Goal: Task Accomplishment & Management: Complete application form

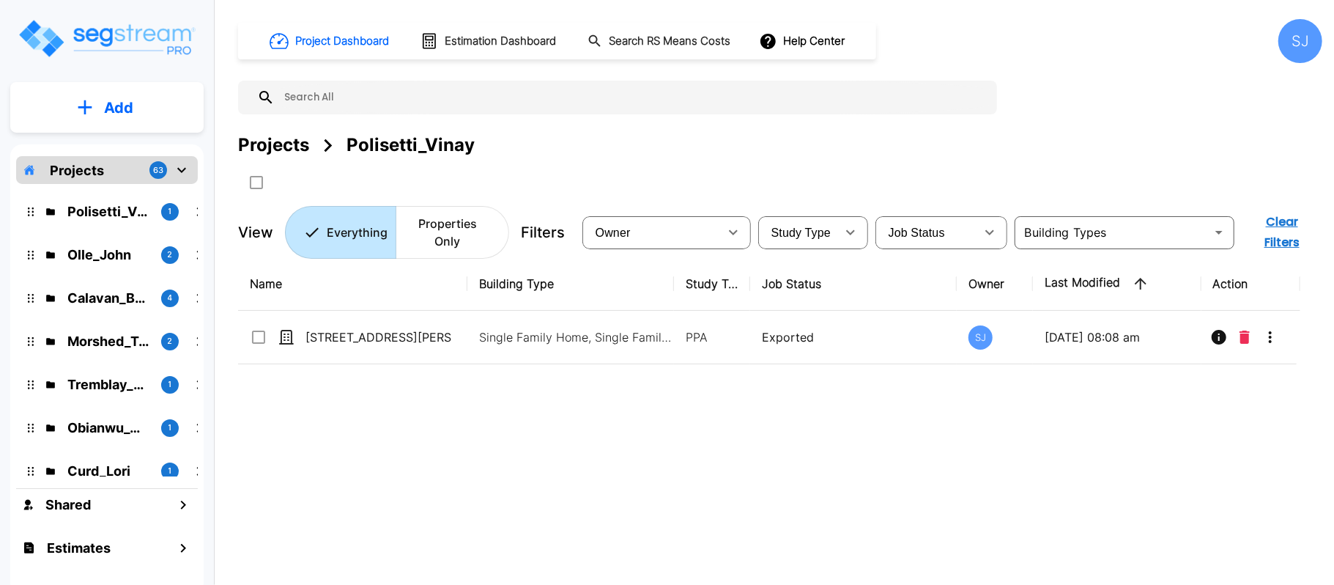
click at [153, 95] on button "Add" at bounding box center [106, 107] width 193 height 42
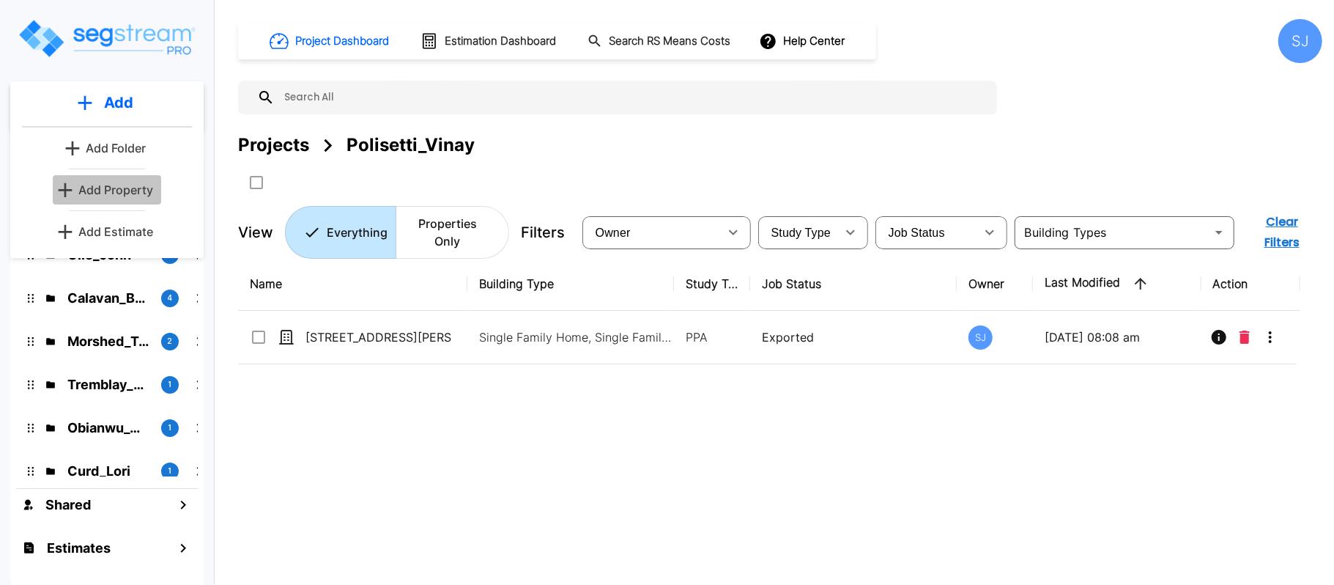
click at [139, 190] on p "Add Property" at bounding box center [115, 190] width 75 height 18
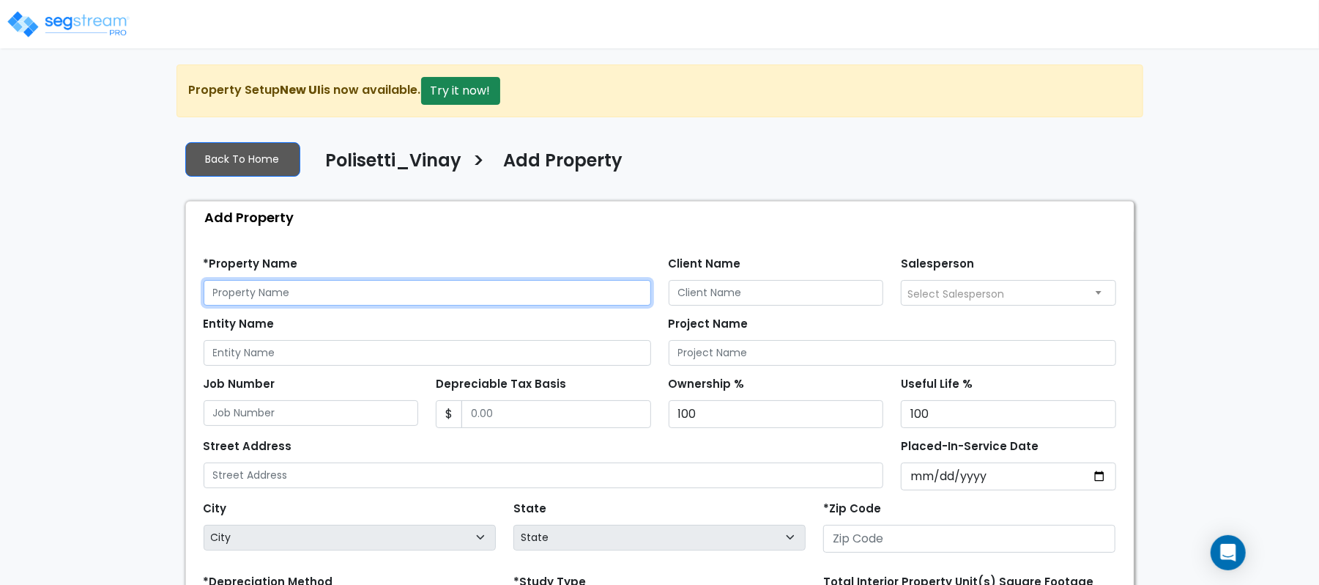
click at [421, 281] on input "text" at bounding box center [428, 293] width 448 height 26
paste input "[STREET_ADDRESS][PERSON_NAME]"
type input "[STREET_ADDRESS][PERSON_NAME]"
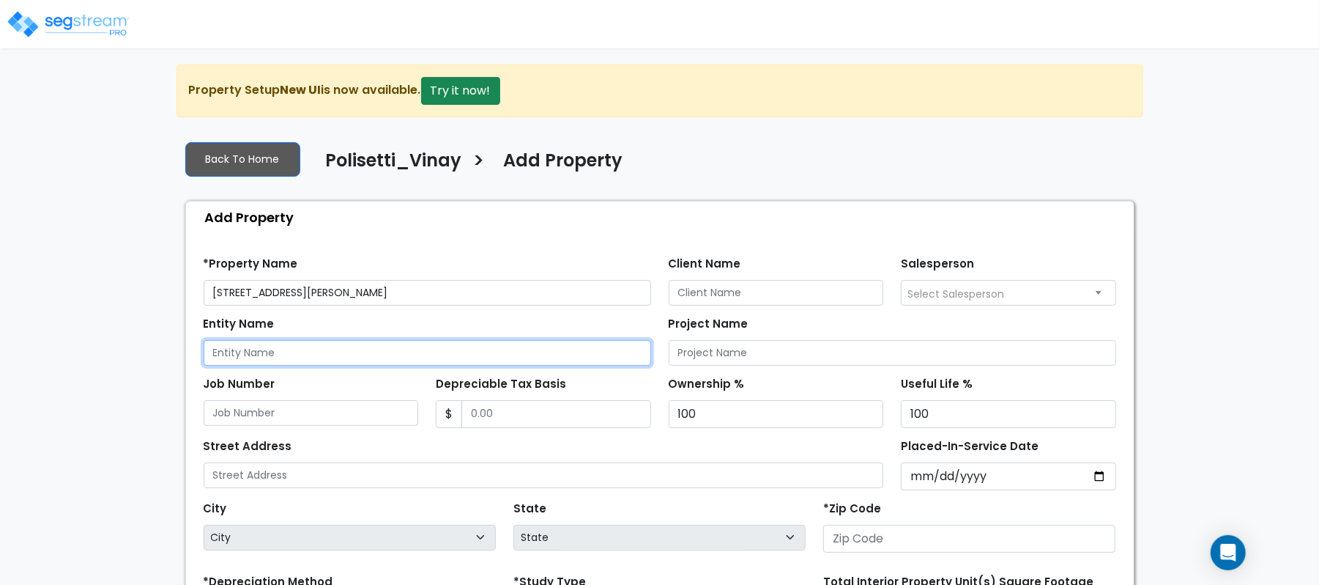
click at [331, 362] on input "Entity Name" at bounding box center [428, 353] width 448 height 26
paste input "[STREET_ADDRESS][PERSON_NAME]"
type input "[STREET_ADDRESS][PERSON_NAME]"
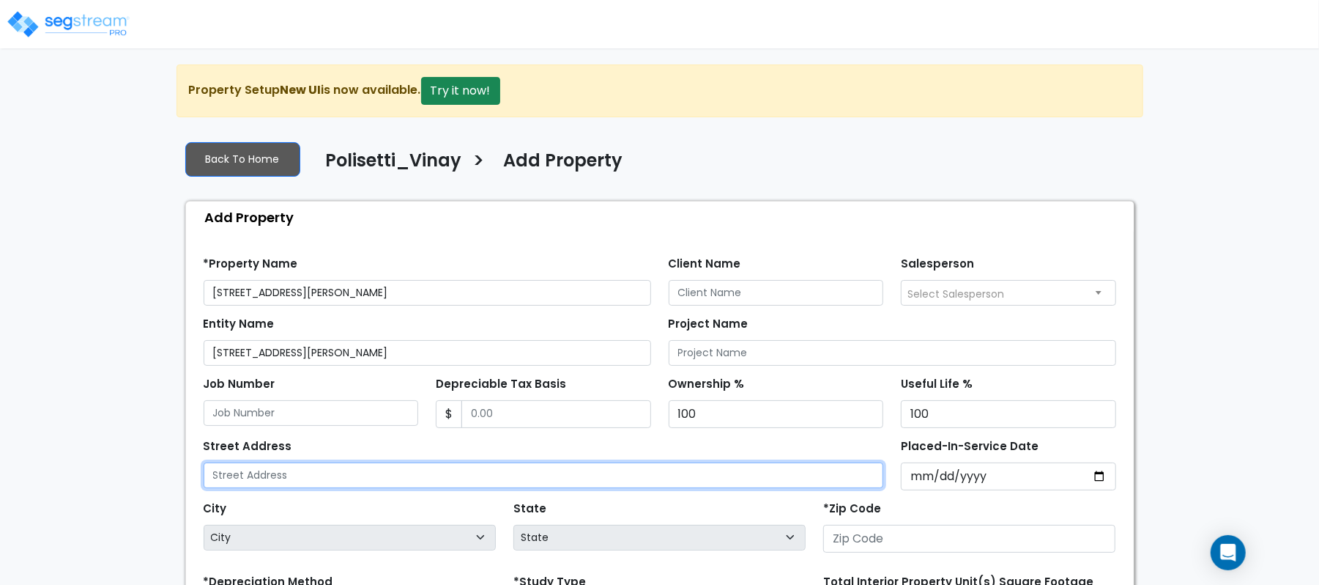
click at [300, 481] on input "text" at bounding box center [544, 475] width 681 height 26
paste input "[STREET_ADDRESS][PERSON_NAME]"
type input "[STREET_ADDRESS][PERSON_NAME]"
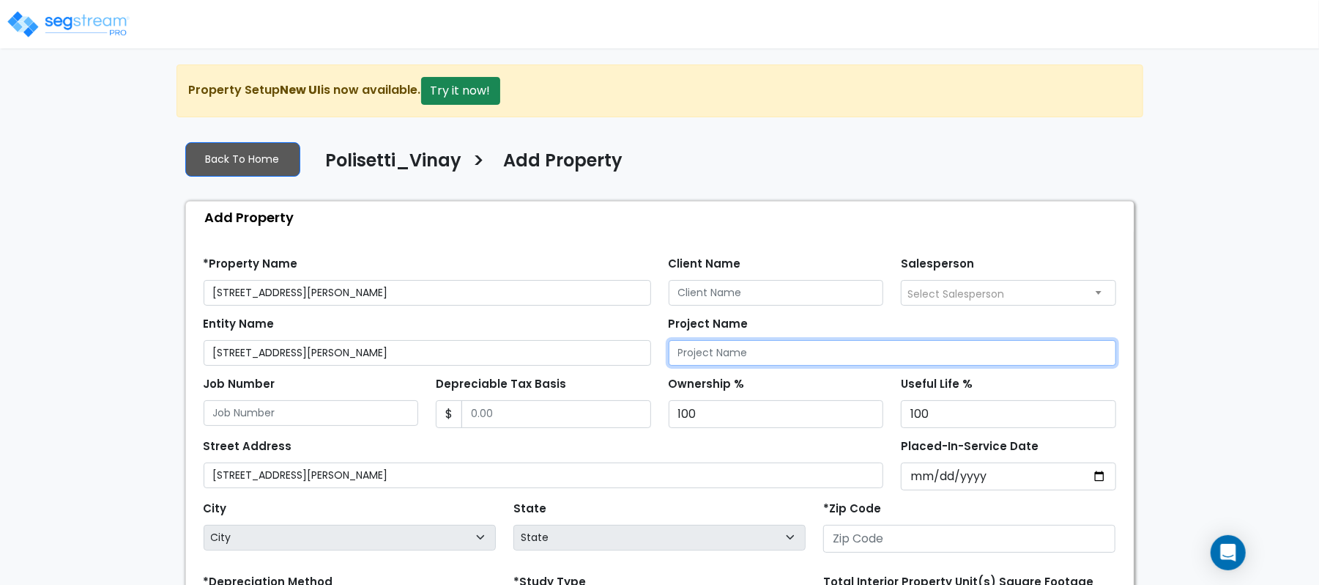
click at [739, 361] on input "Project Name" at bounding box center [893, 353] width 448 height 26
paste input "[STREET_ADDRESS][PERSON_NAME]"
type input "[STREET_ADDRESS][PERSON_NAME]"
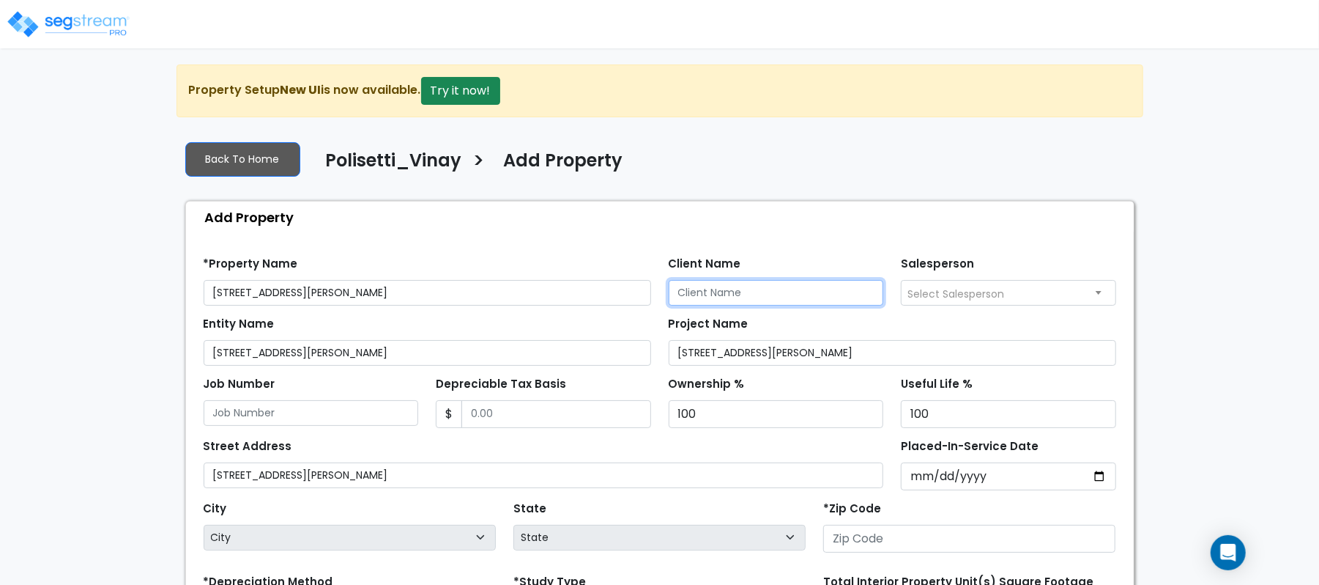
click at [748, 286] on input "Client Name" at bounding box center [776, 293] width 215 height 26
paste input "Polisetti_Vinay"
type input "Polisetti_Vinay"
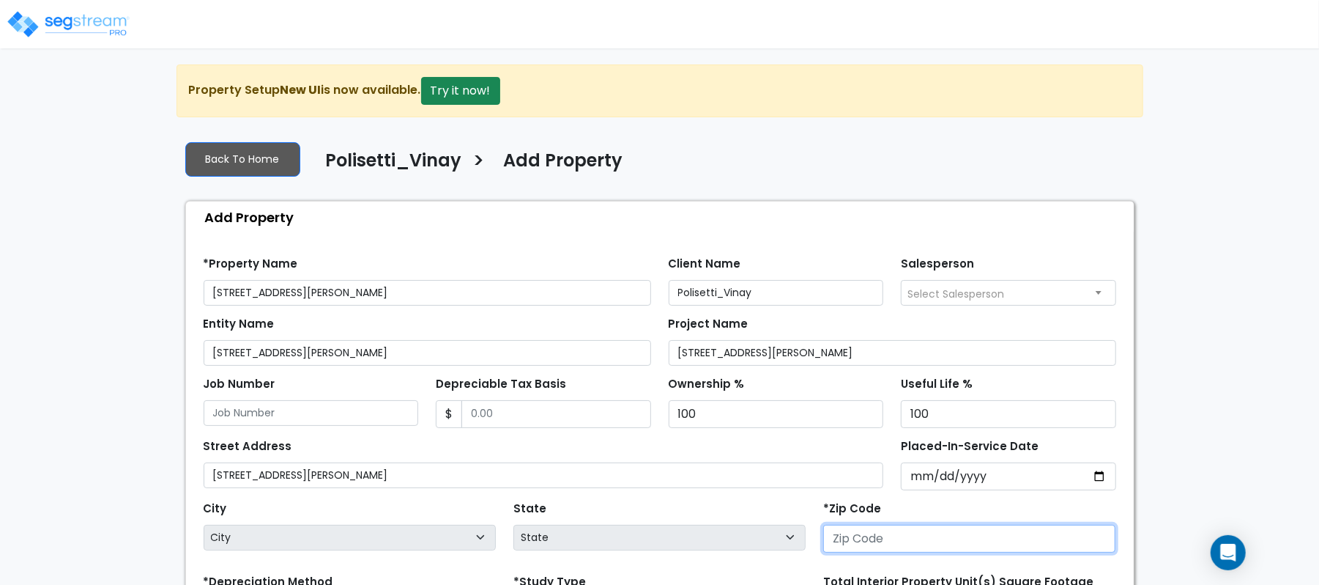
click at [882, 544] on input "number" at bounding box center [969, 539] width 292 height 28
paste input "76227"
type input "76227"
select select "TX"
type input "76227"
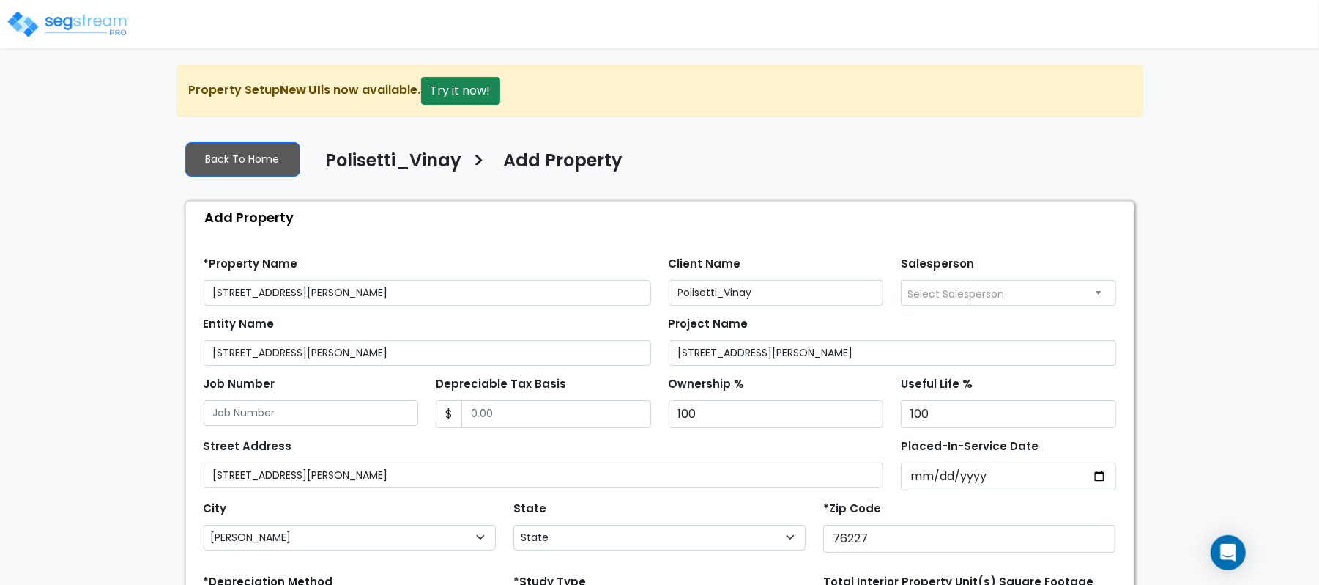
click at [769, 516] on div "State State National Average AB AK AL AR AZ BC CA CO CT DC DE FL GA HI" at bounding box center [660, 526] width 310 height 59
click at [572, 405] on input "Depreciable Tax Basis" at bounding box center [557, 414] width 190 height 28
type input "562,000"
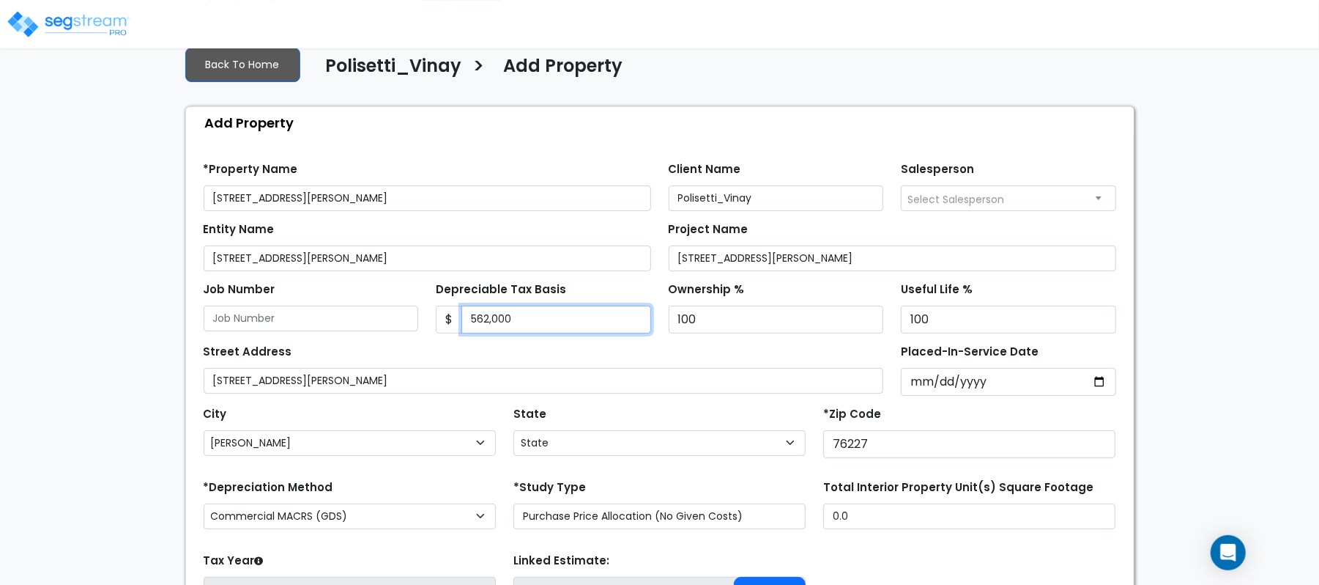
scroll to position [195, 0]
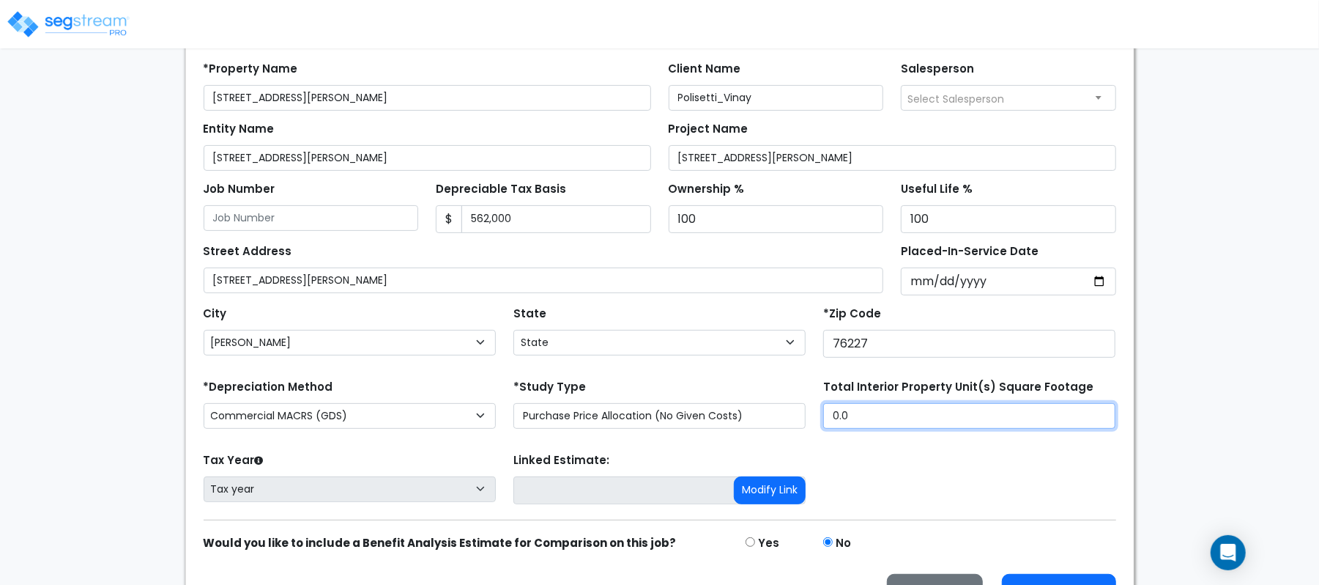
click at [792, 408] on div "*Depreciation Method Commercial MACRS (GDS) Commercial Residential MACRS (GDS) …" at bounding box center [660, 405] width 930 height 59
type input "2,800"
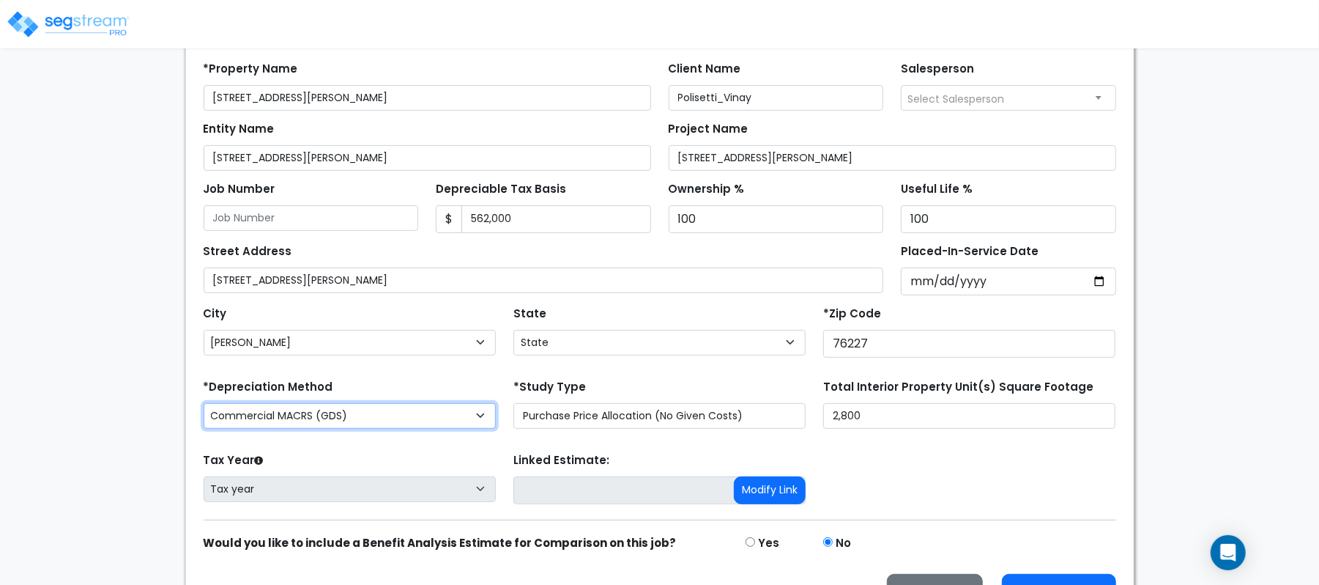
click at [399, 422] on select "Commercial MACRS (GDS) Commercial Residential MACRS (GDS) Commercial MACRS (GDS…" at bounding box center [350, 416] width 292 height 26
select select "CRM(_44"
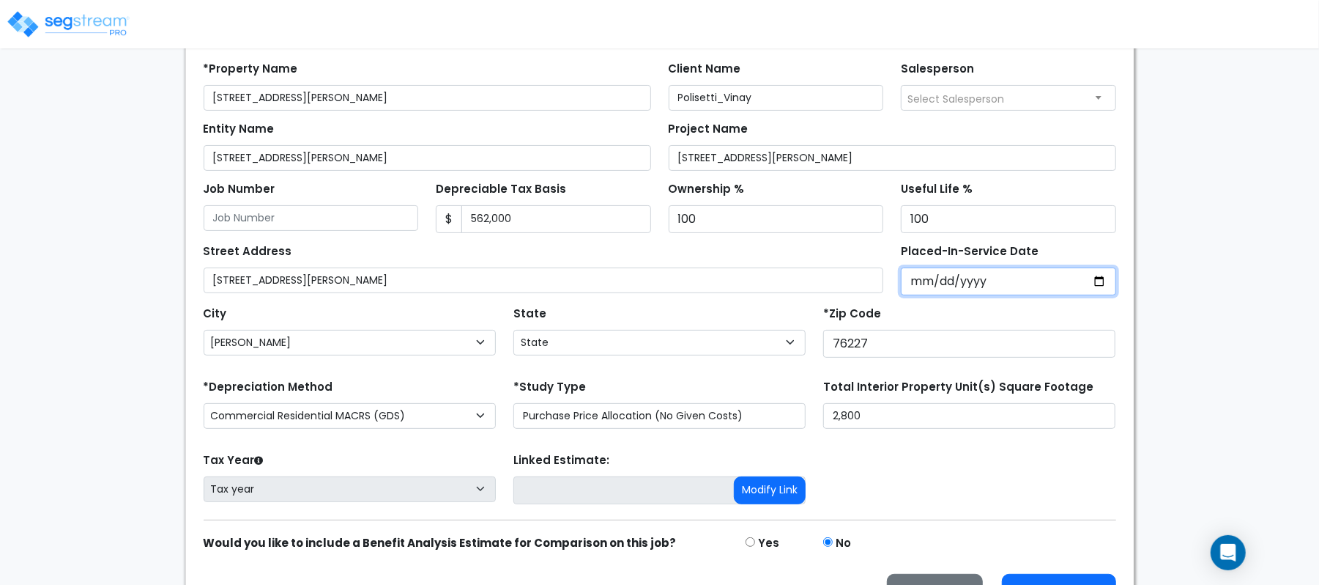
click at [920, 291] on input "Placed-In-Service Date" at bounding box center [1008, 281] width 215 height 28
type input "2022-03-21"
select select "2022"
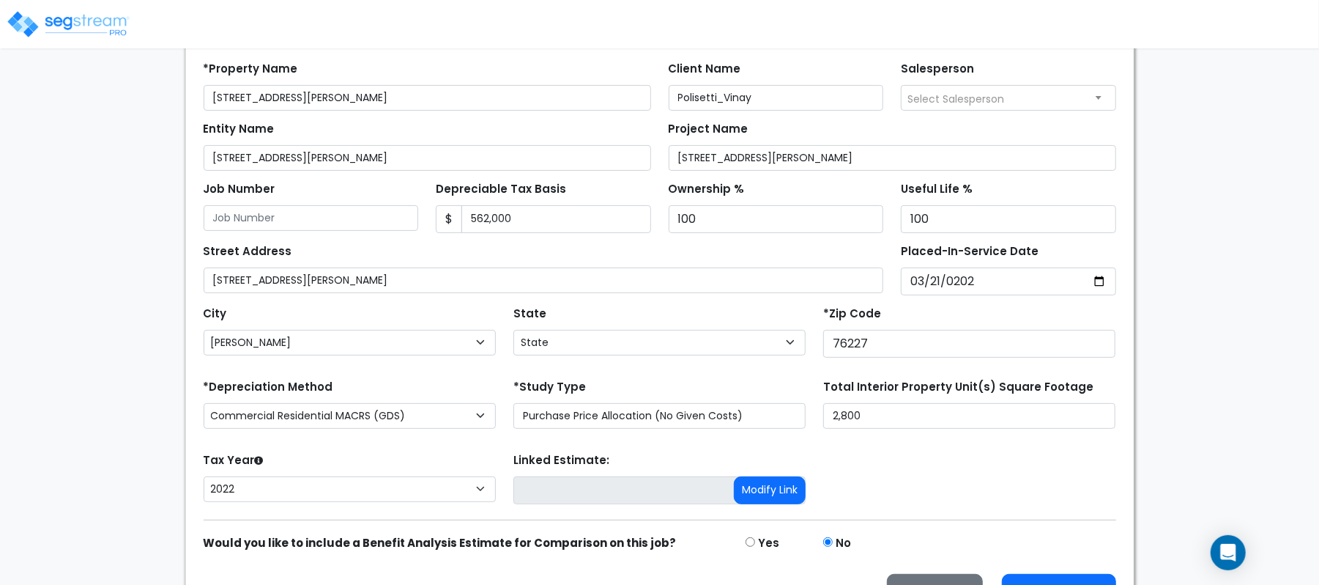
click at [1037, 473] on div "Tax Year Please Enter The Placed In Service Date First. 2026 2025 2024 2023 202…" at bounding box center [660, 478] width 930 height 59
click at [756, 302] on div "City City Abbott Abernathy Abilene Ace Ackerly Addison Adkins Adrian Afton Agua…" at bounding box center [660, 328] width 930 height 66
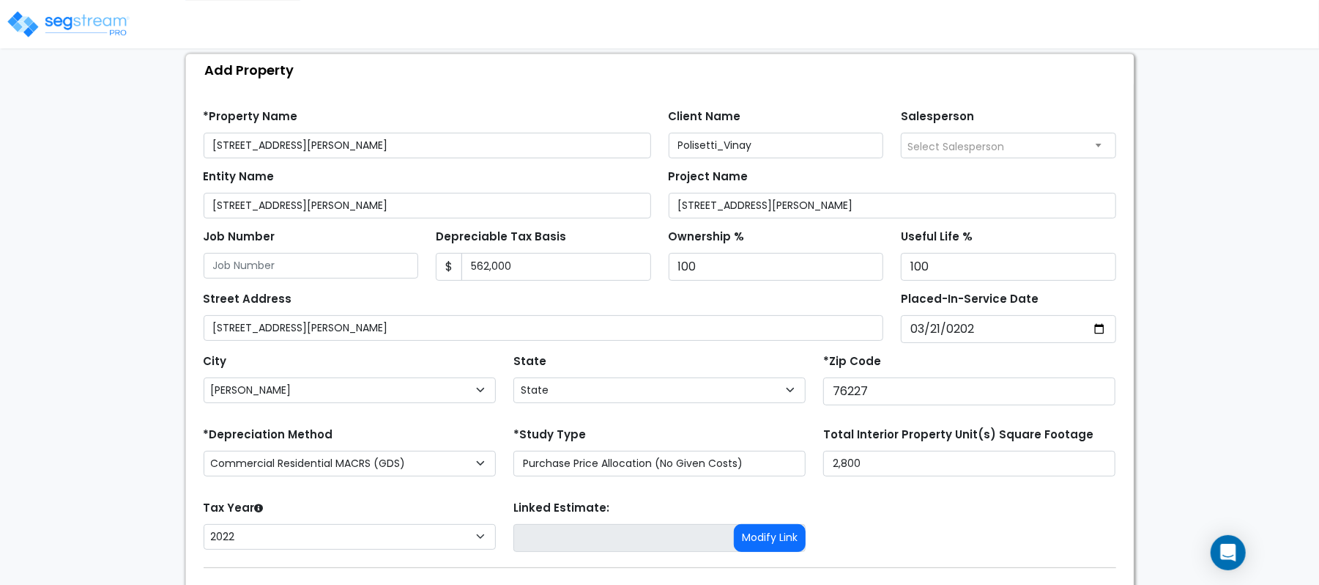
scroll to position [238, 0]
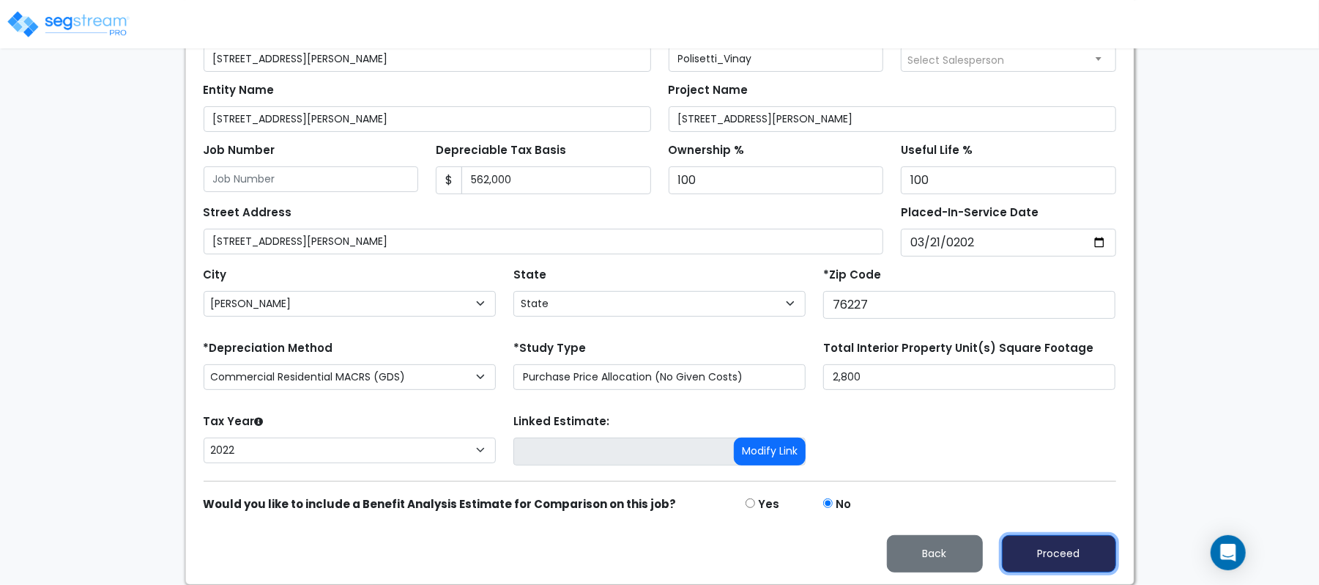
click at [1071, 554] on button "Proceed" at bounding box center [1059, 553] width 114 height 37
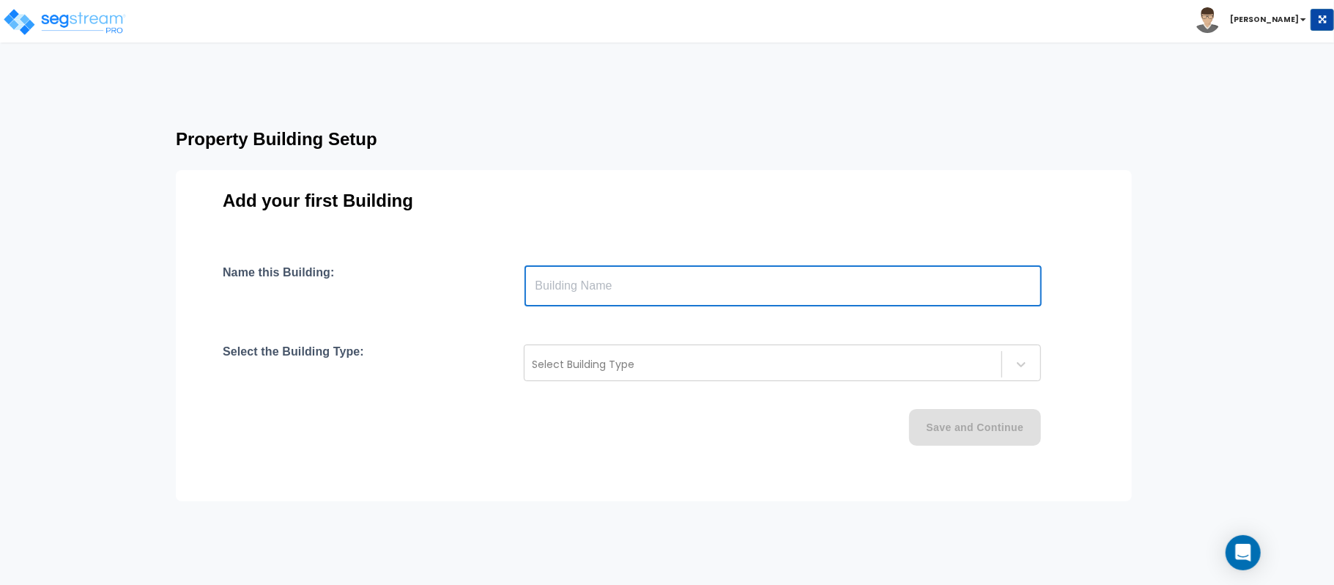
click at [588, 275] on input "text" at bounding box center [783, 285] width 517 height 41
type input "Building"
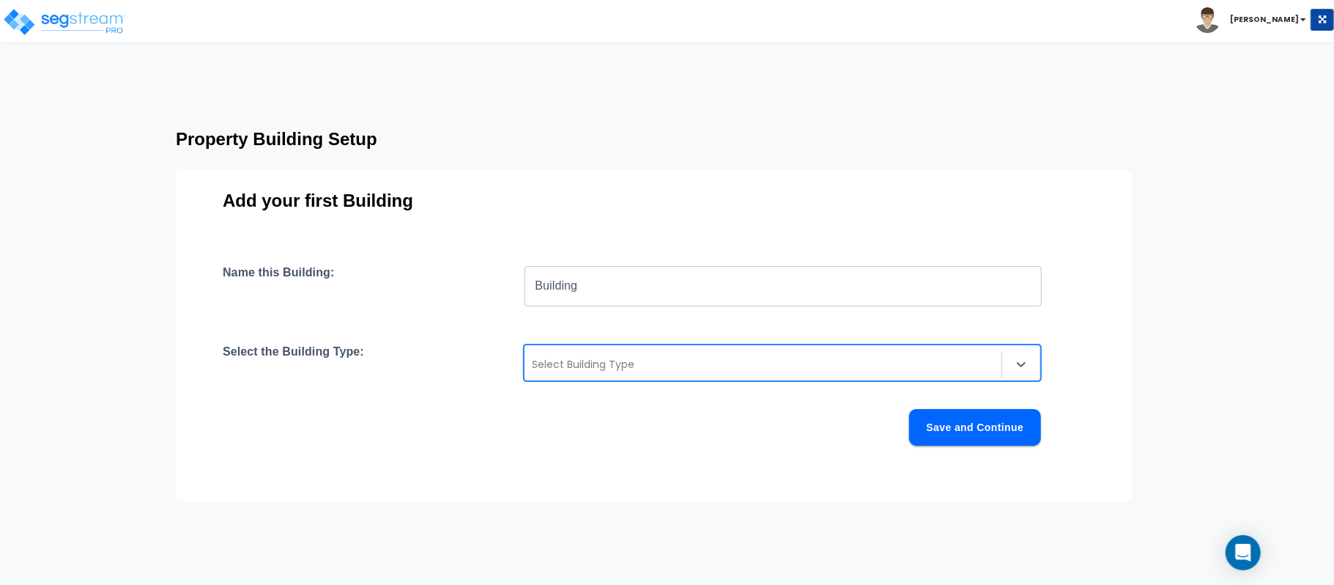
click at [622, 367] on div at bounding box center [763, 364] width 462 height 18
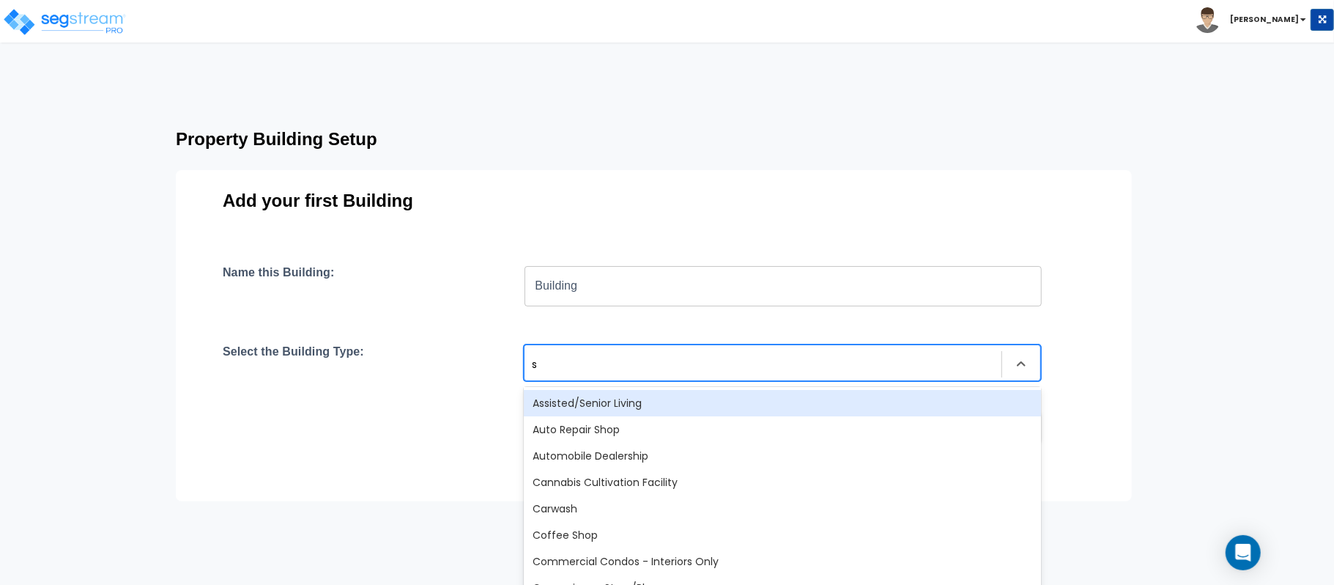
type input "si"
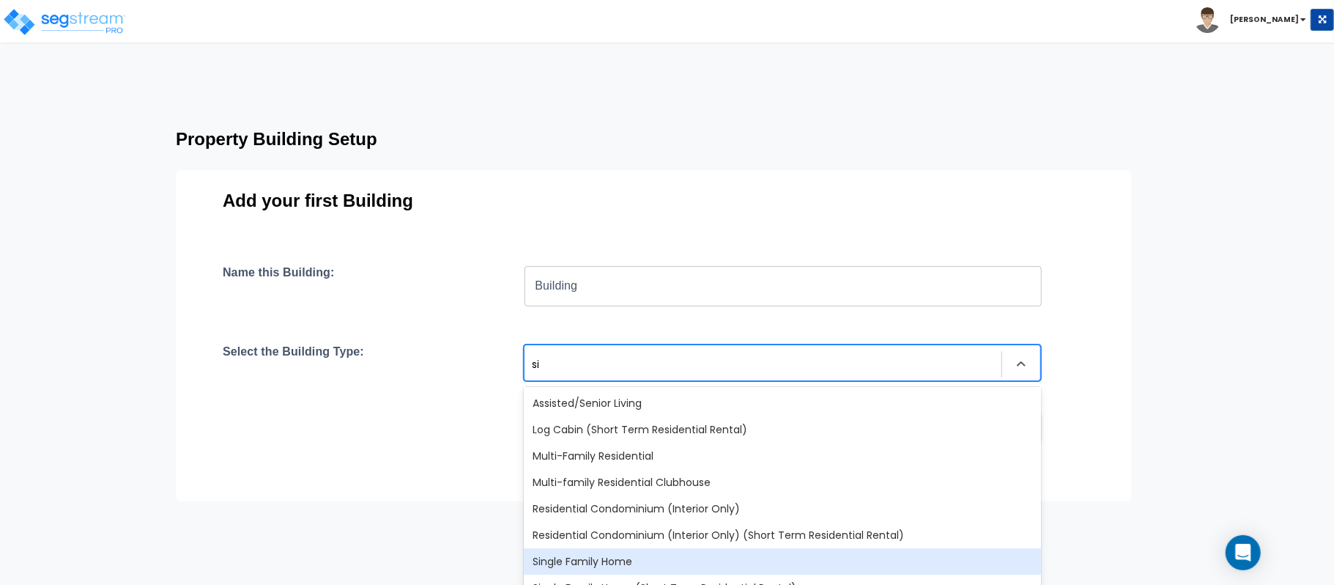
click at [618, 552] on div "Single Family Home" at bounding box center [782, 561] width 517 height 26
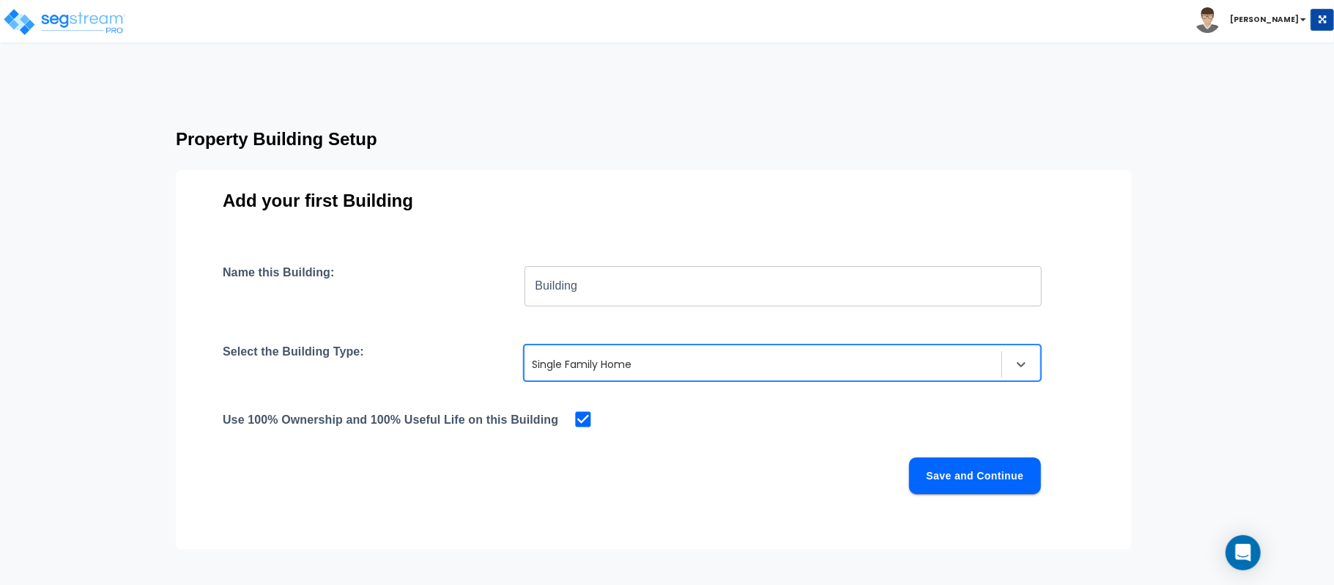
click at [995, 467] on button "Save and Continue" at bounding box center [975, 475] width 132 height 37
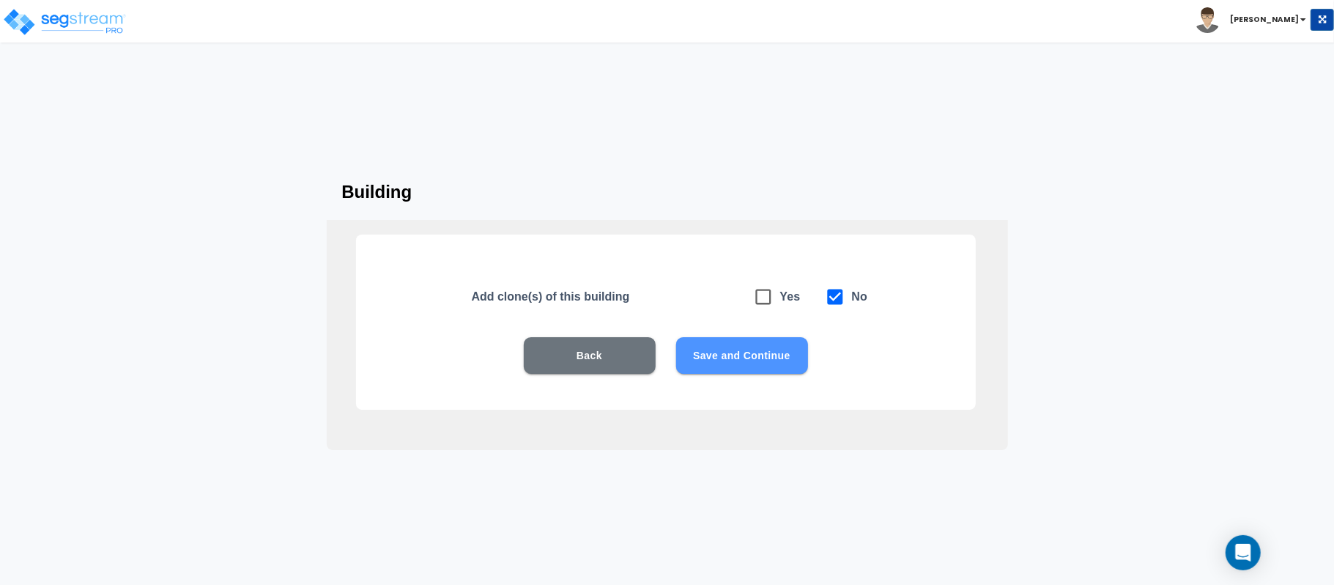
click at [775, 360] on button "Save and Continue" at bounding box center [742, 355] width 132 height 37
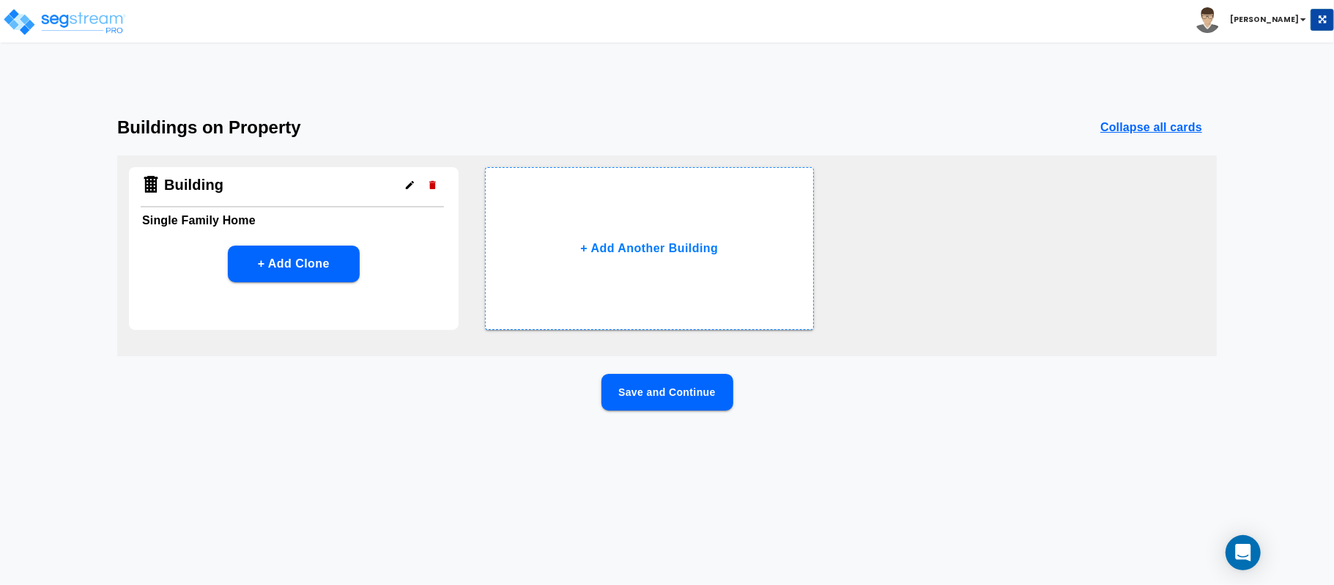
click at [702, 402] on button "Save and Continue" at bounding box center [667, 392] width 132 height 37
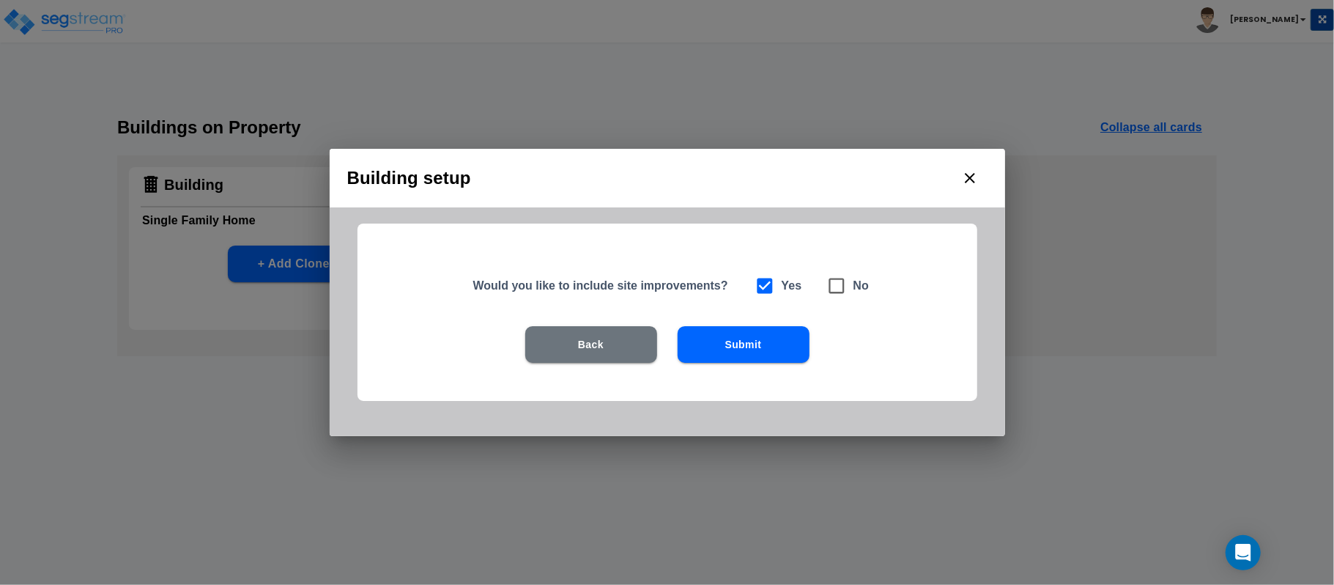
click at [759, 338] on button "Submit" at bounding box center [744, 344] width 132 height 37
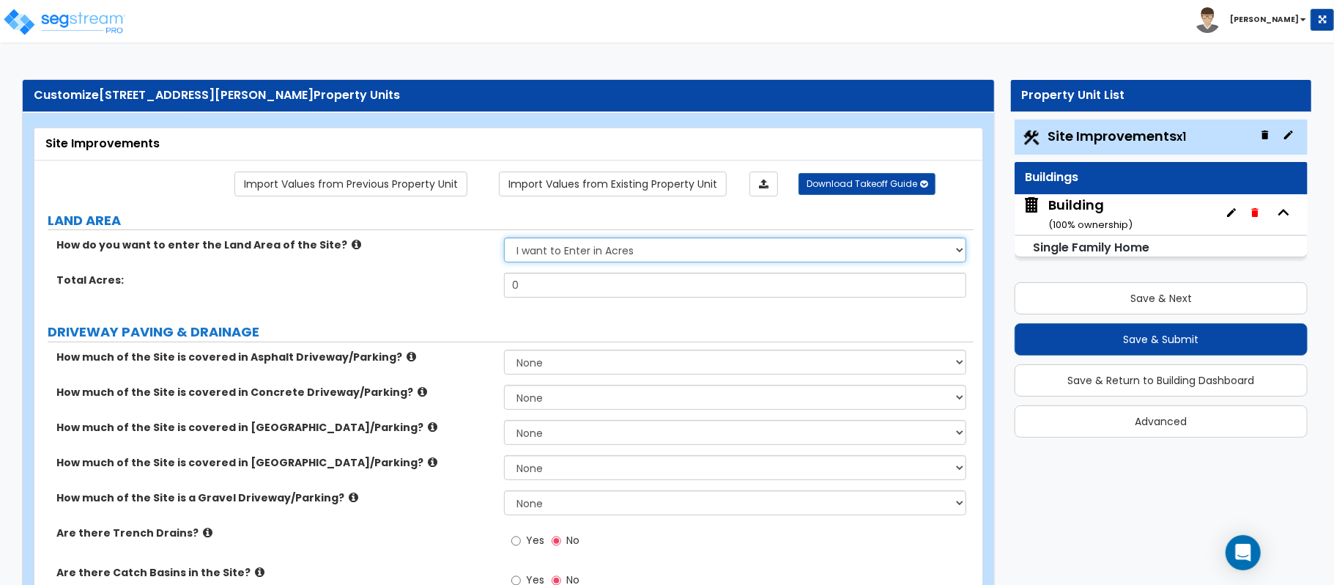
click at [642, 253] on select "I want to Enter in Acres I want to Enter in Square Feet" at bounding box center [735, 249] width 462 height 25
select select "2"
click at [504, 239] on select "I want to Enter in Acres I want to Enter in Square Feet" at bounding box center [735, 249] width 462 height 25
click at [554, 293] on input "0" at bounding box center [735, 285] width 462 height 25
paste input "995607.36"
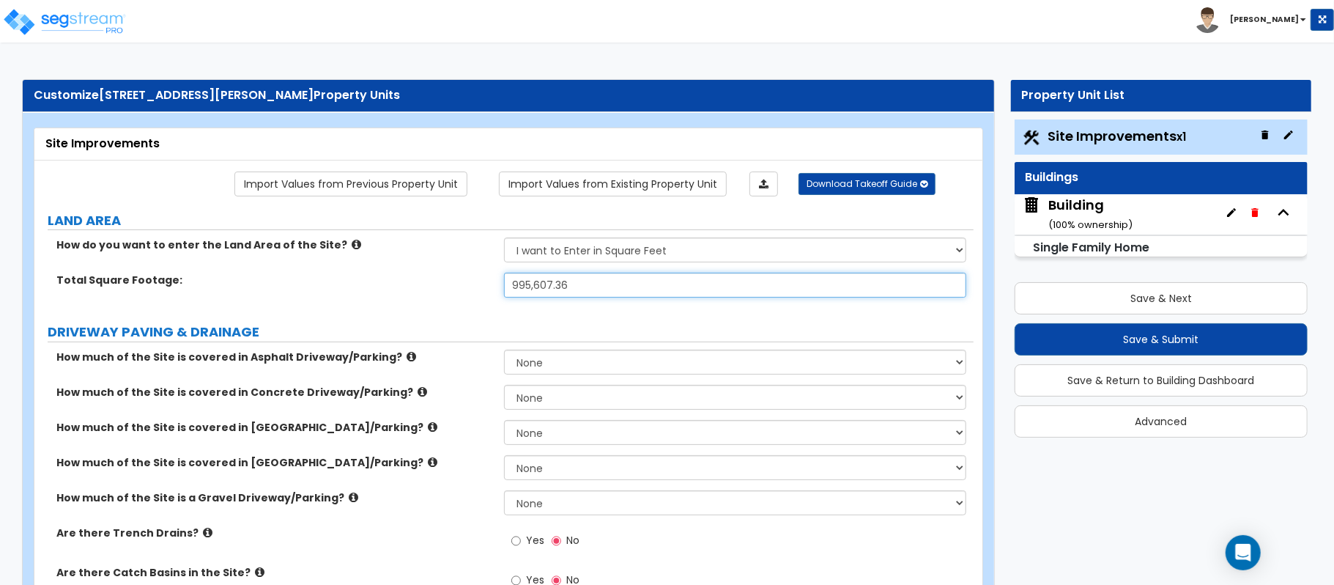
type input "995,607.36"
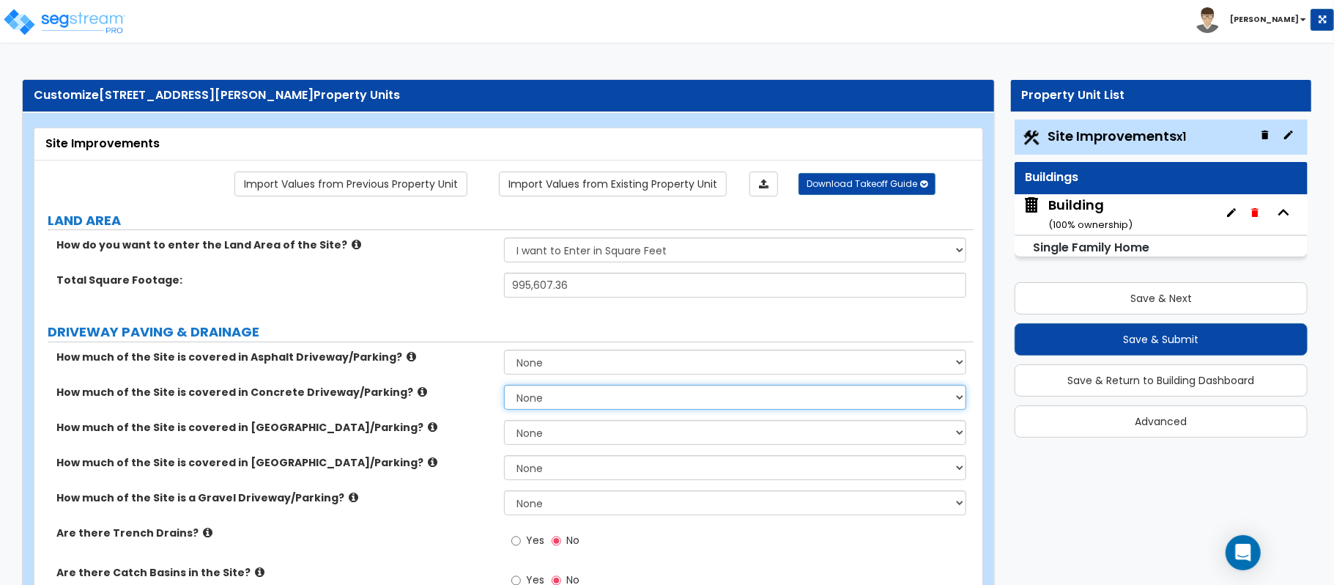
click at [525, 393] on select "None I want to Enter an Approximate Percentage I want to Enter the Square Foota…" at bounding box center [735, 397] width 462 height 25
select select "2"
click at [504, 386] on select "None I want to Enter an Approximate Percentage I want to Enter the Square Foota…" at bounding box center [735, 397] width 462 height 25
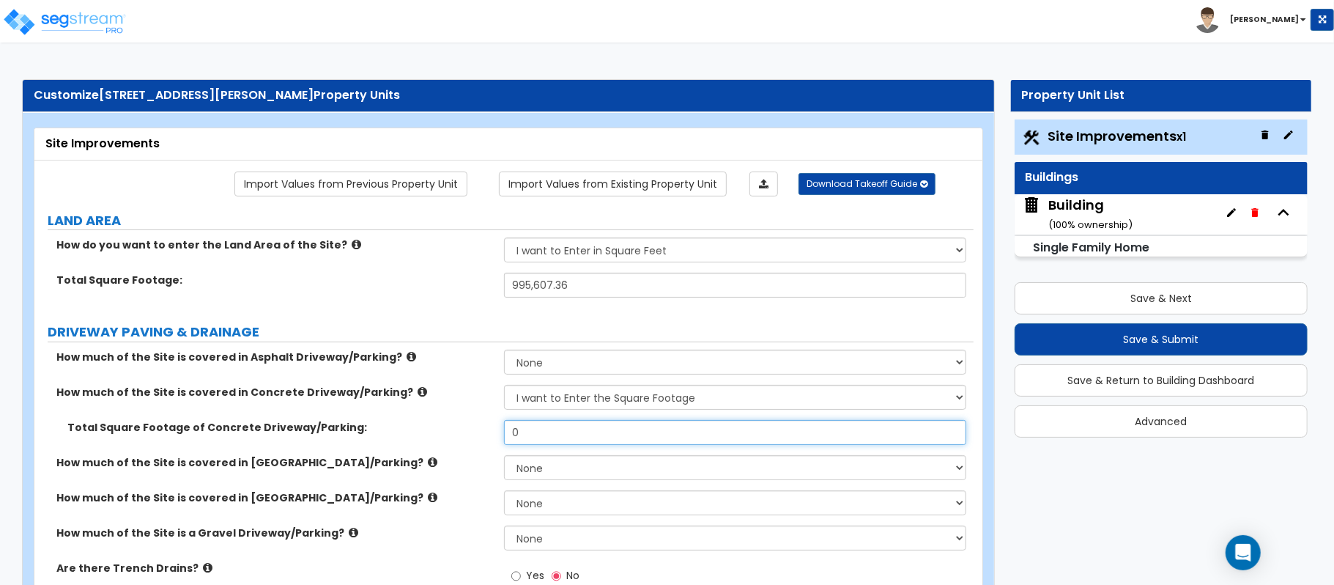
drag, startPoint x: 566, startPoint y: 434, endPoint x: 455, endPoint y: 438, distance: 111.4
click at [455, 438] on div "Total Square Footage of Concrete Driveway/Parking: 0" at bounding box center [503, 437] width 939 height 35
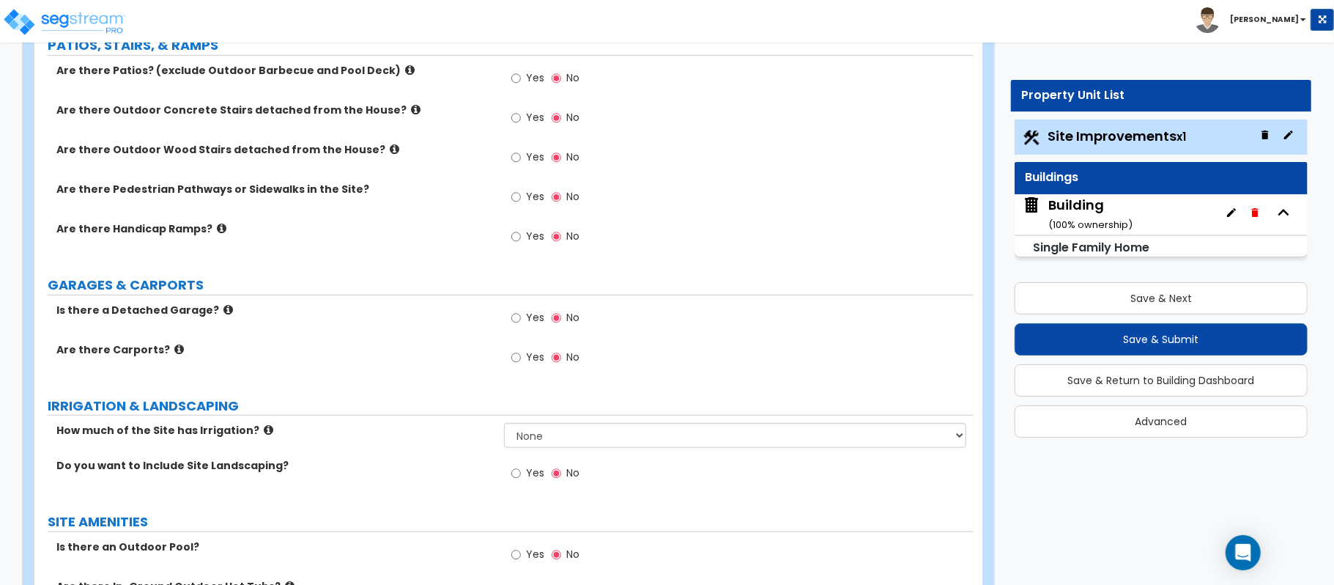
scroll to position [684, 0]
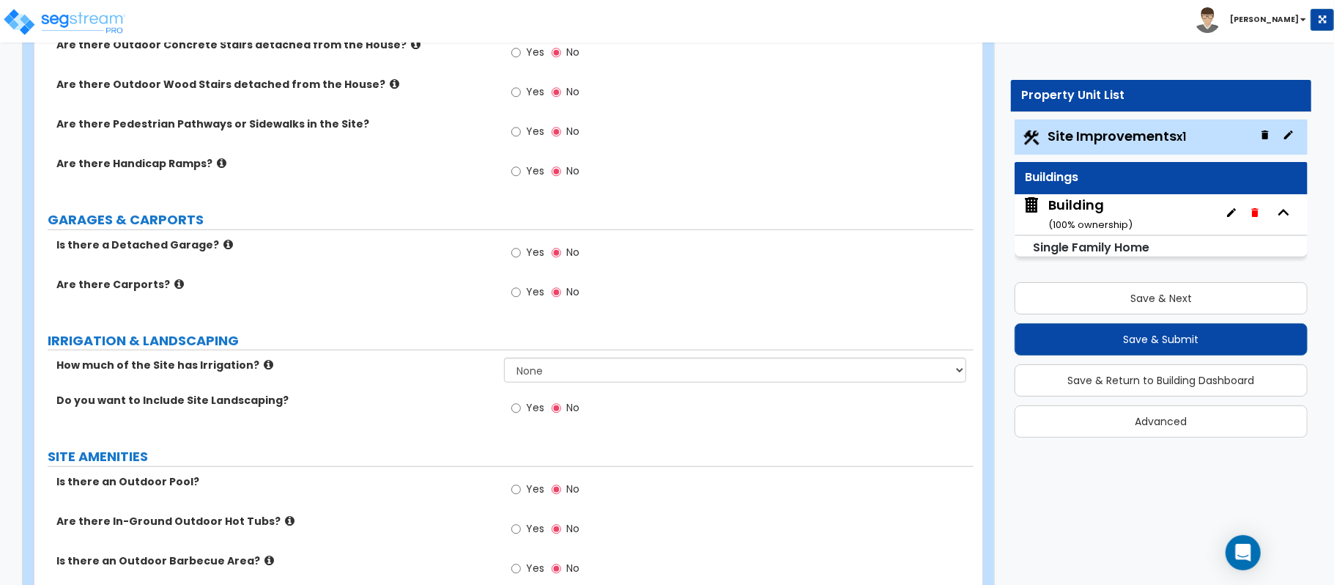
type input "7,300"
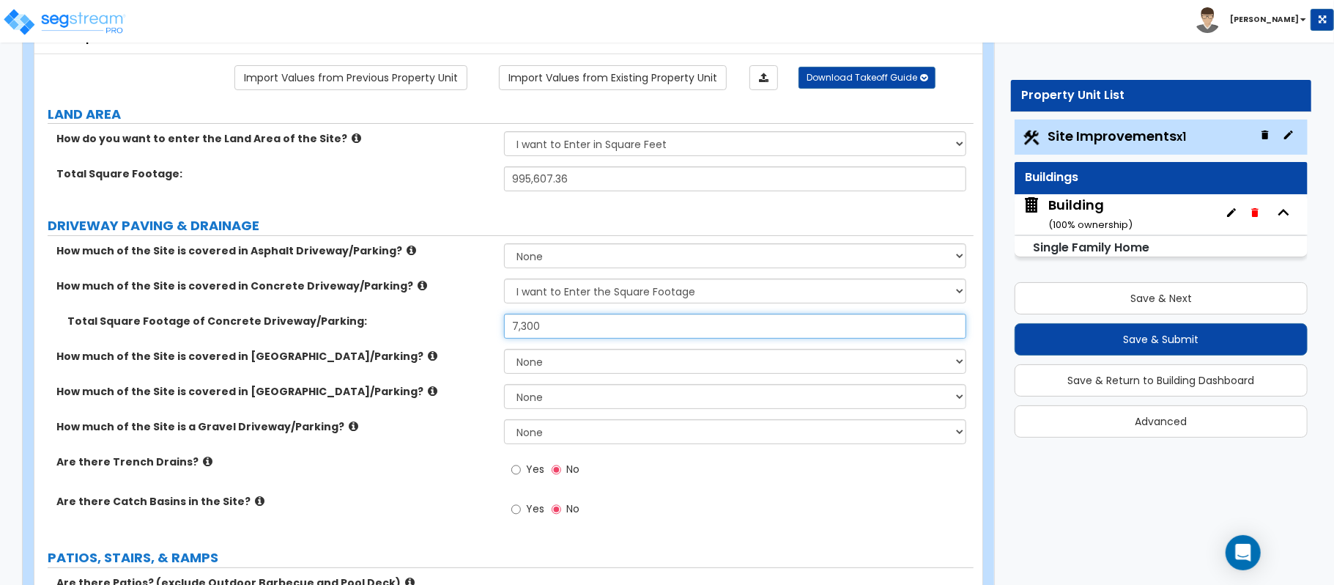
scroll to position [0, 0]
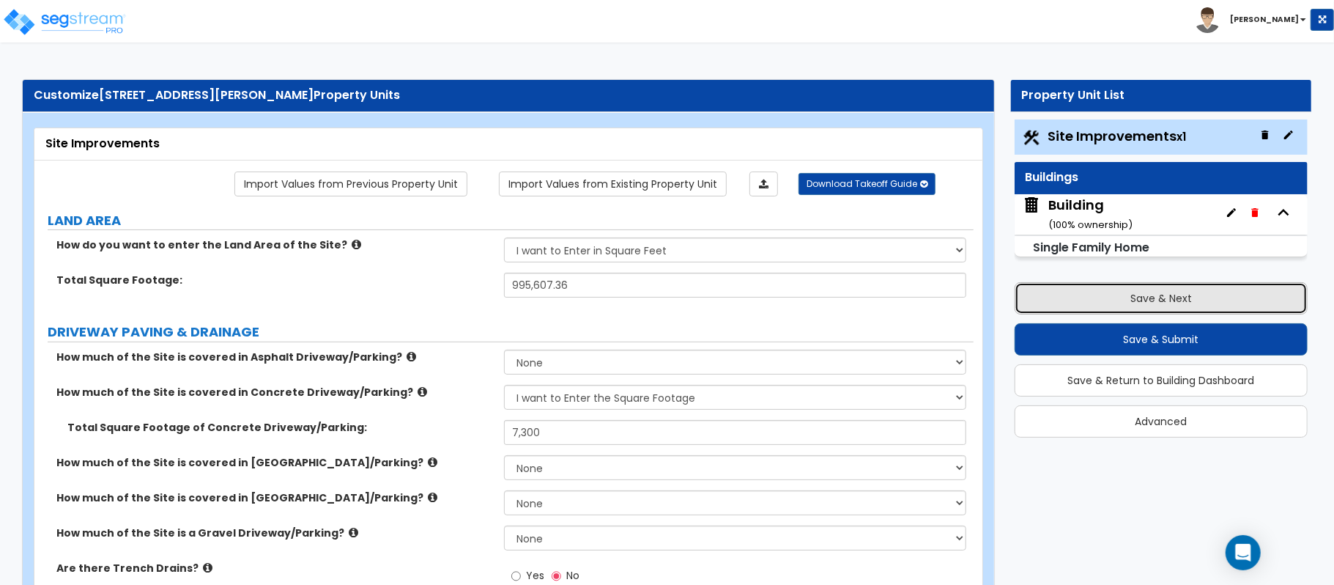
click at [1133, 292] on button "Save & Next" at bounding box center [1161, 298] width 293 height 32
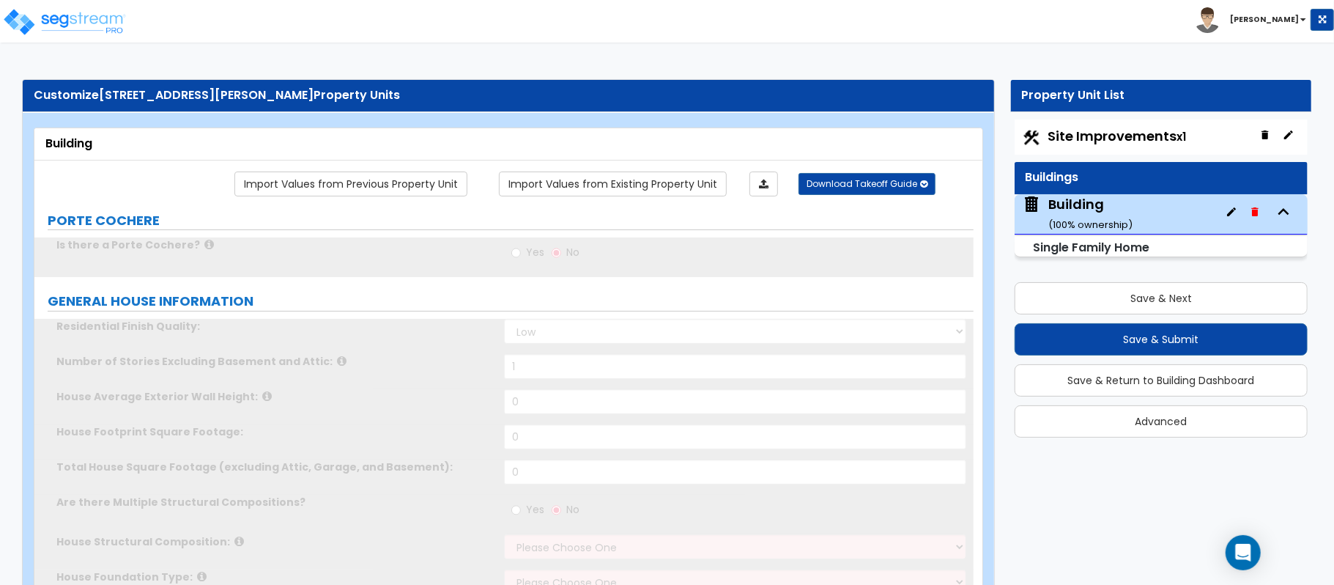
type input "1"
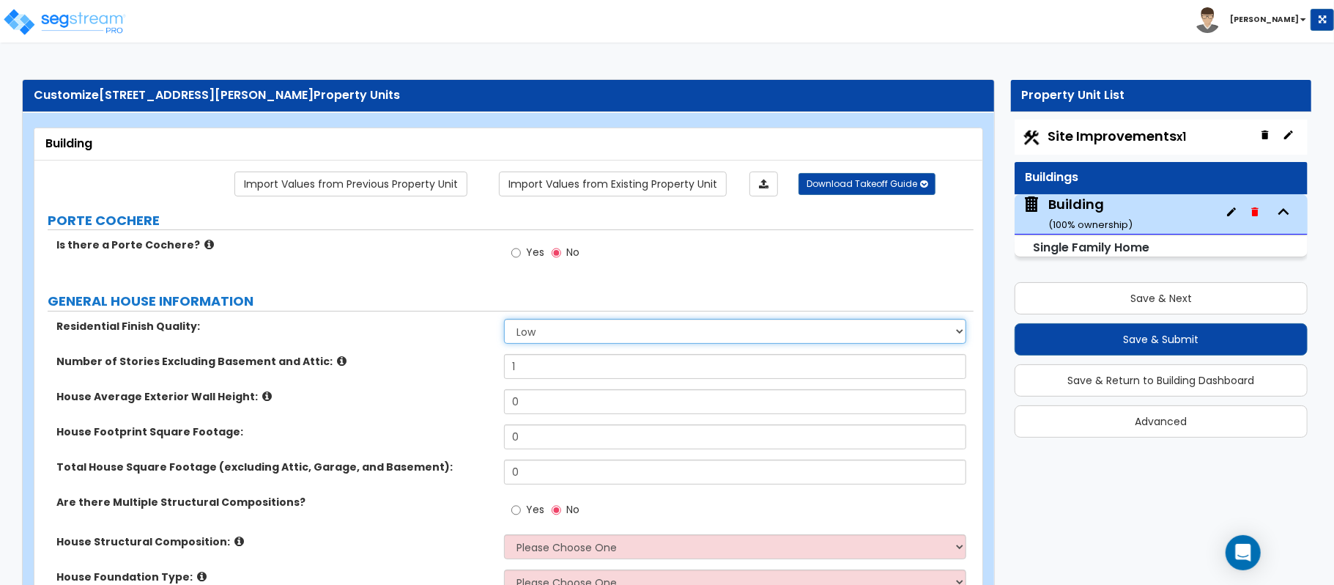
click at [595, 334] on select "Low Average High" at bounding box center [735, 331] width 462 height 25
select select "2"
drag, startPoint x: 429, startPoint y: 344, endPoint x: 549, endPoint y: 360, distance: 122.0
click at [429, 344] on div "Residential Finish Quality: Low Average High" at bounding box center [503, 336] width 939 height 35
click at [545, 369] on input "1" at bounding box center [735, 366] width 462 height 25
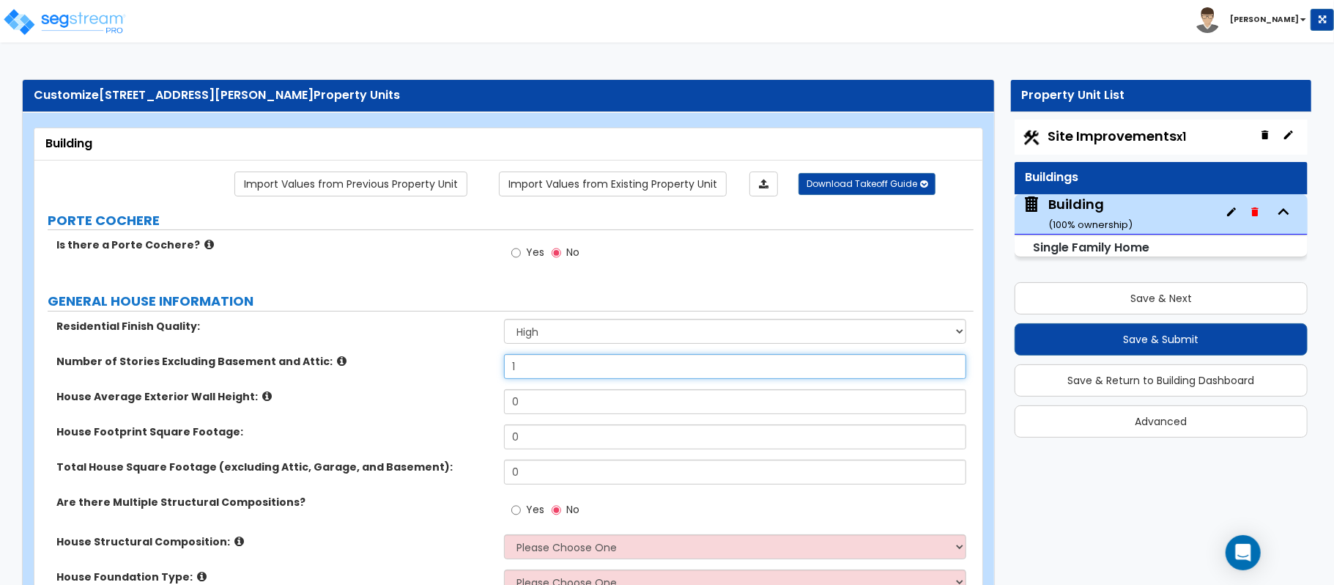
drag, startPoint x: 543, startPoint y: 369, endPoint x: 481, endPoint y: 367, distance: 62.3
click at [481, 367] on div "Number of Stories Excluding Basement and Attic: 1" at bounding box center [503, 371] width 939 height 35
type input "2"
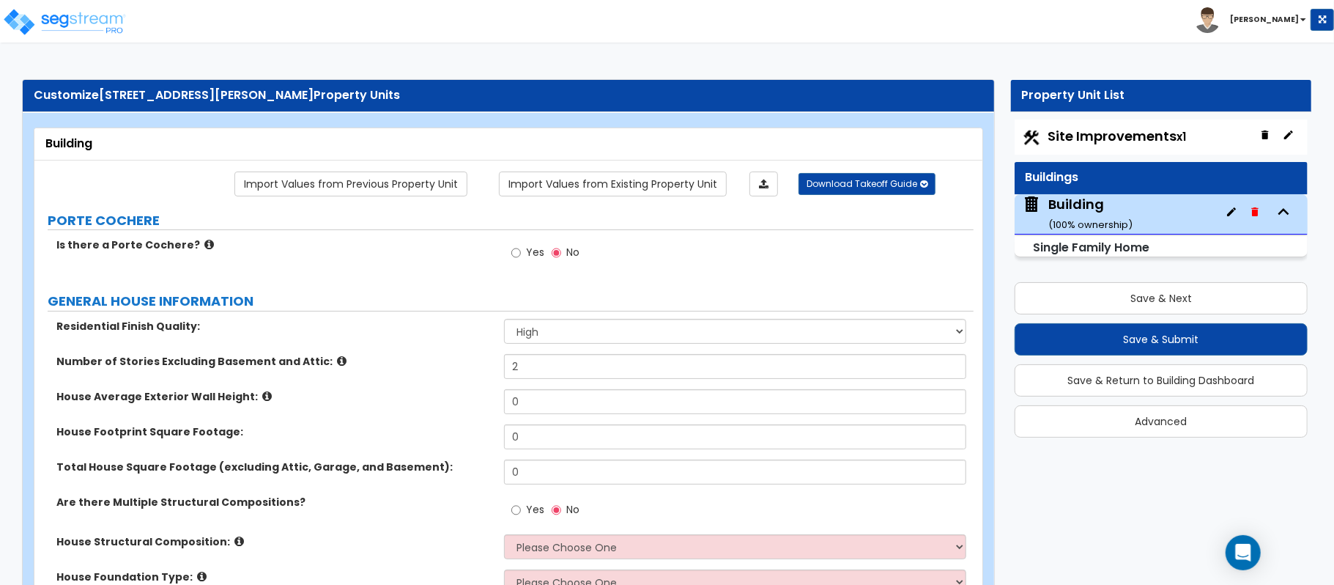
click at [463, 406] on div "House Average Exterior Wall Height: 0" at bounding box center [503, 406] width 939 height 35
drag, startPoint x: 543, startPoint y: 399, endPoint x: 478, endPoint y: 404, distance: 64.7
click at [478, 404] on div "House Average Exterior Wall Height: 0" at bounding box center [503, 406] width 939 height 35
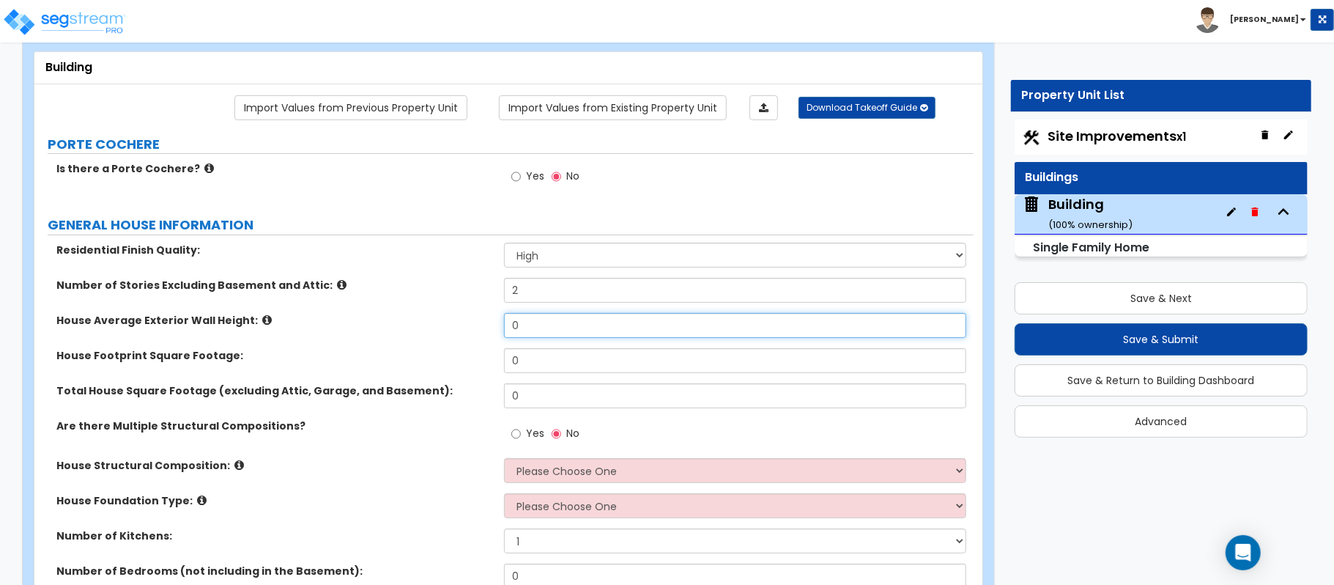
scroll to position [97, 0]
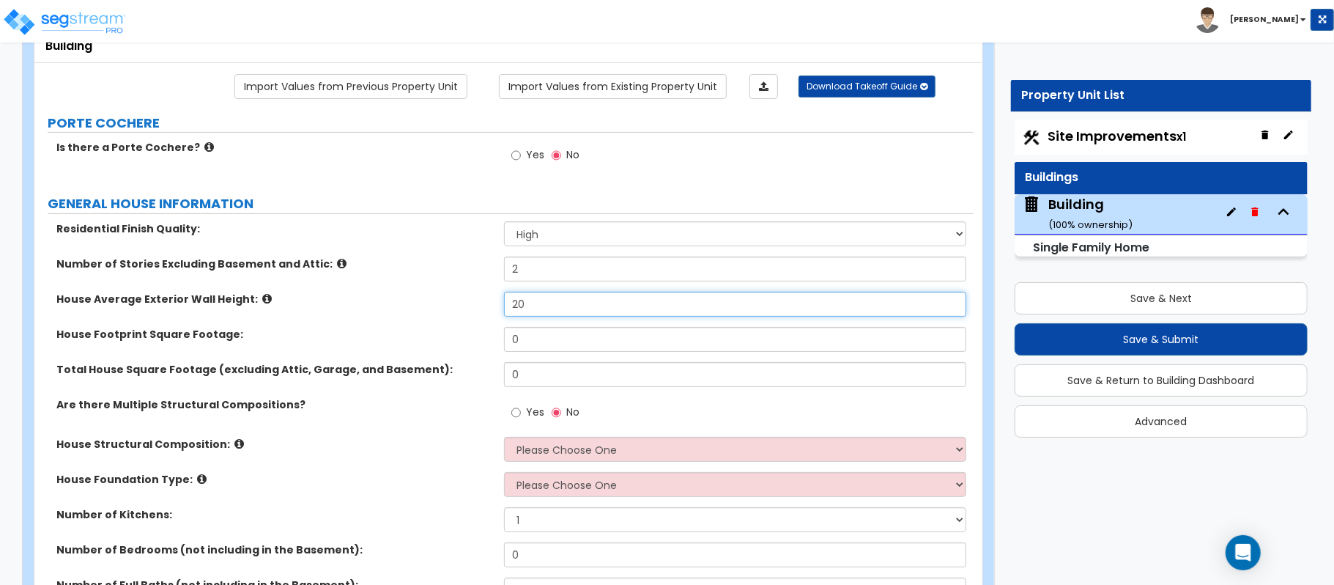
type input "20"
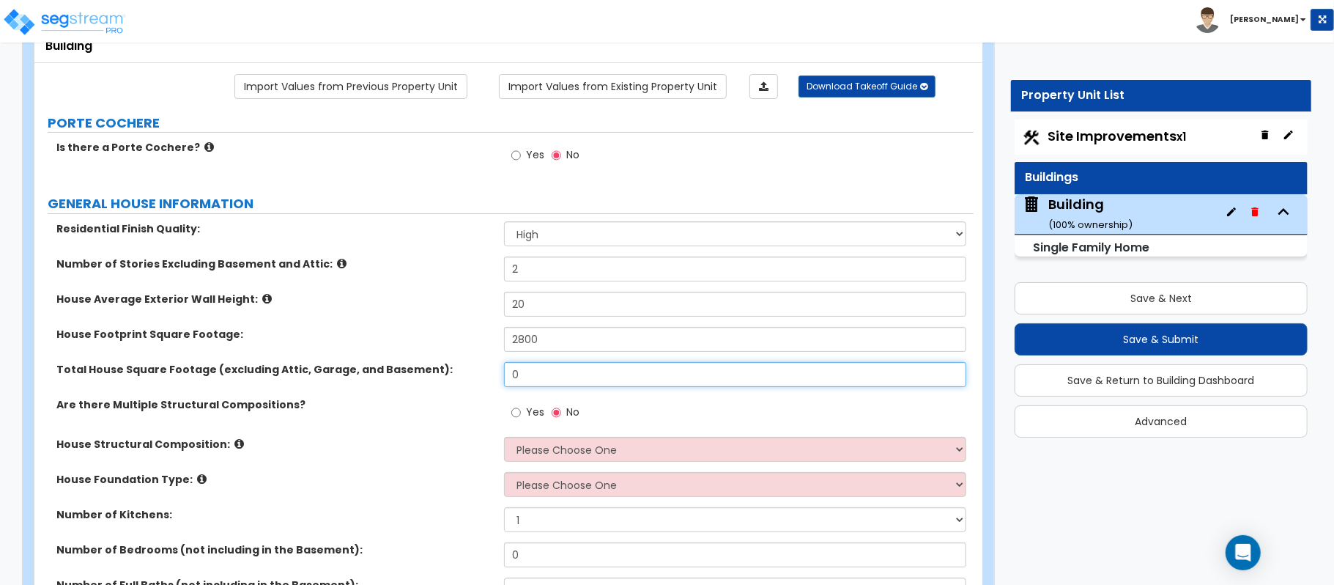
type input "2,800"
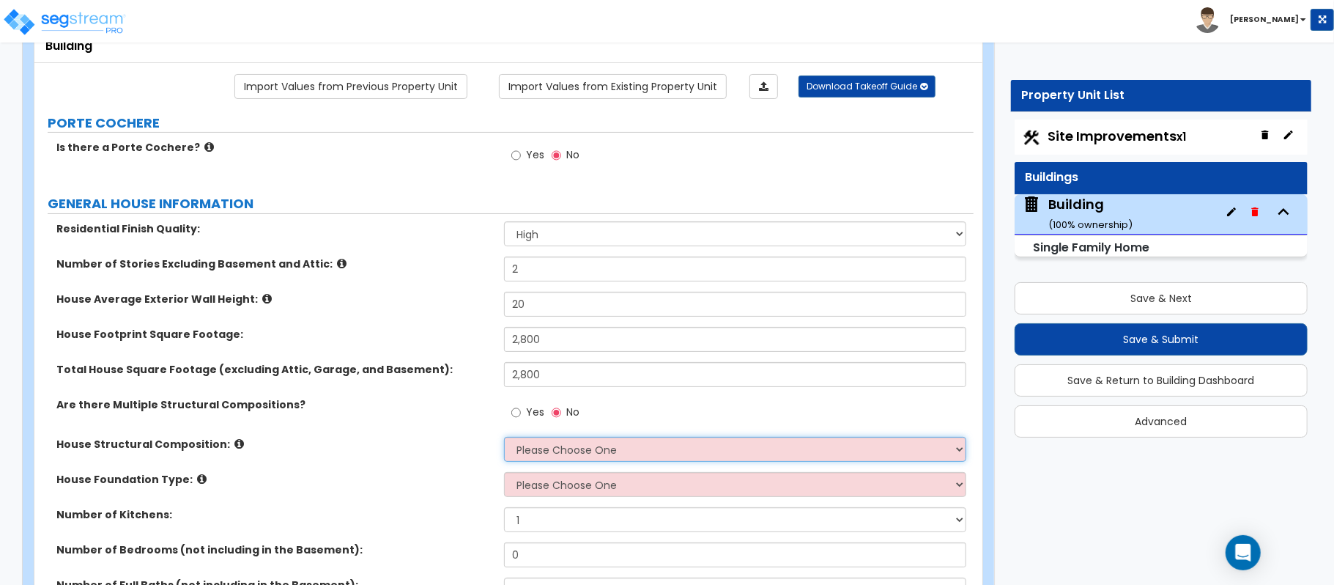
select select "7"
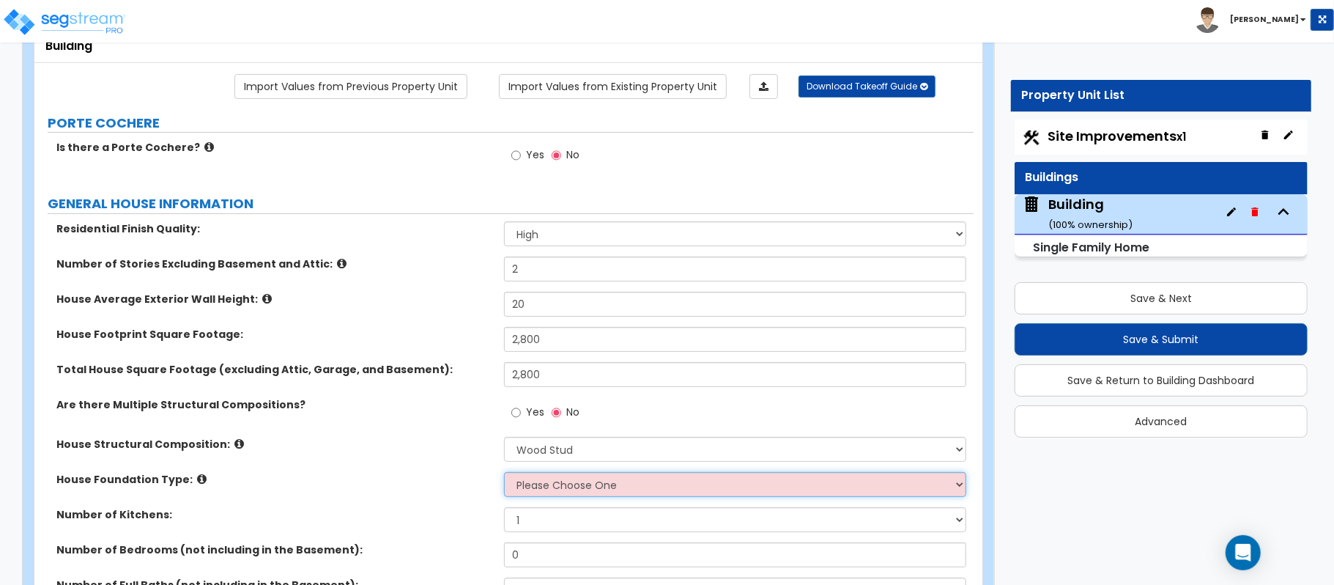
select select "3"
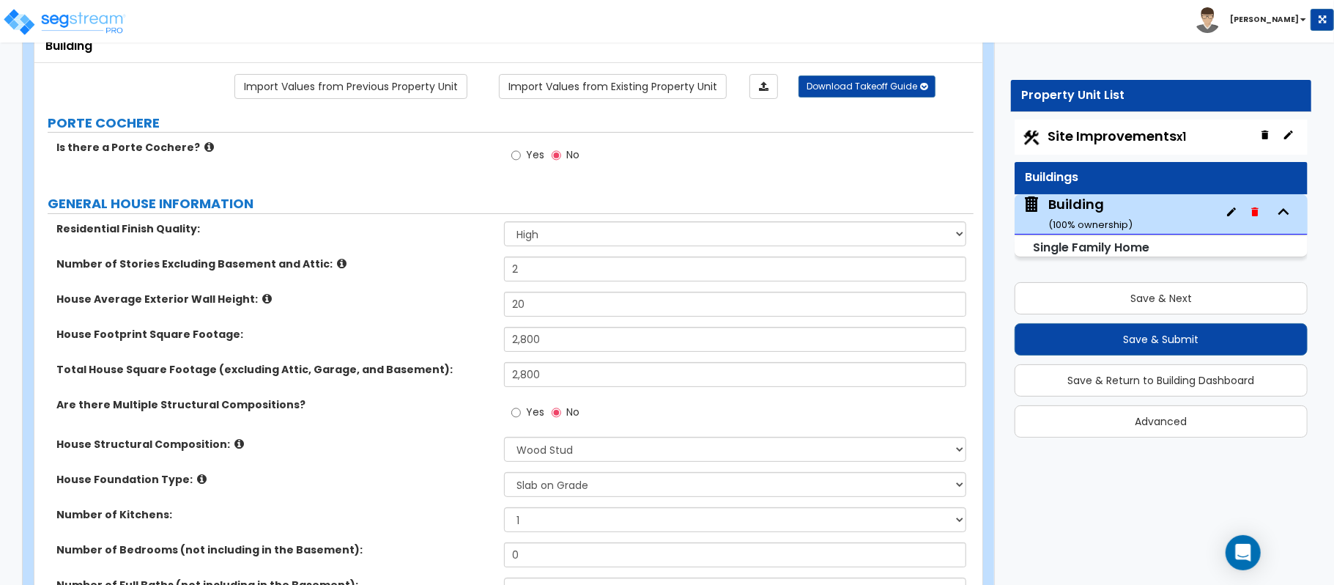
scroll to position [195, 0]
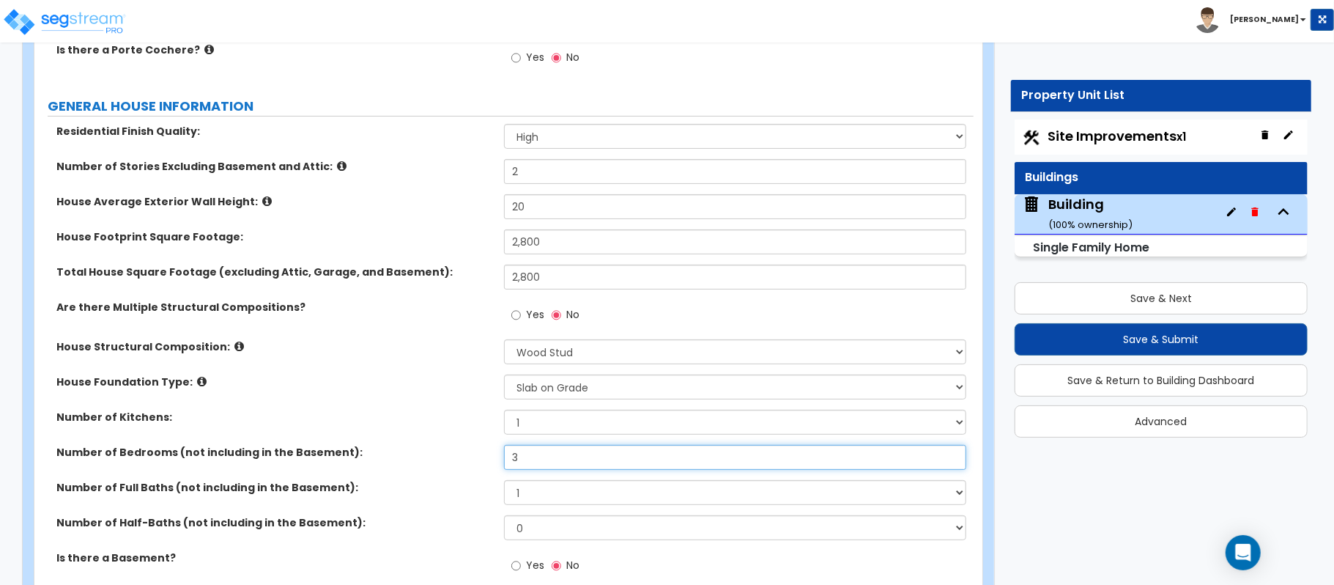
type input "3"
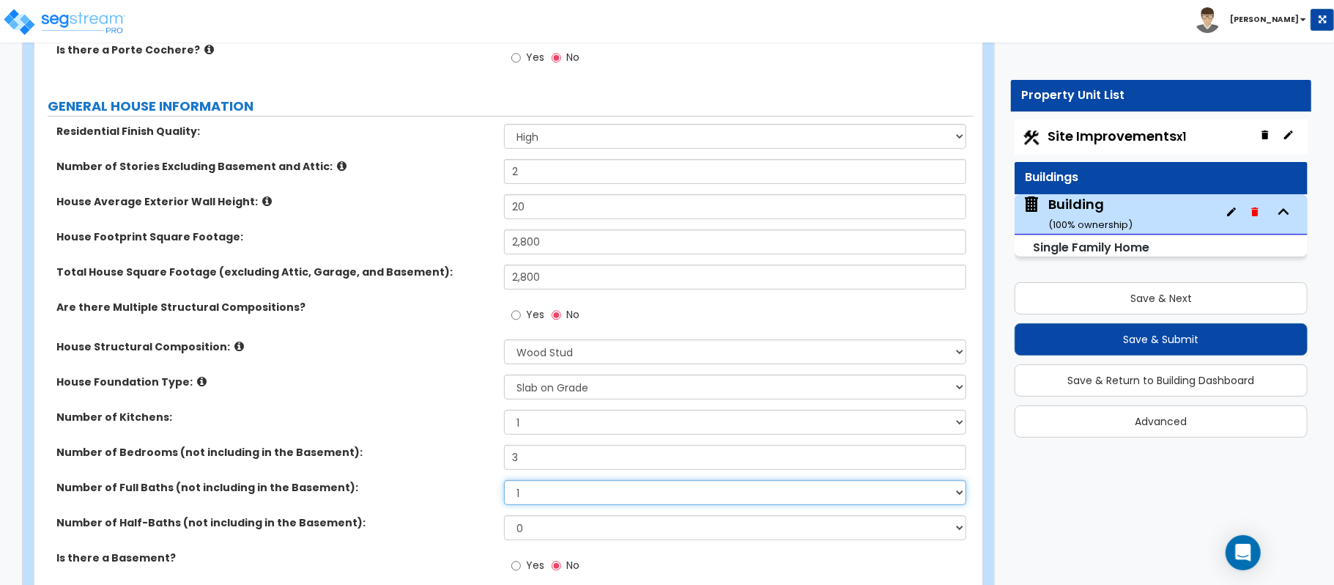
select select "2"
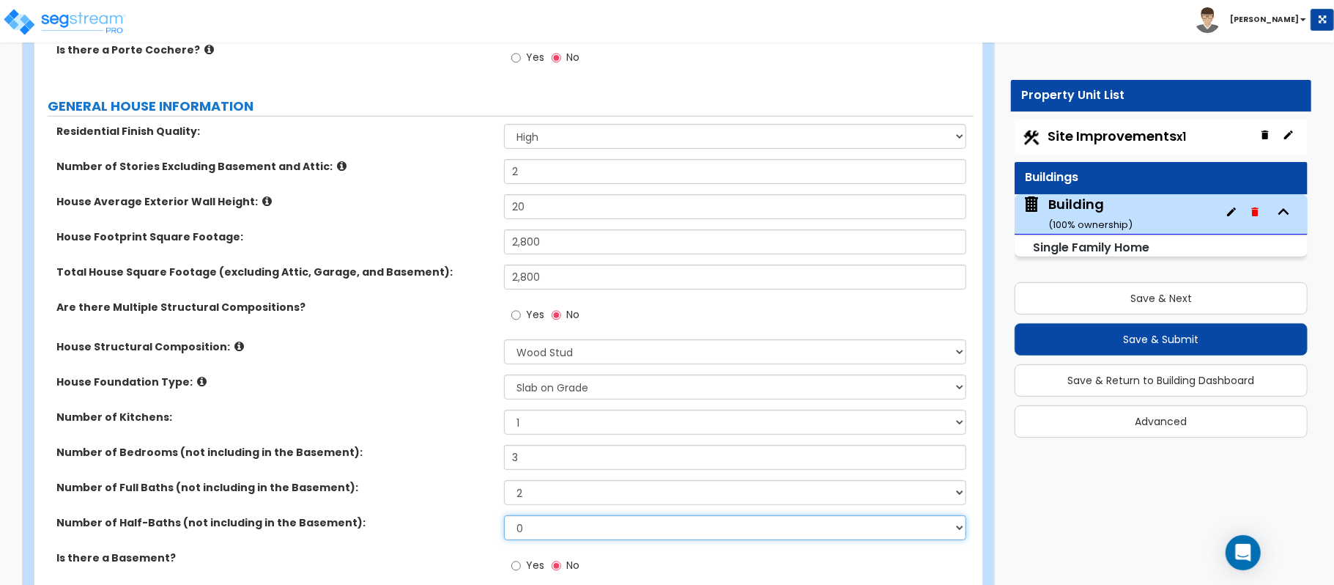
select select "1"
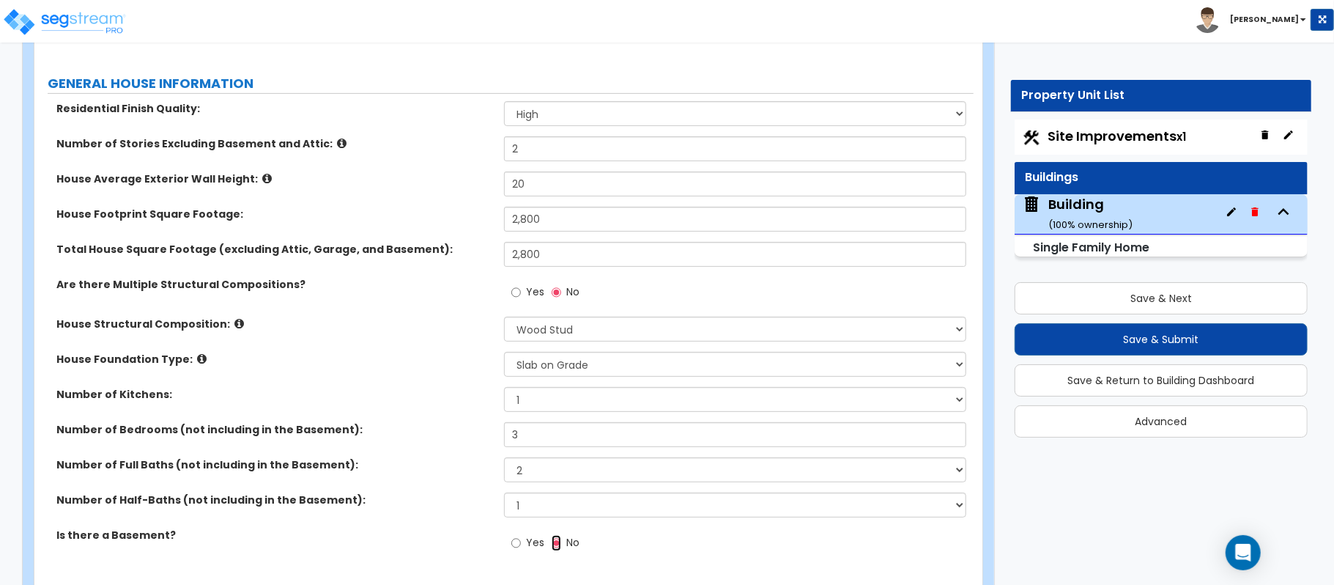
scroll to position [0, 0]
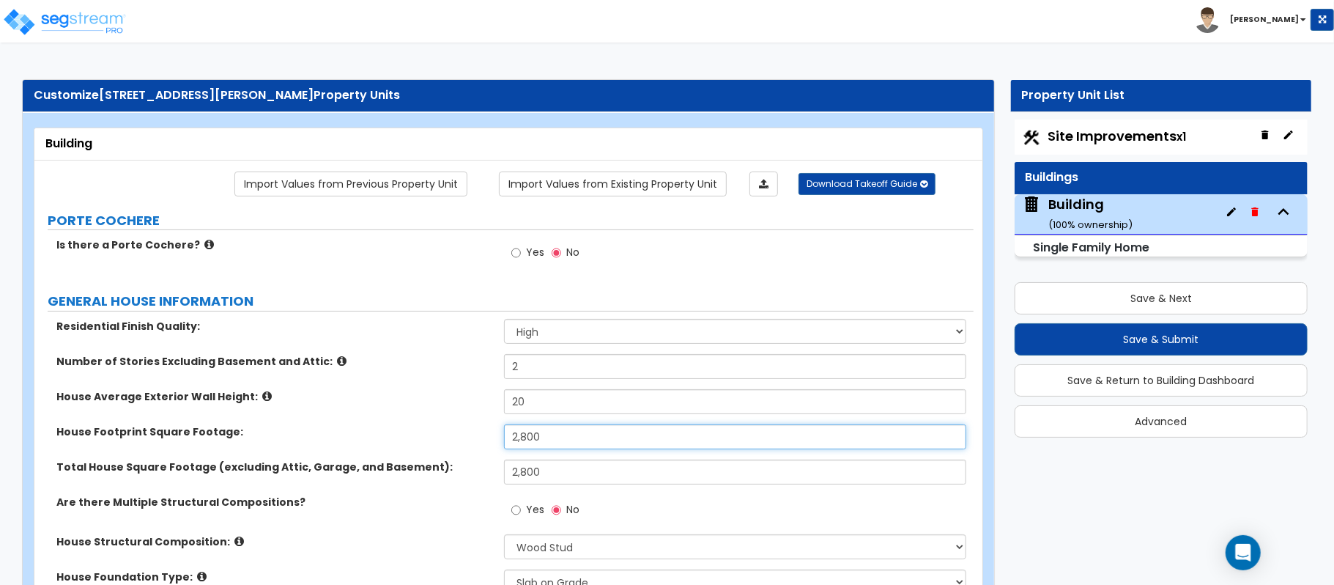
drag, startPoint x: 571, startPoint y: 447, endPoint x: 487, endPoint y: 440, distance: 84.6
click at [487, 440] on div "House Footprint Square Footage: 2,800" at bounding box center [503, 441] width 939 height 35
type input "2,853"
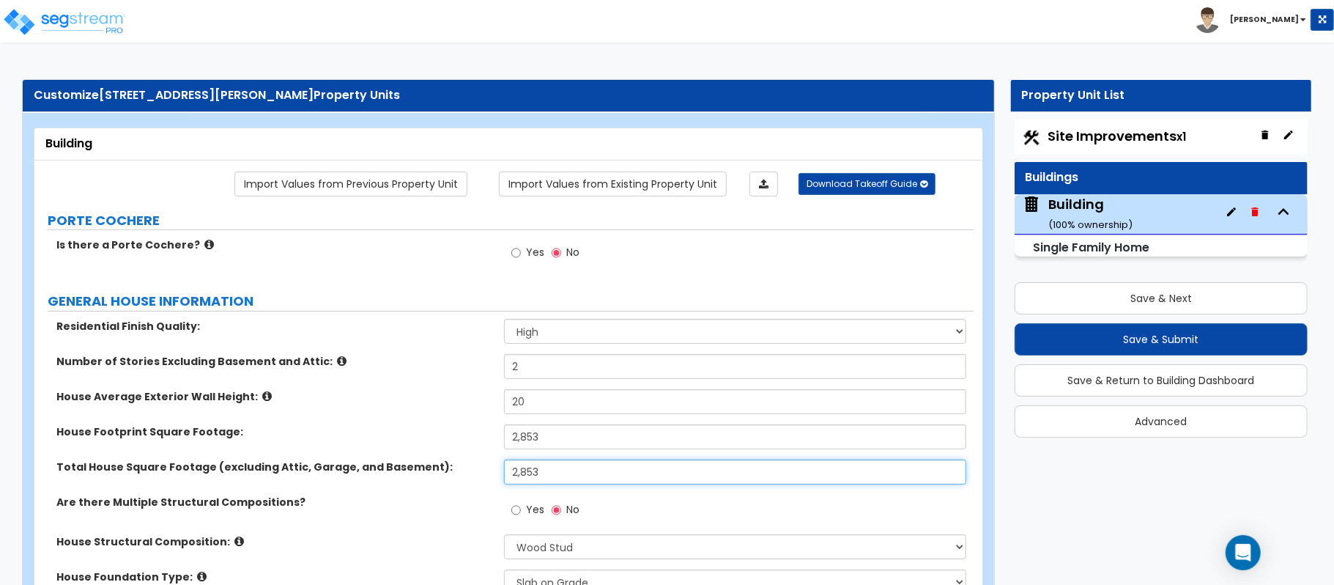
type input "2,853"
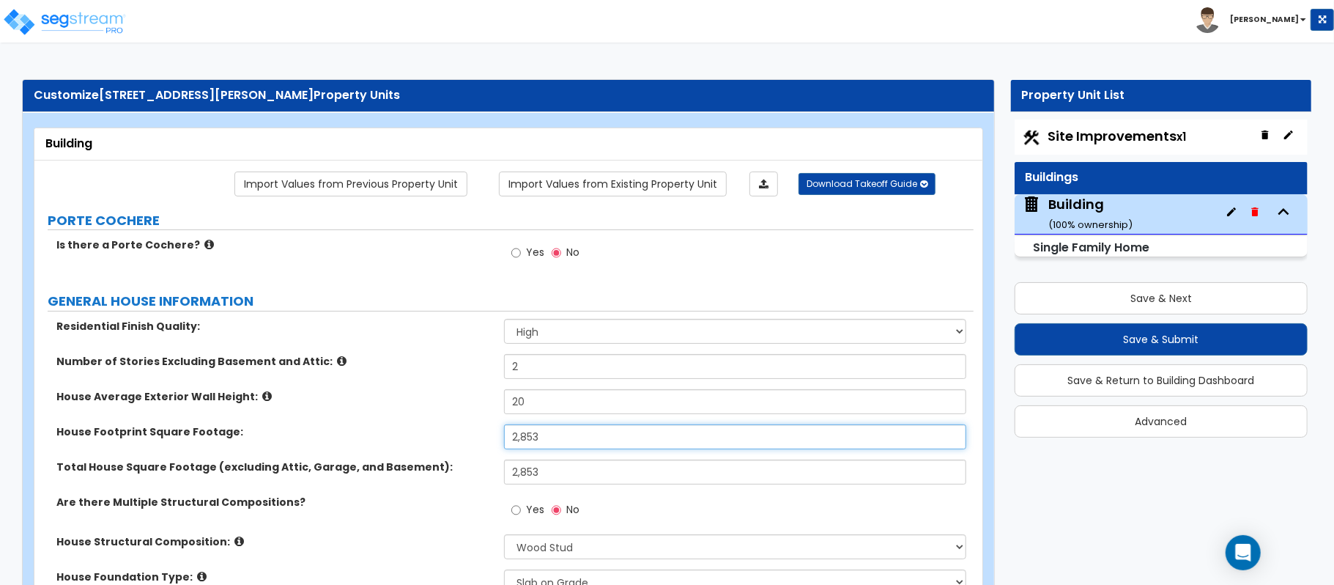
click at [569, 432] on input "2,853" at bounding box center [735, 436] width 462 height 25
type input "3,000"
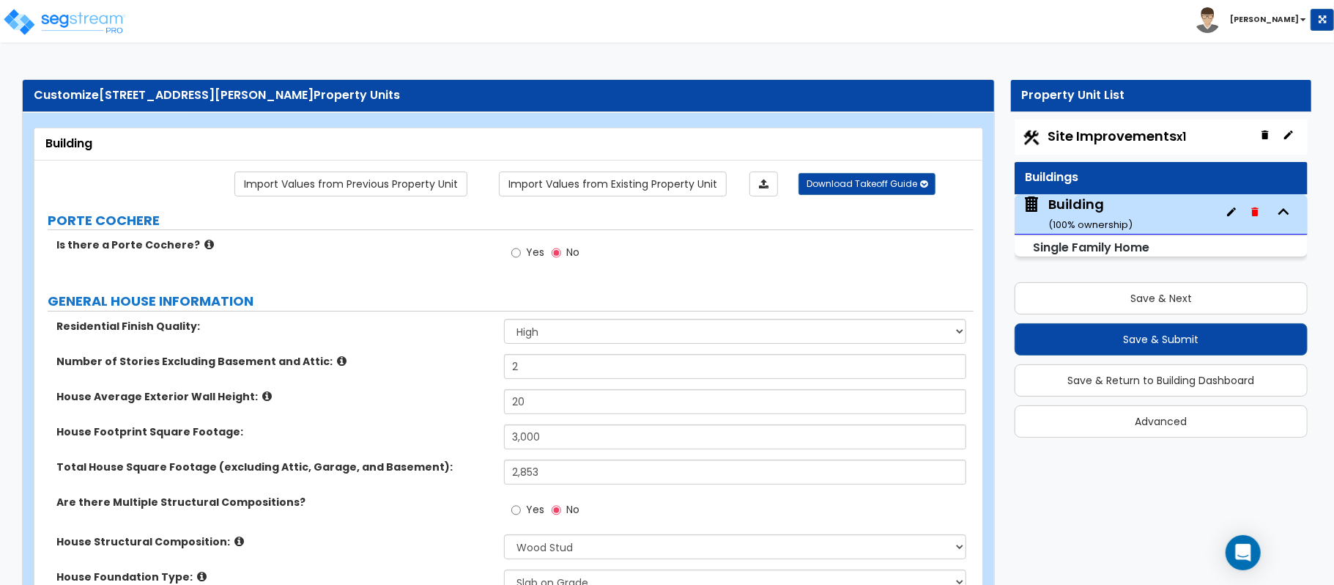
click at [476, 505] on label "Are there Multiple Structural Compositions?" at bounding box center [274, 502] width 437 height 15
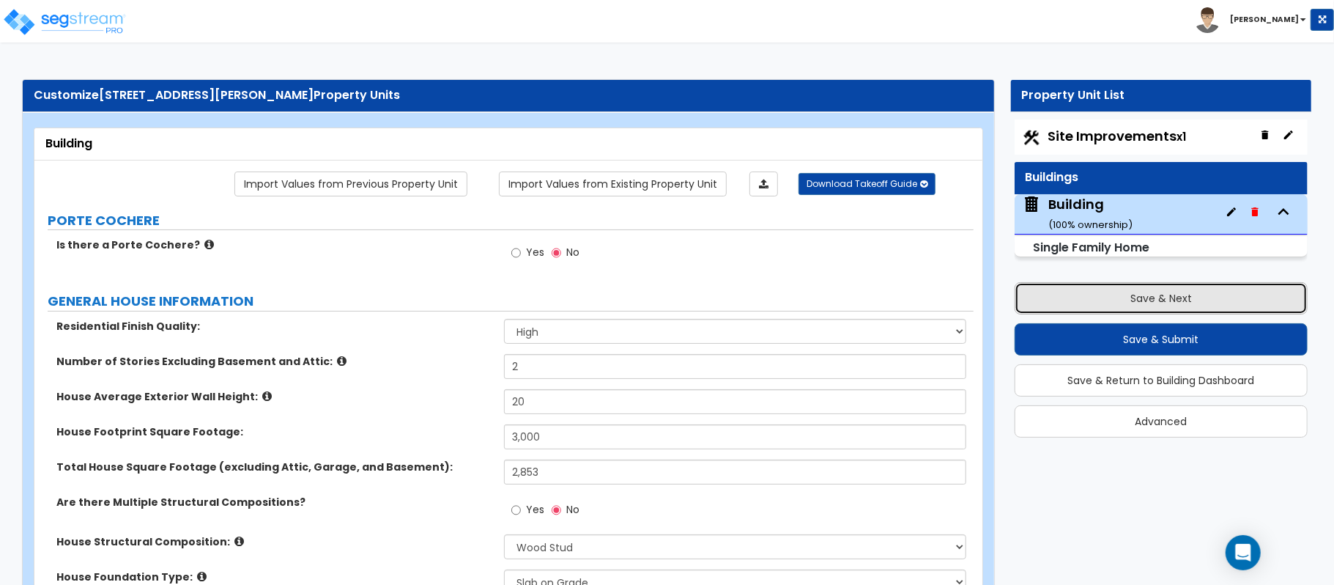
click at [1165, 294] on button "Save & Next" at bounding box center [1161, 298] width 293 height 32
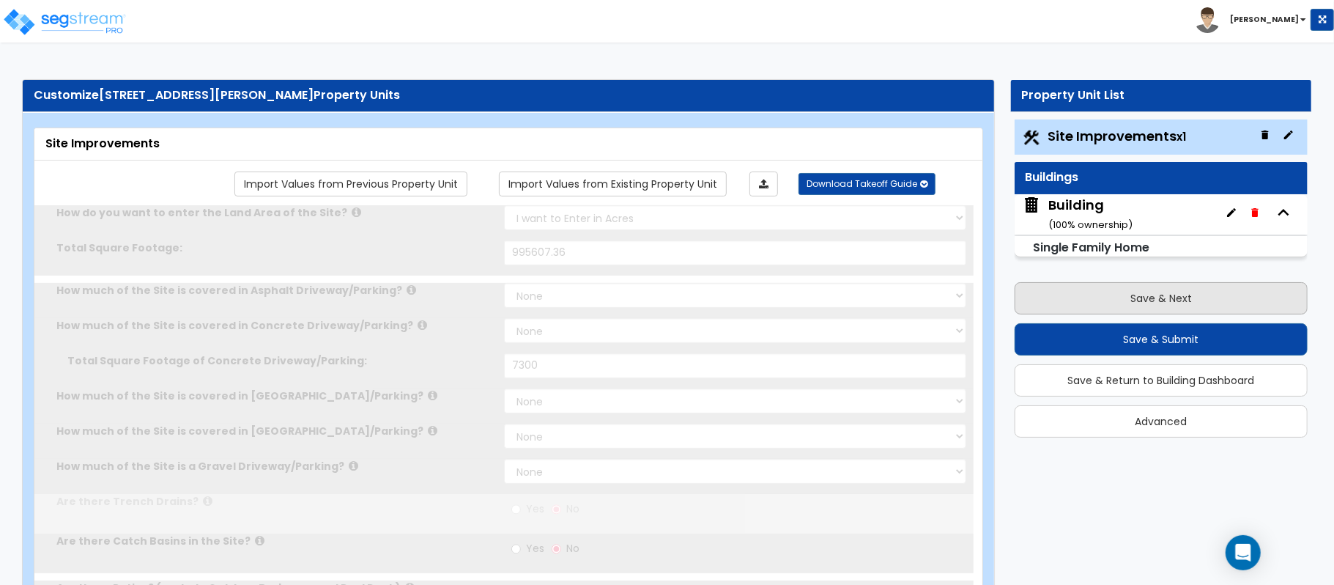
select select "2"
type input "995607.36"
select select "2"
type input "7300"
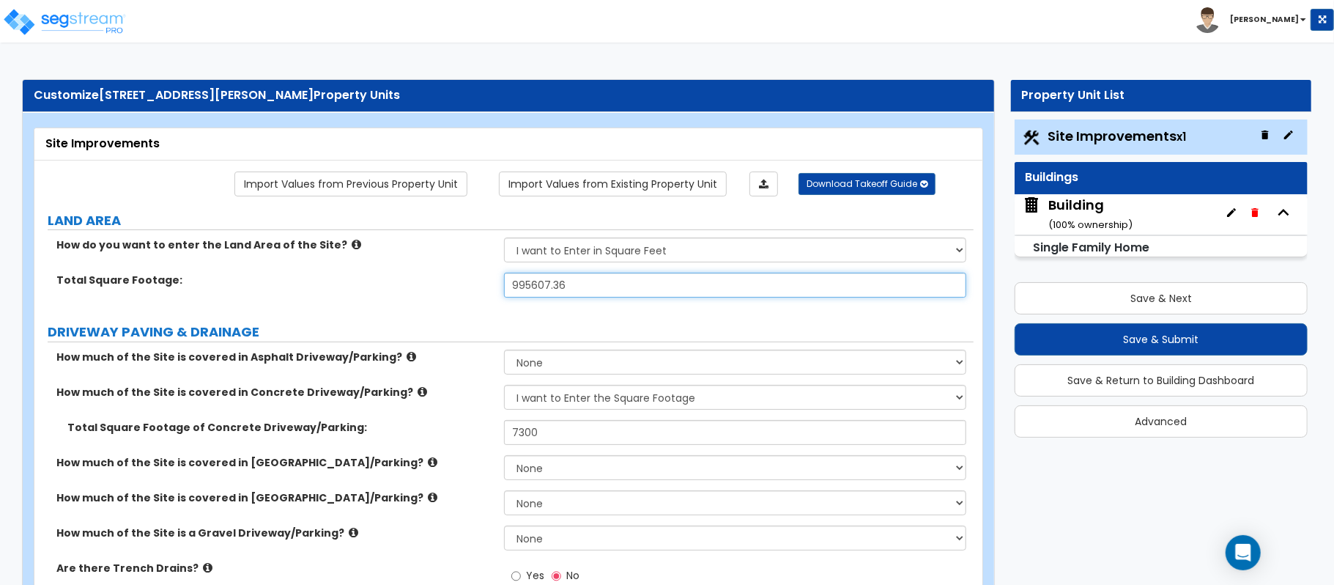
click at [574, 292] on input "995607.36" at bounding box center [735, 285] width 462 height 25
paste input "text"
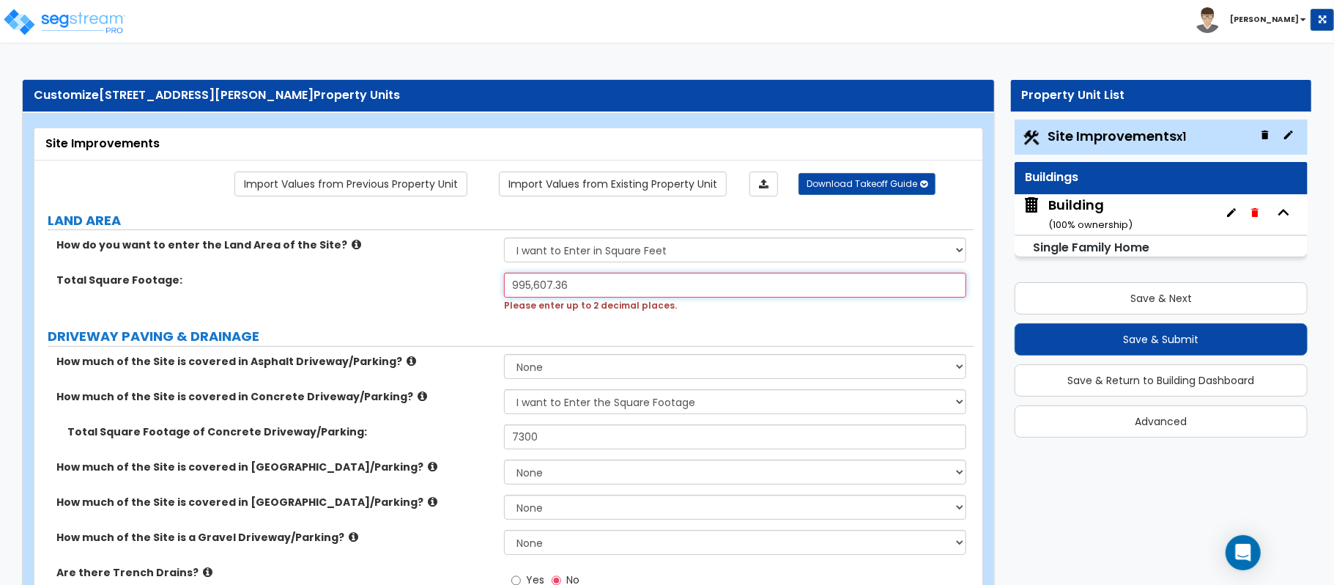
paste input "1011898.8"
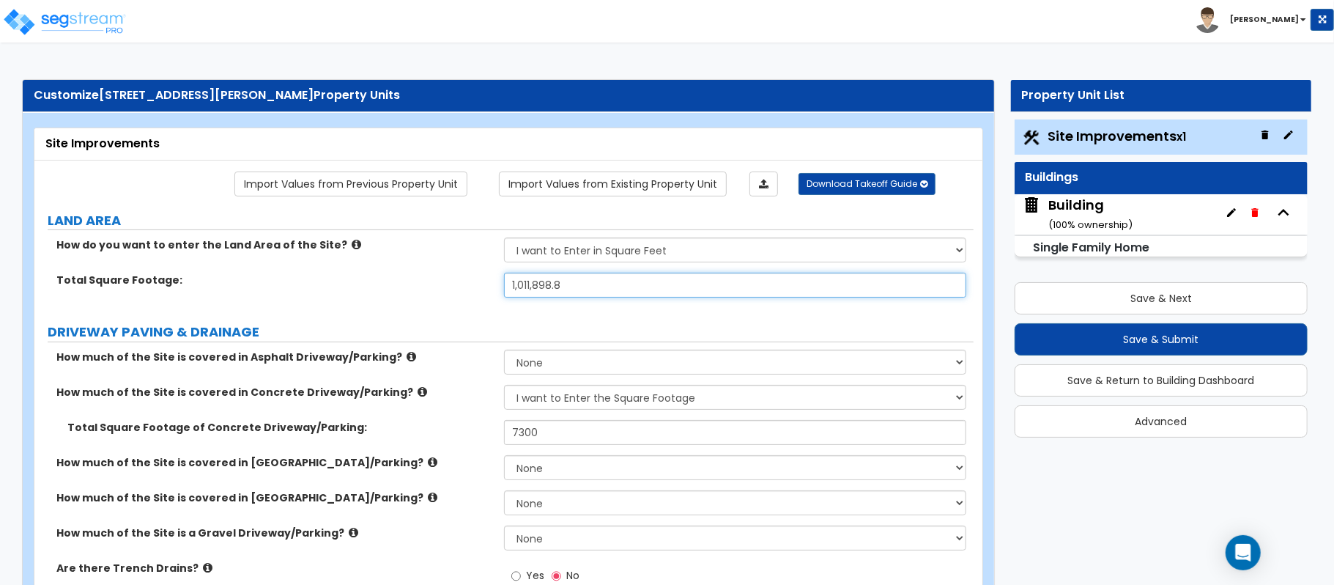
type input "1,011,898.8"
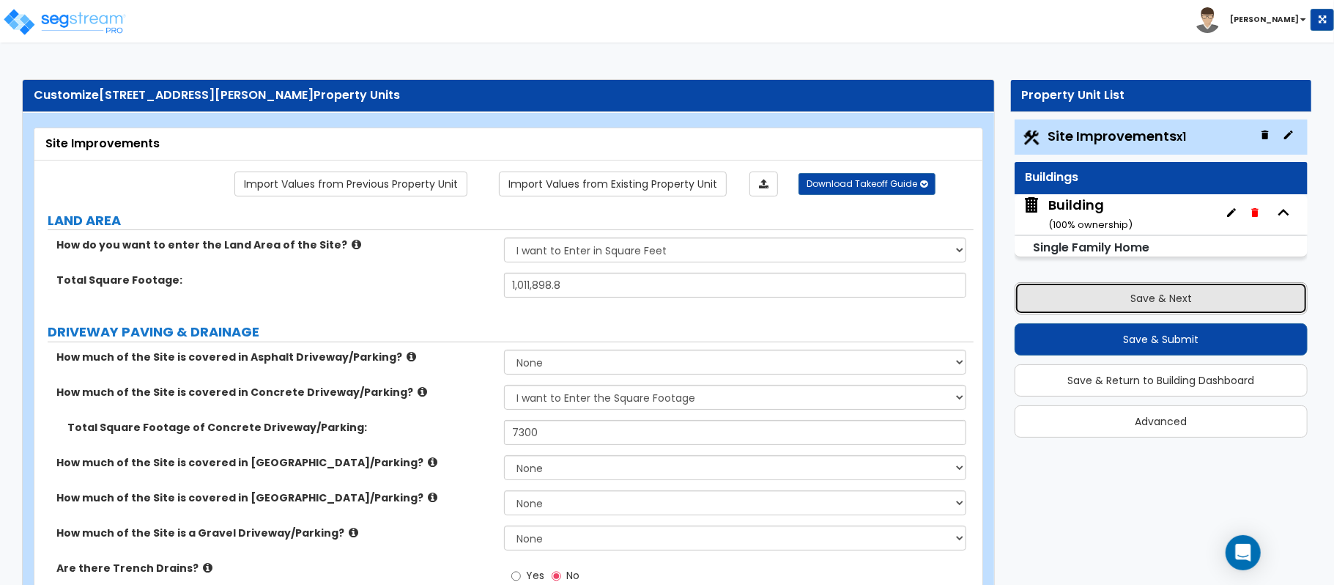
click at [1083, 299] on button "Save & Next" at bounding box center [1161, 298] width 293 height 32
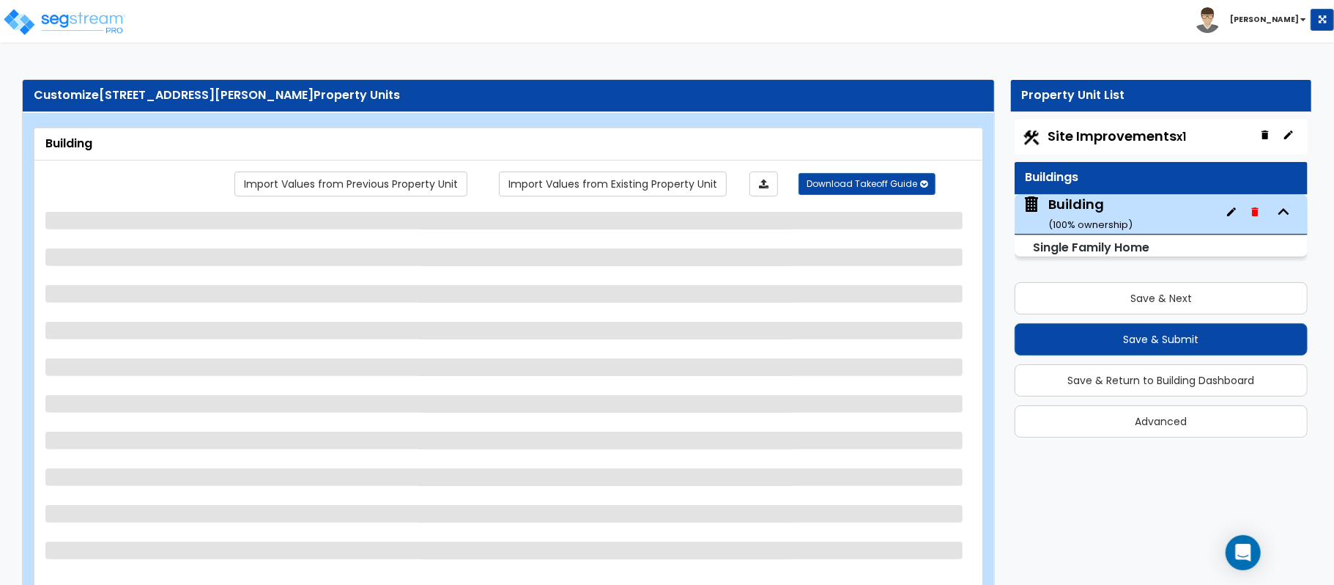
select select "2"
select select "7"
select select "3"
select select "2"
select select "1"
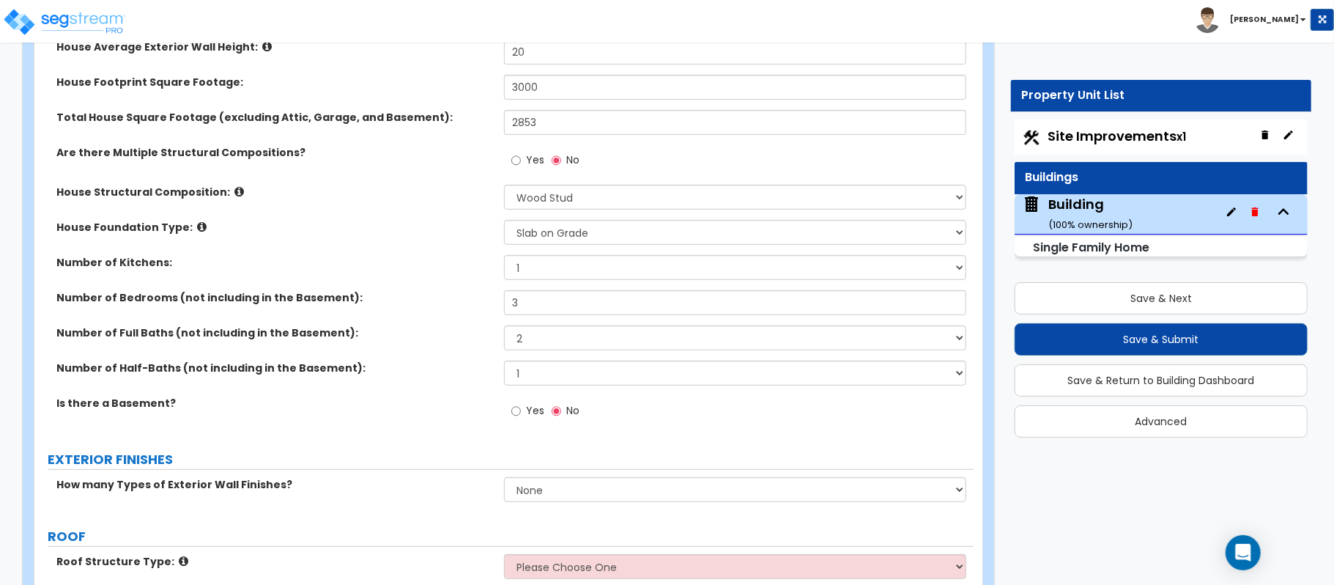
scroll to position [586, 0]
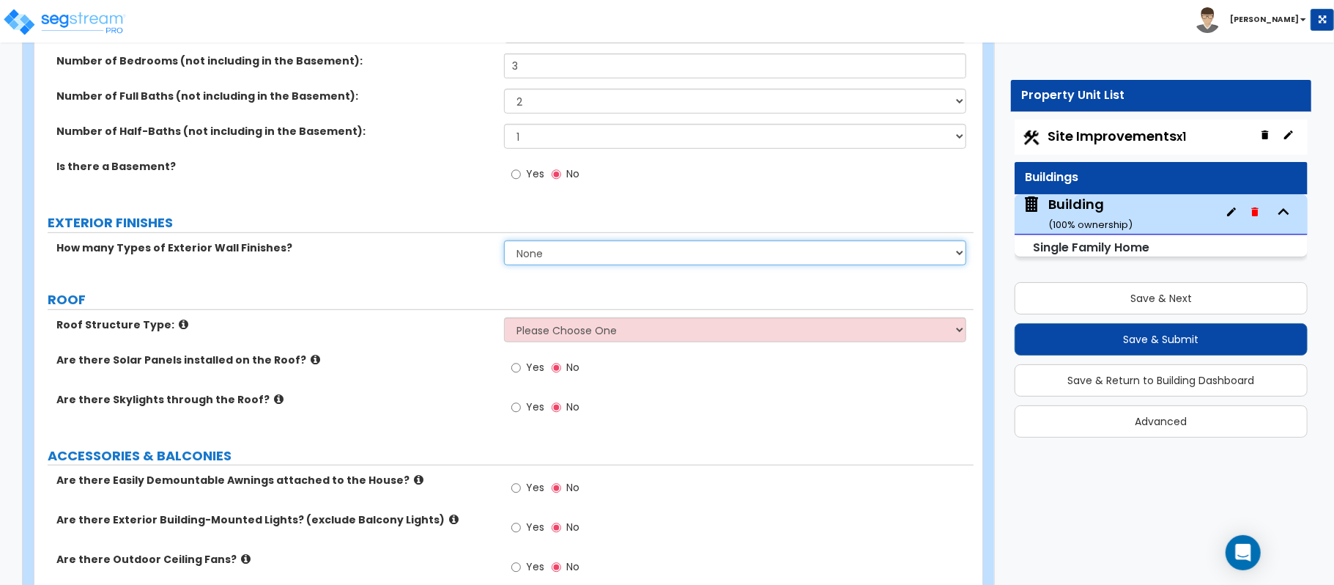
click at [523, 258] on select "None 1 2 3" at bounding box center [735, 252] width 462 height 25
select select "1"
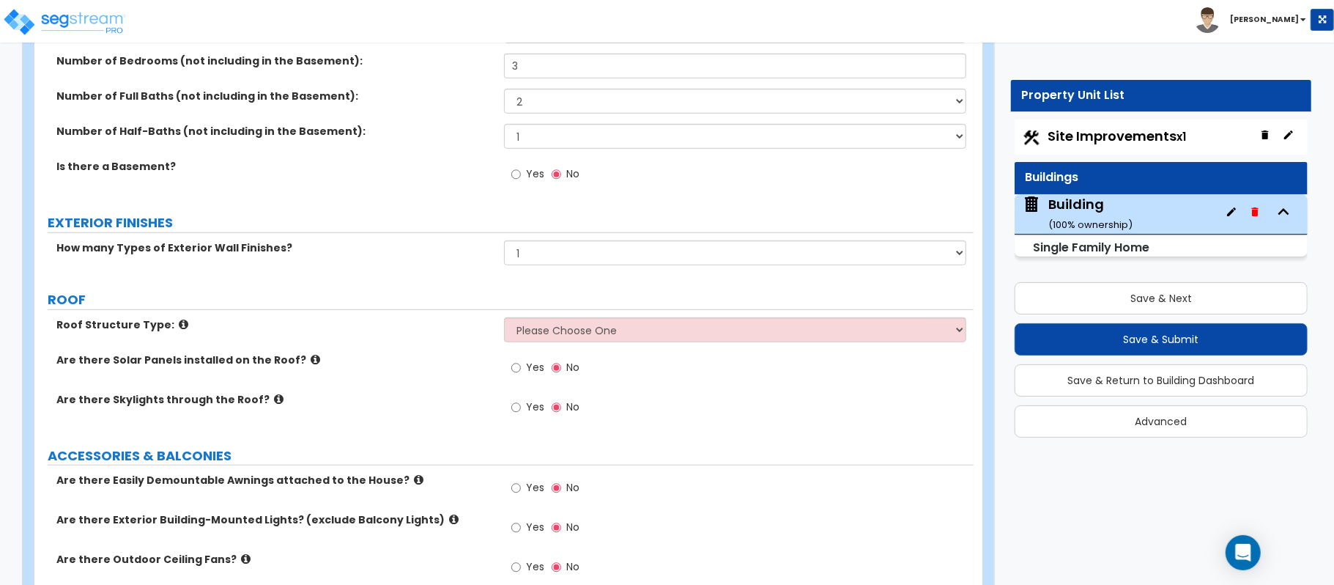
drag, startPoint x: 414, startPoint y: 240, endPoint x: 470, endPoint y: 270, distance: 62.9
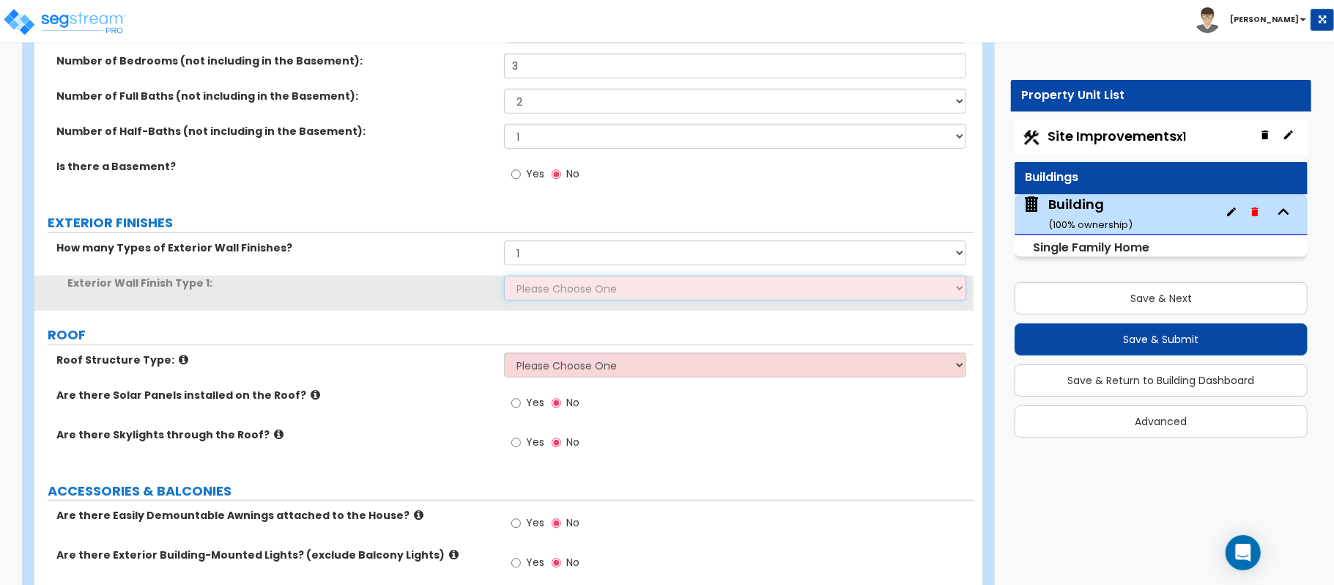
drag, startPoint x: 544, startPoint y: 295, endPoint x: 534, endPoint y: 296, distance: 9.6
click at [544, 295] on select "Please Choose One No Finish/Shared Wall No Wall Brick Finish Stone Finish Wood …" at bounding box center [735, 287] width 462 height 25
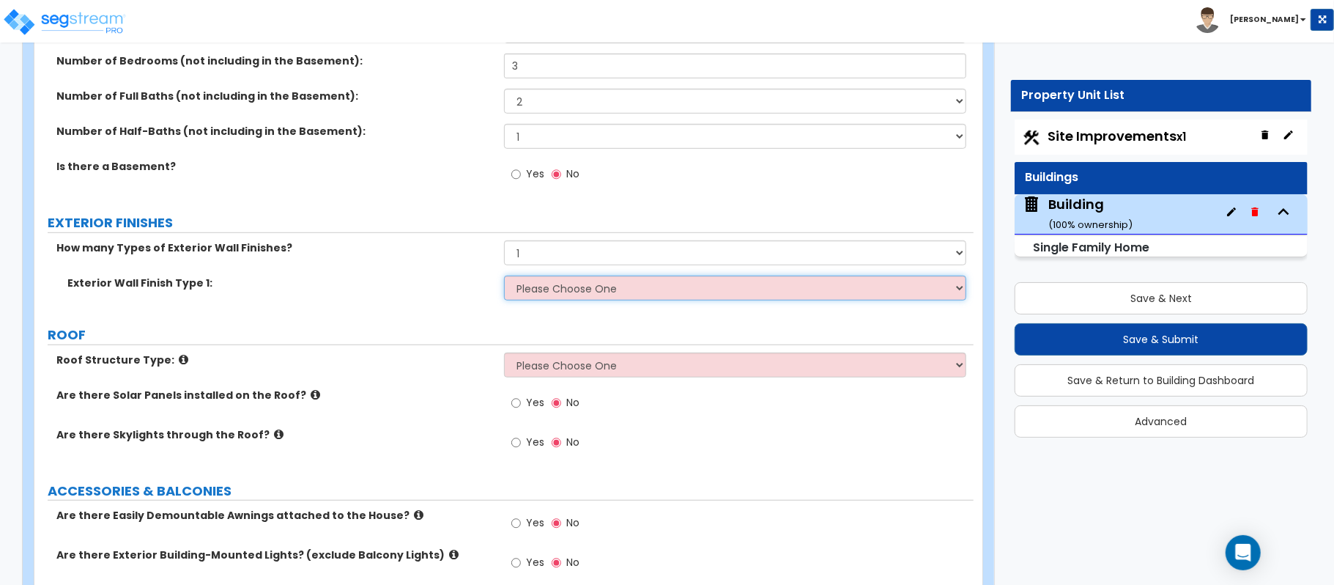
select select "4"
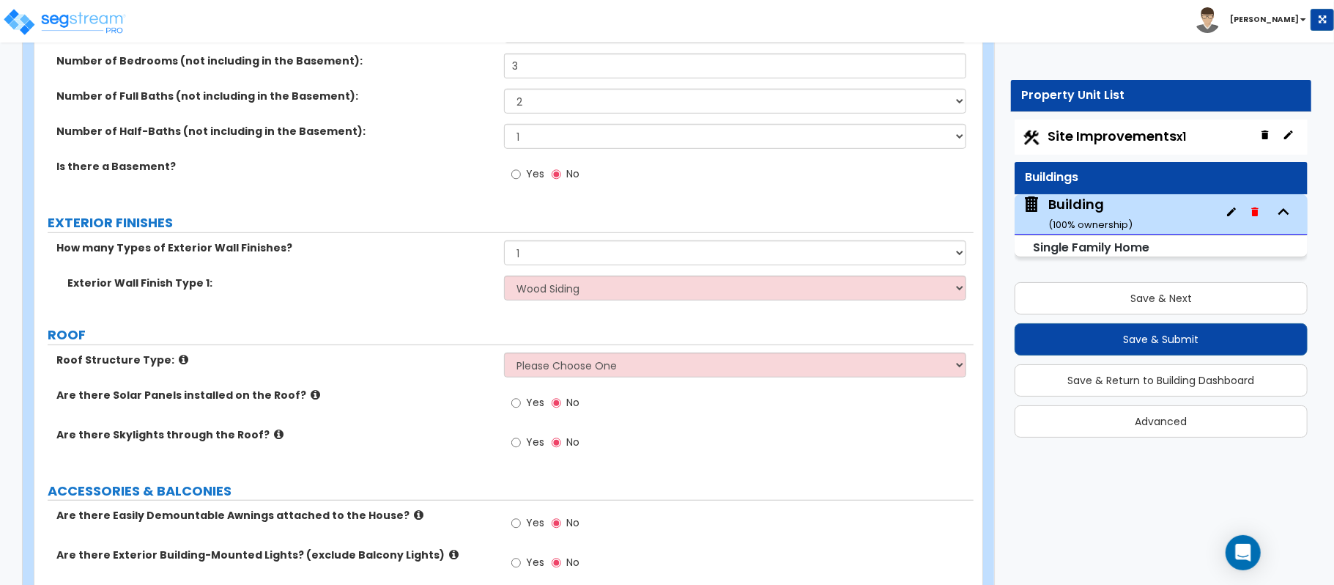
click at [409, 300] on div "Exterior Wall Finish Type 1: Please Choose One No Finish/Shared Wall No Wall Br…" at bounding box center [503, 292] width 939 height 35
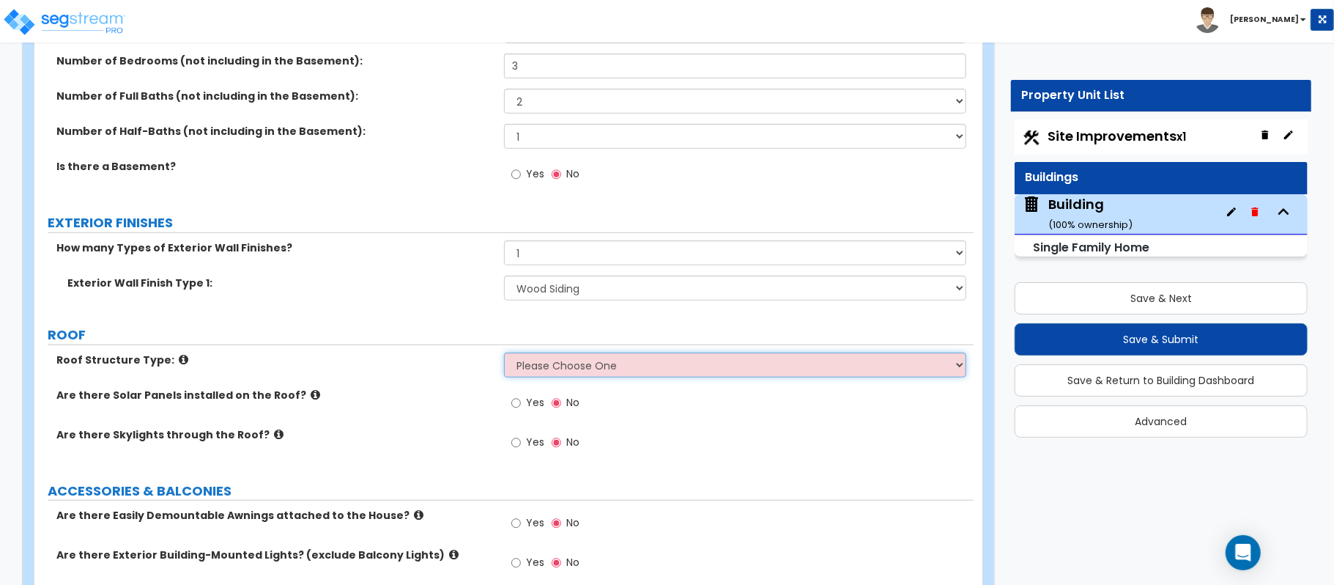
click at [601, 364] on select "Please Choose One Gable Roof Flat Roof Hybrid Gable & Flat Roof" at bounding box center [735, 364] width 462 height 25
select select "1"
click at [504, 354] on select "Please Choose One Gable Roof Flat Roof Hybrid Gable & Flat Roof" at bounding box center [735, 364] width 462 height 25
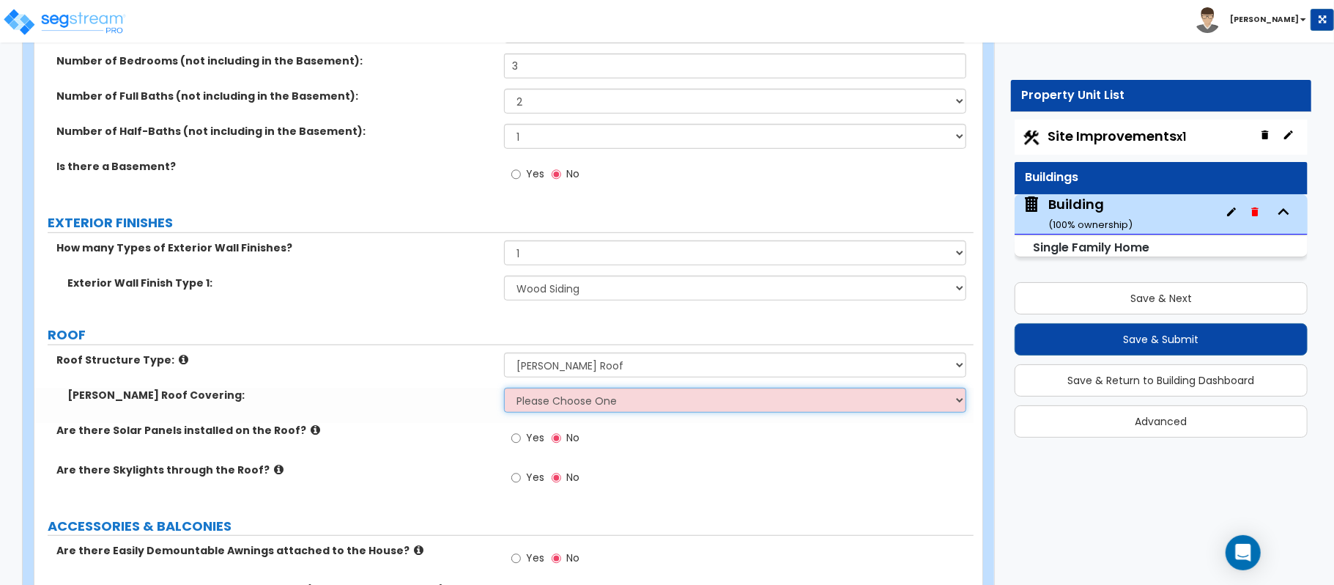
click at [534, 393] on select "Please Choose One Asphalt Shingle Clay Tile Wood Shingle Metal Shingle Standing…" at bounding box center [735, 400] width 462 height 25
select select "1"
click at [504, 389] on select "Please Choose One Asphalt Shingle Clay Tile Wood Shingle Metal Shingle Standing…" at bounding box center [735, 400] width 462 height 25
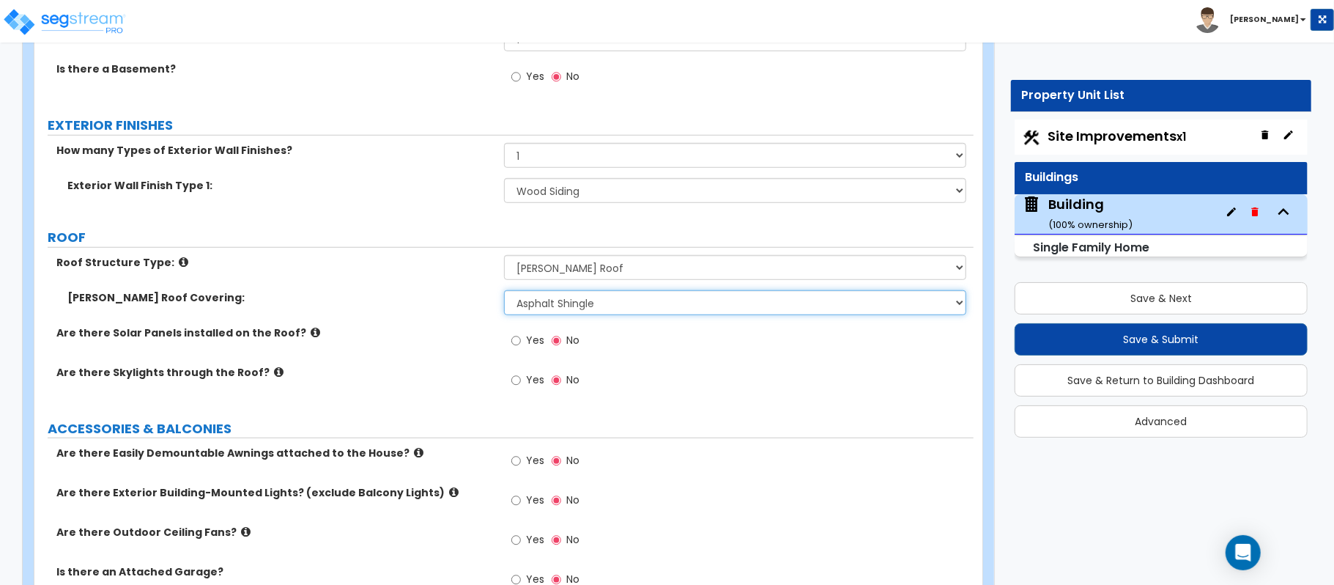
scroll to position [781, 0]
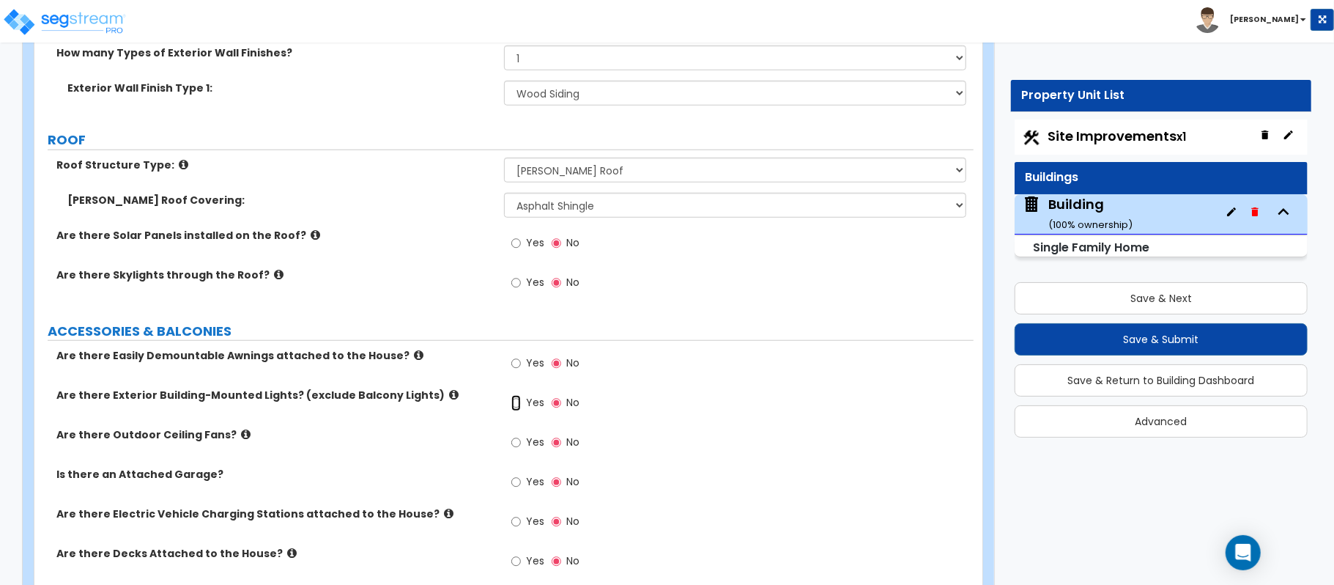
click at [516, 406] on input "Yes" at bounding box center [516, 403] width 10 height 16
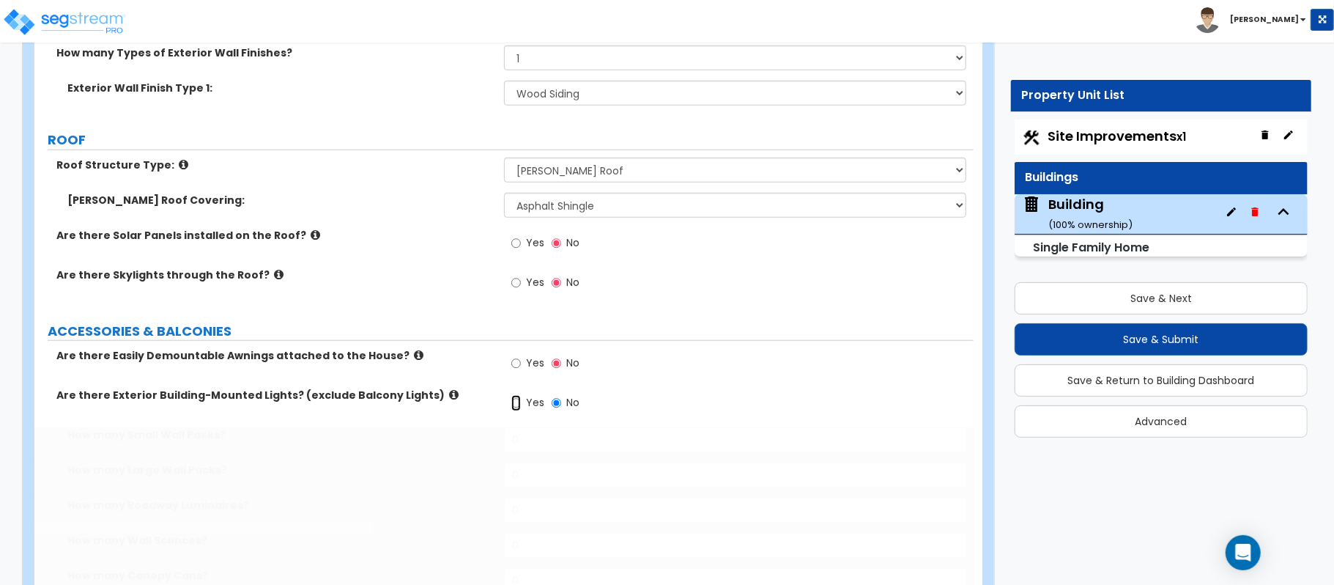
radio input "true"
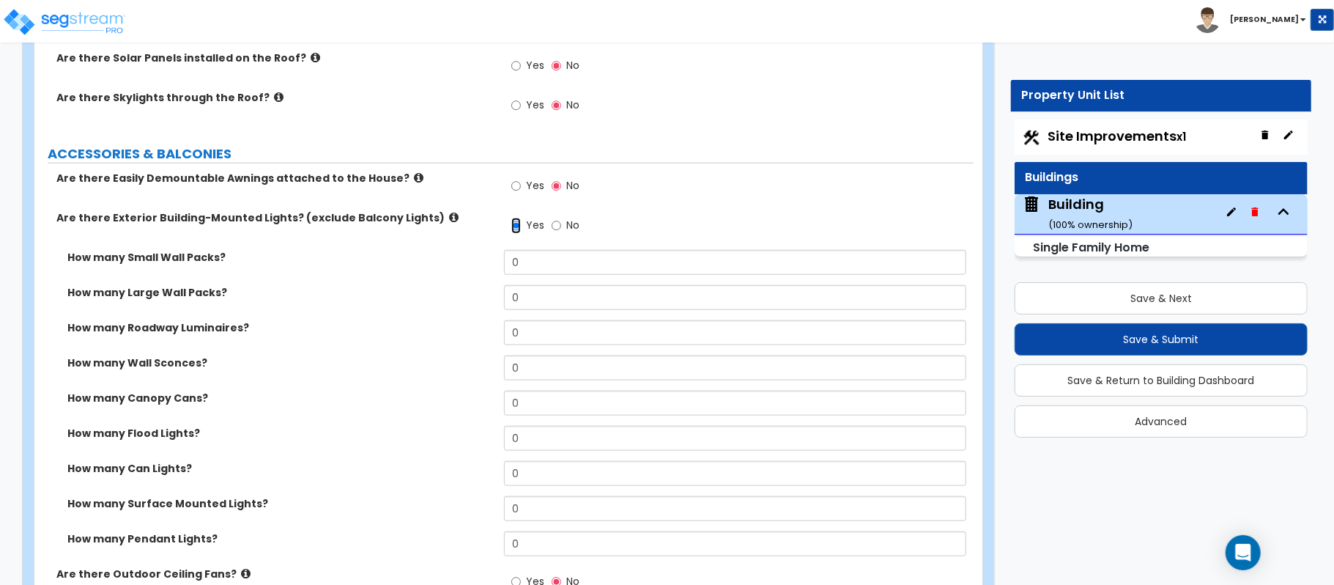
scroll to position [977, 0]
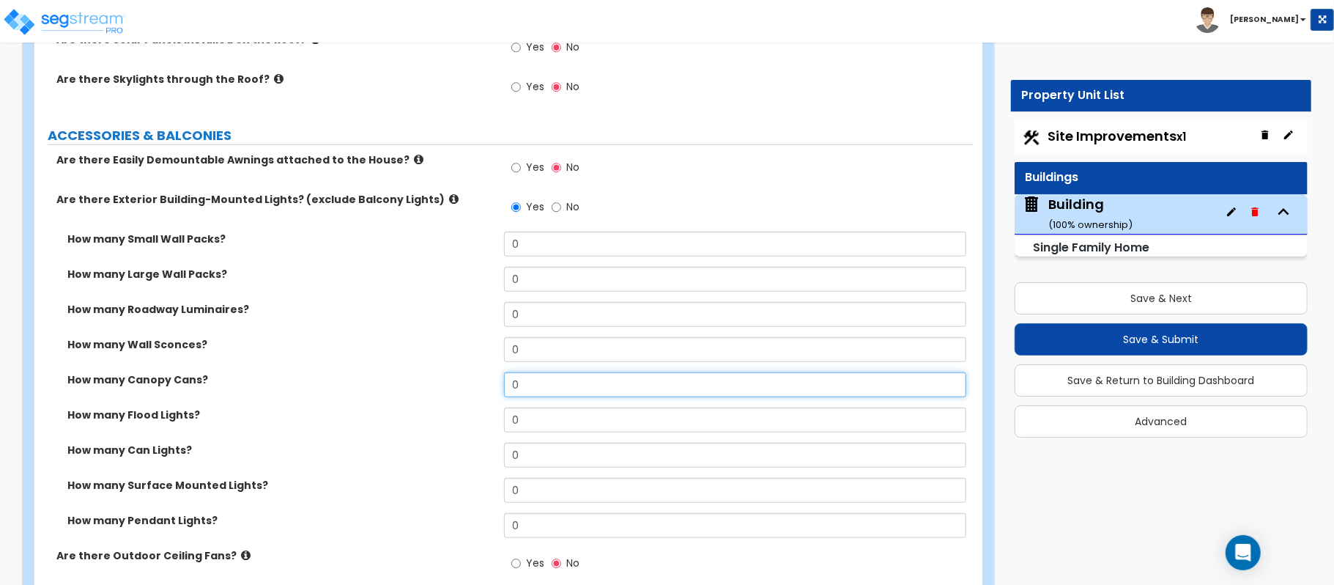
drag, startPoint x: 558, startPoint y: 385, endPoint x: 473, endPoint y: 388, distance: 85.8
click at [473, 388] on div "How many Canopy Cans? 0" at bounding box center [503, 389] width 939 height 35
type input "6"
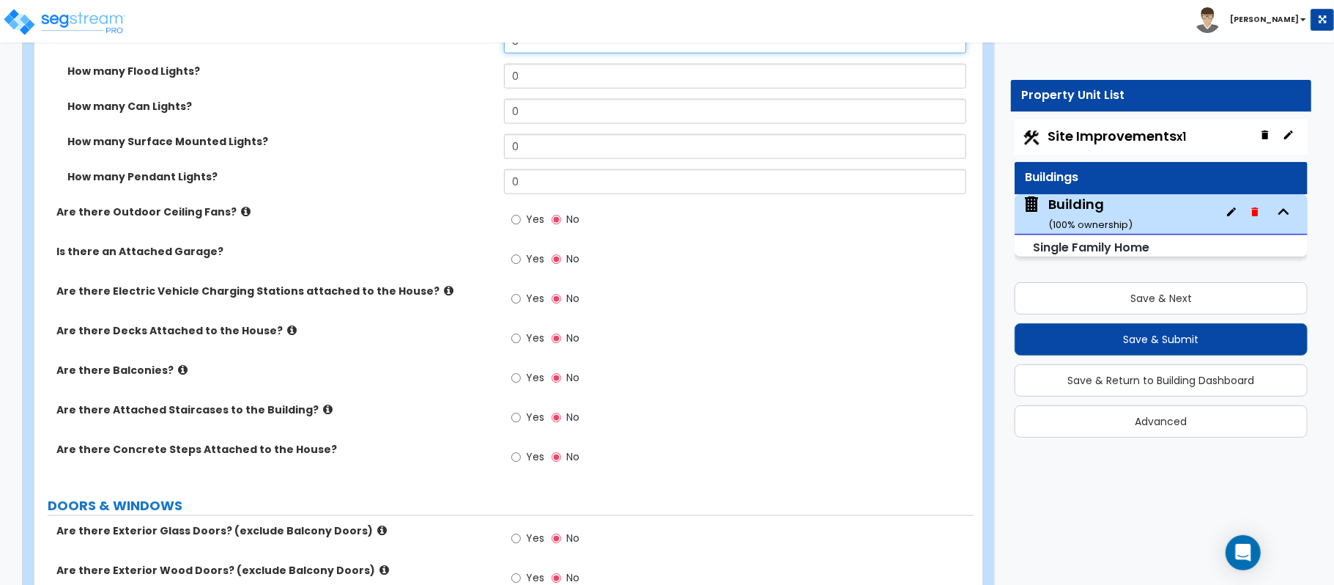
scroll to position [1367, 0]
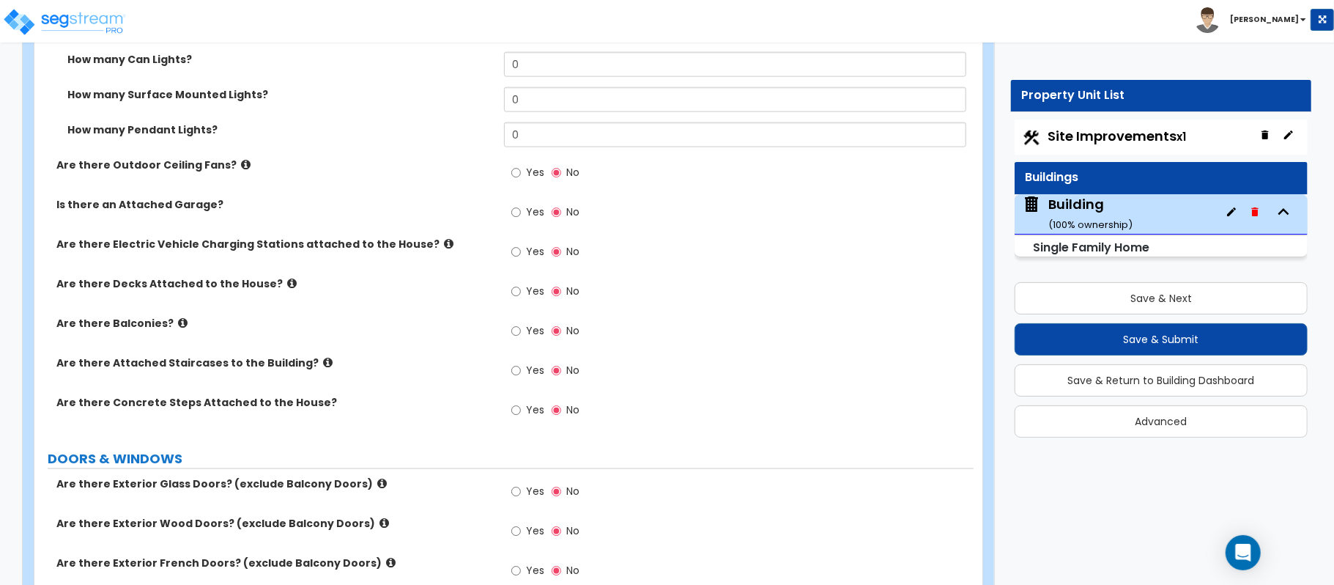
type input "8"
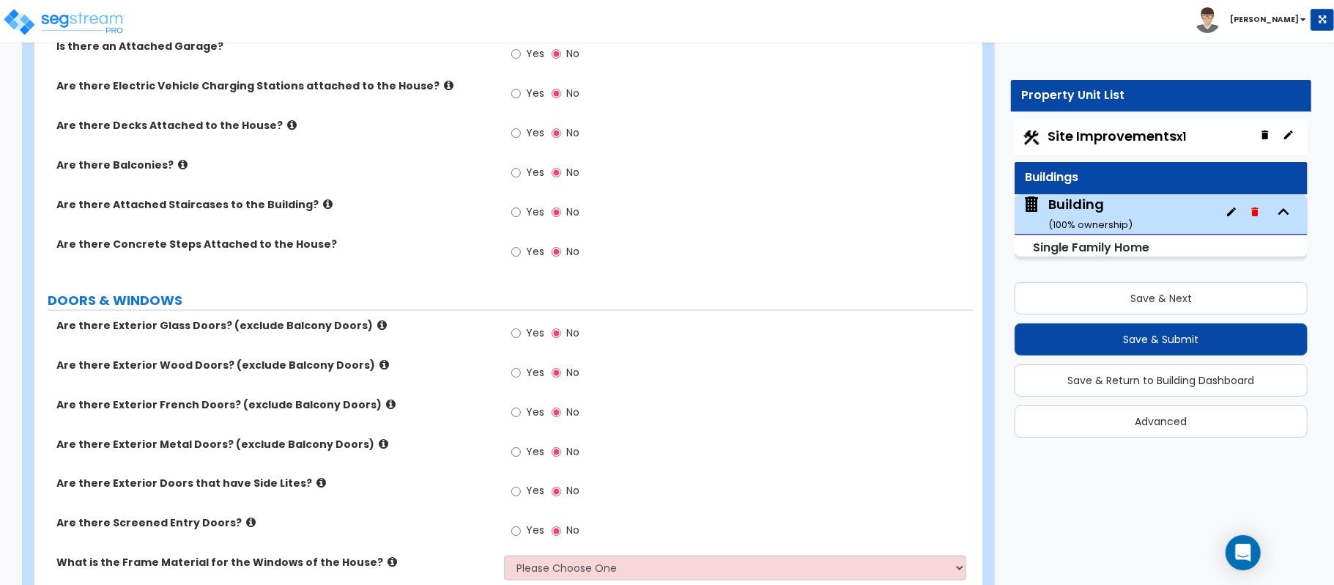
scroll to position [1563, 0]
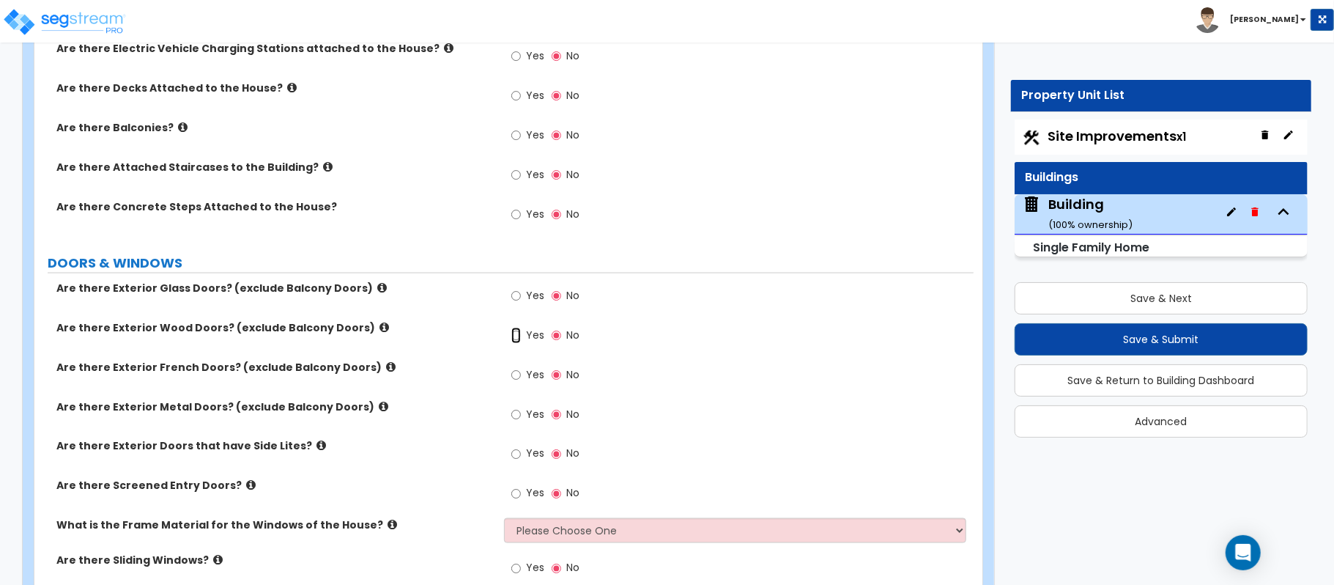
click at [511, 344] on input "Yes" at bounding box center [516, 335] width 10 height 16
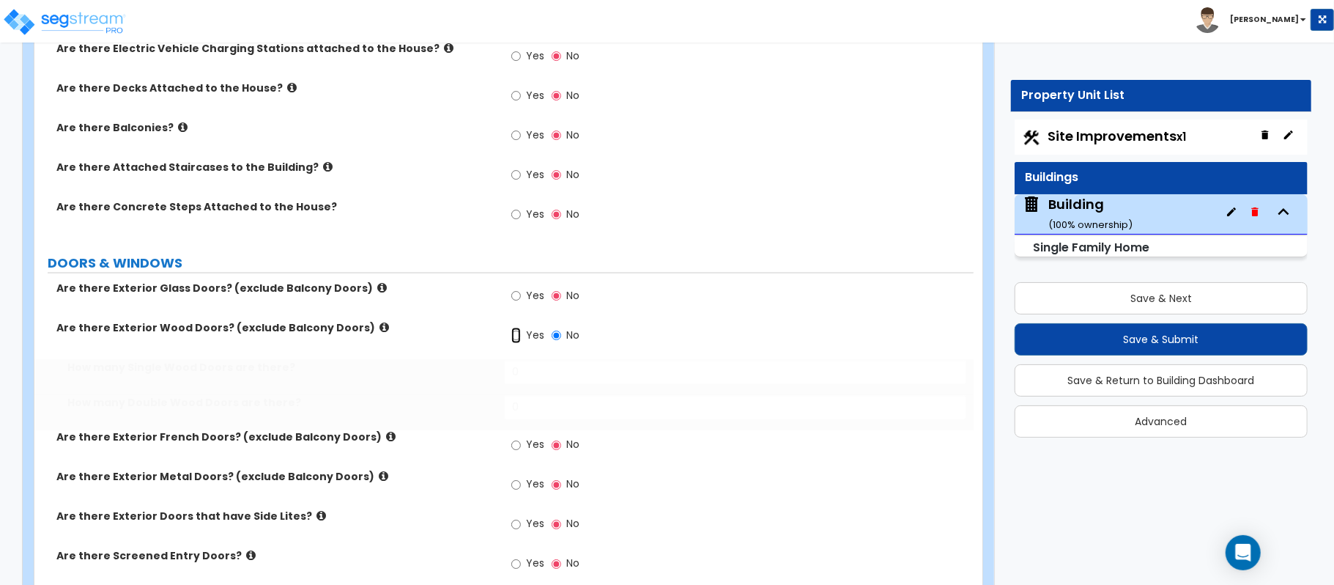
radio input "true"
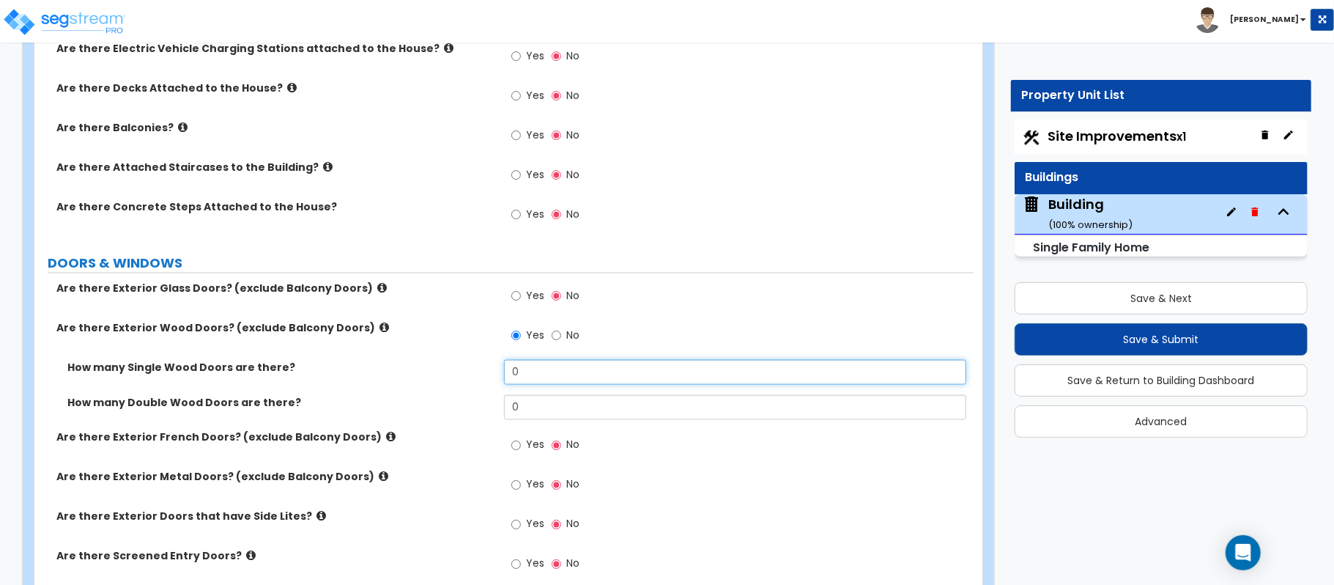
drag, startPoint x: 539, startPoint y: 375, endPoint x: 445, endPoint y: 377, distance: 93.8
click at [445, 377] on div "How many Single Wood Doors are there? 0" at bounding box center [503, 377] width 939 height 35
type input "2"
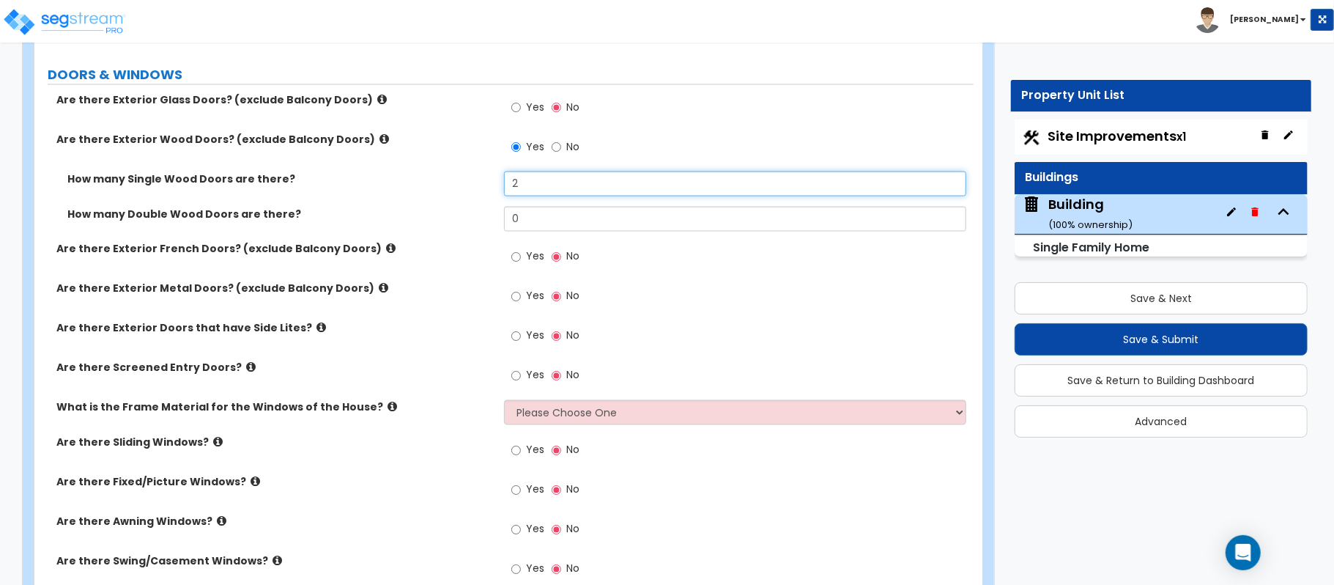
scroll to position [1758, 0]
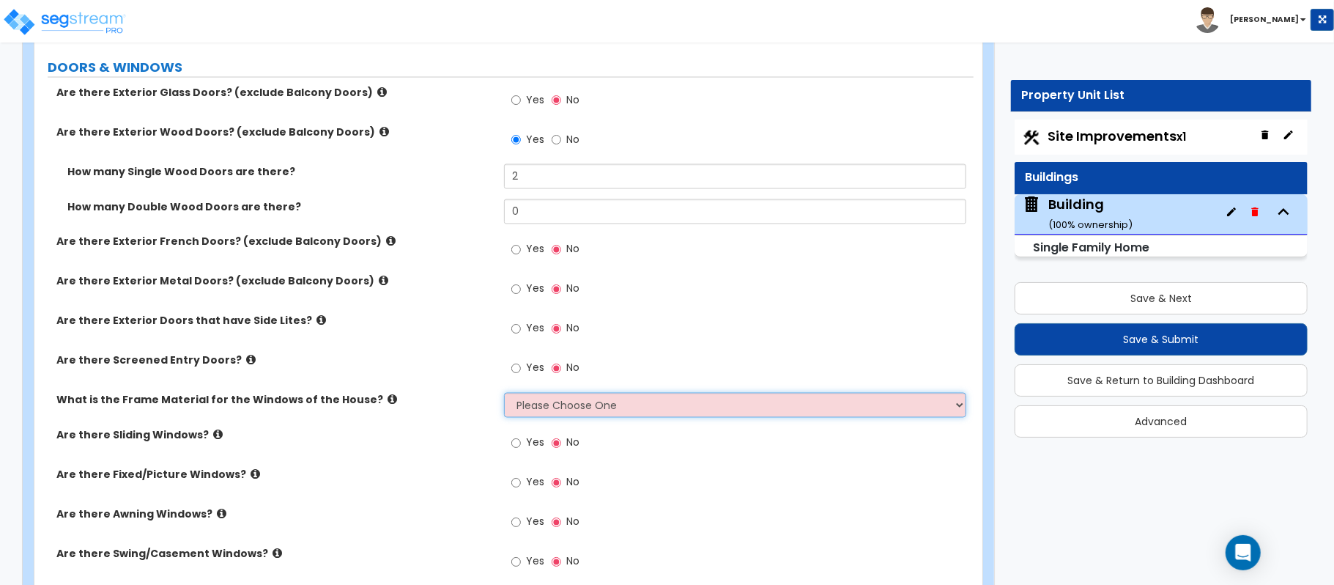
click at [614, 399] on select "Please Choose One Vinyl Aluminum Wood" at bounding box center [735, 405] width 462 height 25
select select "2"
drag, startPoint x: 432, startPoint y: 435, endPoint x: 441, endPoint y: 435, distance: 9.5
click at [432, 435] on label "Are there Sliding Windows?" at bounding box center [274, 435] width 437 height 15
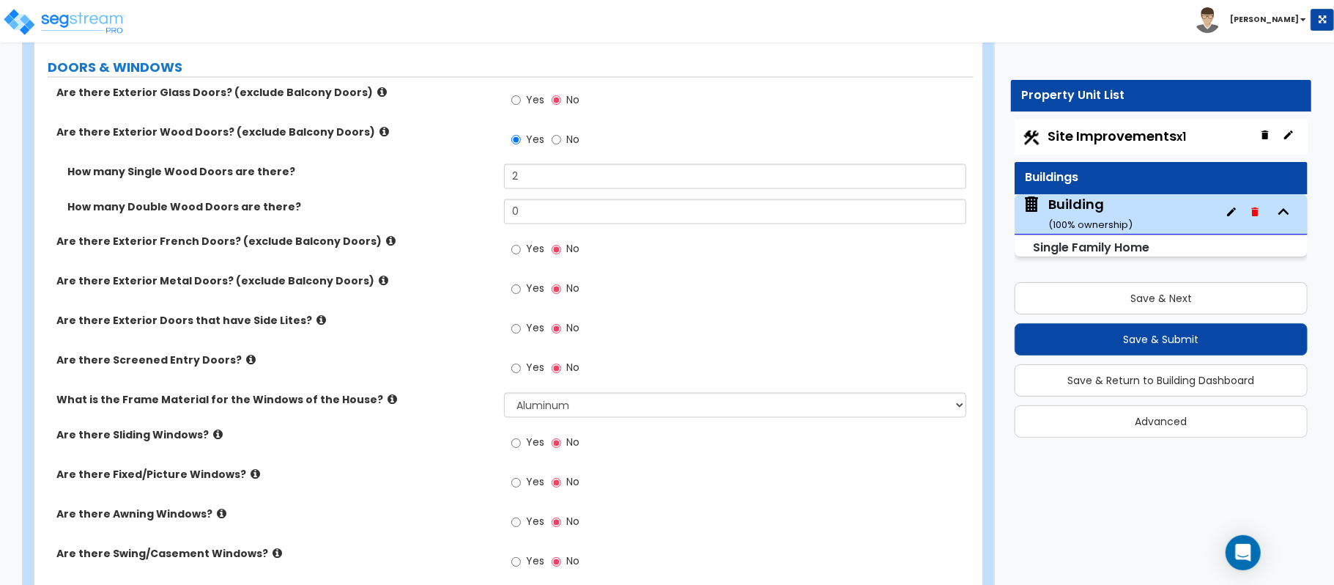
scroll to position [1856, 0]
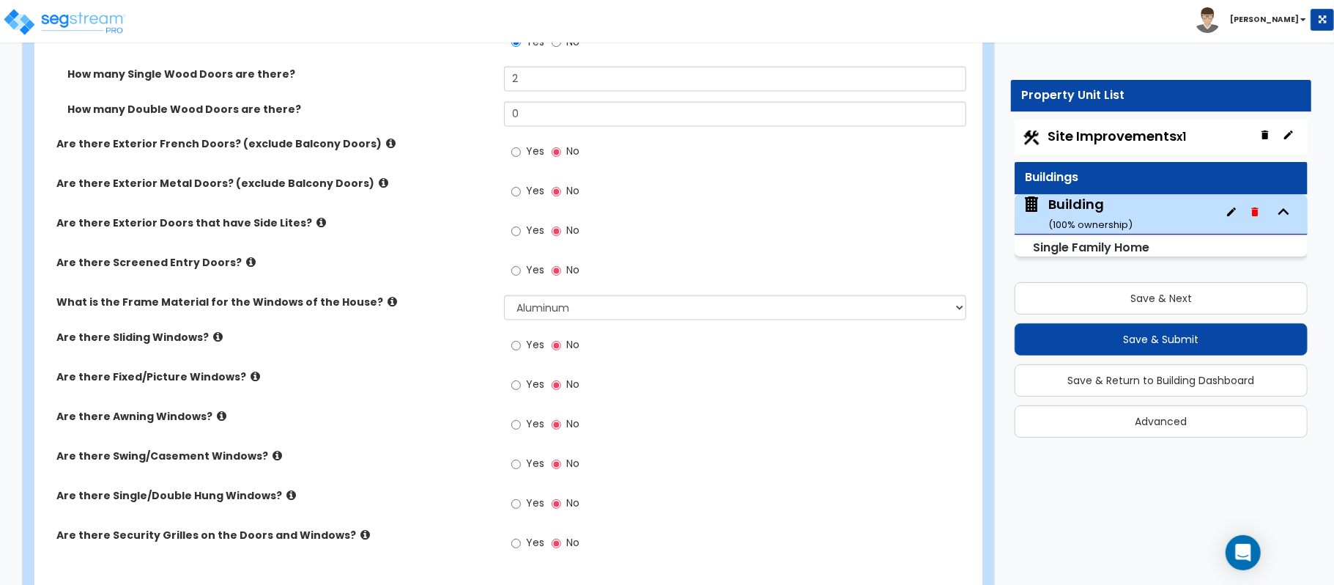
click at [217, 421] on icon at bounding box center [222, 416] width 10 height 11
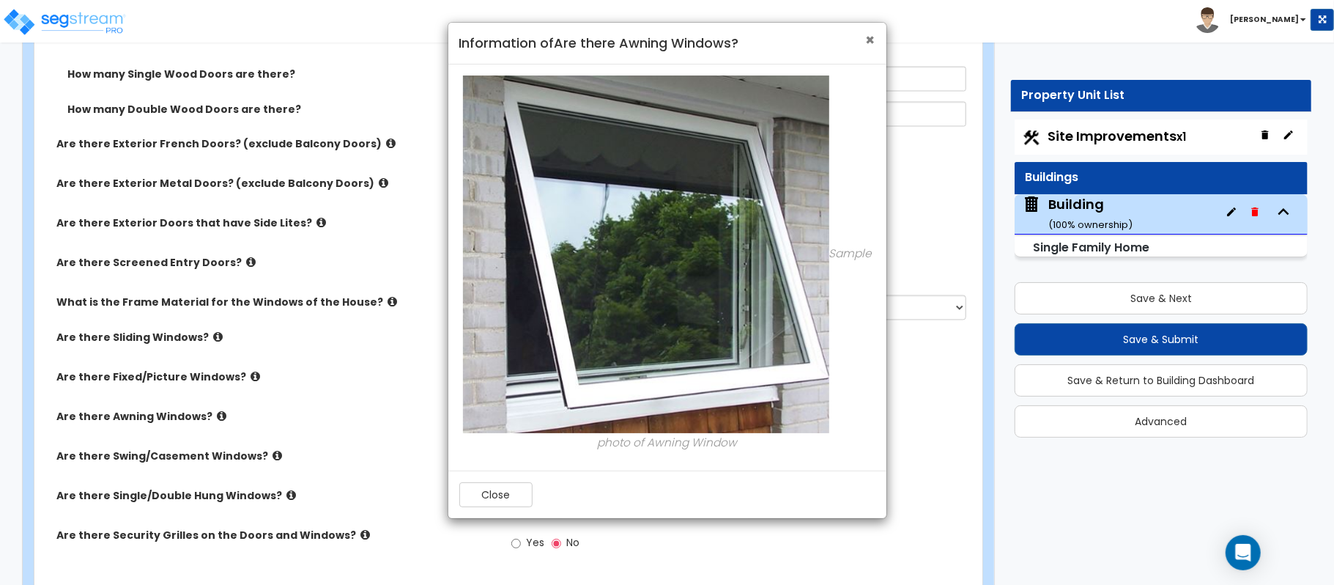
click at [870, 36] on span "×" at bounding box center [871, 39] width 10 height 21
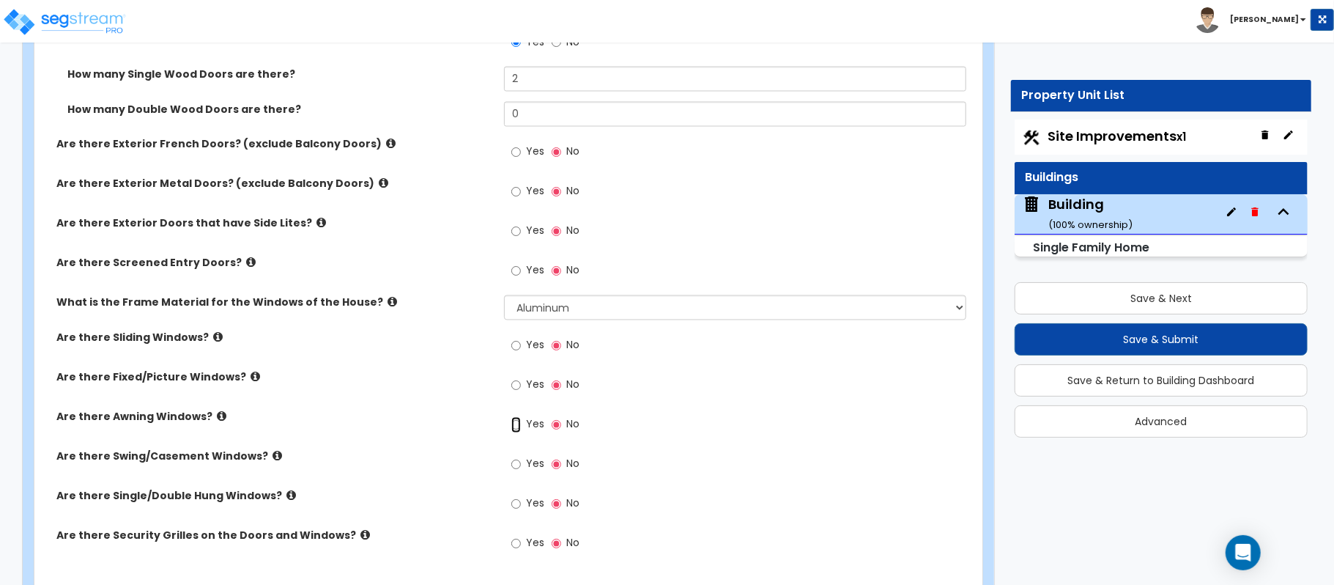
click at [517, 429] on input "Yes" at bounding box center [516, 425] width 10 height 16
radio input "true"
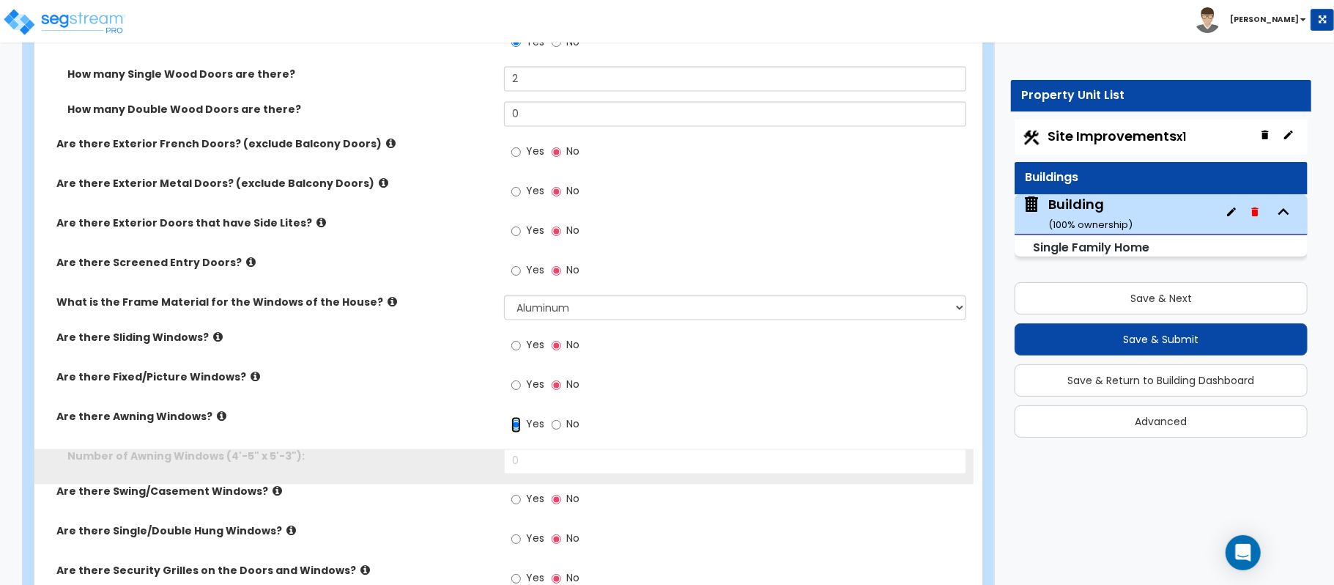
click at [517, 421] on input "Yes" at bounding box center [516, 425] width 10 height 16
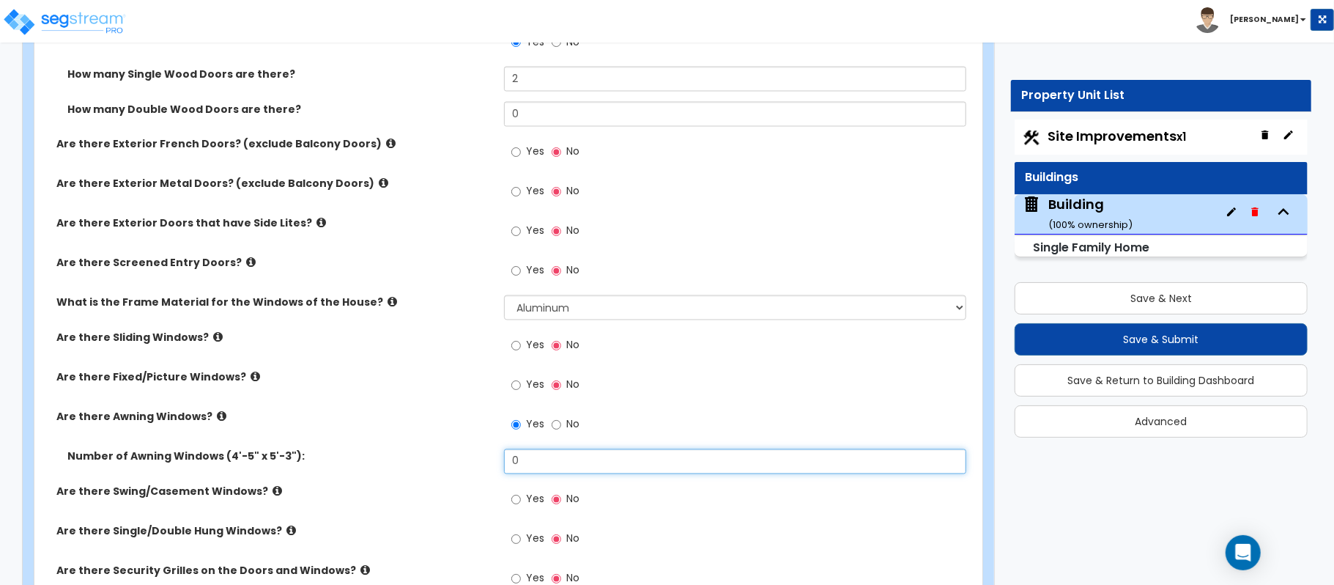
click at [428, 447] on div "Are there Exterior Glass Doors? (exclude Balcony Doors) Yes No Are there Exteri…" at bounding box center [503, 295] width 917 height 615
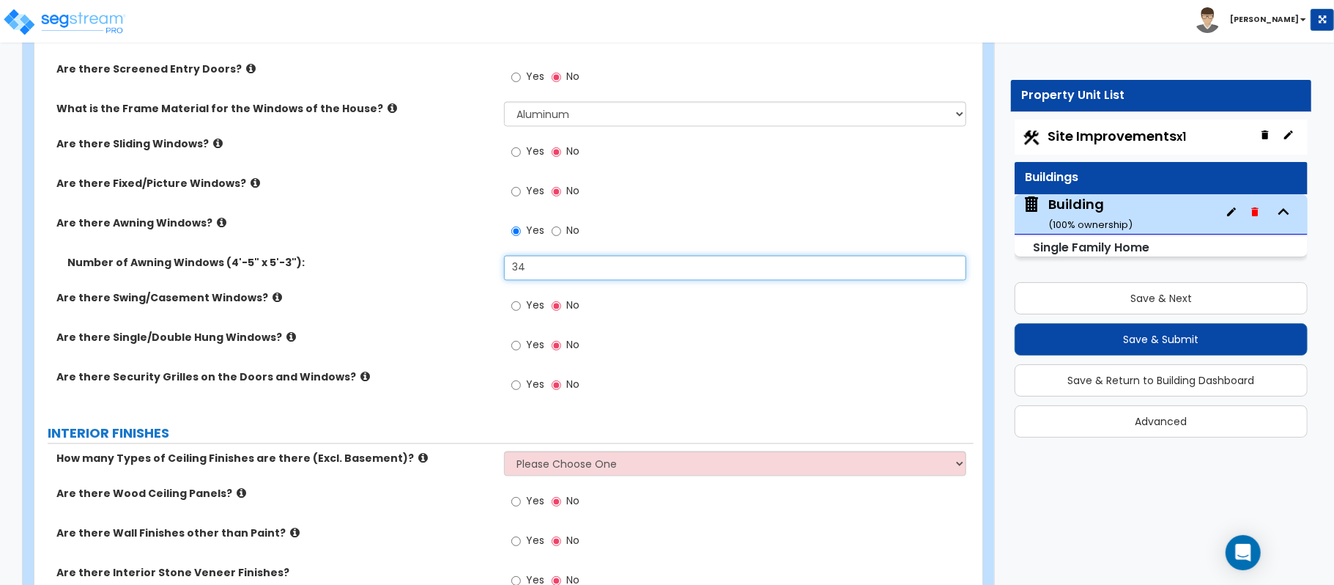
scroll to position [2051, 0]
type input "34"
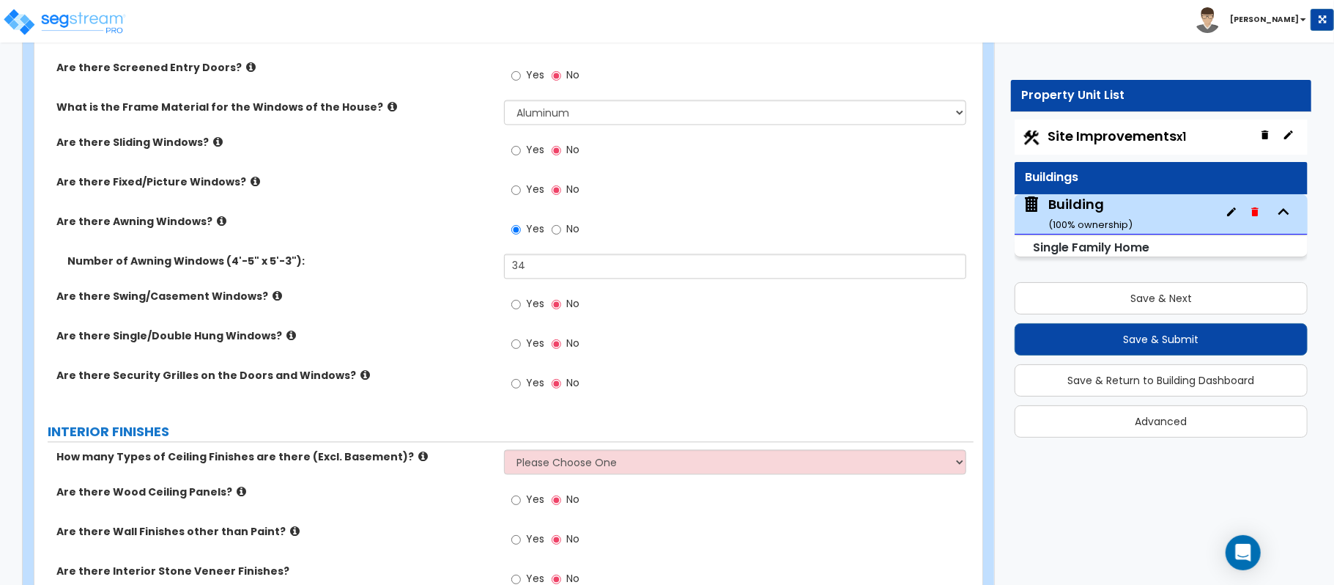
click at [273, 300] on icon at bounding box center [278, 295] width 10 height 11
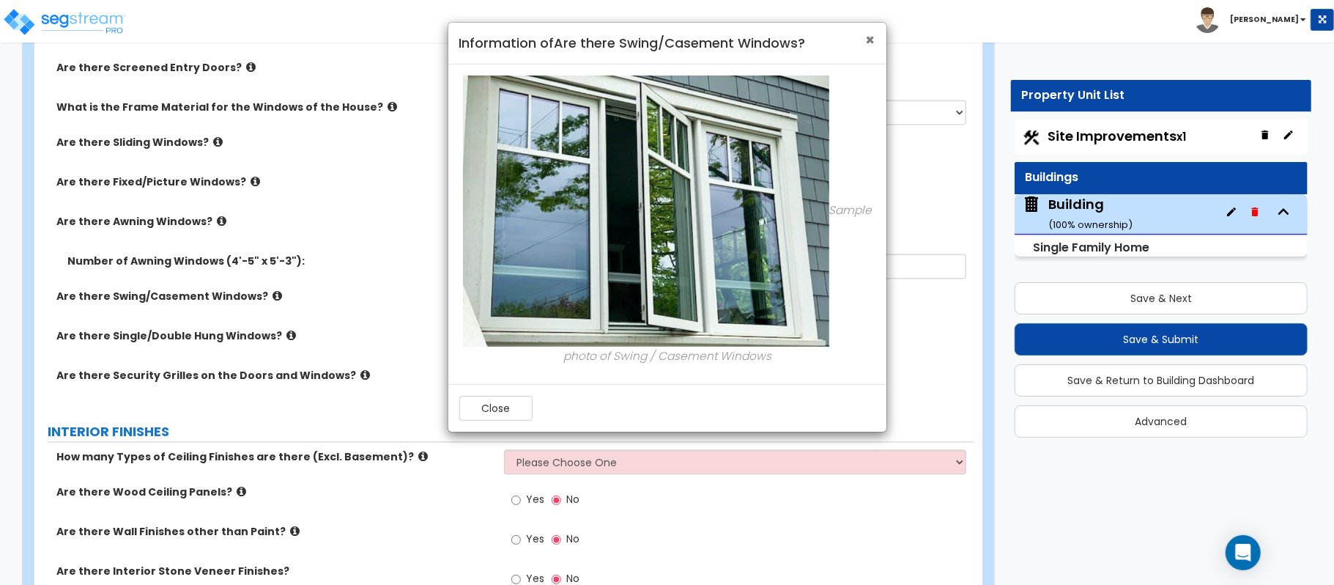
click at [866, 35] on span "×" at bounding box center [871, 39] width 10 height 21
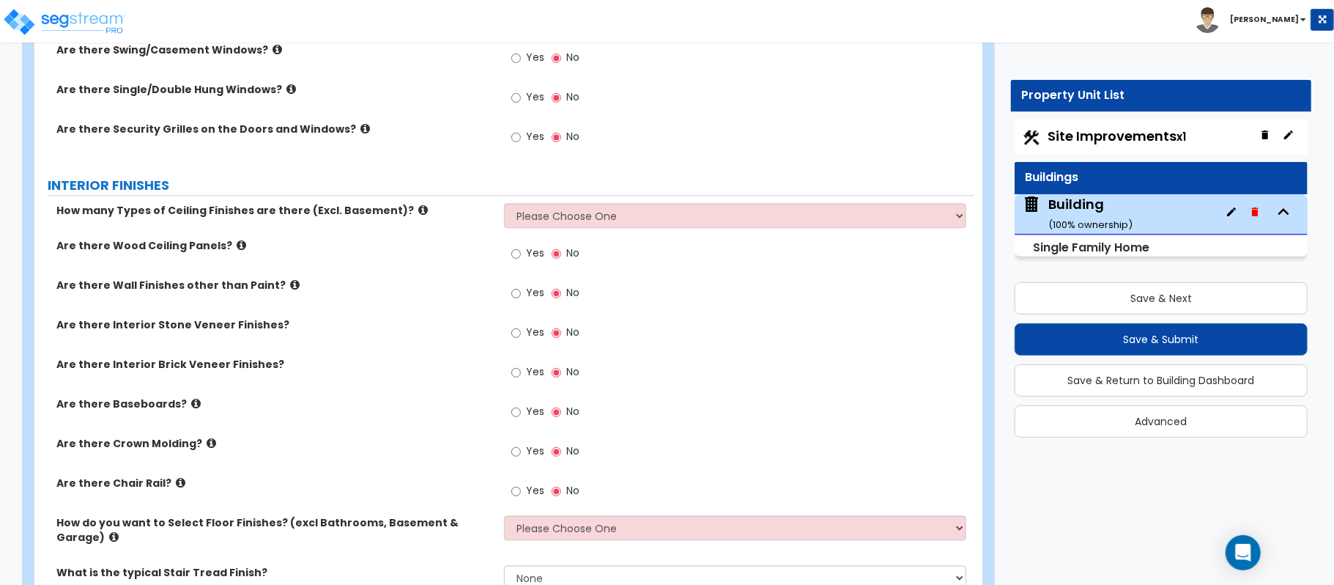
scroll to position [2344, 0]
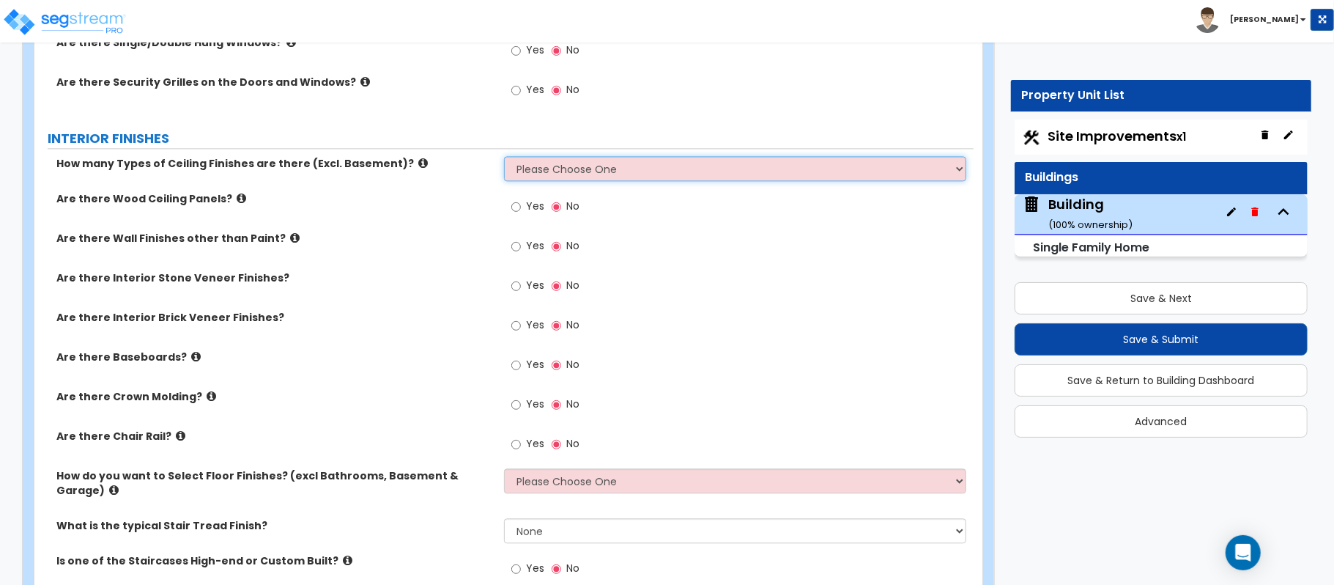
drag, startPoint x: 601, startPoint y: 170, endPoint x: 492, endPoint y: 209, distance: 115.9
click at [604, 169] on select "Please Choose One 1 2 3" at bounding box center [735, 168] width 462 height 25
select select "1"
drag, startPoint x: 447, startPoint y: 226, endPoint x: 555, endPoint y: 215, distance: 109.0
click at [447, 226] on div "Are there Wood Ceiling Panels? Yes No" at bounding box center [503, 211] width 939 height 40
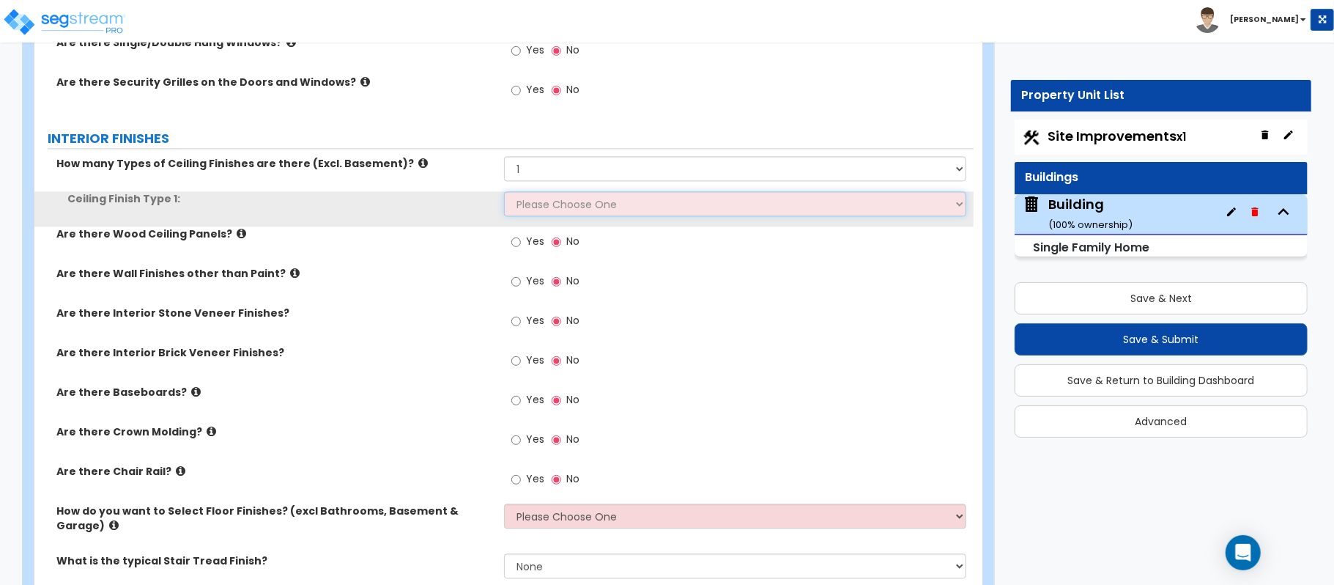
click at [566, 204] on select "Please Choose One Drop Ceiling Drywall Ceiling Open Ceiling" at bounding box center [735, 203] width 462 height 25
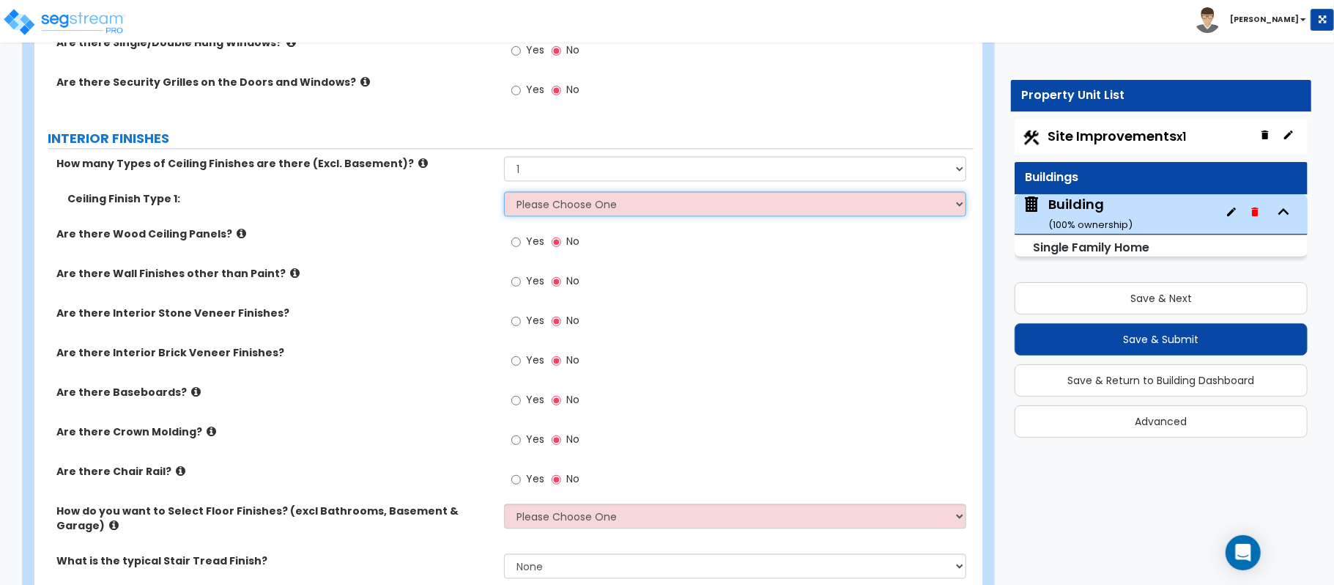
select select "2"
click at [504, 194] on select "Please Choose One Drop Ceiling Drywall Ceiling Open Ceiling" at bounding box center [735, 203] width 462 height 25
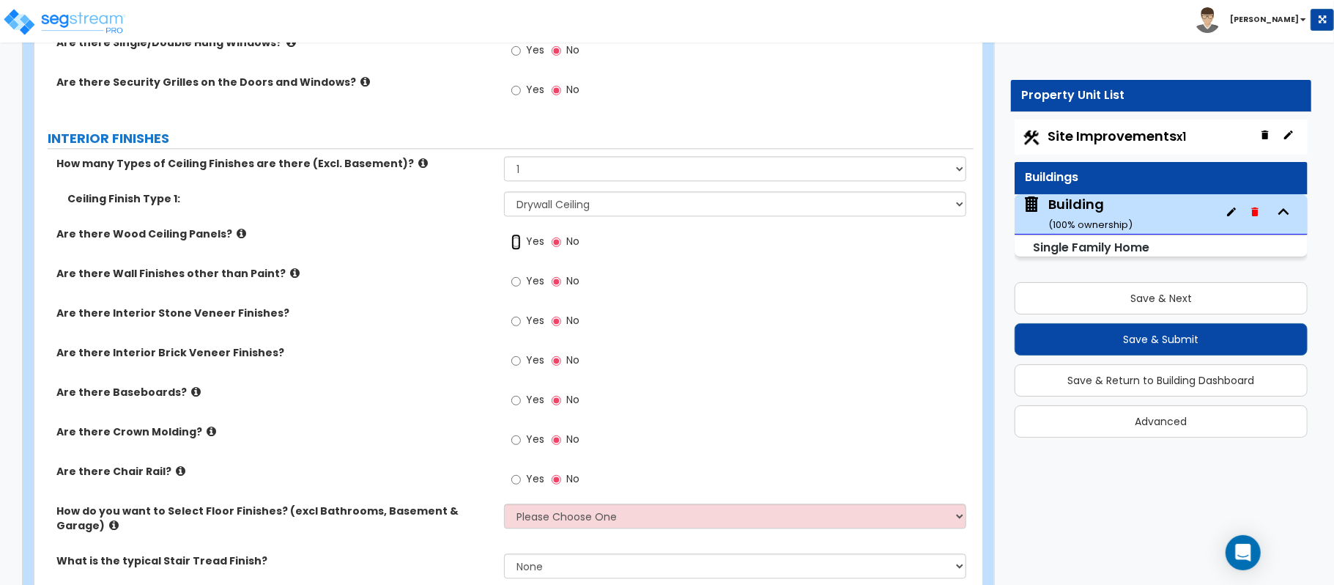
click at [516, 246] on input "Yes" at bounding box center [516, 242] width 10 height 16
radio input "true"
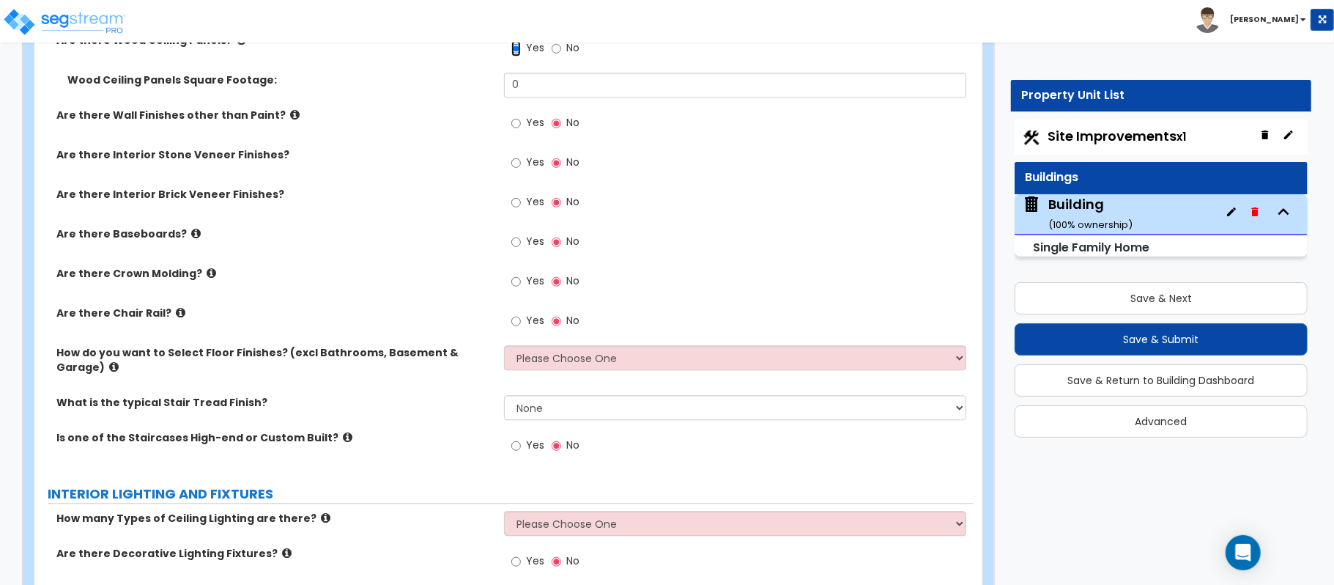
scroll to position [2539, 0]
drag, startPoint x: 552, startPoint y: 85, endPoint x: 481, endPoint y: 83, distance: 71.1
click at [481, 83] on div "Wood Ceiling Panels Square Footage: 0" at bounding box center [503, 88] width 939 height 35
type input "3,000"
click at [516, 123] on input "Yes" at bounding box center [516, 122] width 10 height 16
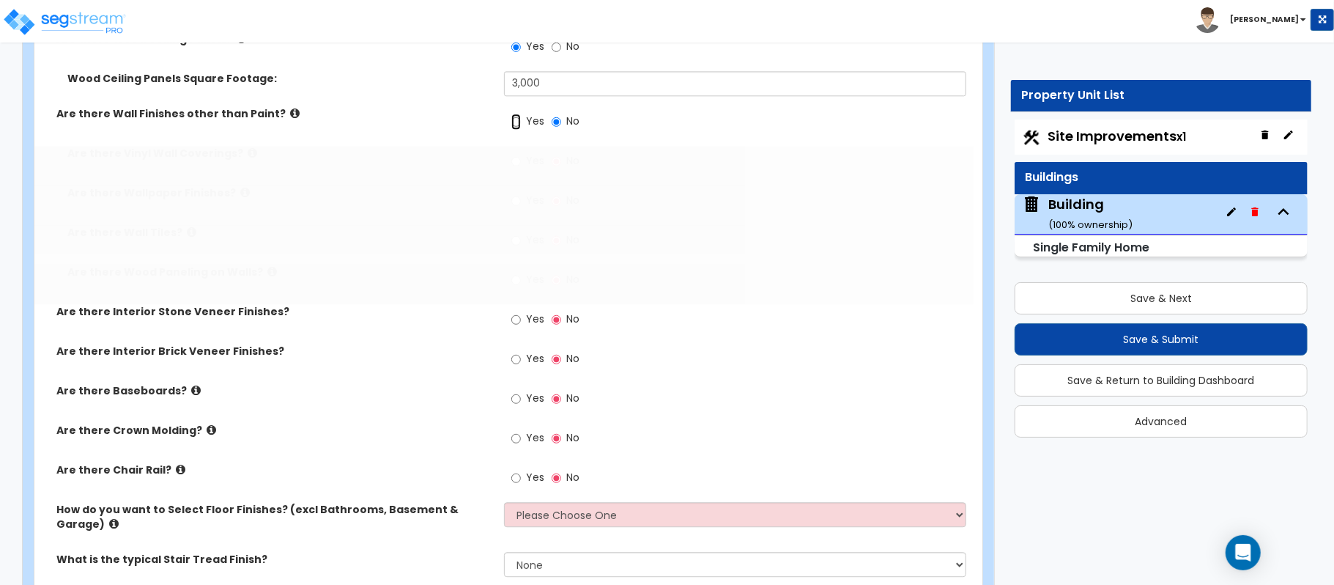
radio input "true"
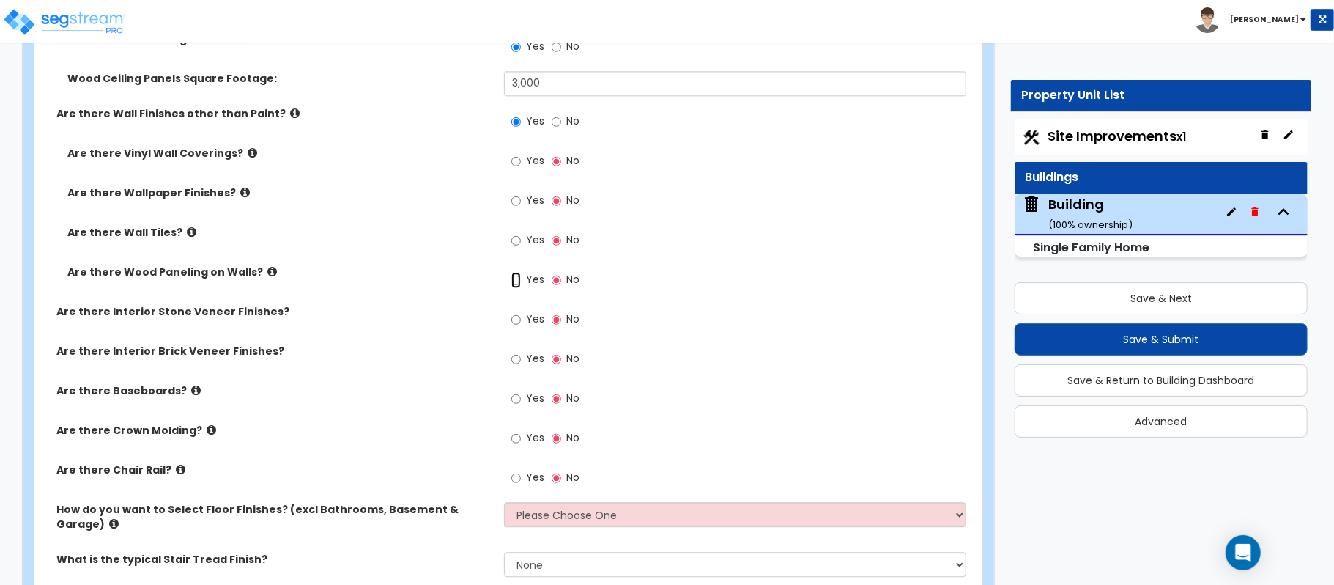
click at [514, 278] on input "Yes" at bounding box center [516, 280] width 10 height 16
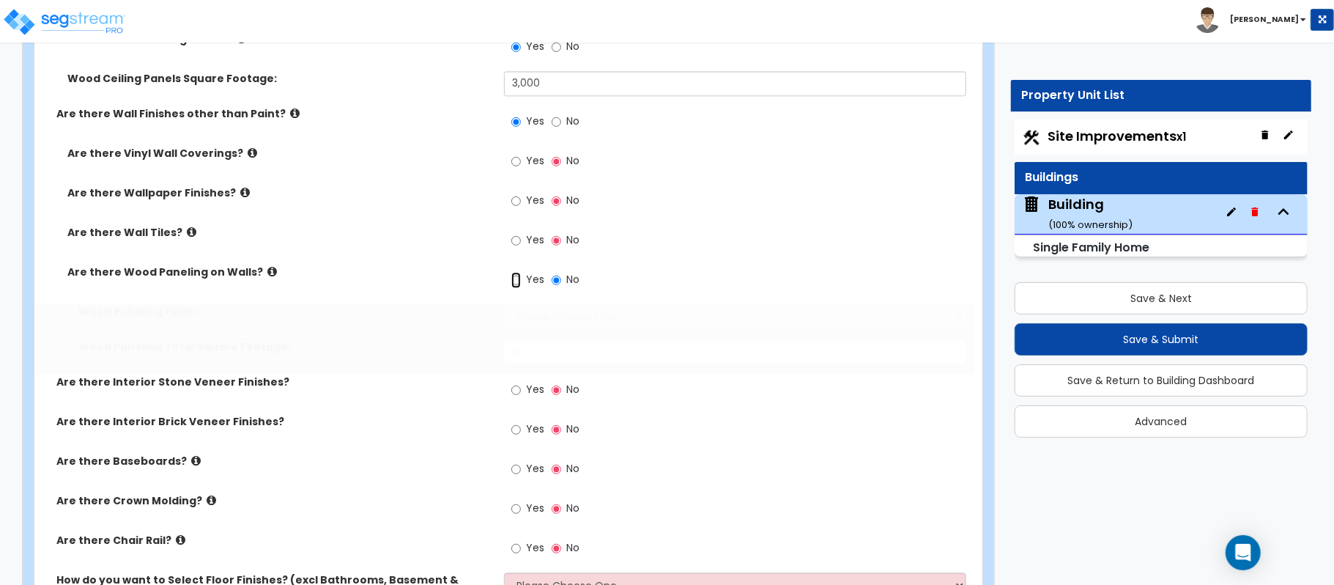
radio input "true"
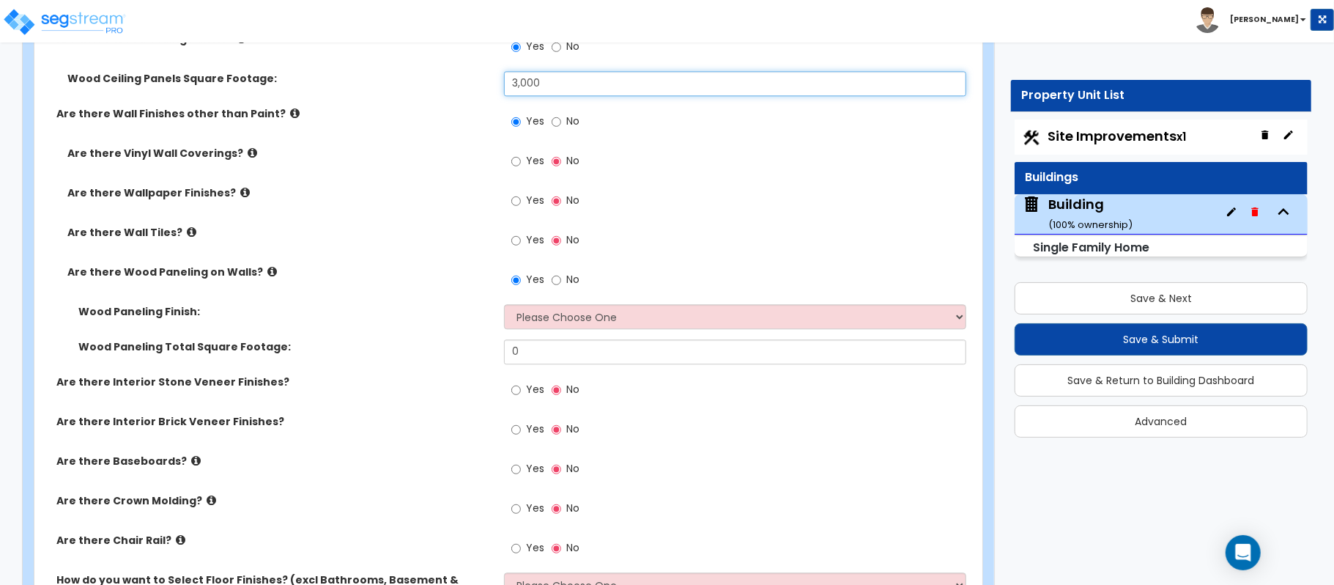
click at [566, 79] on input "3,000" at bounding box center [735, 83] width 462 height 25
type input "4,000"
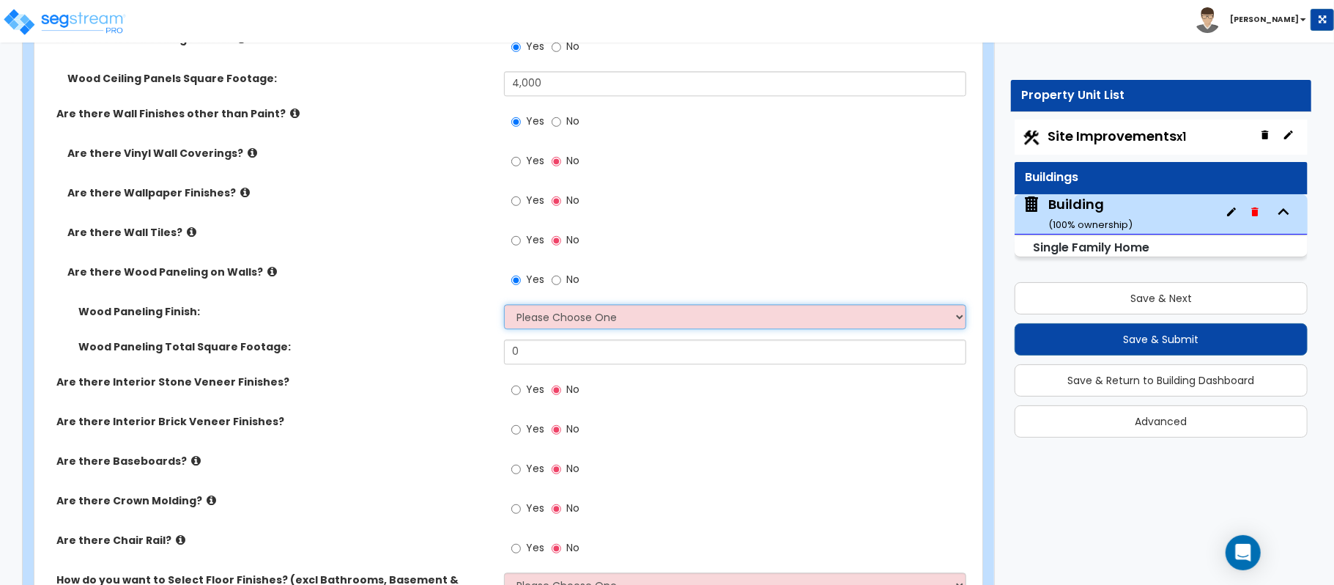
click at [566, 325] on select "Please Choose One Birch Mahogany Oak or Cherry Rosewood Teak I Don't Know, Plea…" at bounding box center [735, 316] width 462 height 25
select select "3"
click at [504, 306] on select "Please Choose One Birch Mahogany Oak or Cherry Rosewood Teak I Don't Know, Plea…" at bounding box center [735, 316] width 462 height 25
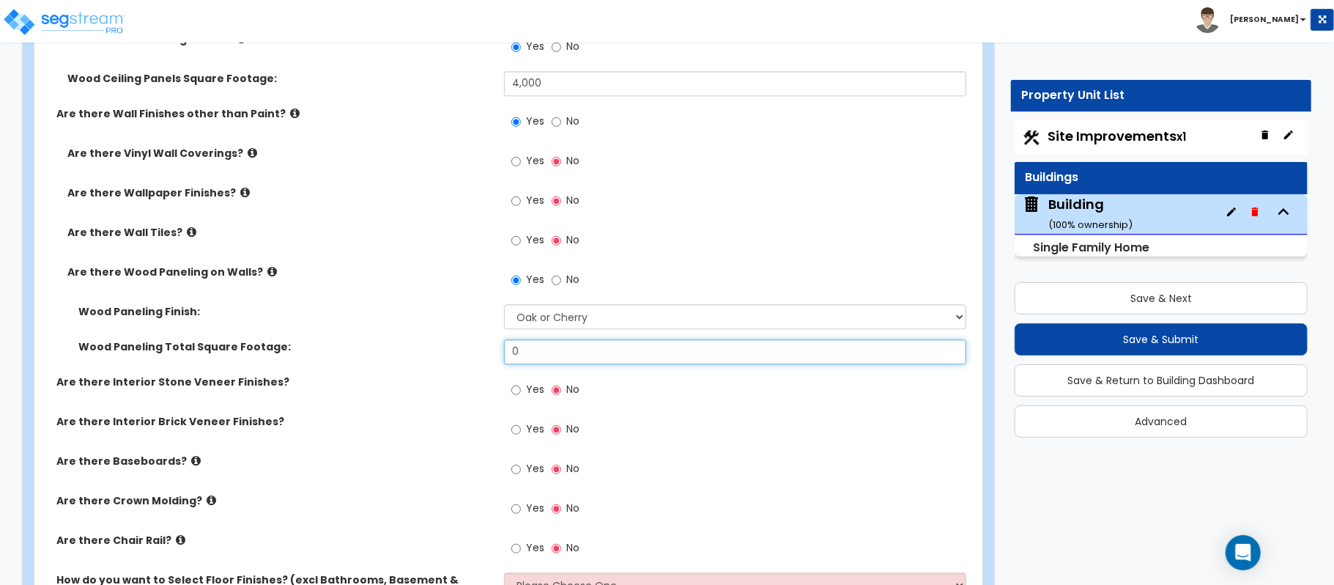
drag, startPoint x: 551, startPoint y: 353, endPoint x: 447, endPoint y: 356, distance: 104.1
click at [449, 356] on div "Wood Paneling Total Square Footage: 0" at bounding box center [503, 356] width 939 height 35
type input "5,000"
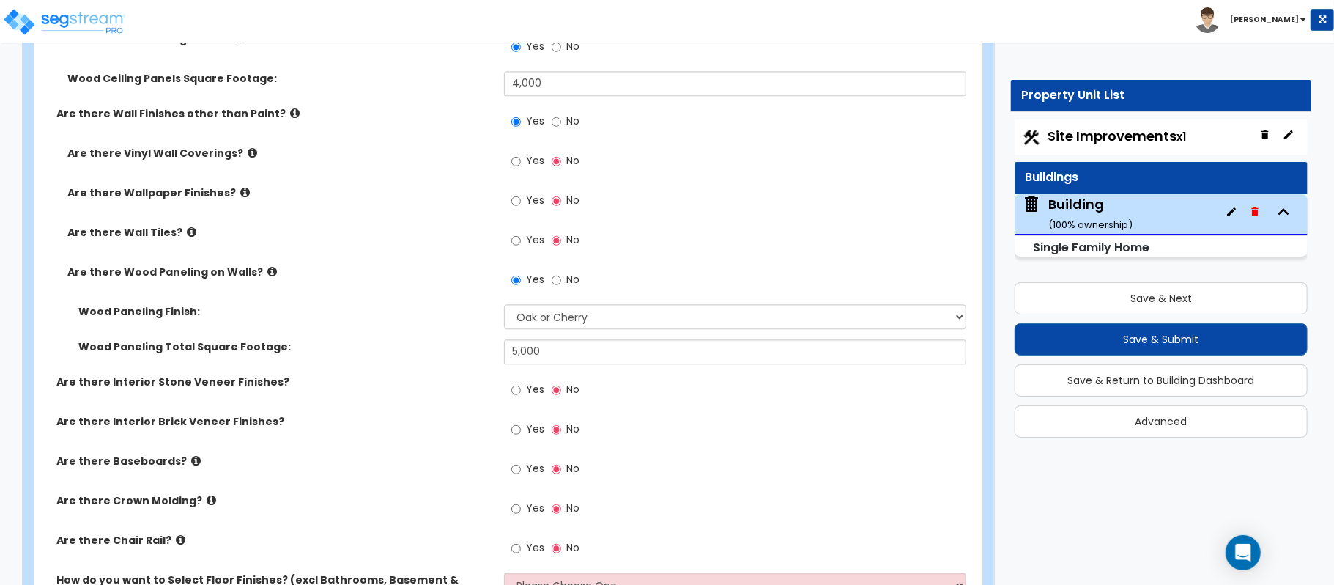
click at [506, 428] on div "Yes No" at bounding box center [545, 431] width 83 height 34
click at [514, 432] on input "Yes" at bounding box center [516, 429] width 10 height 16
radio input "true"
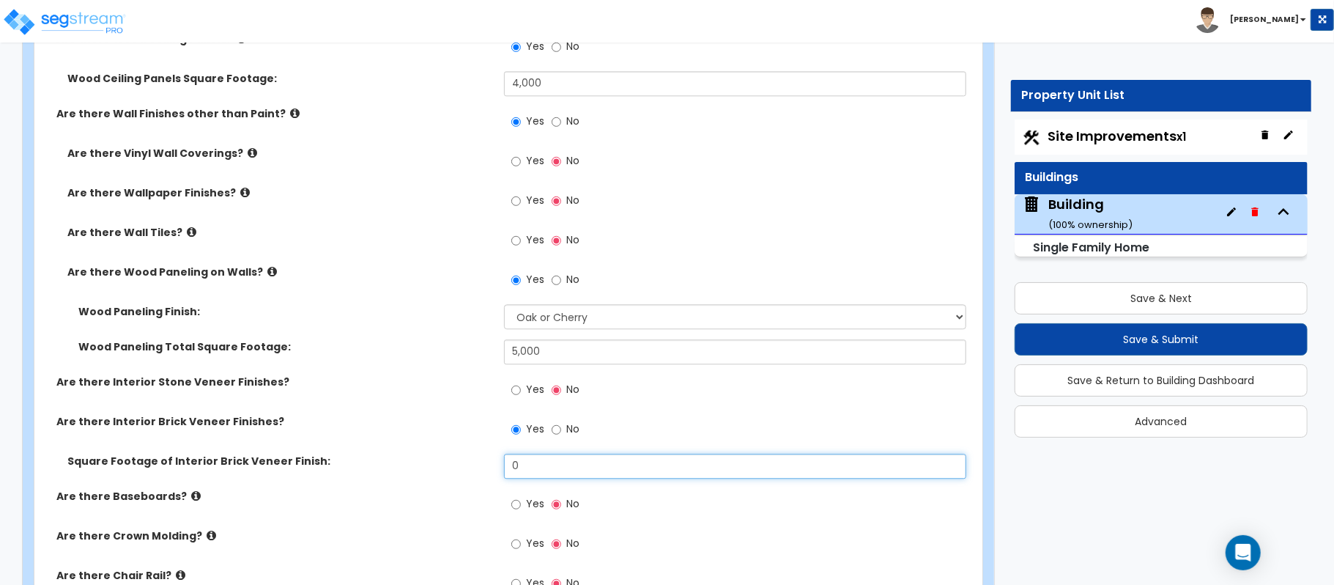
drag, startPoint x: 539, startPoint y: 467, endPoint x: 492, endPoint y: 467, distance: 46.9
click at [492, 467] on div "Square Footage of Interior Brick Veneer Finish: 0" at bounding box center [503, 470] width 939 height 35
type input "200"
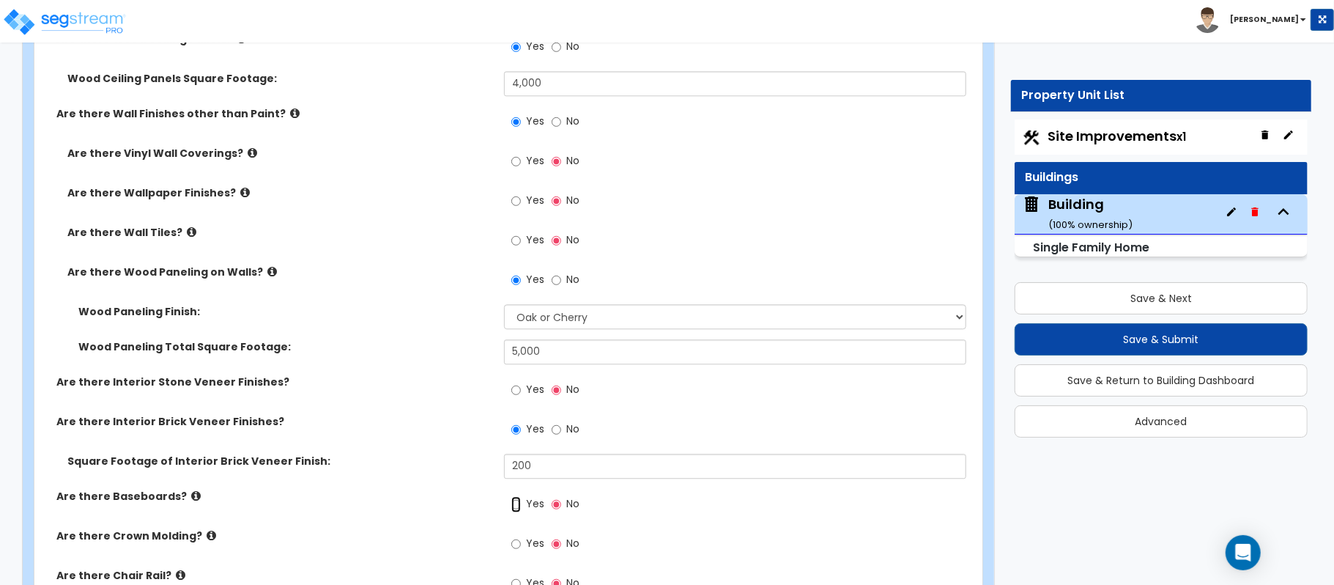
click at [520, 505] on input "Yes" at bounding box center [516, 504] width 10 height 16
radio input "true"
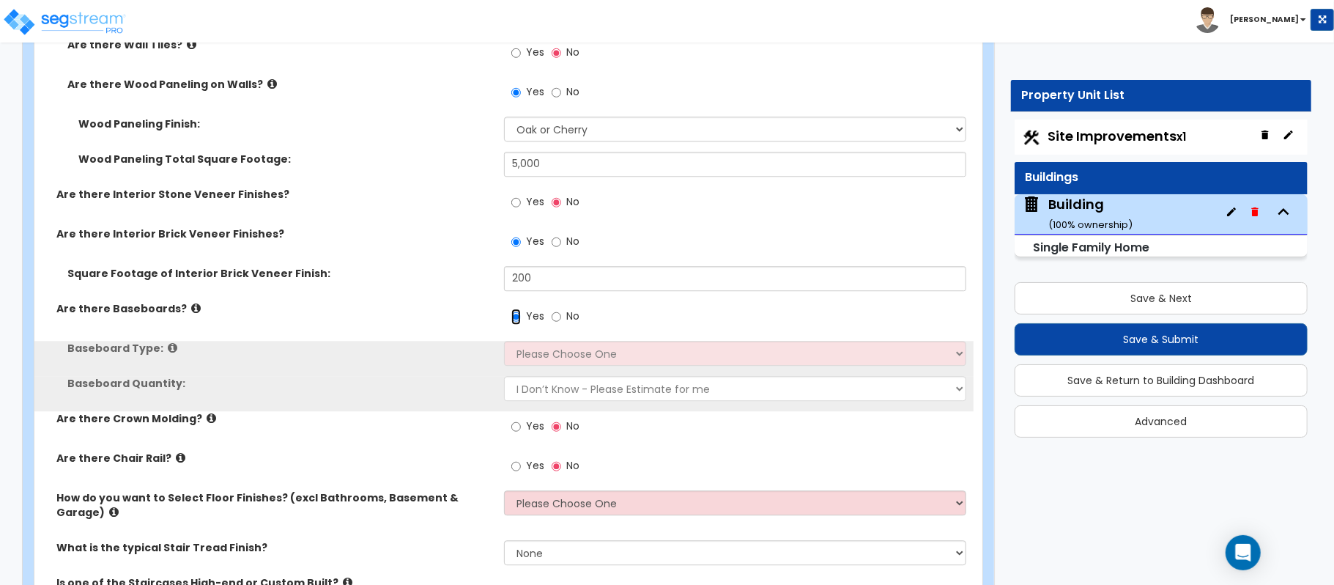
scroll to position [2735, 0]
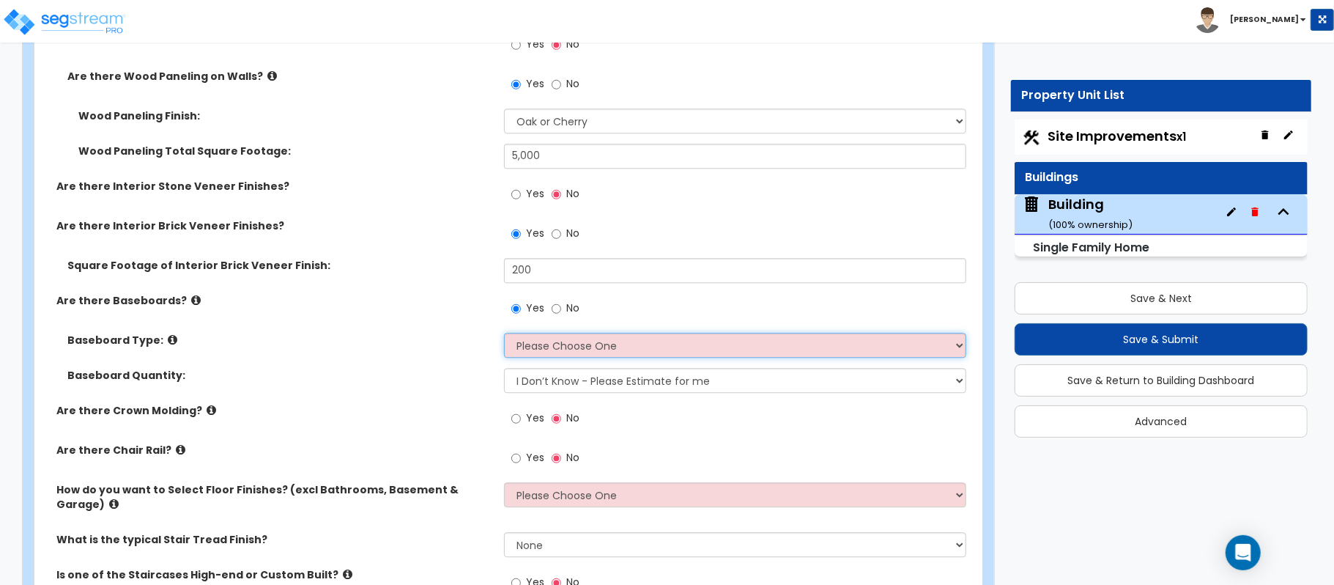
drag, startPoint x: 552, startPoint y: 350, endPoint x: 519, endPoint y: 340, distance: 33.8
click at [552, 349] on select "Please Choose One Wood Vinyl Carpet Tile" at bounding box center [735, 345] width 462 height 25
select select "1"
click at [435, 340] on label "Baseboard Type:" at bounding box center [280, 340] width 426 height 15
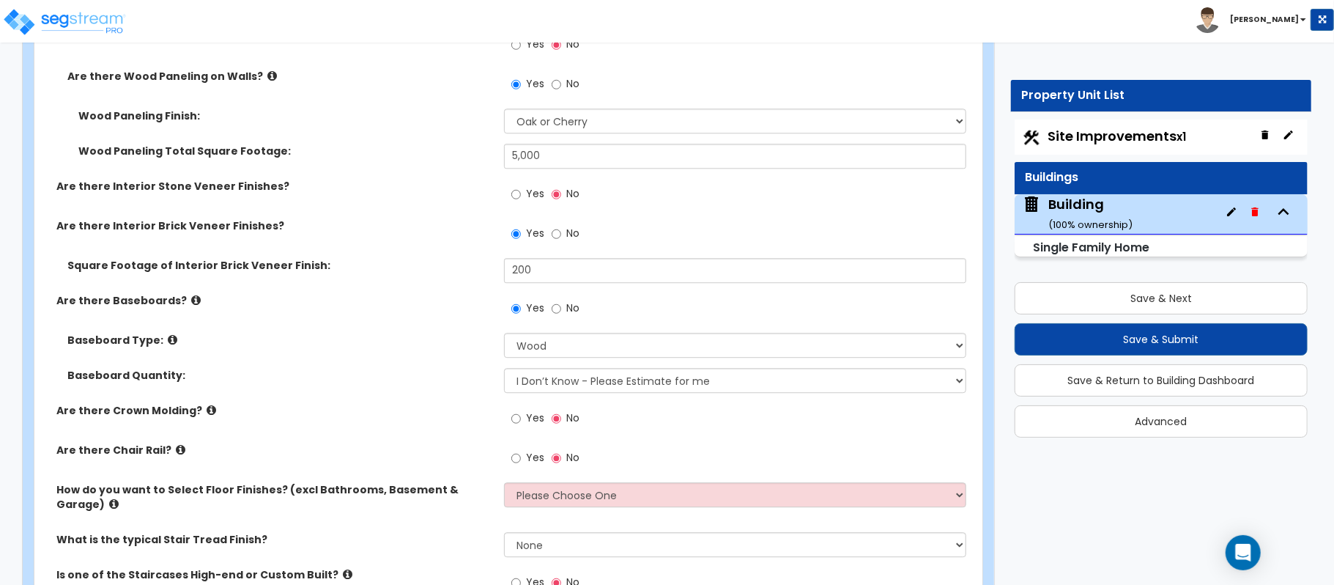
click at [207, 414] on icon at bounding box center [212, 409] width 10 height 11
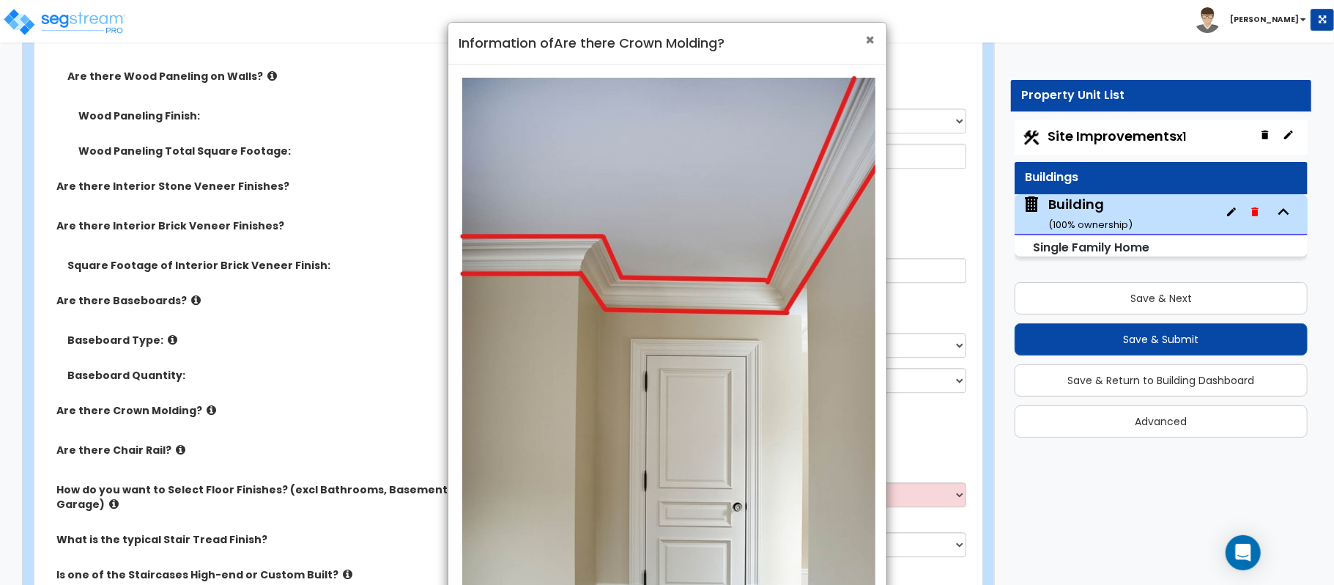
click at [870, 42] on span "×" at bounding box center [871, 39] width 10 height 21
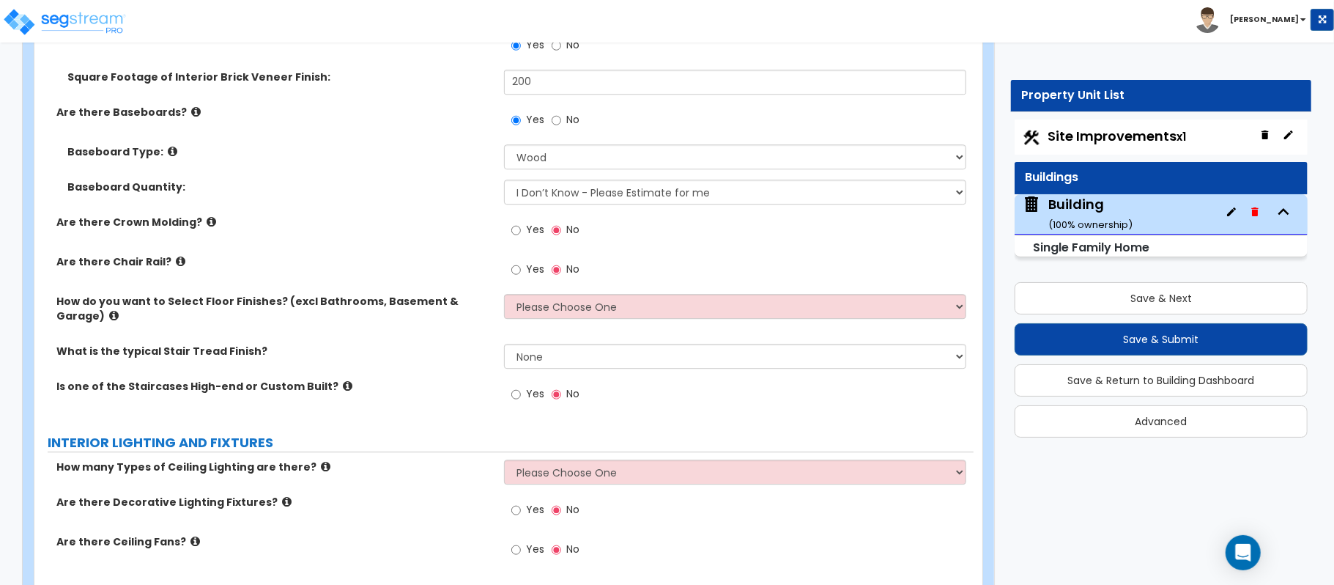
scroll to position [2930, 0]
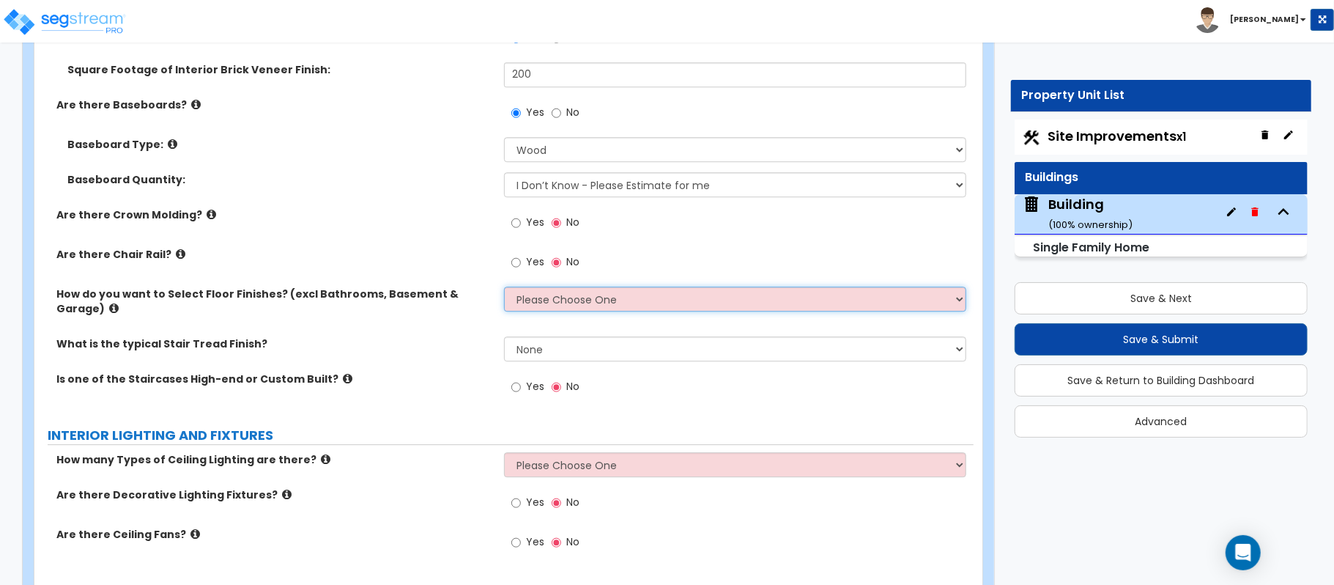
click at [617, 303] on select "Please Choose One I want to Select Floor Finishes for the Areas of the House I …" at bounding box center [735, 298] width 462 height 25
select select "2"
click at [504, 289] on select "Please Choose One I want to Select Floor Finishes for the Areas of the House I …" at bounding box center [735, 298] width 462 height 25
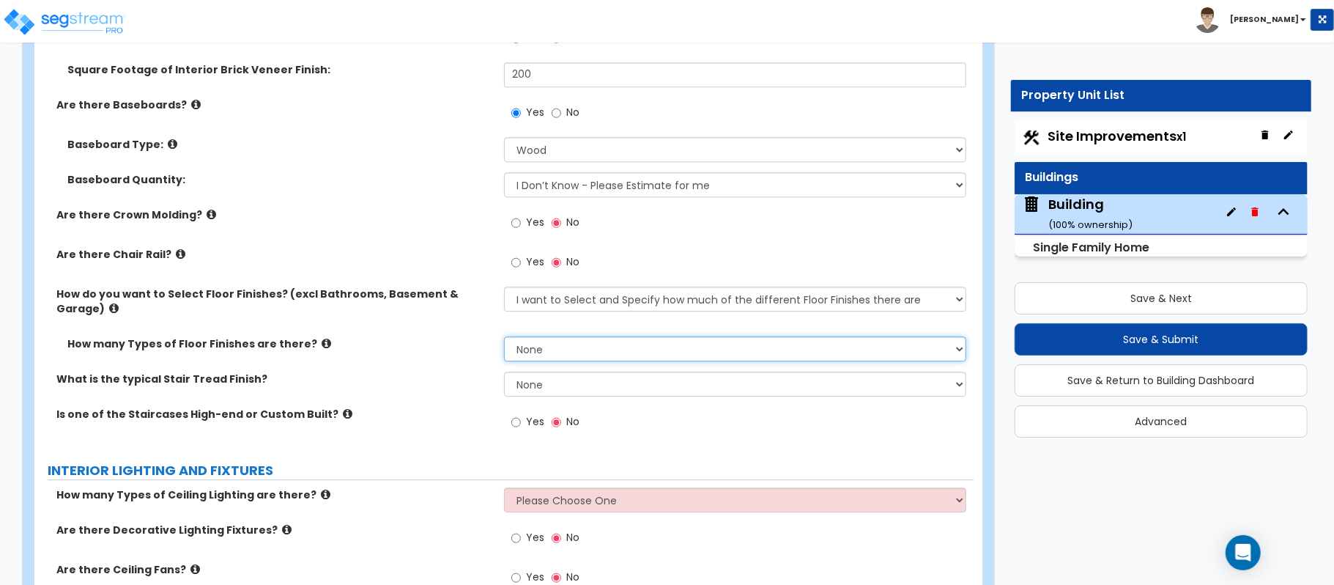
click at [605, 338] on select "None 1 2 3 4" at bounding box center [735, 348] width 462 height 25
click at [610, 338] on select "None 1 2 3 4" at bounding box center [735, 348] width 462 height 25
select select "2"
click at [504, 336] on select "None 1 2 3 4" at bounding box center [735, 348] width 462 height 25
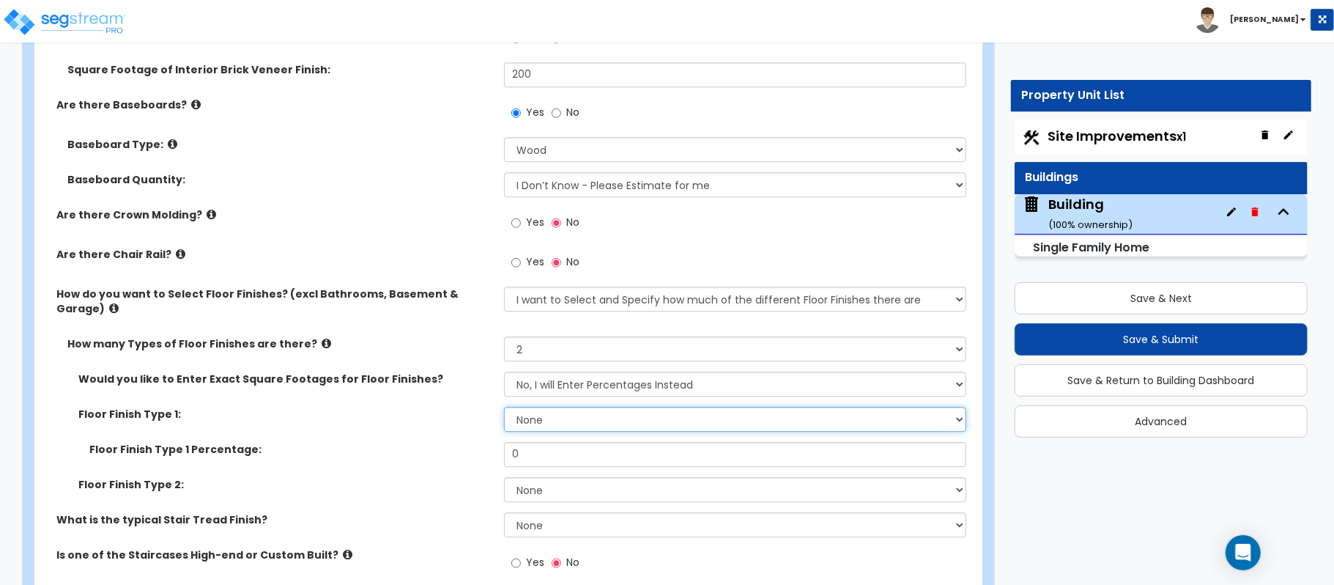
click at [601, 415] on select "None Tile Flooring Hardwood Flooring Resilient Laminate Flooring VCT Flooring S…" at bounding box center [735, 419] width 462 height 25
select select "2"
click at [504, 407] on select "None Tile Flooring Hardwood Flooring Resilient Laminate Flooring VCT Flooring S…" at bounding box center [735, 419] width 462 height 25
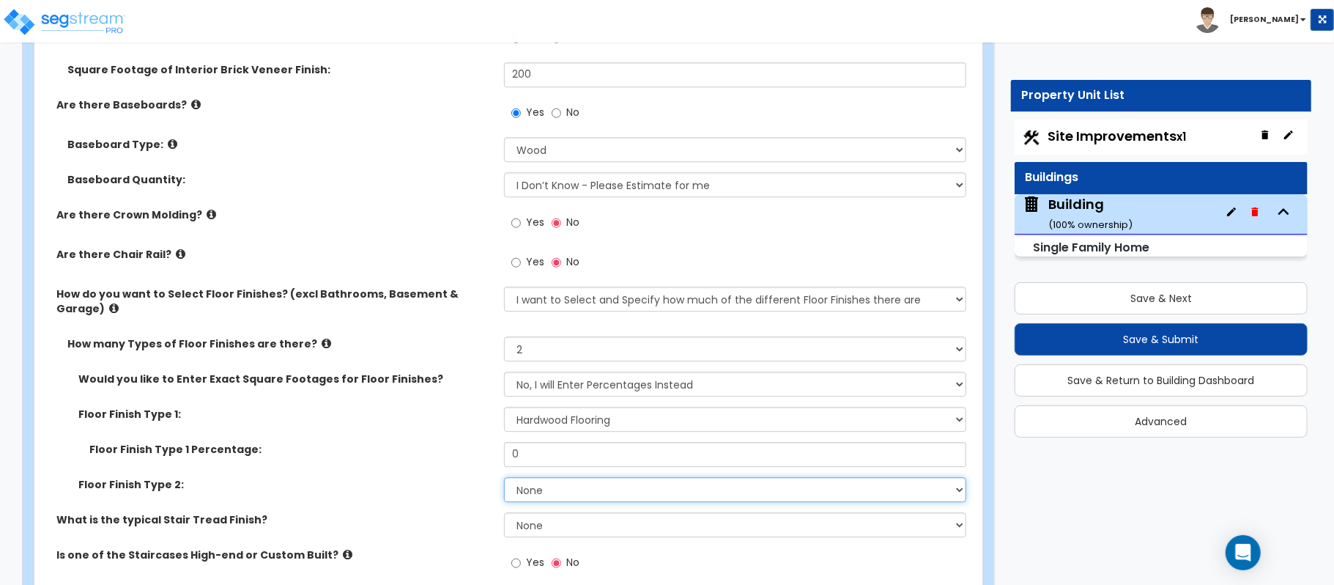
click at [545, 478] on select "None Tile Flooring Hardwood Flooring Resilient Laminate Flooring VCT Flooring S…" at bounding box center [735, 489] width 462 height 25
select select "5"
click at [504, 477] on select "None Tile Flooring Hardwood Flooring Resilient Laminate Flooring VCT Flooring S…" at bounding box center [735, 489] width 462 height 25
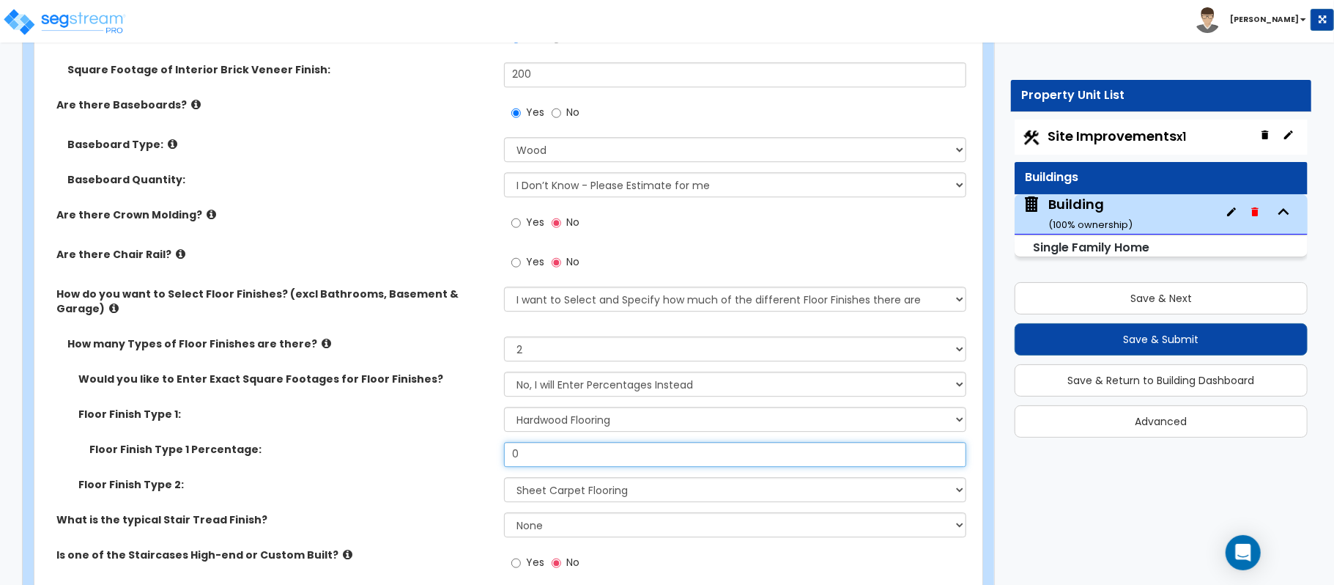
drag, startPoint x: 541, startPoint y: 440, endPoint x: 467, endPoint y: 434, distance: 73.5
click at [470, 442] on div "Floor Finish Type 1 Percentage: 0" at bounding box center [503, 459] width 939 height 35
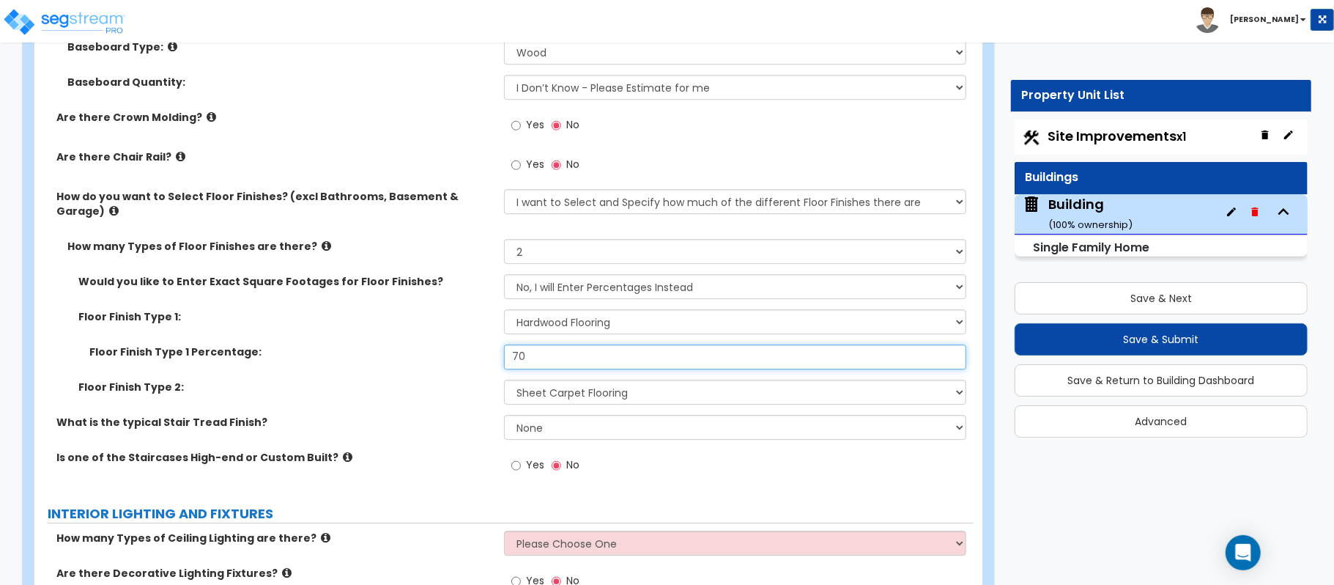
type input "70"
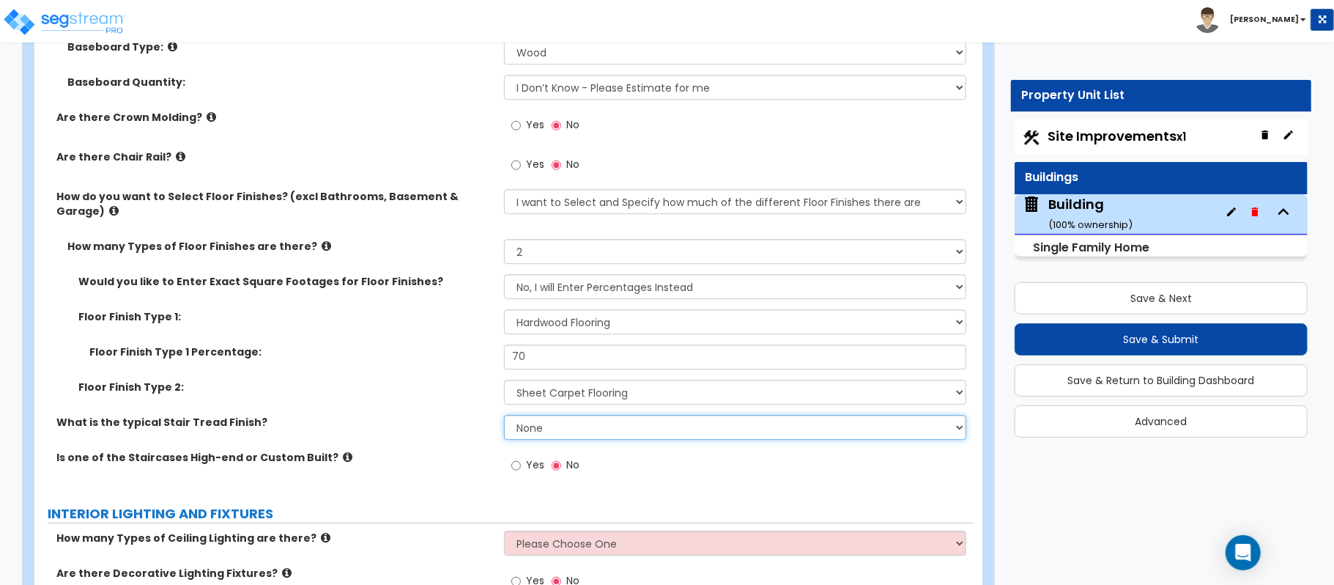
click at [640, 425] on select "None Tile Wood Laminate VCT Sheet Carpet Sheet Vinyl Carpet Tile" at bounding box center [735, 427] width 462 height 25
select select "2"
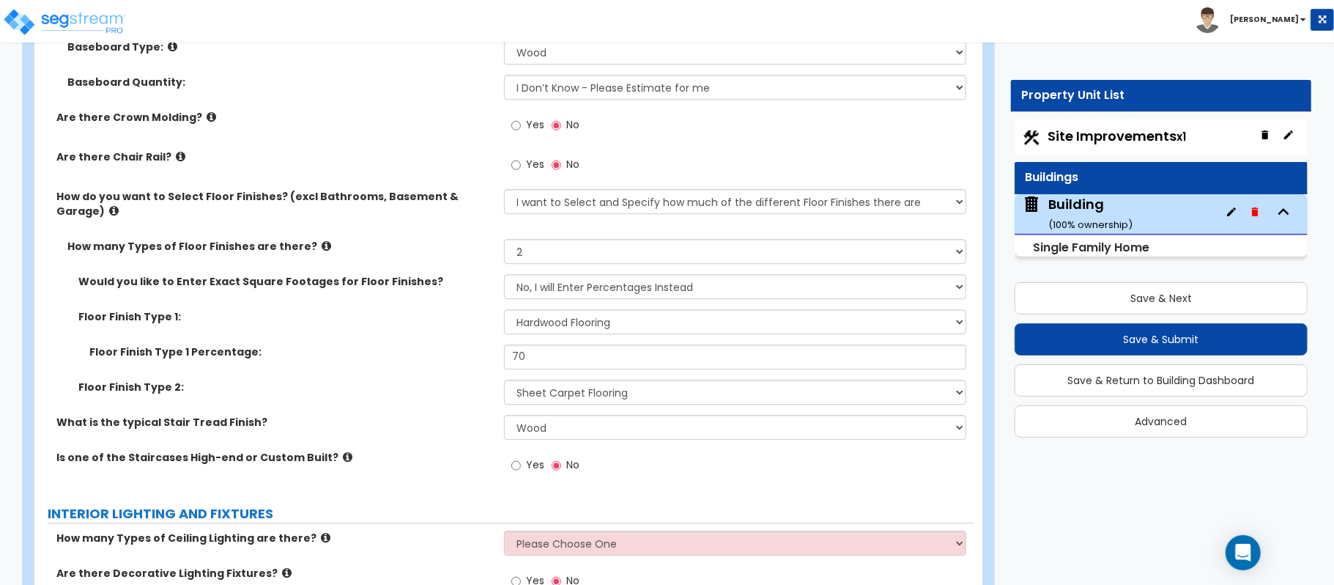
click at [376, 472] on div "Is one of the Staircases High-end or Custom Built? Yes No" at bounding box center [503, 470] width 939 height 40
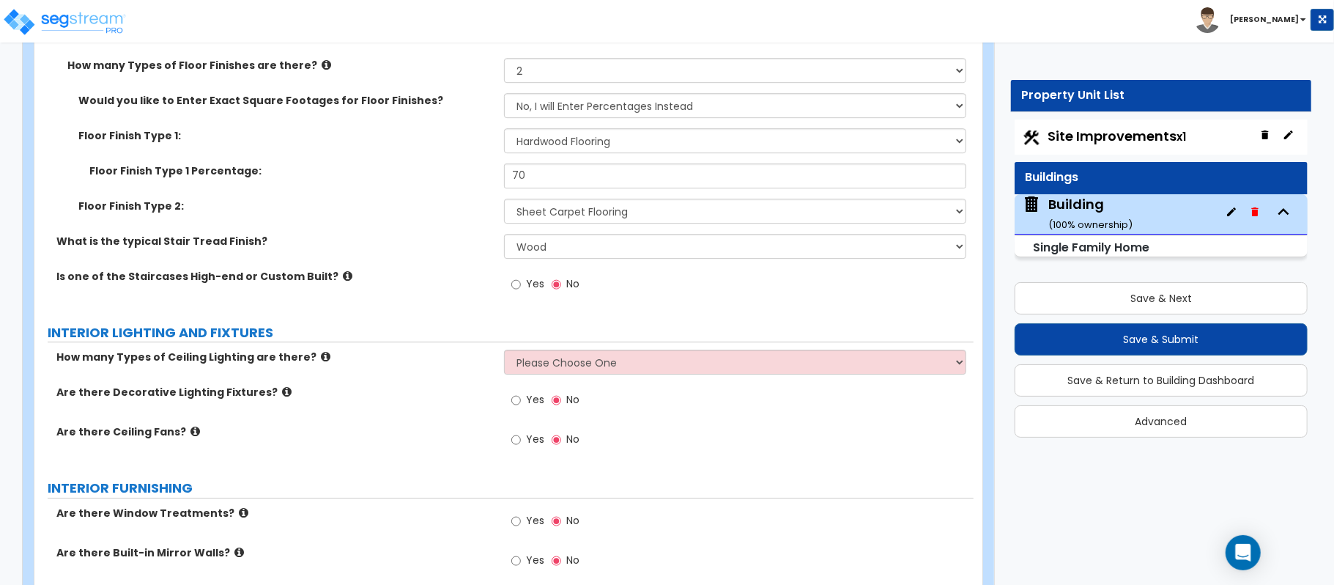
scroll to position [3224, 0]
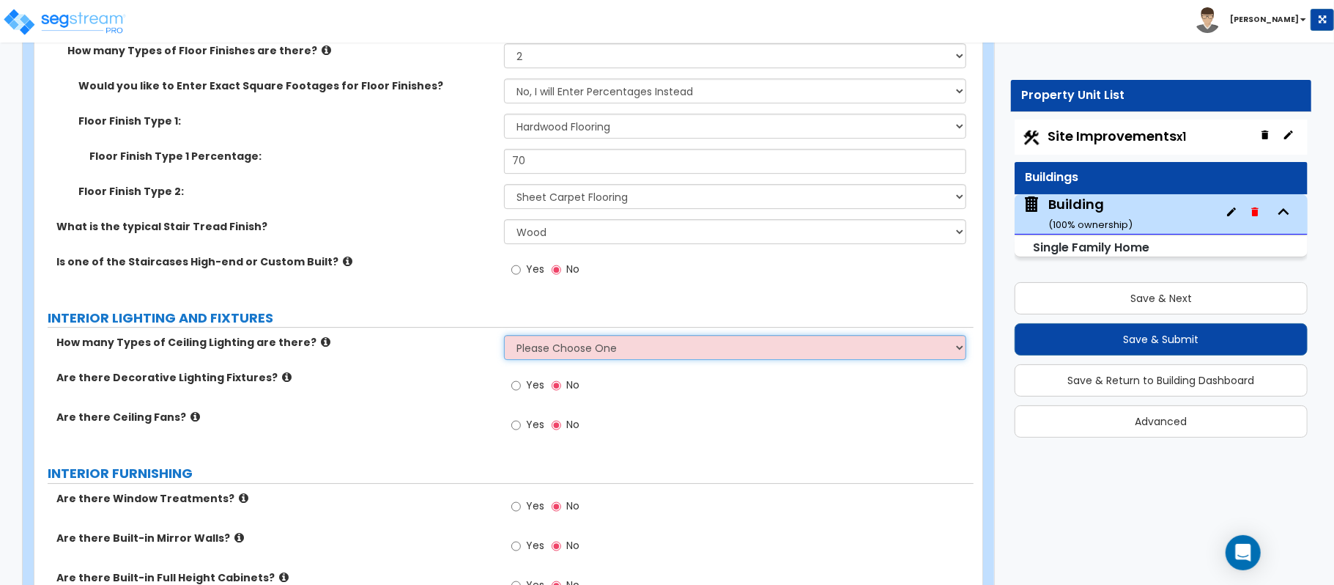
click at [599, 347] on select "Please Choose One 1 2 3" at bounding box center [735, 347] width 462 height 25
select select "1"
click at [450, 370] on label "Are there Decorative Lighting Fixtures?" at bounding box center [274, 377] width 437 height 15
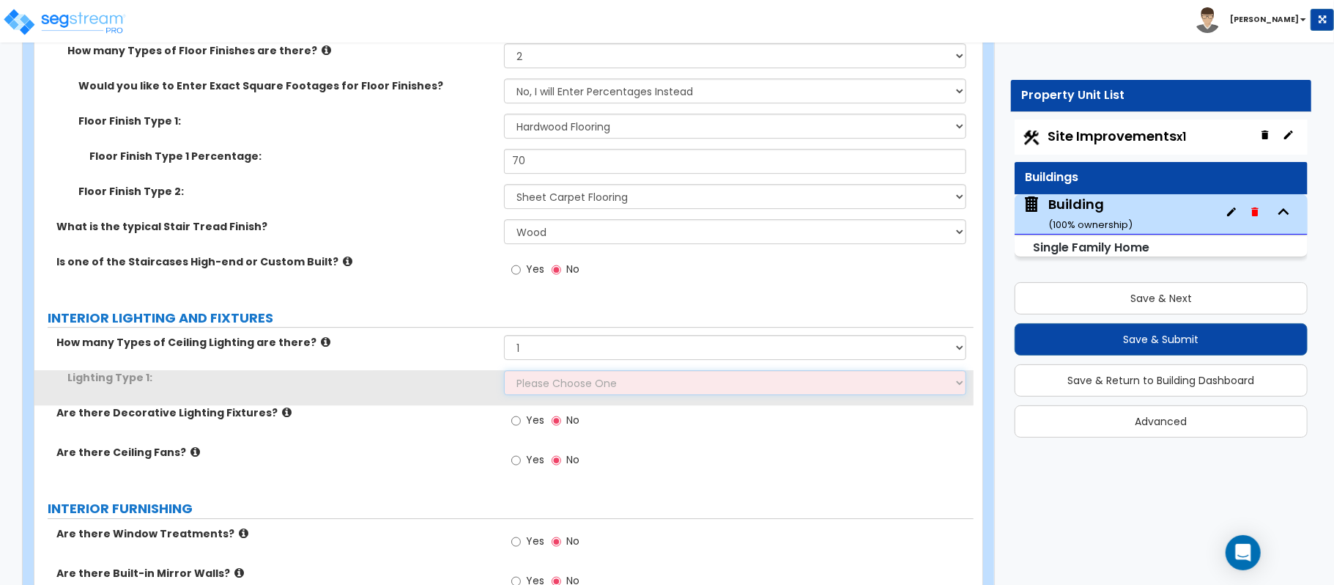
click at [560, 374] on select "Please Choose One LED Surface-Mounted LED Recessed Fluorescent Surface-Mounted …" at bounding box center [735, 382] width 462 height 25
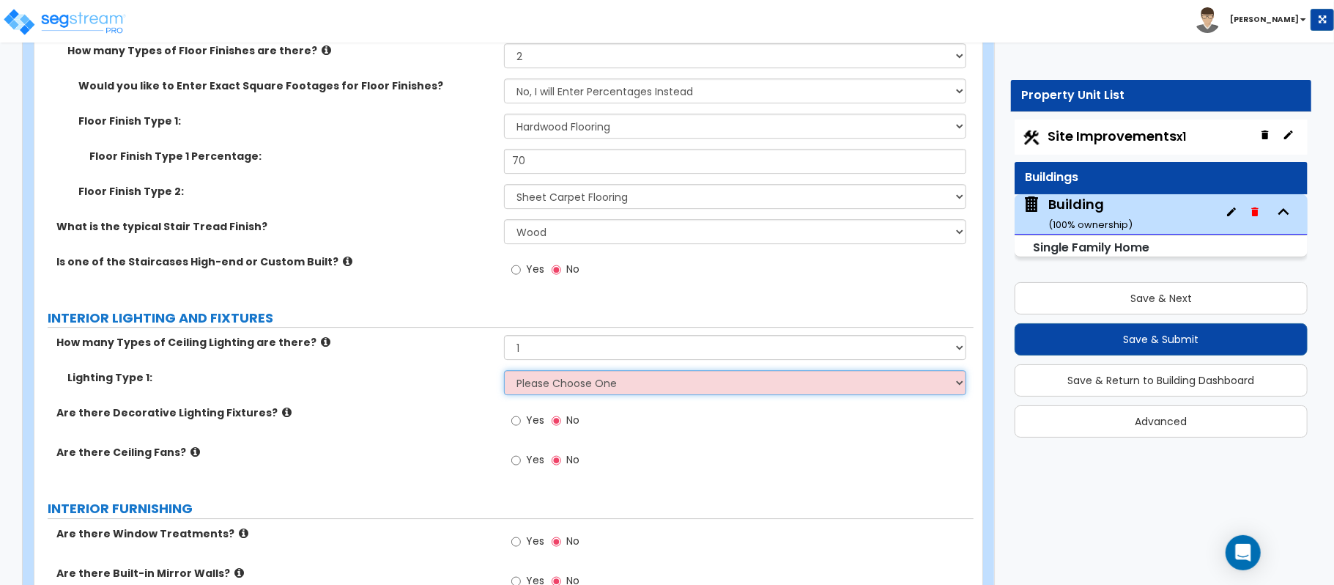
select select "5"
click at [504, 370] on select "Please Choose One LED Surface-Mounted LED Recessed Fluorescent Surface-Mounted …" at bounding box center [735, 382] width 462 height 25
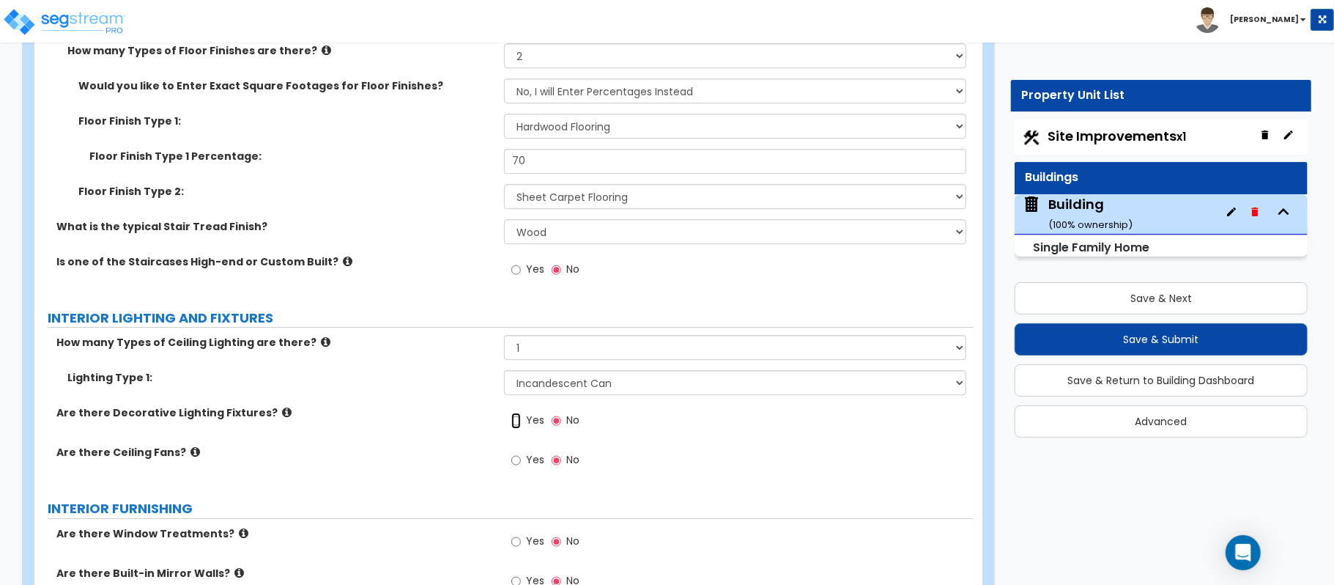
click at [519, 413] on input "Yes" at bounding box center [516, 420] width 10 height 16
radio input "true"
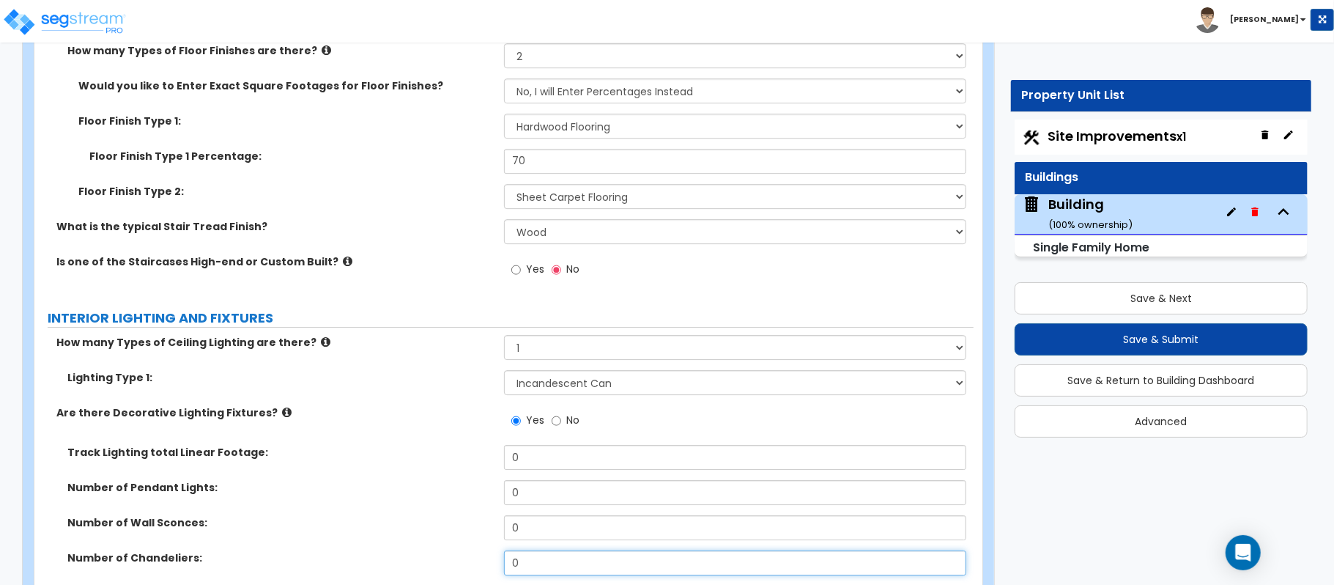
drag, startPoint x: 540, startPoint y: 548, endPoint x: 457, endPoint y: 544, distance: 82.9
click at [457, 550] on div "Number of Chandeliers: 0" at bounding box center [503, 567] width 939 height 35
type input "1"
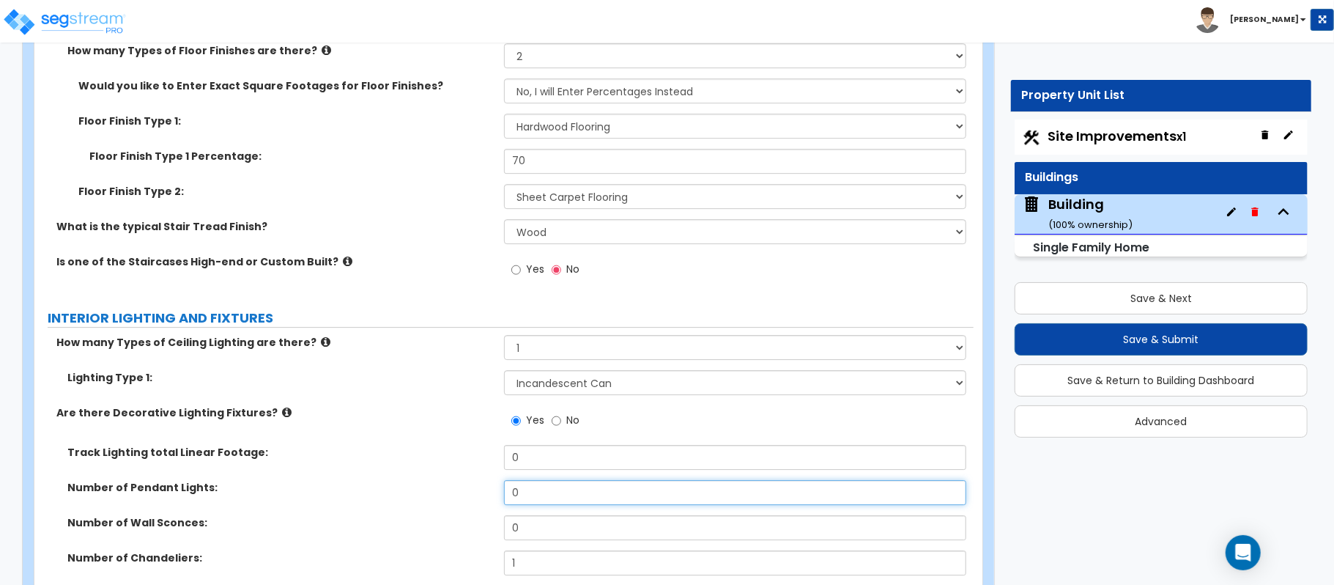
drag, startPoint x: 534, startPoint y: 475, endPoint x: 463, endPoint y: 473, distance: 71.1
click at [463, 480] on div "Number of Pendant Lights: 0" at bounding box center [503, 497] width 939 height 35
drag, startPoint x: 537, startPoint y: 482, endPoint x: 488, endPoint y: 481, distance: 49.1
click at [488, 481] on div "Number of Pendant Lights: 1" at bounding box center [503, 497] width 939 height 35
drag, startPoint x: 545, startPoint y: 482, endPoint x: 470, endPoint y: 478, distance: 74.9
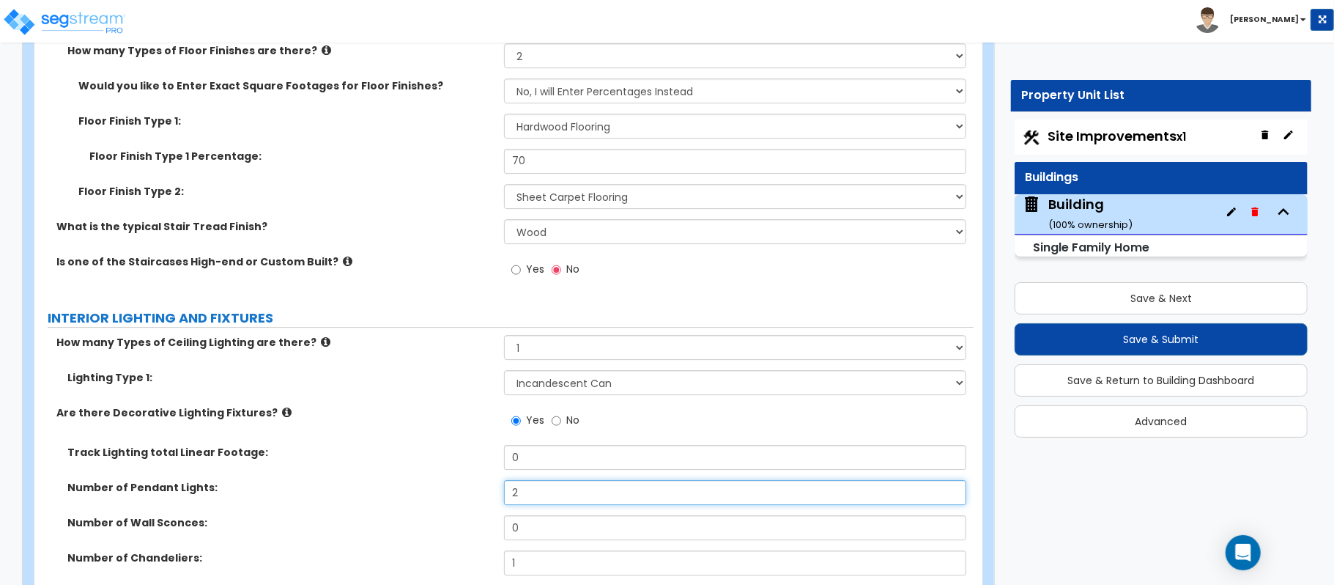
click at [470, 480] on div "Number of Pendant Lights: 2" at bounding box center [503, 497] width 939 height 35
type input "3"
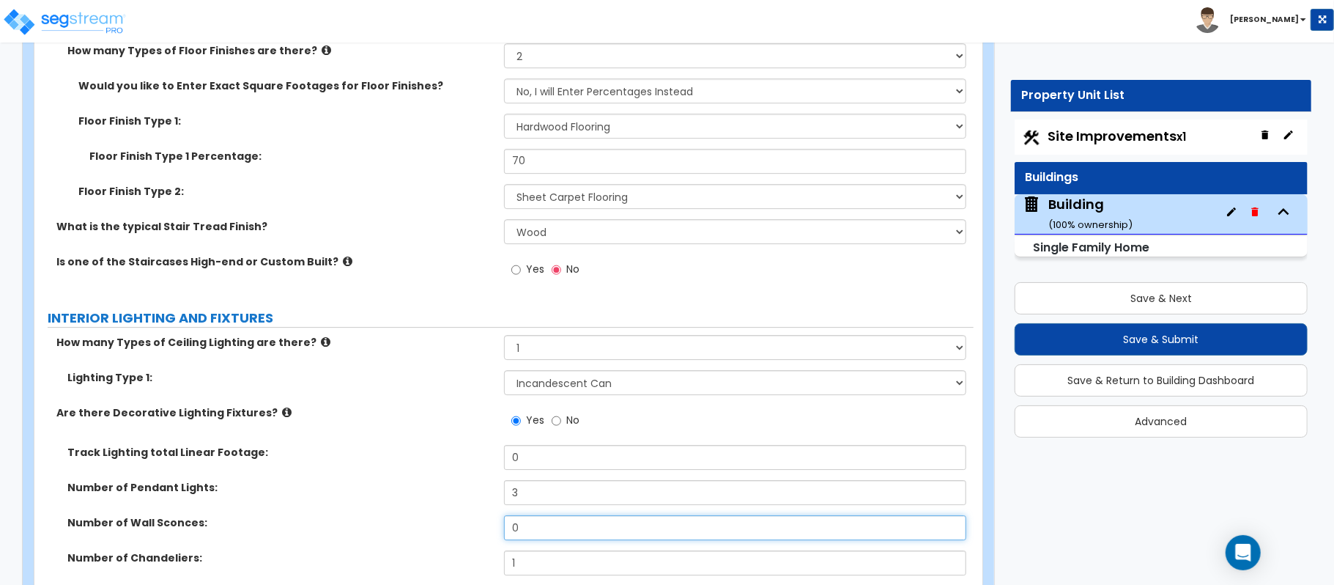
drag, startPoint x: 526, startPoint y: 513, endPoint x: 490, endPoint y: 514, distance: 35.9
click at [490, 515] on div "Number of Wall Sconces: 0" at bounding box center [503, 532] width 939 height 35
type input "4"
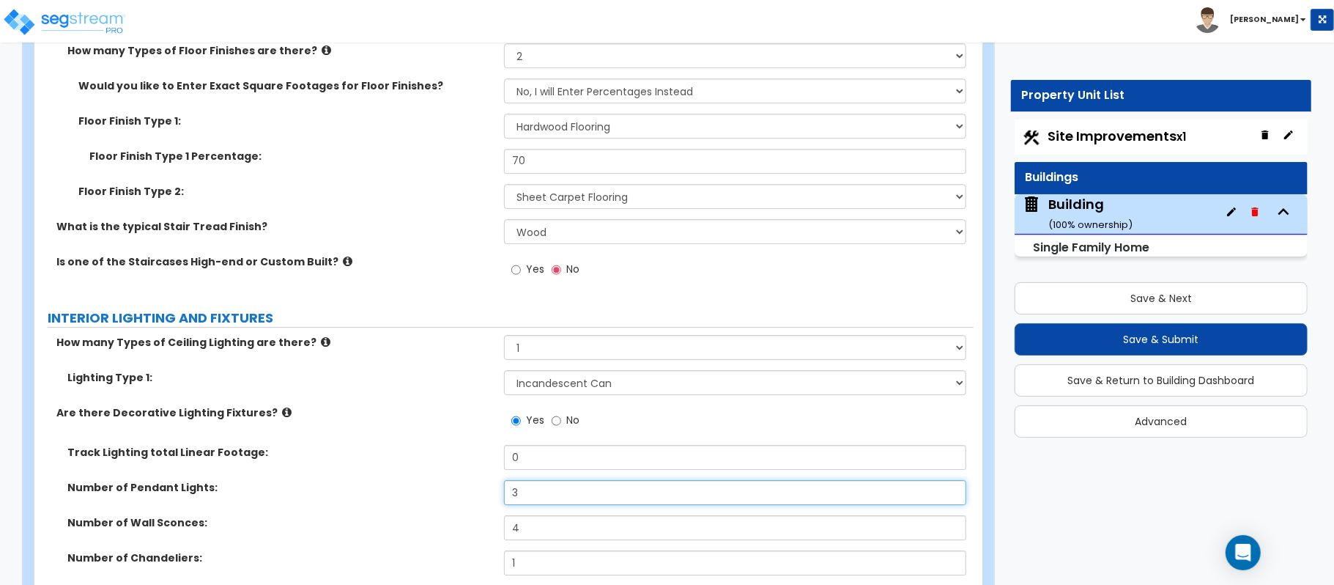
drag, startPoint x: 545, startPoint y: 491, endPoint x: 487, endPoint y: 478, distance: 59.4
click at [487, 480] on div "Number of Pendant Lights: 3" at bounding box center [503, 497] width 939 height 35
drag, startPoint x: 519, startPoint y: 481, endPoint x: 393, endPoint y: 497, distance: 127.7
click at [393, 497] on div "Number of Pendant Lights: 4" at bounding box center [503, 497] width 939 height 35
type input "5"
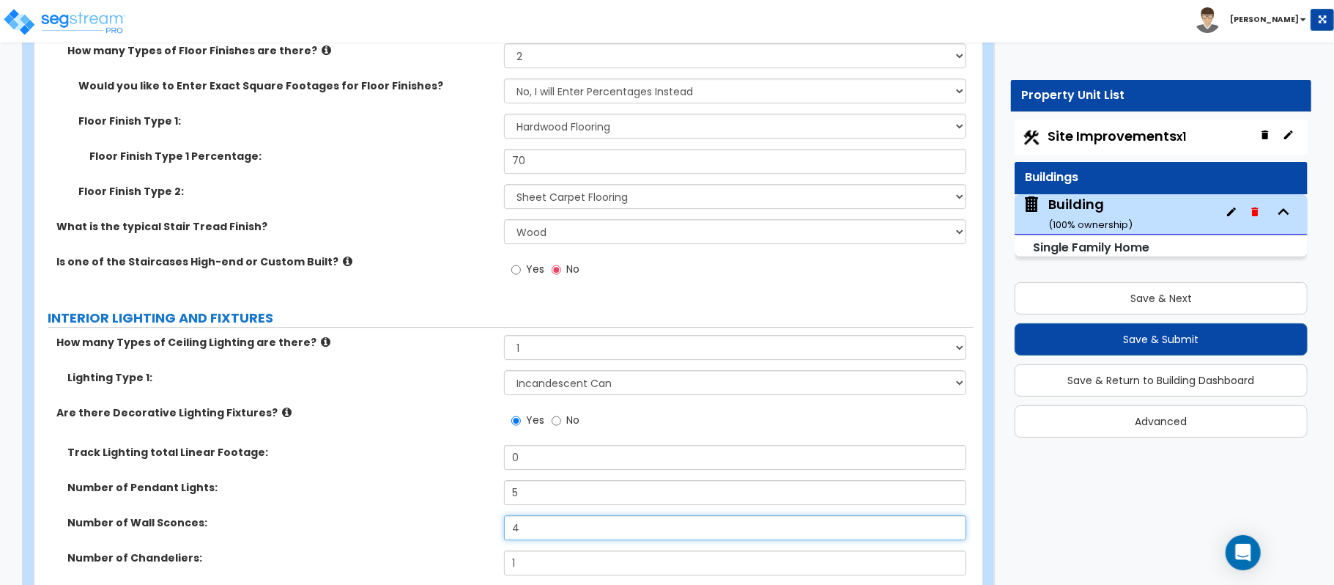
drag, startPoint x: 549, startPoint y: 519, endPoint x: 481, endPoint y: 523, distance: 68.3
click at [481, 523] on div "Number of Wall Sconces: 4" at bounding box center [503, 532] width 939 height 35
type input "12"
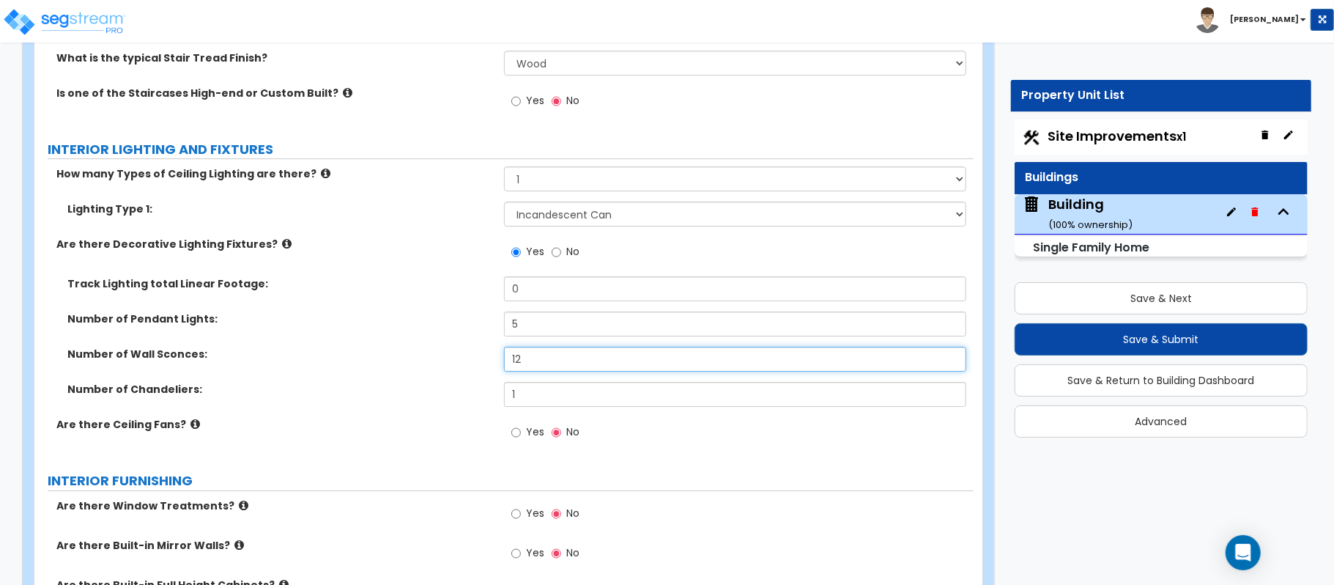
scroll to position [3614, 0]
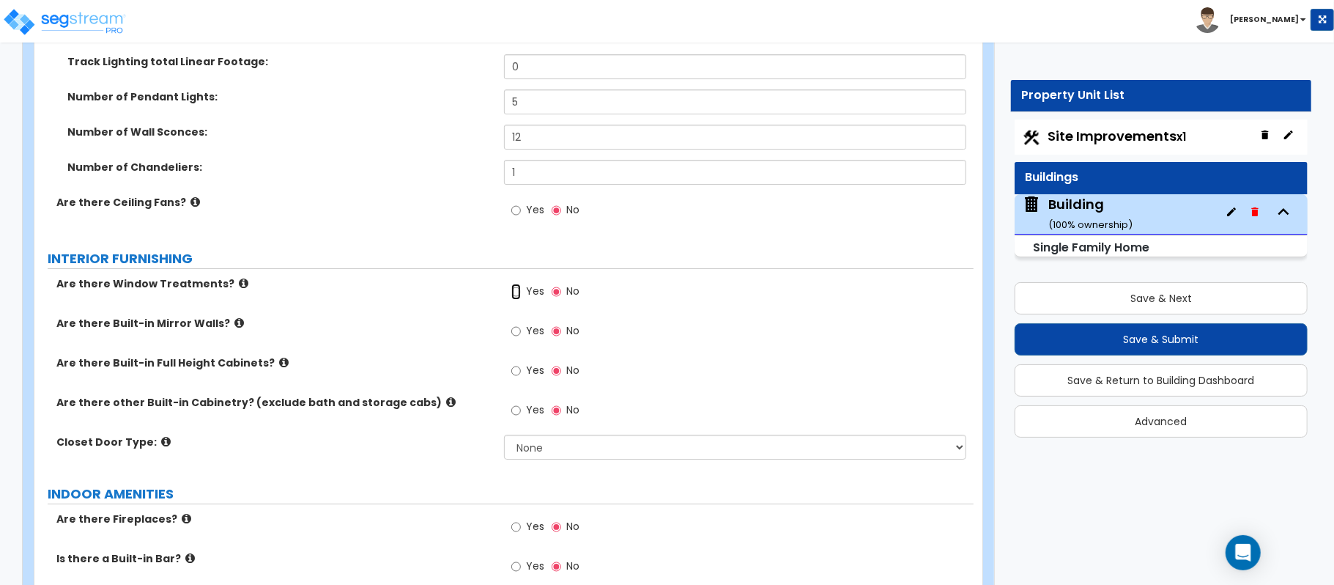
click at [516, 285] on input "Yes" at bounding box center [516, 292] width 10 height 16
radio input "true"
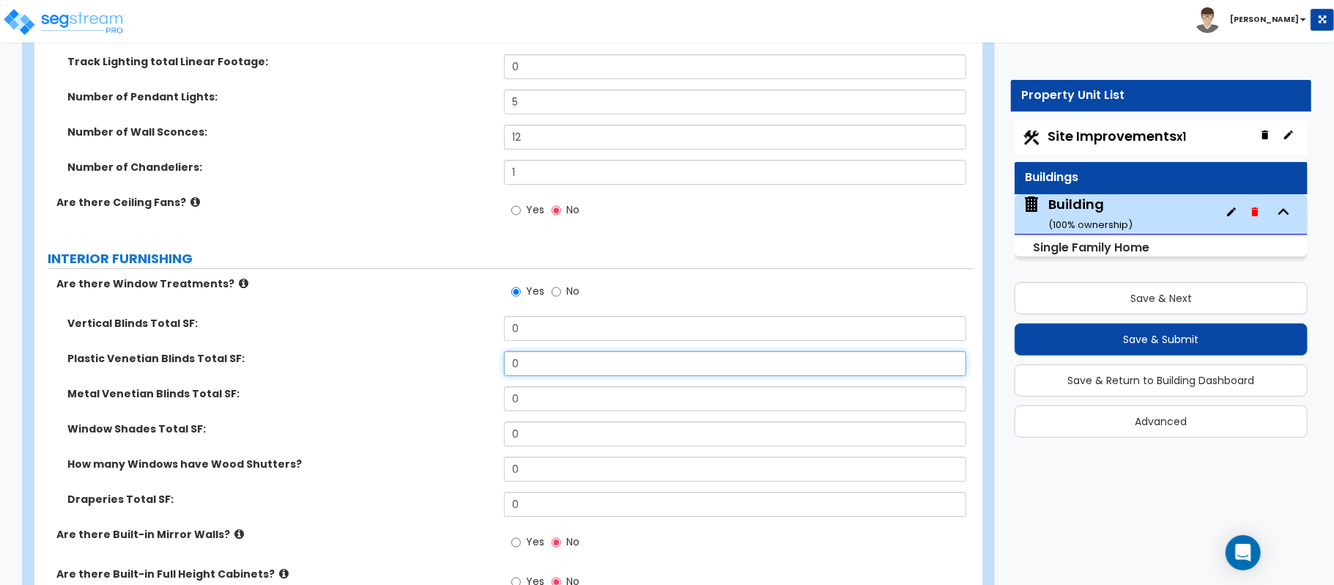
drag, startPoint x: 510, startPoint y: 350, endPoint x: 452, endPoint y: 346, distance: 58.0
click at [456, 351] on div "Plastic Venetian Blinds Total SF: 0" at bounding box center [503, 368] width 939 height 35
click at [452, 351] on label "Plastic Venetian Blinds Total SF:" at bounding box center [280, 358] width 426 height 15
drag, startPoint x: 519, startPoint y: 350, endPoint x: 460, endPoint y: 349, distance: 58.6
click at [460, 351] on div "Plastic Venetian Blinds Total SF: 0" at bounding box center [503, 368] width 939 height 35
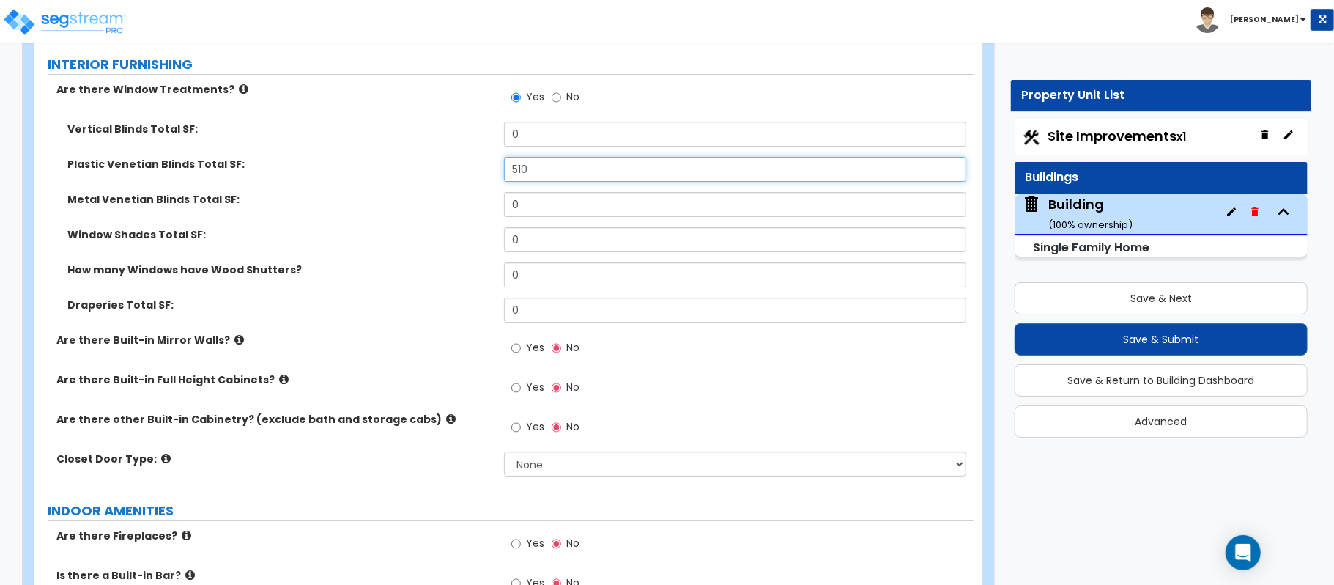
scroll to position [3810, 0]
type input "510"
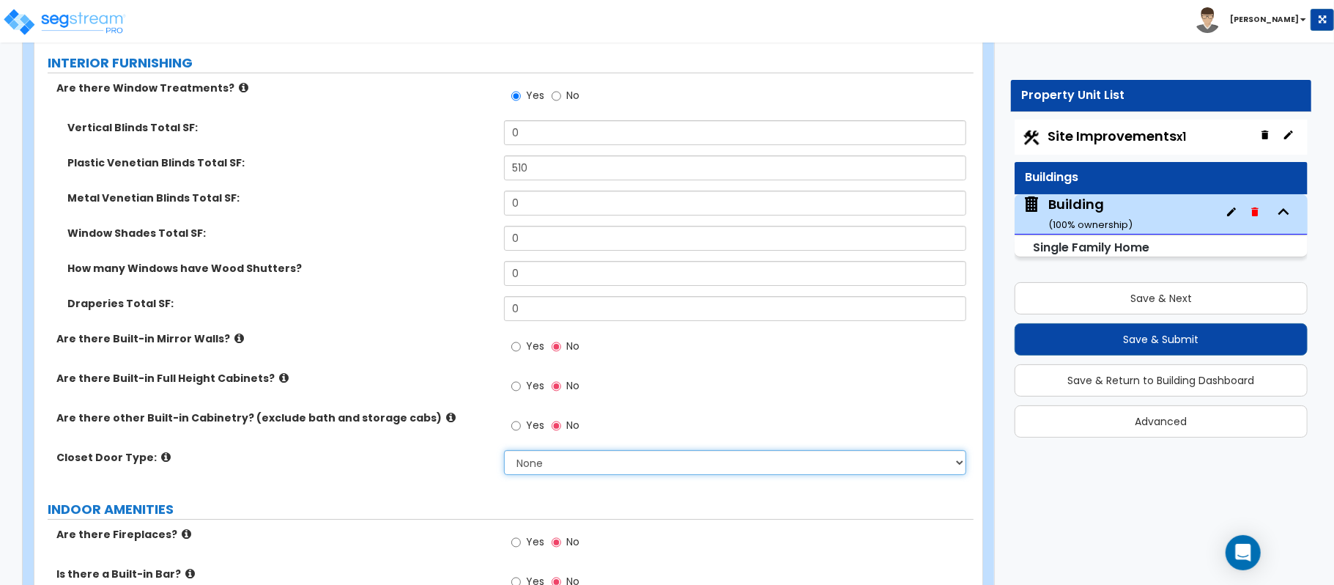
click at [590, 450] on select "None Bi-fold Louvered Doors Bi-fold Panel Doors Sliding Doors Hinged Wood Door" at bounding box center [735, 462] width 462 height 25
select select "3"
click at [504, 450] on select "None Bi-fold Louvered Doors Bi-fold Panel Doors Sliding Doors Hinged Wood Door" at bounding box center [735, 462] width 462 height 25
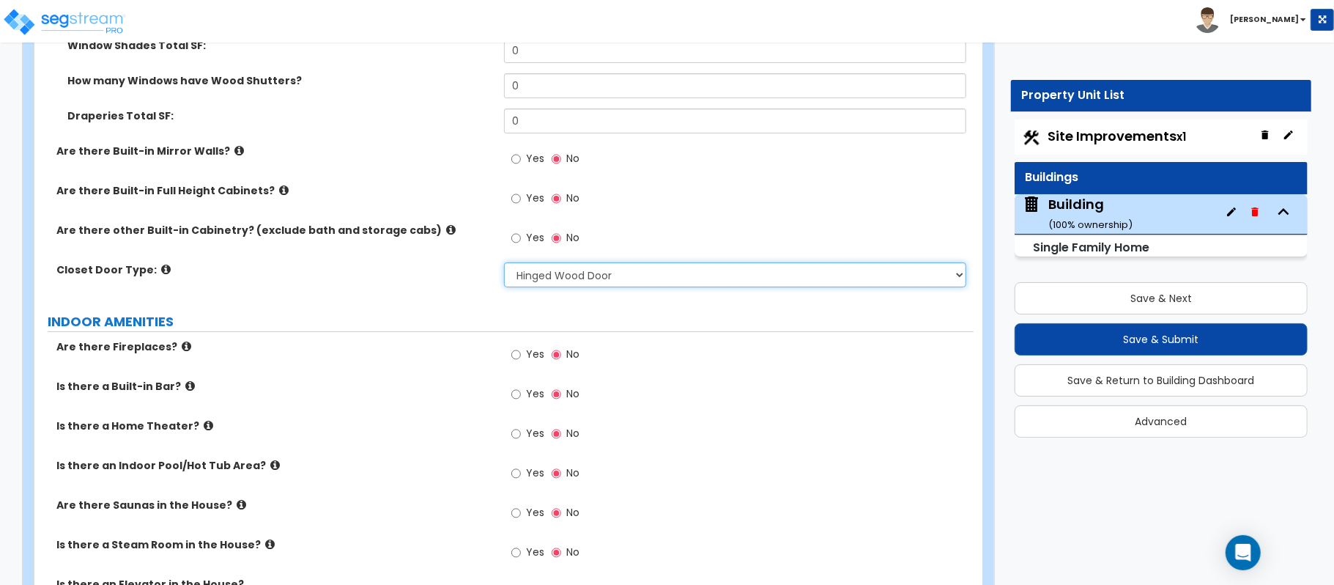
scroll to position [4004, 0]
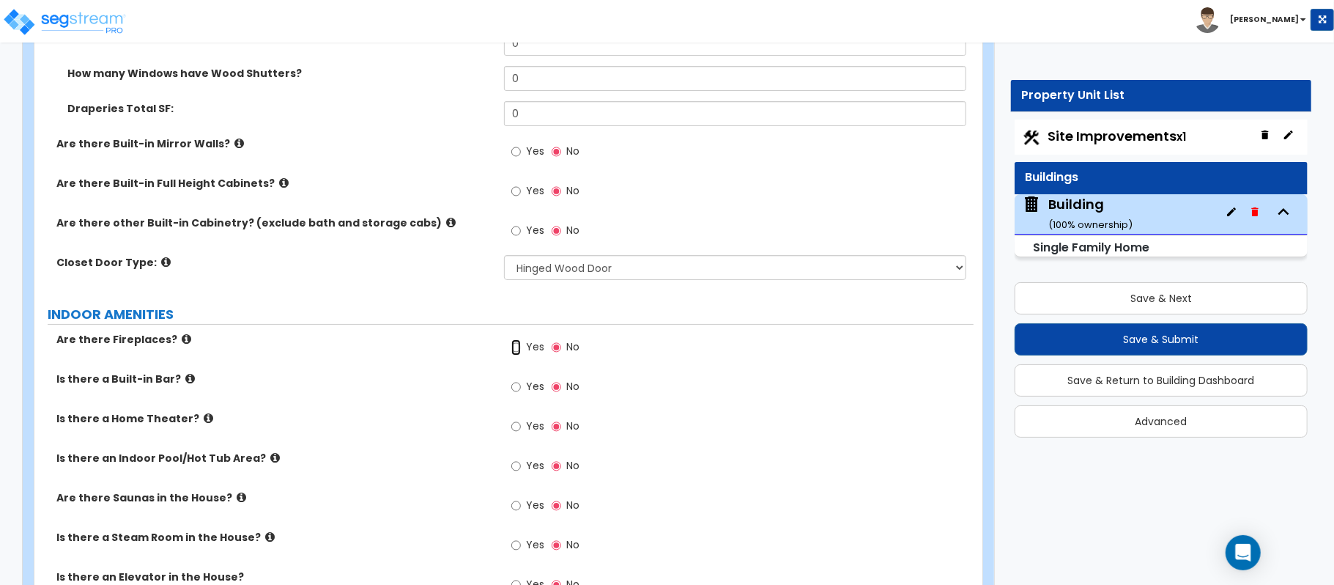
click at [516, 339] on input "Yes" at bounding box center [516, 347] width 10 height 16
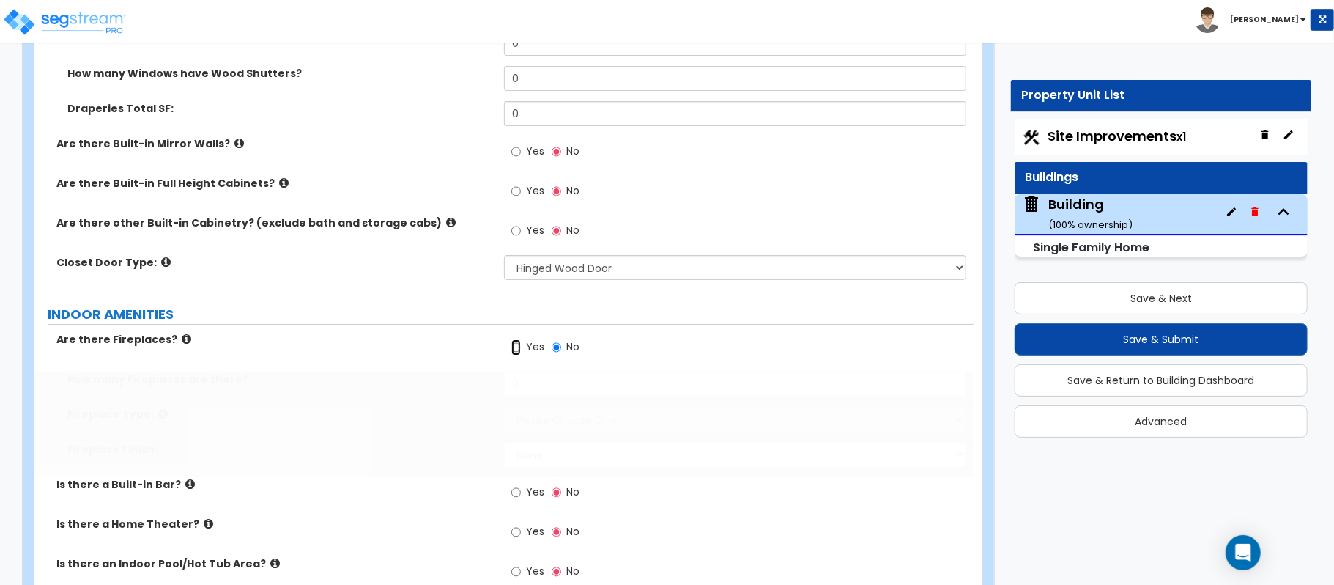
radio input "true"
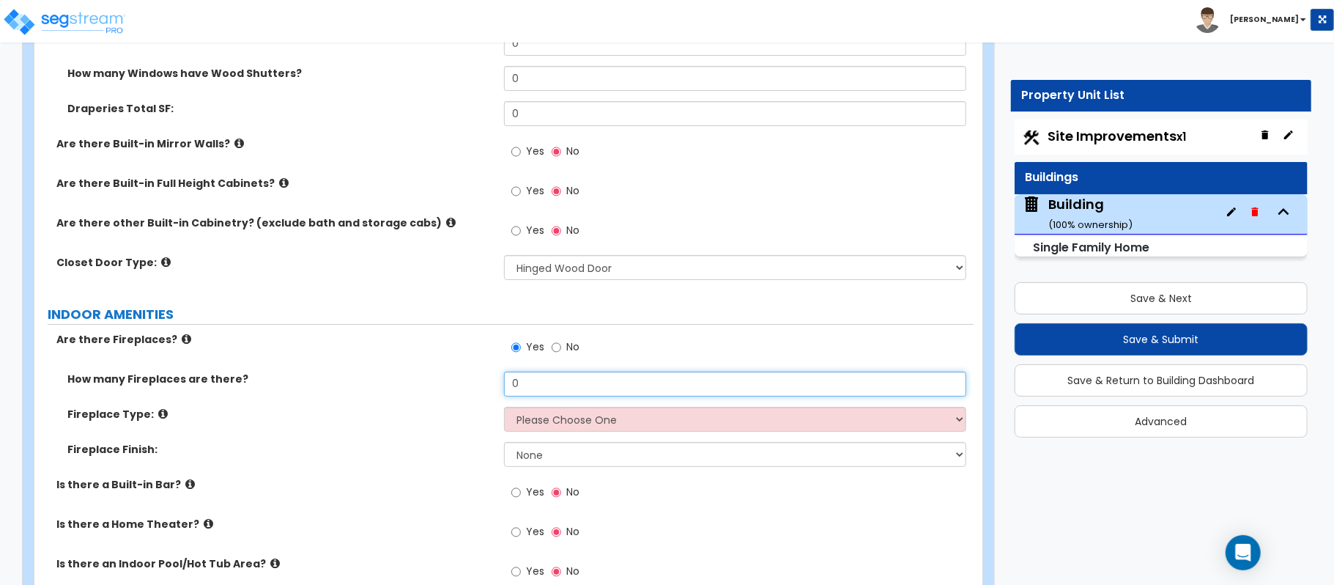
drag, startPoint x: 533, startPoint y: 378, endPoint x: 461, endPoint y: 358, distance: 75.4
click at [461, 358] on div "Are there Fireplaces? Yes No How many Fireplaces are there? 0 Fireplace Type: P…" at bounding box center [503, 543] width 917 height 422
type input "1"
click at [543, 408] on select "Please Choose One Built-in Electric Fireplace Built-in Gas Fireplace Built-in W…" at bounding box center [735, 419] width 462 height 25
click at [655, 407] on select "Please Choose One Built-in Electric Fireplace Built-in Gas Fireplace Built-in W…" at bounding box center [735, 419] width 462 height 25
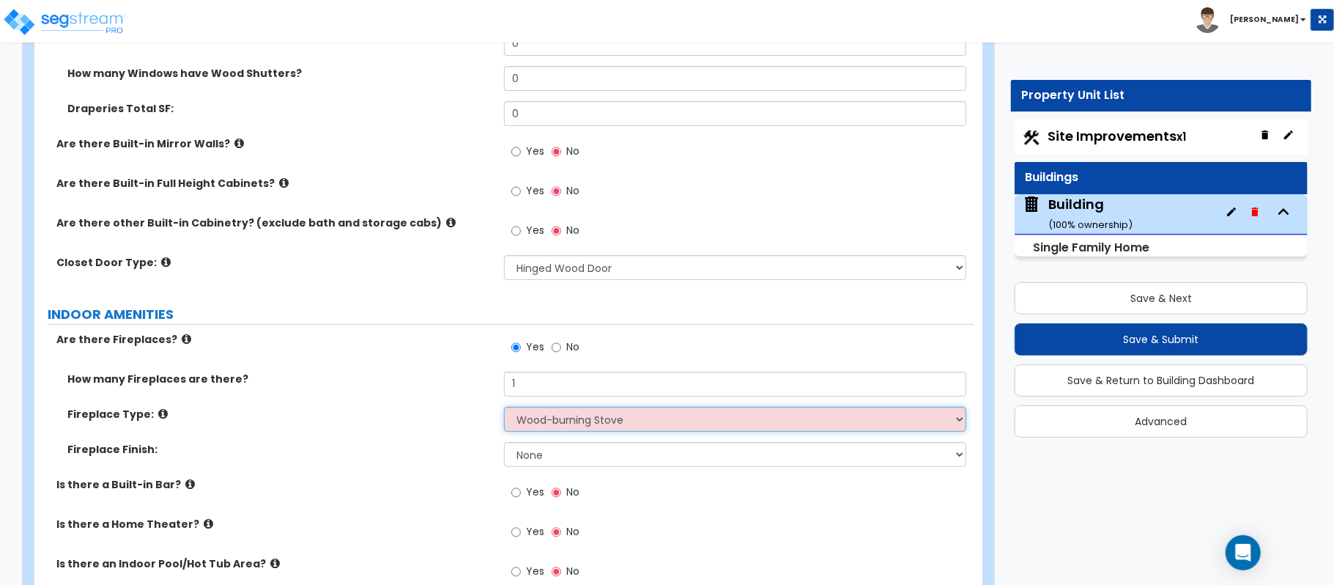
click at [504, 407] on select "Please Choose One Built-in Electric Fireplace Built-in Gas Fireplace Built-in W…" at bounding box center [735, 419] width 462 height 25
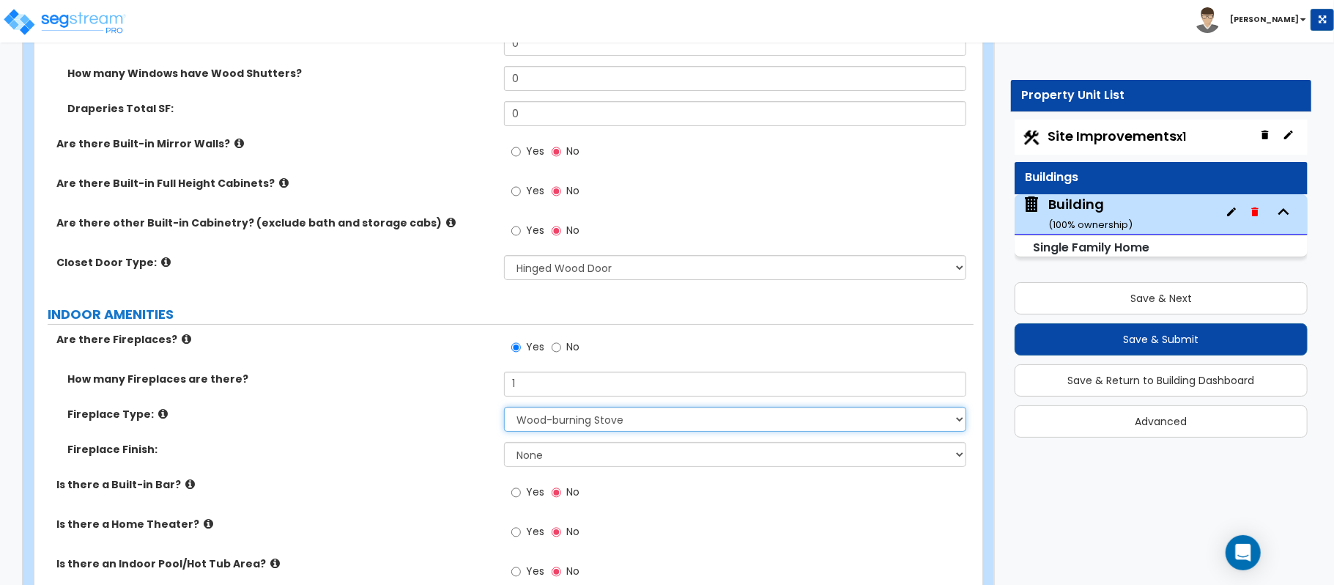
click at [673, 407] on select "Please Choose One Built-in Electric Fireplace Built-in Gas Fireplace Built-in W…" at bounding box center [735, 419] width 462 height 25
select select "3"
click at [504, 407] on select "Please Choose One Built-in Electric Fireplace Built-in Gas Fireplace Built-in W…" at bounding box center [735, 419] width 462 height 25
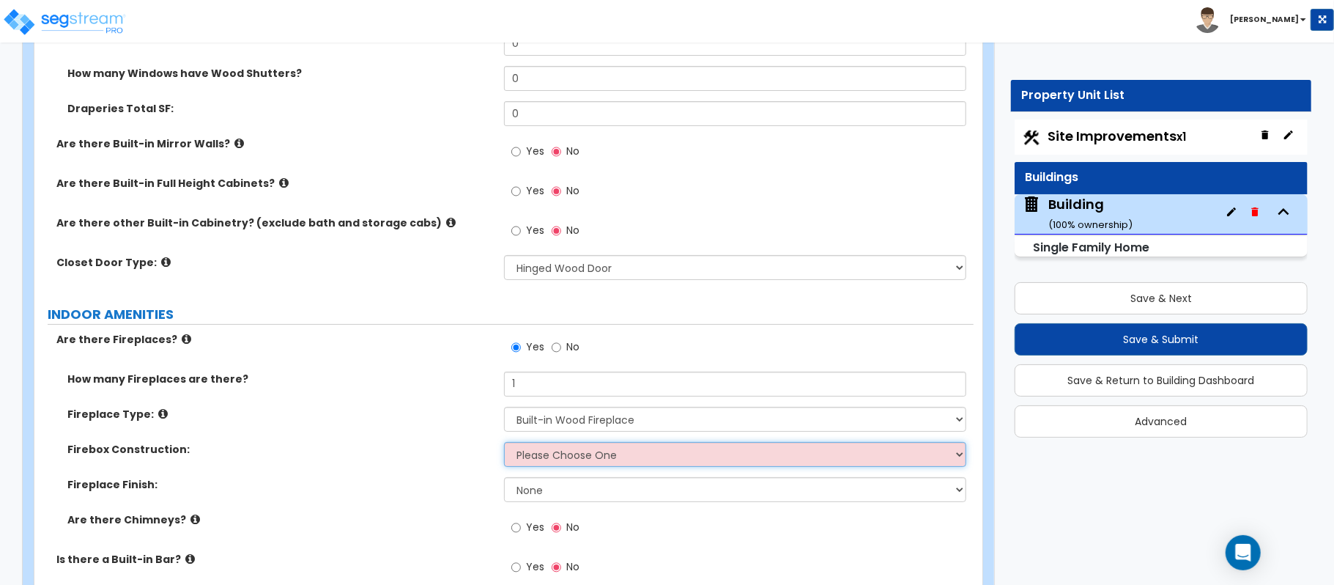
click at [637, 451] on select "Please Choose One Brick Stone I Don't Know, Please Choose for me" at bounding box center [735, 454] width 462 height 25
select select "1"
click at [504, 442] on select "Please Choose One Brick Stone I Don't Know, Please Choose for me" at bounding box center [735, 454] width 462 height 25
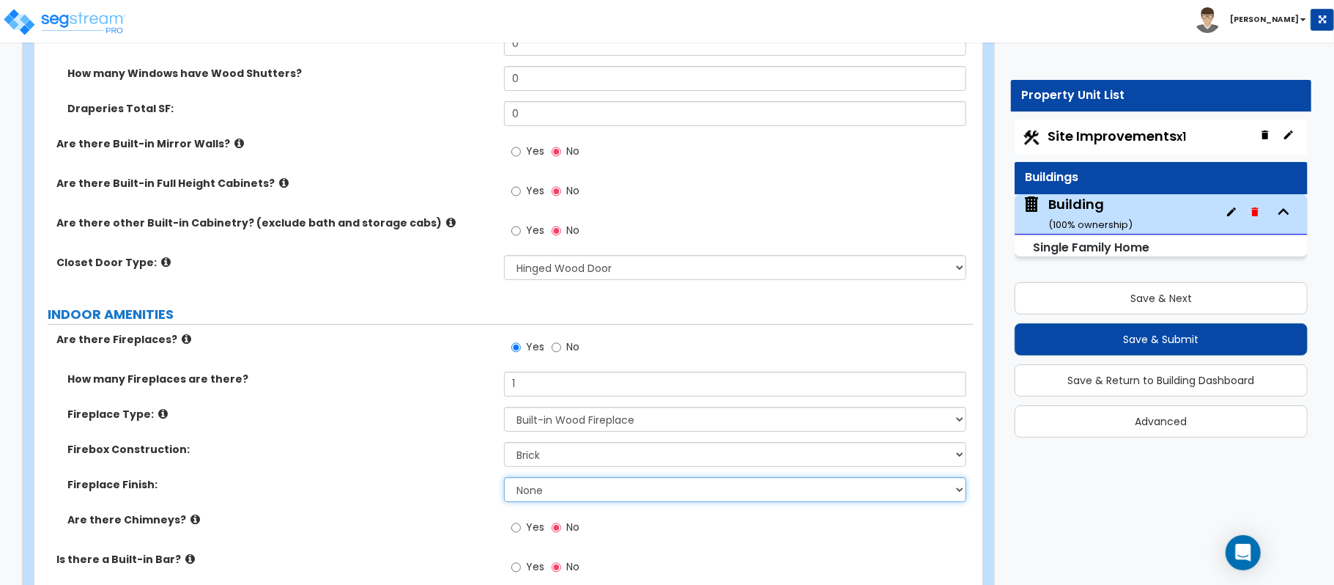
click at [601, 478] on select "None Brick Stone Tile Painted Molding" at bounding box center [735, 489] width 462 height 25
select select "1"
click at [504, 477] on select "None Brick Stone Tile Painted Molding" at bounding box center [735, 489] width 462 height 25
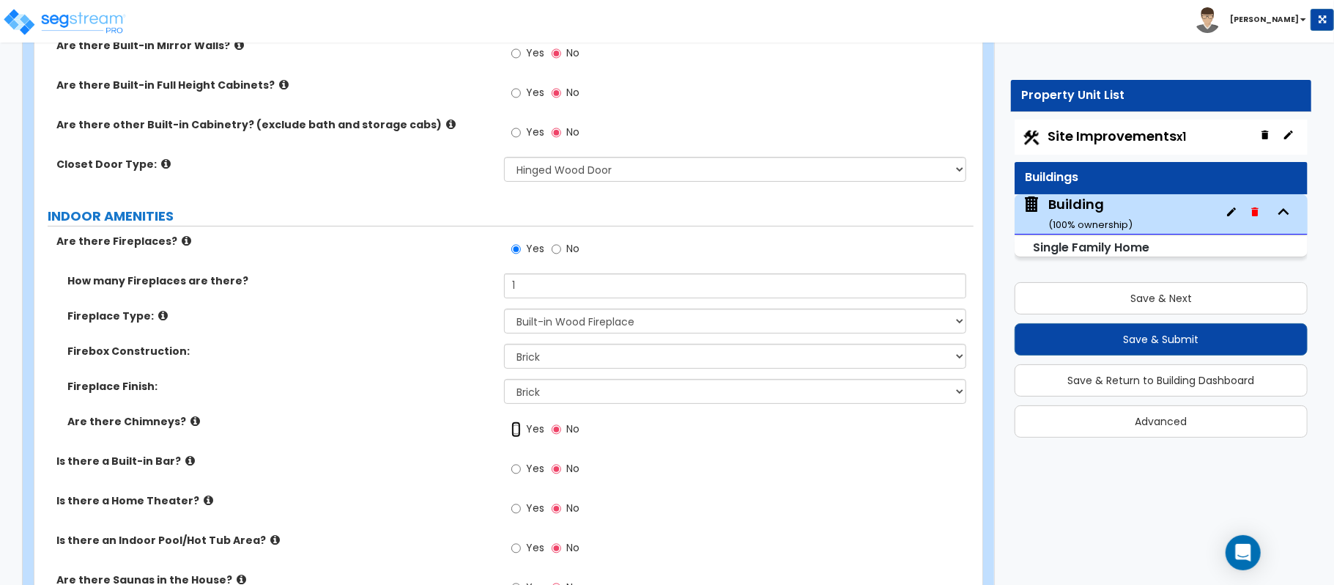
click at [516, 421] on input "Yes" at bounding box center [516, 429] width 10 height 16
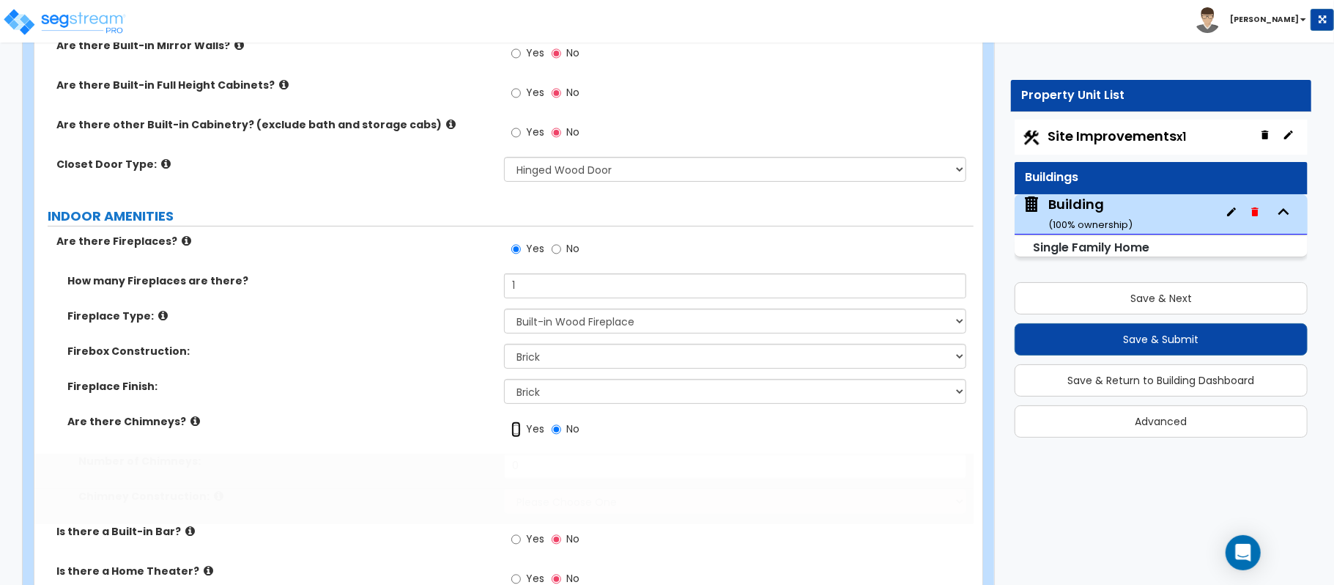
radio input "true"
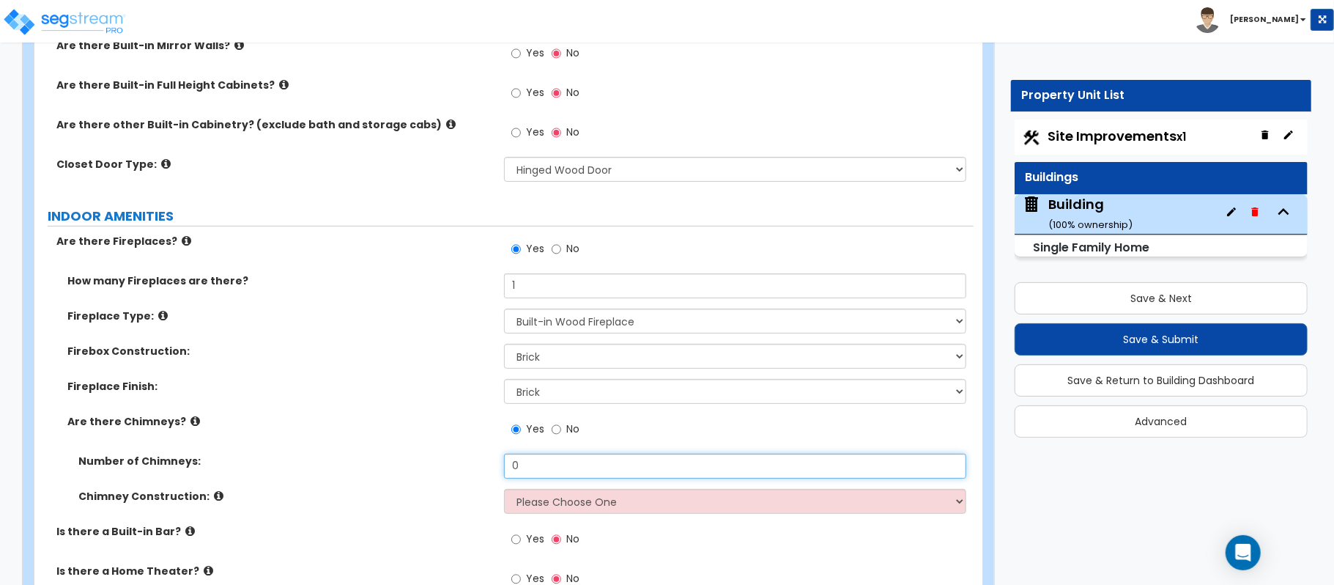
drag, startPoint x: 537, startPoint y: 447, endPoint x: 446, endPoint y: 459, distance: 91.6
click at [446, 459] on div "Number of Chimneys: 0" at bounding box center [503, 470] width 939 height 35
type input "1"
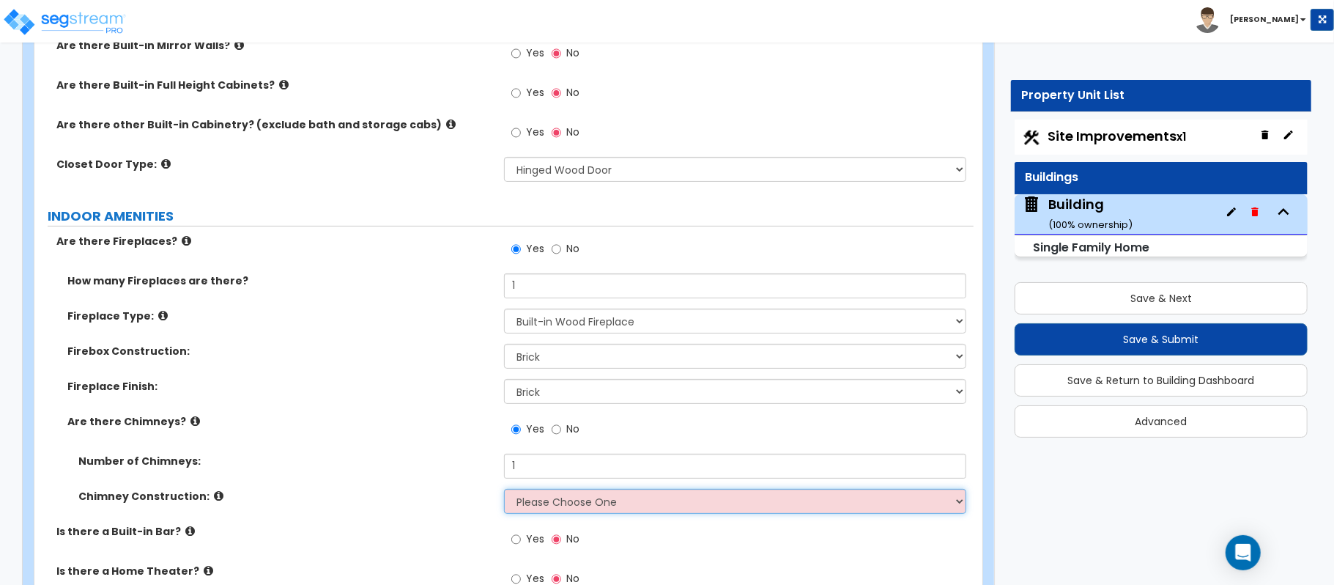
click at [563, 489] on select "Please Choose One Brick Construction Cinder Block Construction Stone Constructi…" at bounding box center [735, 501] width 462 height 25
select select "1"
click at [504, 489] on select "Please Choose One Brick Construction Cinder Block Construction Stone Constructi…" at bounding box center [735, 501] width 462 height 25
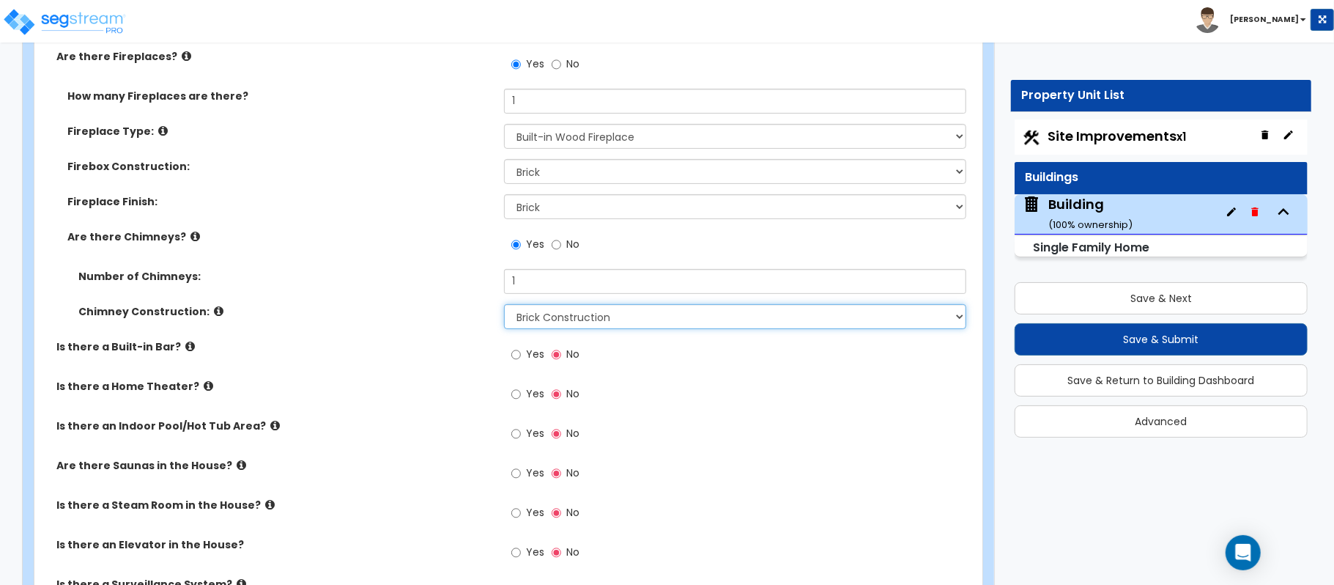
scroll to position [4298, 0]
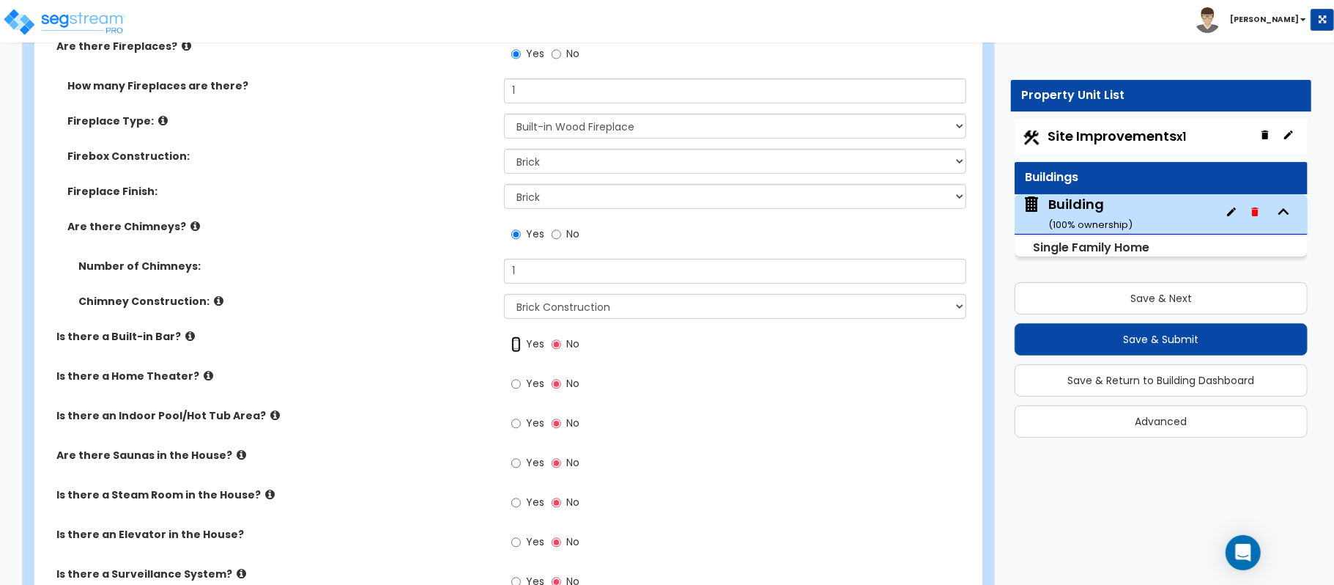
click at [517, 336] on input "Yes" at bounding box center [516, 344] width 10 height 16
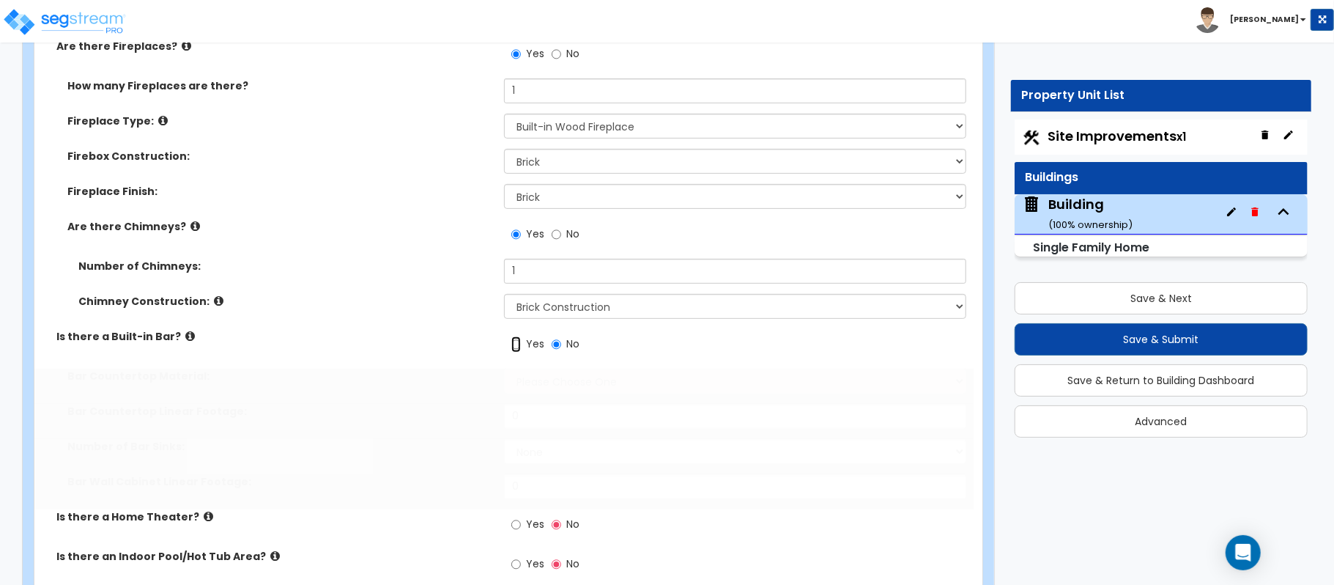
radio input "true"
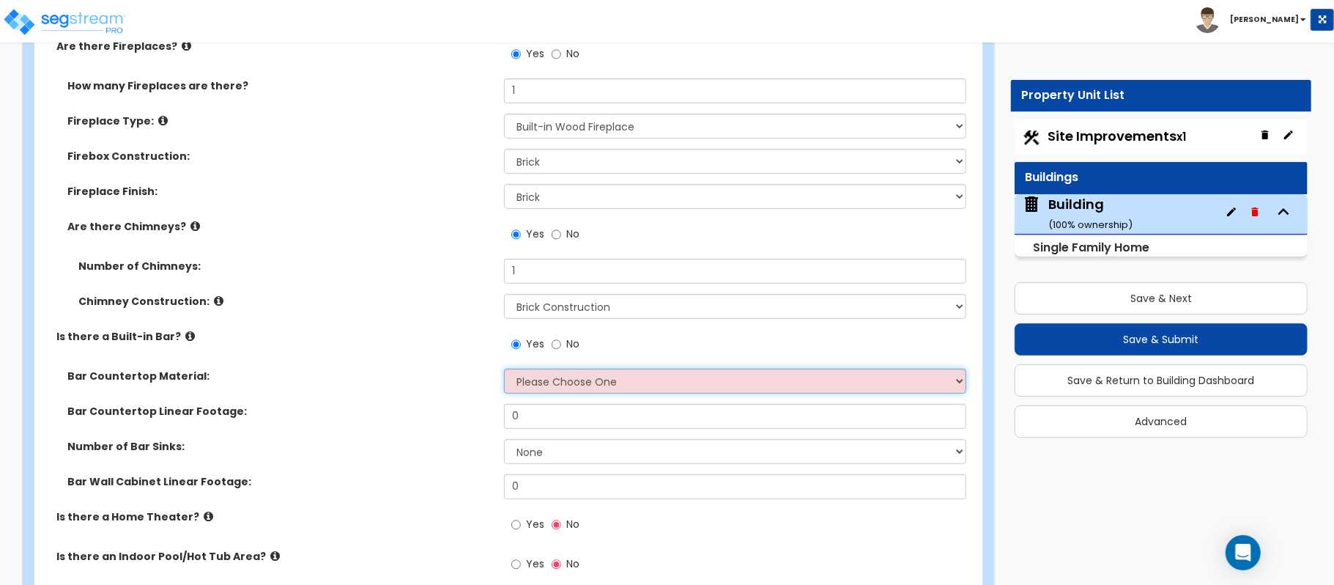
click at [537, 371] on select "Please Choose One Plastic Laminate Solid Surface Stone Quartz Marble Tile Wood …" at bounding box center [735, 381] width 462 height 25
select select "2"
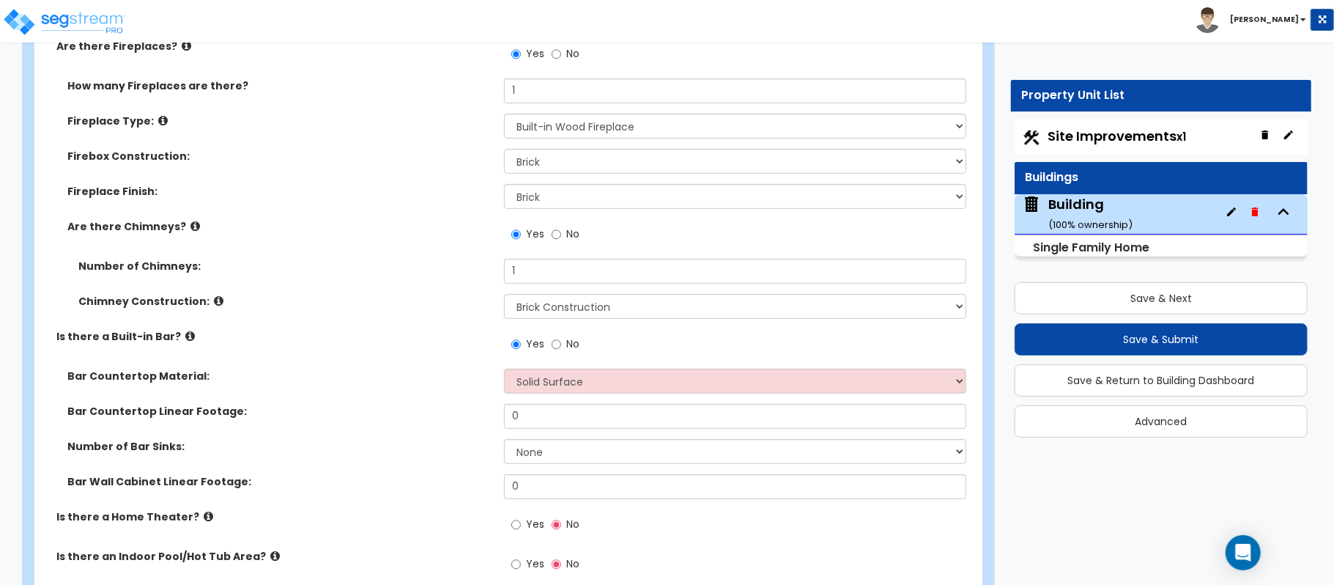
click at [399, 407] on div "Bar Countertop Linear Footage: 0" at bounding box center [503, 421] width 939 height 35
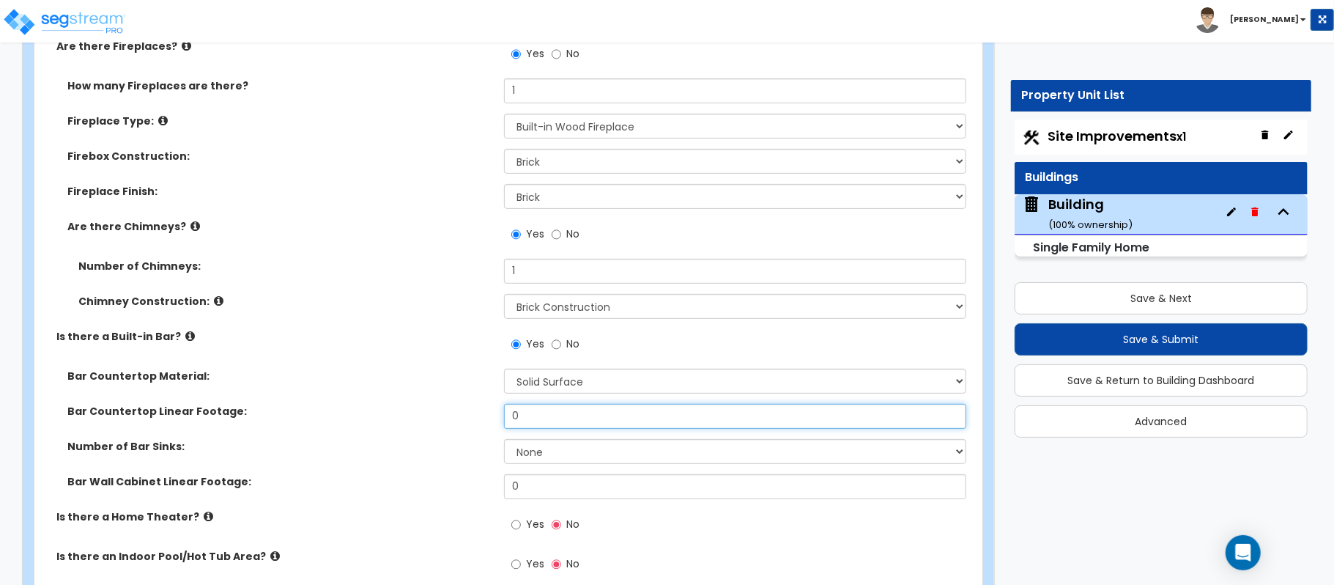
drag, startPoint x: 549, startPoint y: 410, endPoint x: 442, endPoint y: 382, distance: 110.0
click at [442, 382] on div "Bar Countertop Material: Please Choose One Plastic Laminate Solid Surface Stone…" at bounding box center [503, 439] width 917 height 141
type input "6"
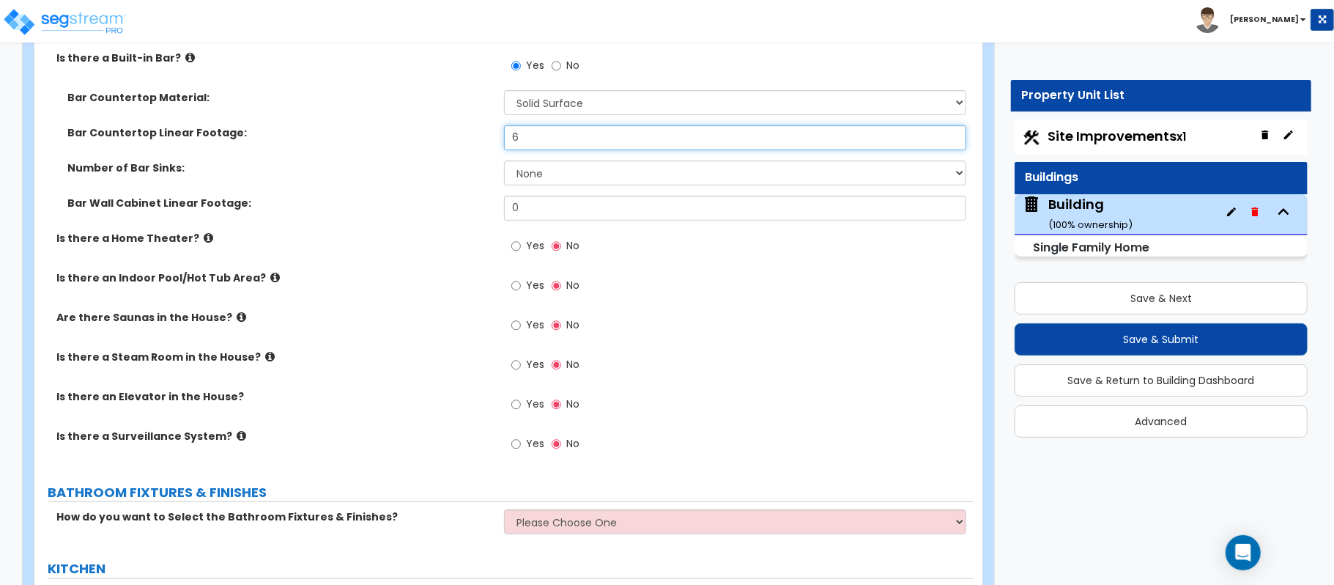
scroll to position [4786, 0]
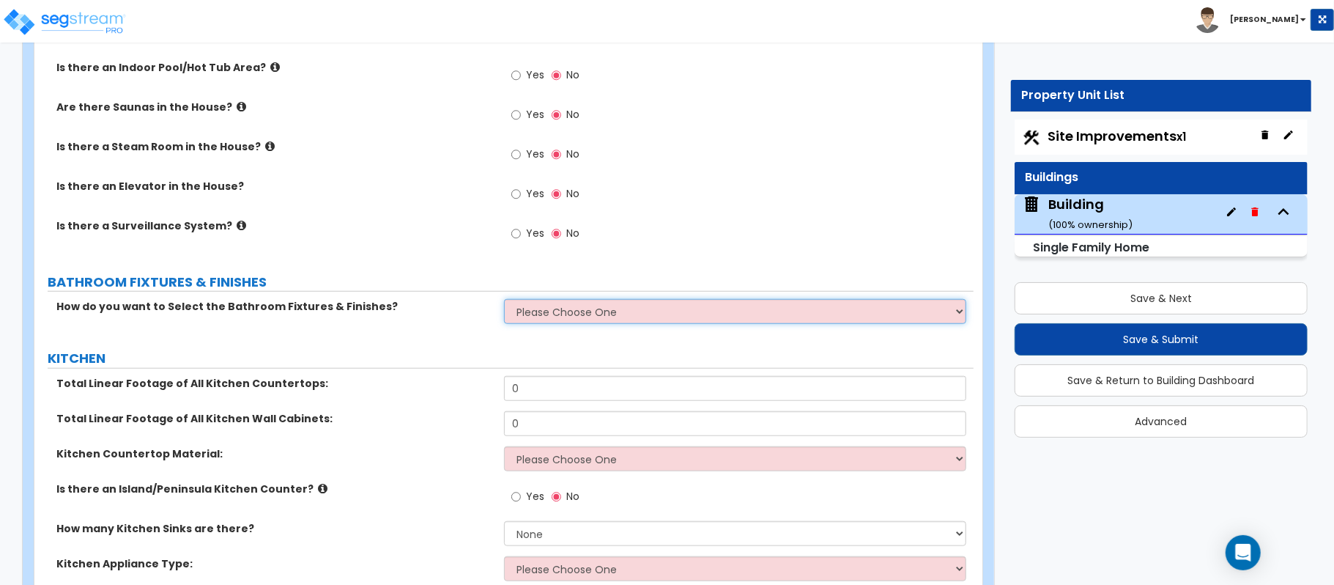
click at [567, 300] on select "Please Choose One I want to Select Fixtures and Finishes only for one Bath and …" at bounding box center [735, 311] width 462 height 25
select select "2"
click at [504, 299] on select "Please Choose One I want to Select Fixtures and Finishes only for one Bath and …" at bounding box center [735, 311] width 462 height 25
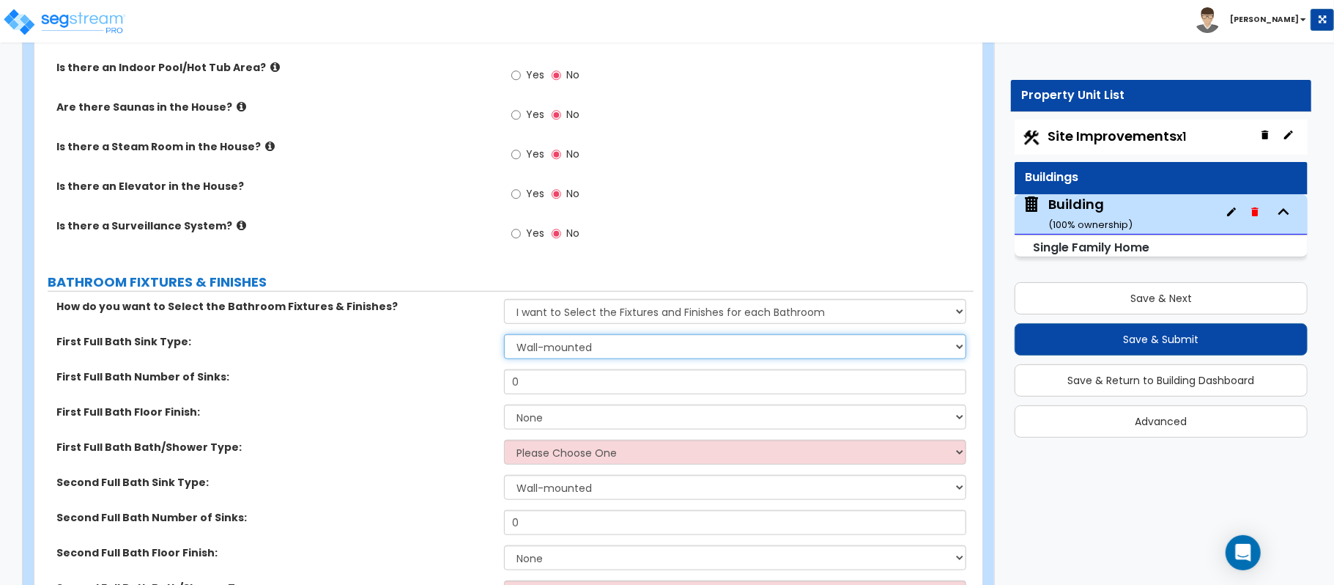
click at [542, 338] on select "Wall-mounted Pedestal-mounted Vanity-mounted" at bounding box center [735, 346] width 462 height 25
select select "3"
click at [504, 334] on select "Wall-mounted Pedestal-mounted Vanity-mounted" at bounding box center [735, 346] width 462 height 25
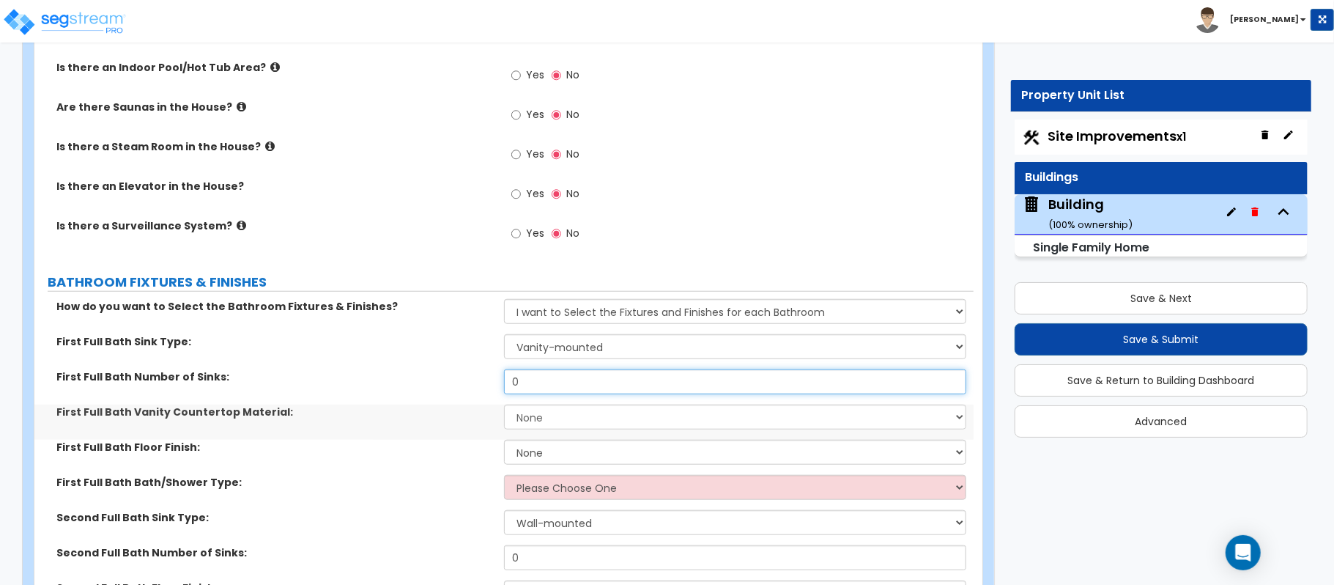
drag, startPoint x: 537, startPoint y: 372, endPoint x: 463, endPoint y: 370, distance: 74.0
click at [463, 370] on div "First Full Bath Number of Sinks: 0" at bounding box center [503, 386] width 939 height 35
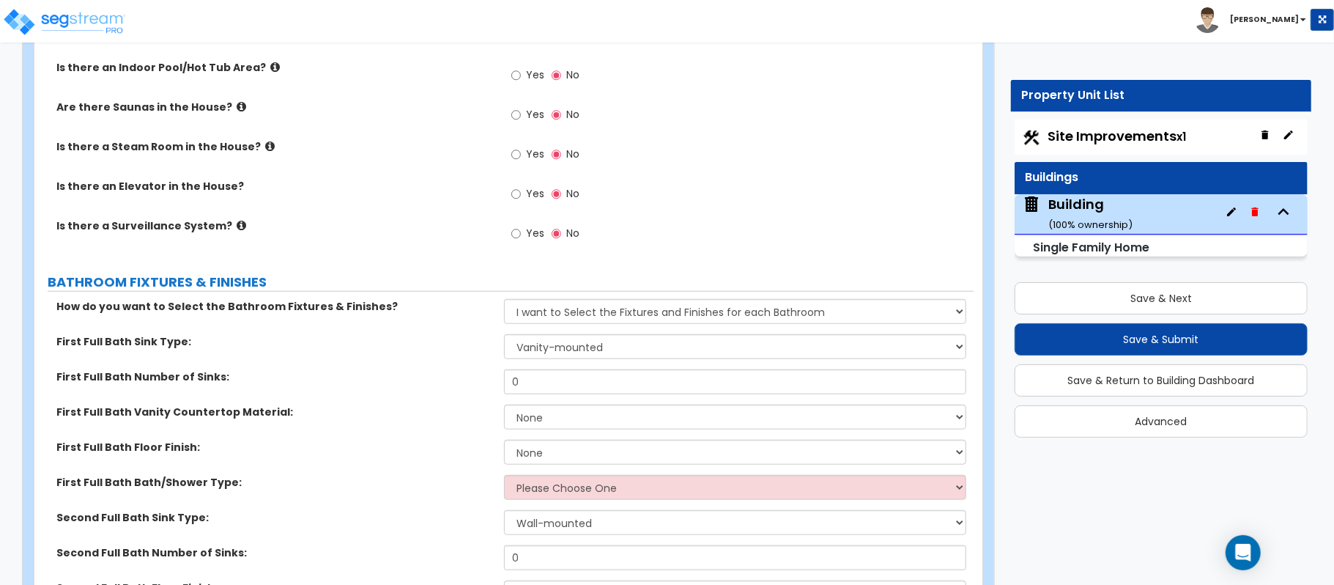
click at [463, 370] on label "First Full Bath Number of Sinks:" at bounding box center [274, 376] width 437 height 15
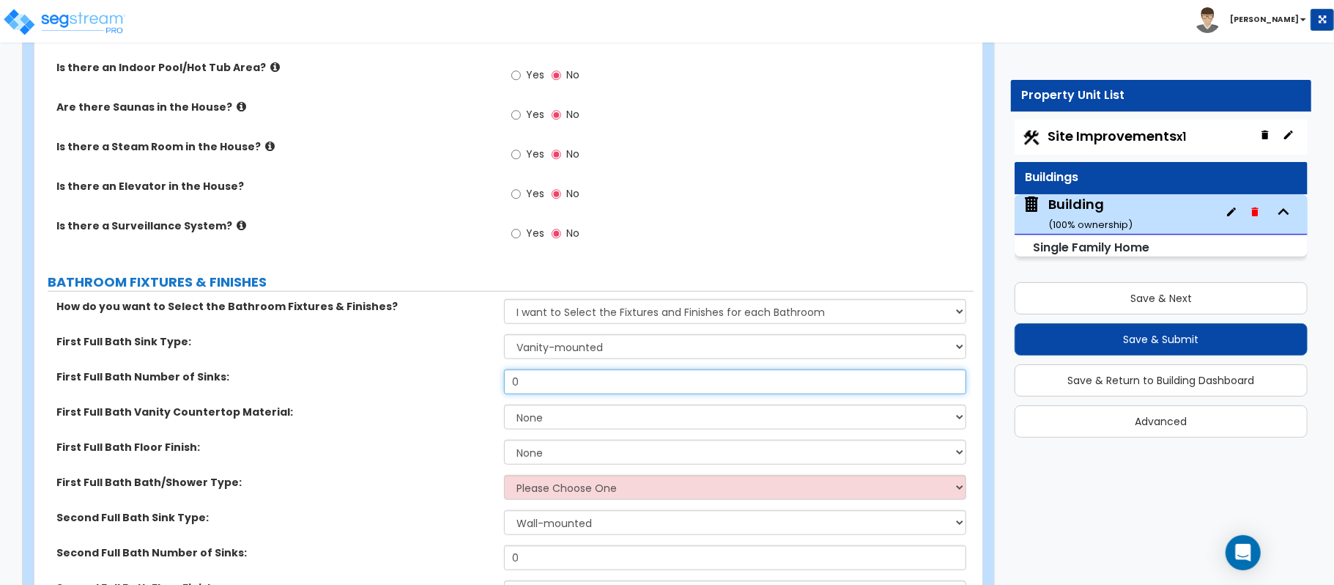
drag, startPoint x: 554, startPoint y: 375, endPoint x: 490, endPoint y: 360, distance: 65.4
click at [490, 369] on div "First Full Bath Number of Sinks: 0" at bounding box center [503, 386] width 939 height 35
type input "2"
select select "2"
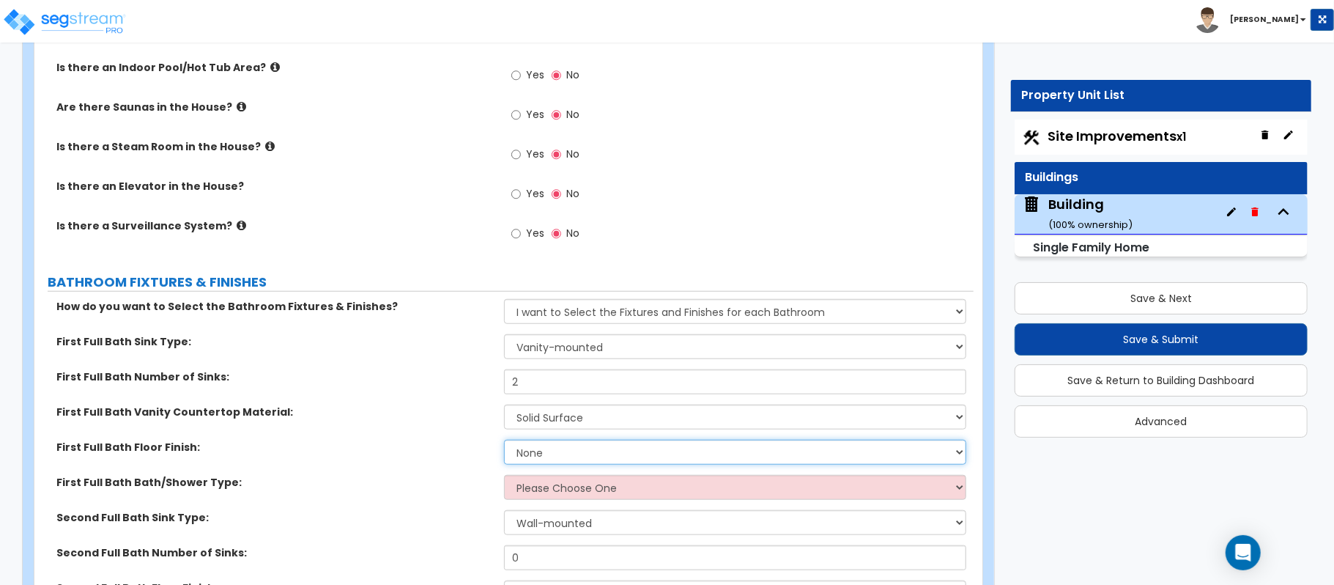
select select "1"
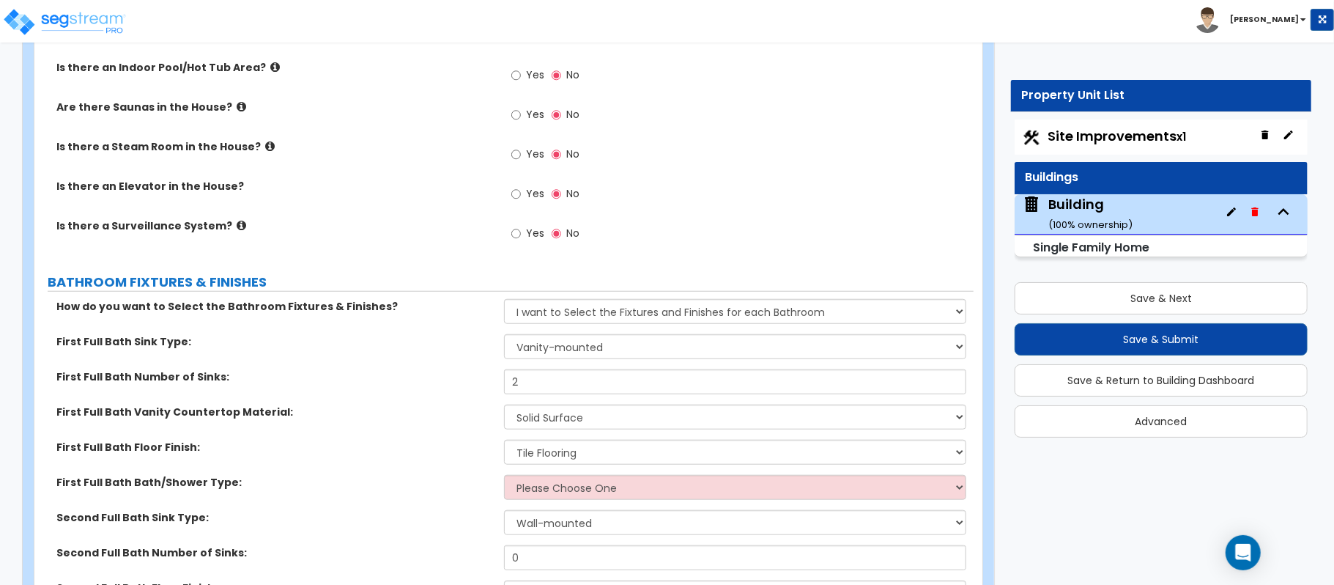
click at [527, 490] on div "First Full Bath Bath/Shower Type: Please Choose One Standalone Shower Bathtub -…" at bounding box center [503, 492] width 939 height 35
click at [529, 475] on select "Please Choose One Standalone Shower Bathtub - Shower Combo" at bounding box center [735, 487] width 462 height 25
select select "1"
click at [504, 475] on select "Please Choose One Standalone Shower Bathtub - Shower Combo" at bounding box center [735, 487] width 462 height 25
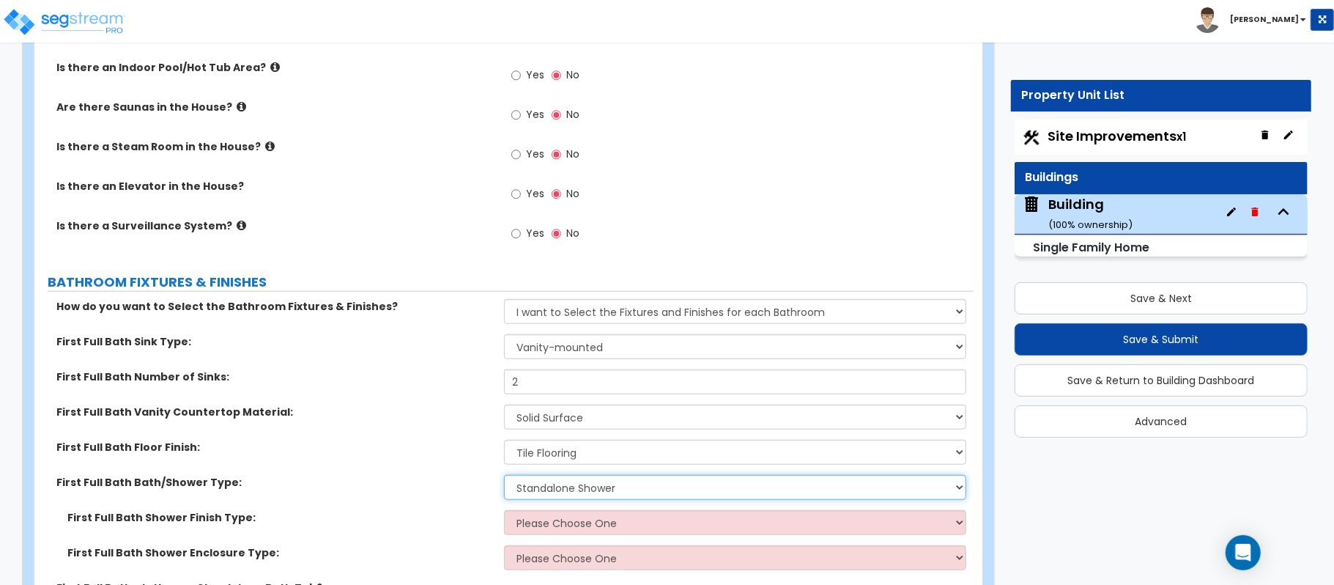
scroll to position [4982, 0]
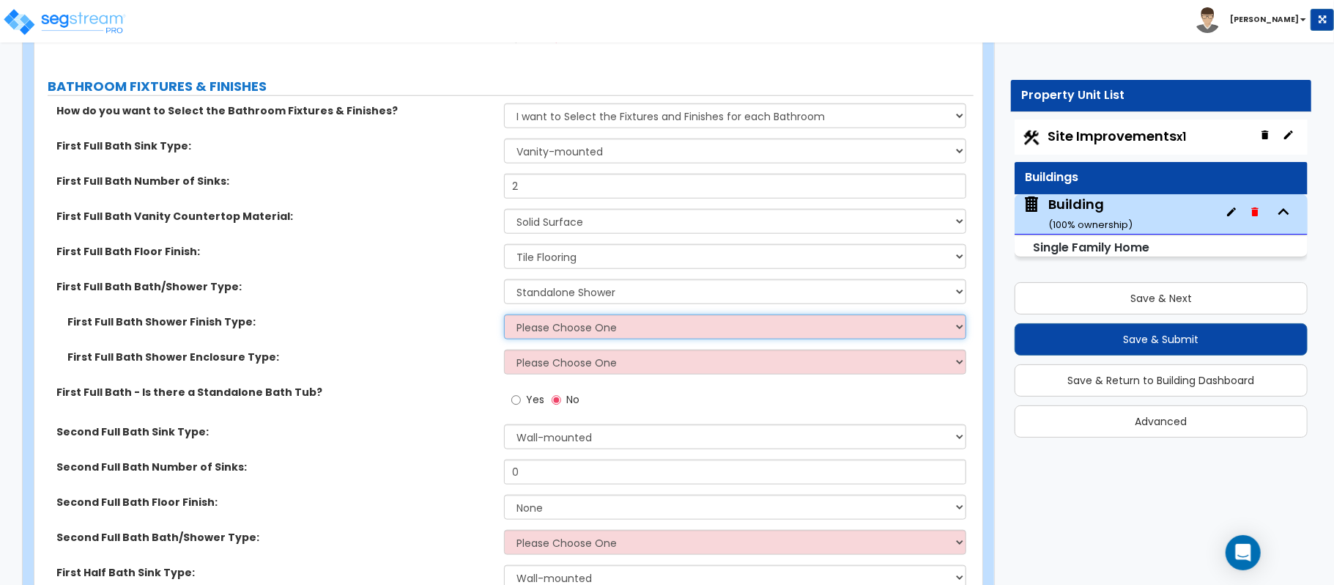
click at [560, 321] on select "Please Choose One Plastic Tile Stone" at bounding box center [735, 326] width 462 height 25
select select "2"
click at [504, 314] on select "Please Choose One Plastic Tile Stone" at bounding box center [735, 326] width 462 height 25
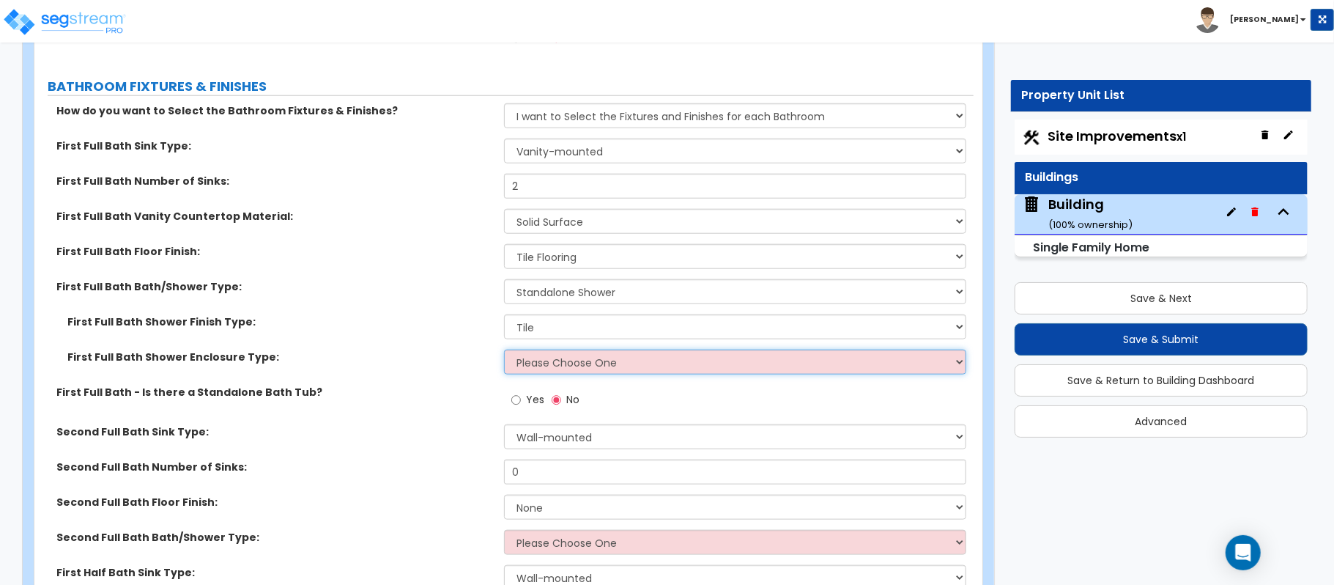
click at [552, 352] on select "Please Choose One Curtain & Rod Glass Sliding Doors Glass Hinged Doors" at bounding box center [735, 361] width 462 height 25
select select "3"
click at [504, 349] on select "Please Choose One Curtain & Rod Glass Sliding Doors Glass Hinged Doors" at bounding box center [735, 361] width 462 height 25
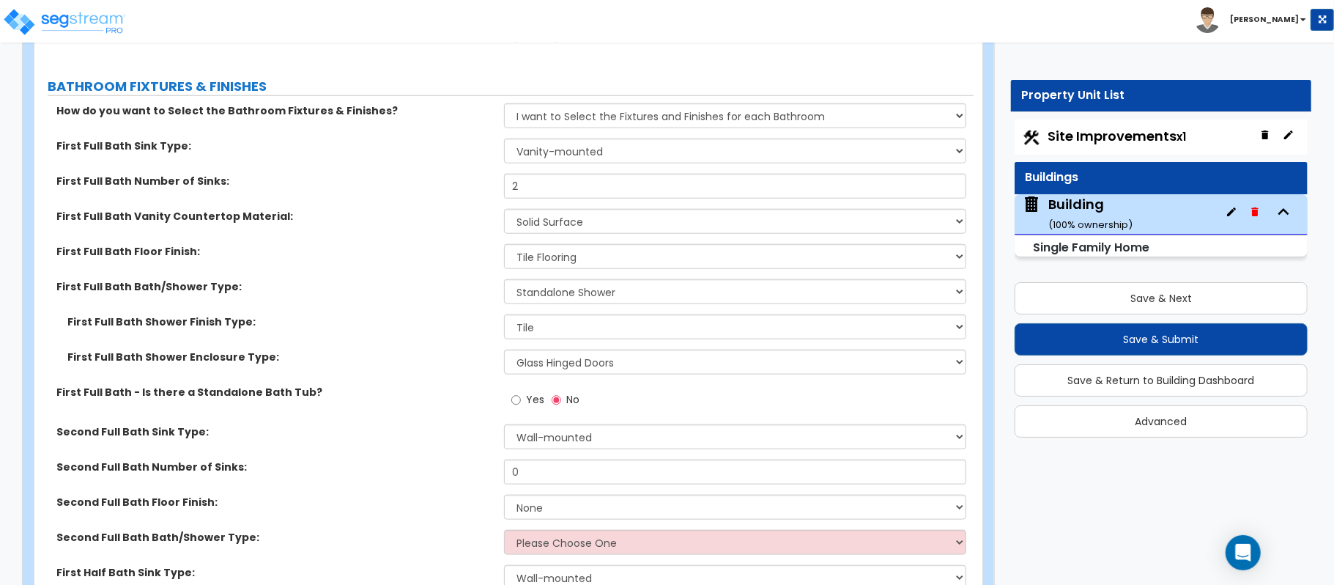
click at [522, 393] on label "Yes" at bounding box center [527, 401] width 33 height 25
click at [521, 393] on input "Yes" at bounding box center [516, 400] width 10 height 16
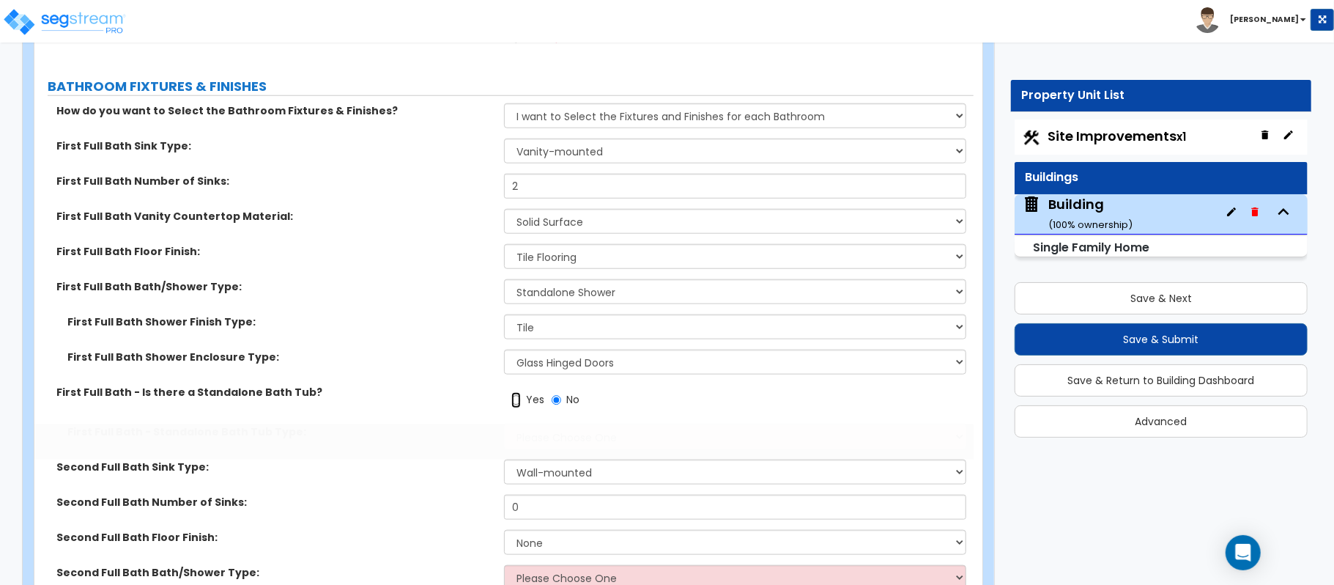
radio input "true"
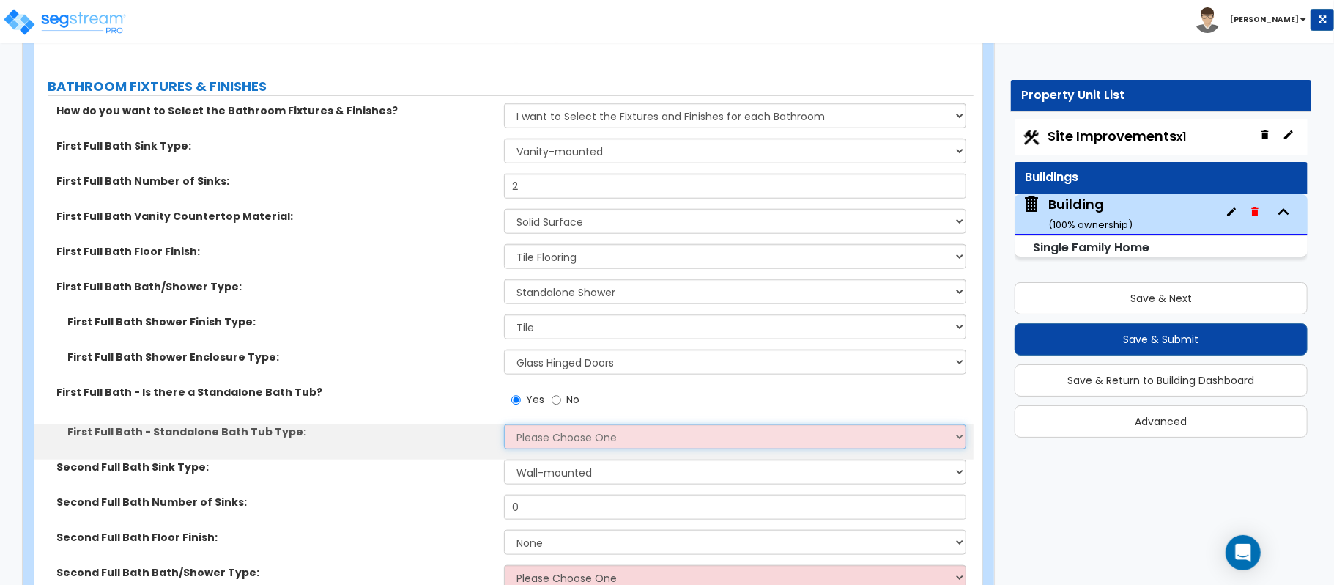
click at [554, 426] on select "Please Choose One Freestanding Bathtub Recessed Bathtub Walk-in Bathtub" at bounding box center [735, 436] width 462 height 25
select select "1"
click at [504, 424] on select "Please Choose One Freestanding Bathtub Recessed Bathtub Walk-in Bathtub" at bounding box center [735, 436] width 462 height 25
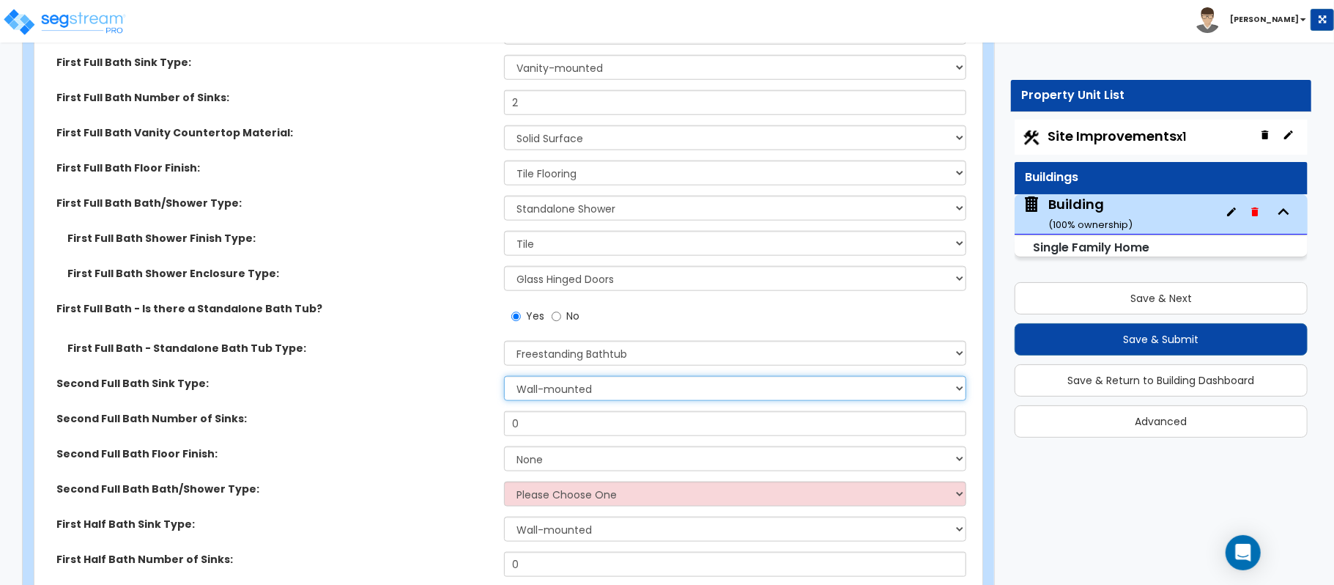
scroll to position [5177, 0]
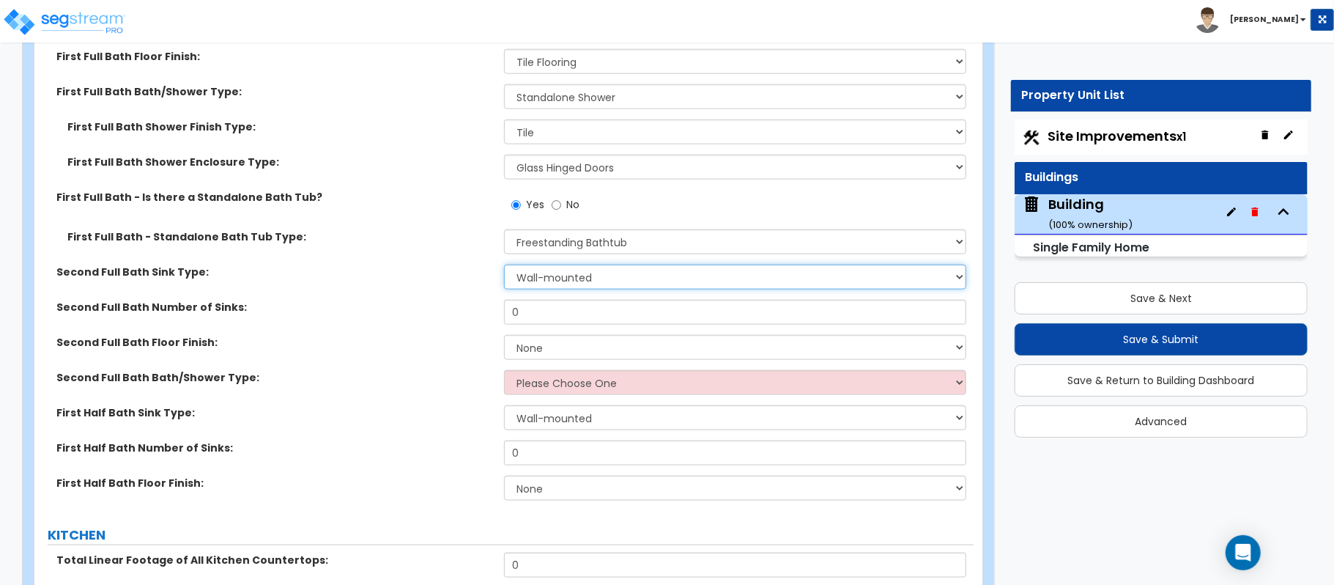
select select "3"
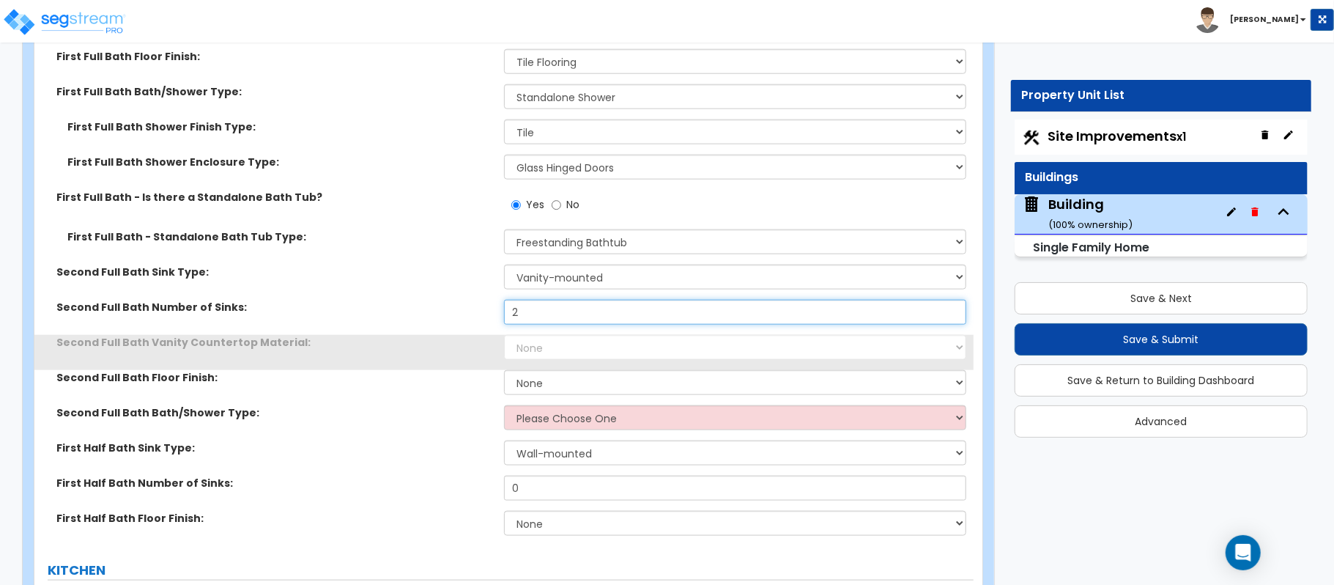
type input "2"
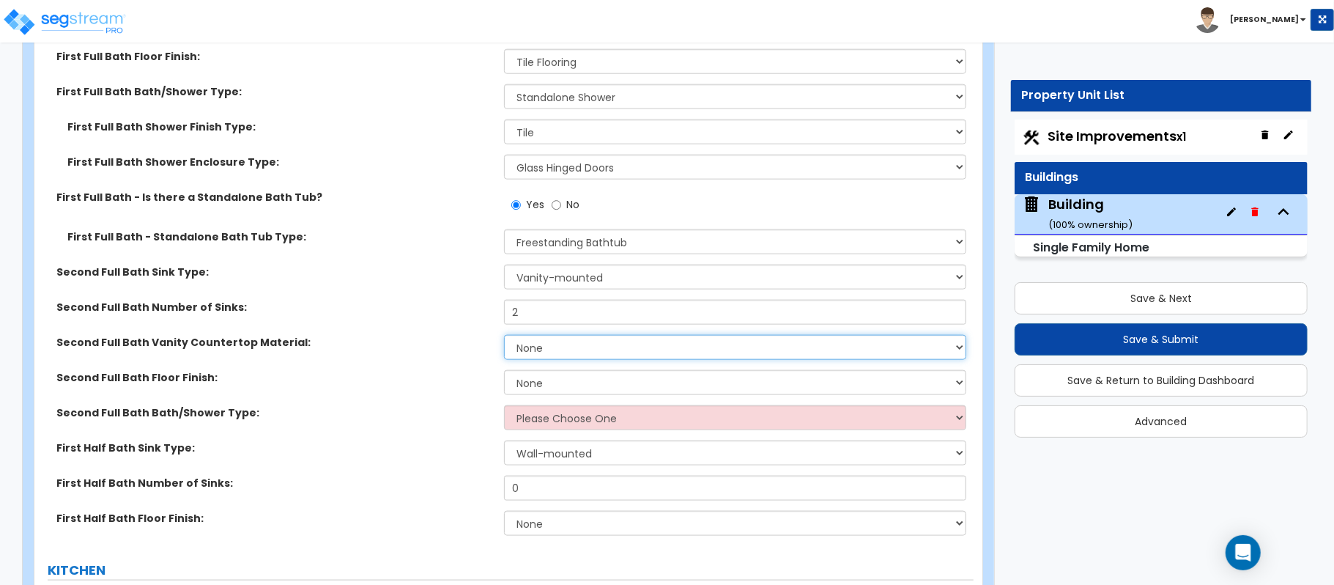
select select "2"
select select "1"
click at [605, 413] on select "Please Choose One Standalone Shower Bathtub - Shower Combo" at bounding box center [735, 417] width 462 height 25
select select "1"
click at [504, 405] on select "Please Choose One Standalone Shower Bathtub - Shower Combo" at bounding box center [735, 417] width 462 height 25
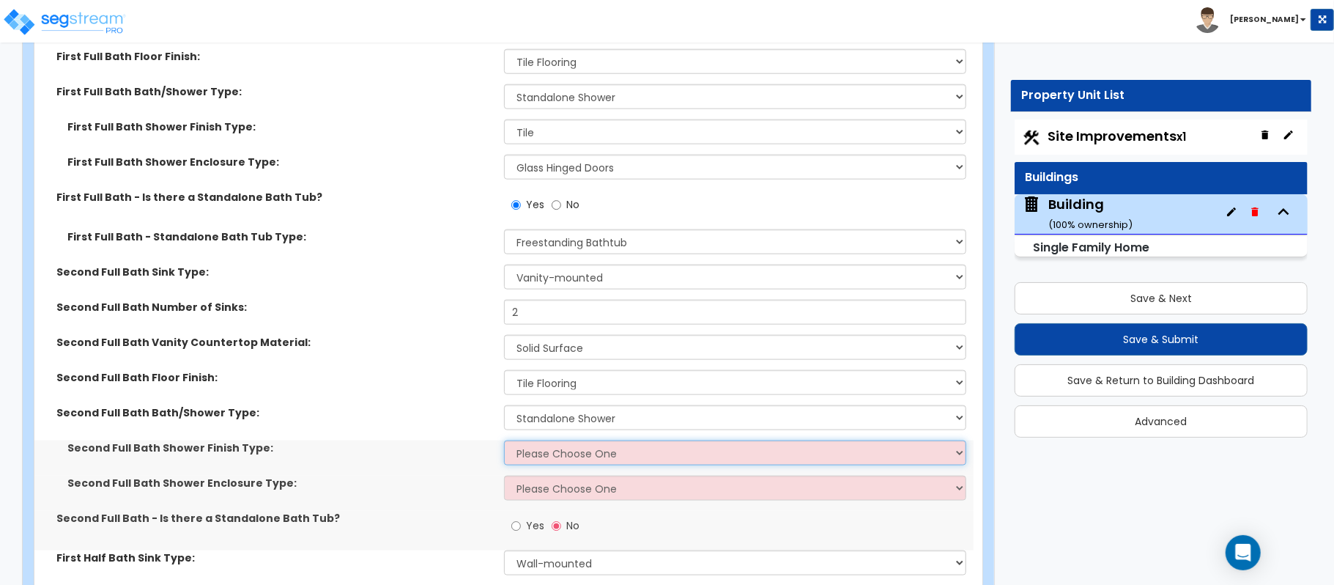
click at [570, 445] on select "Please Choose One Plastic Tile Stone" at bounding box center [735, 452] width 462 height 25
select select "2"
click at [504, 440] on select "Please Choose One Plastic Tile Stone" at bounding box center [735, 452] width 462 height 25
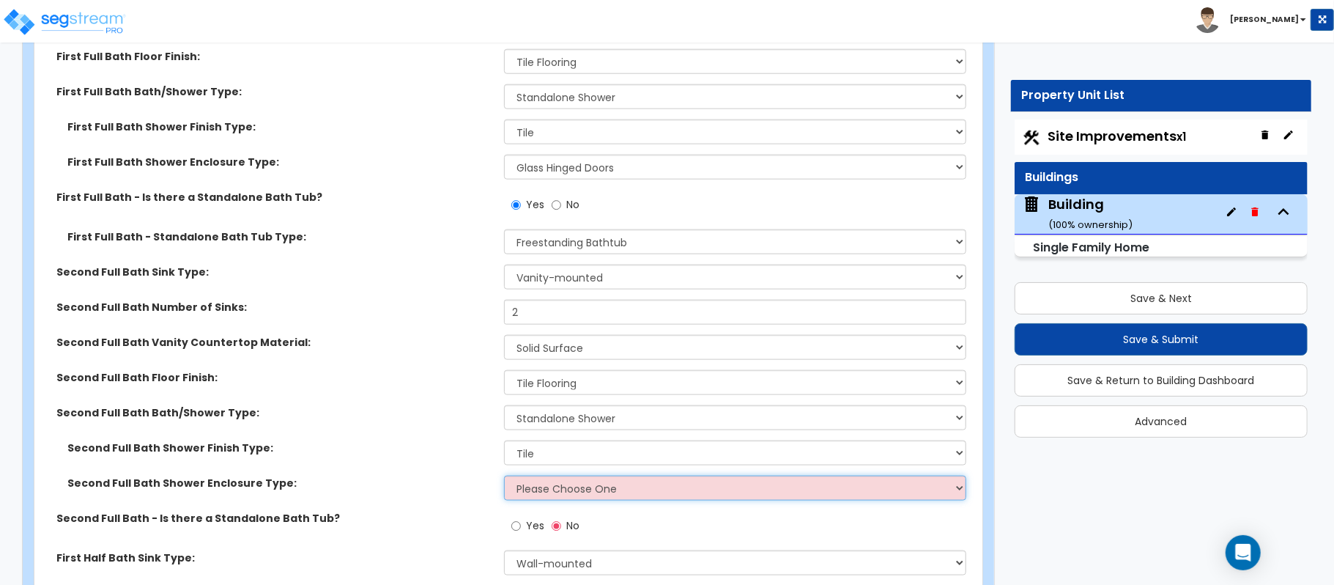
click at [569, 484] on select "Please Choose One Curtain & Rod Glass Sliding Doors Glass Hinged Doors" at bounding box center [735, 487] width 462 height 25
select select "3"
click at [504, 475] on select "Please Choose One Curtain & Rod Glass Sliding Doors Glass Hinged Doors" at bounding box center [735, 487] width 462 height 25
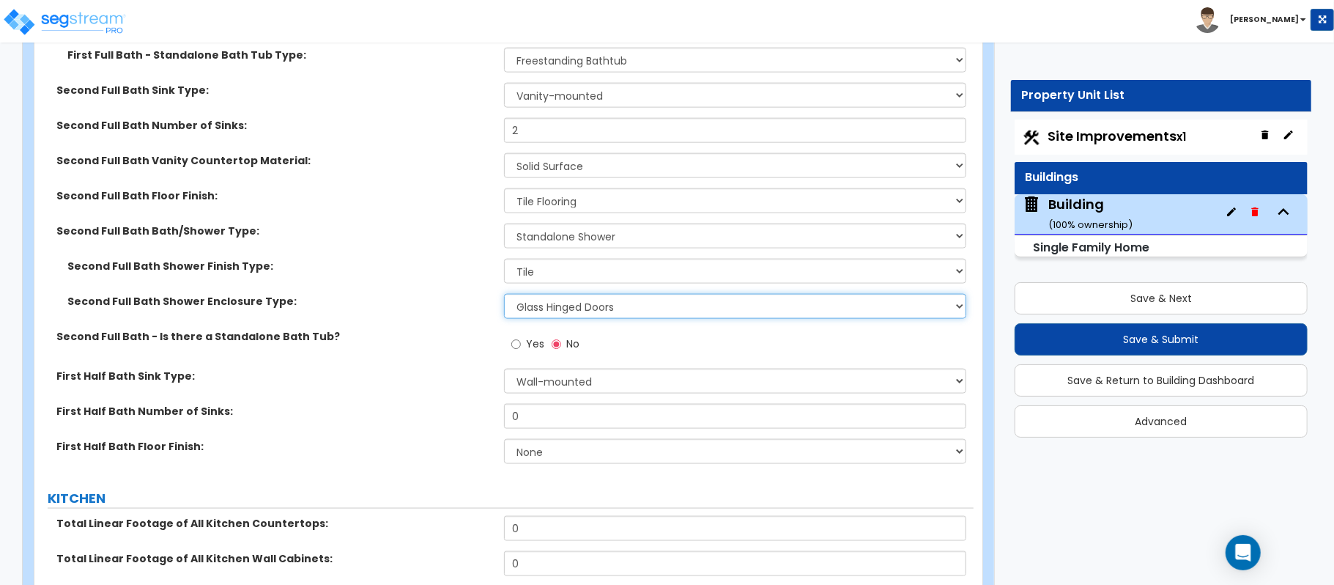
scroll to position [5372, 0]
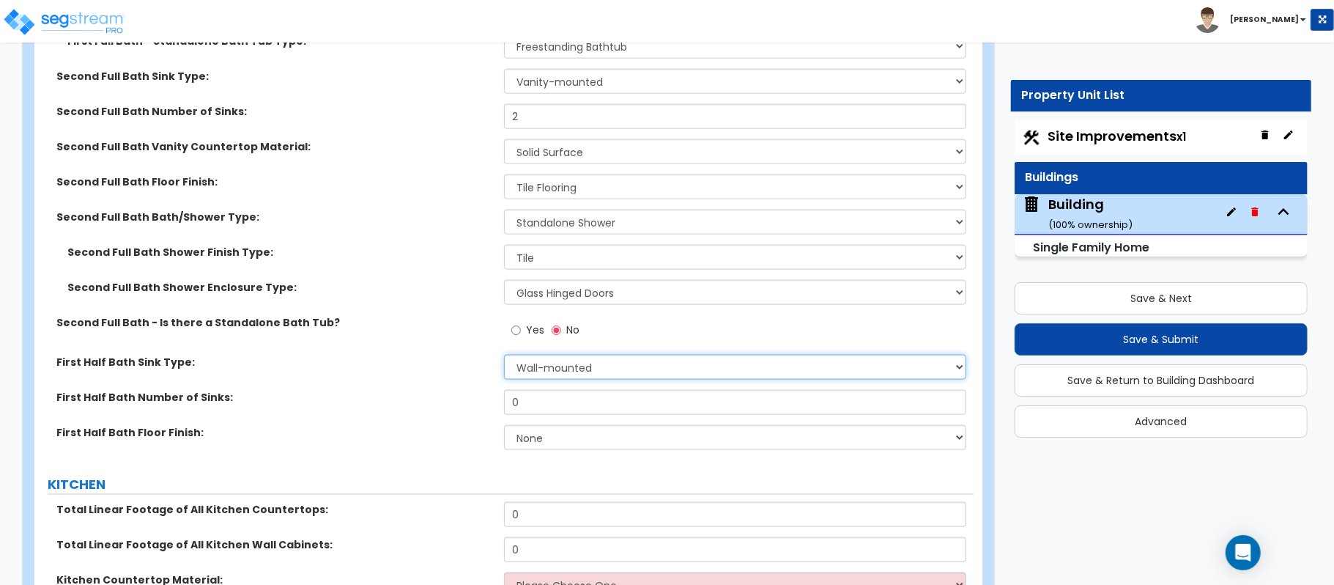
click at [624, 355] on select "Wall-mounted Pedestal-mounted Vanity-mounted" at bounding box center [735, 367] width 462 height 25
select select "3"
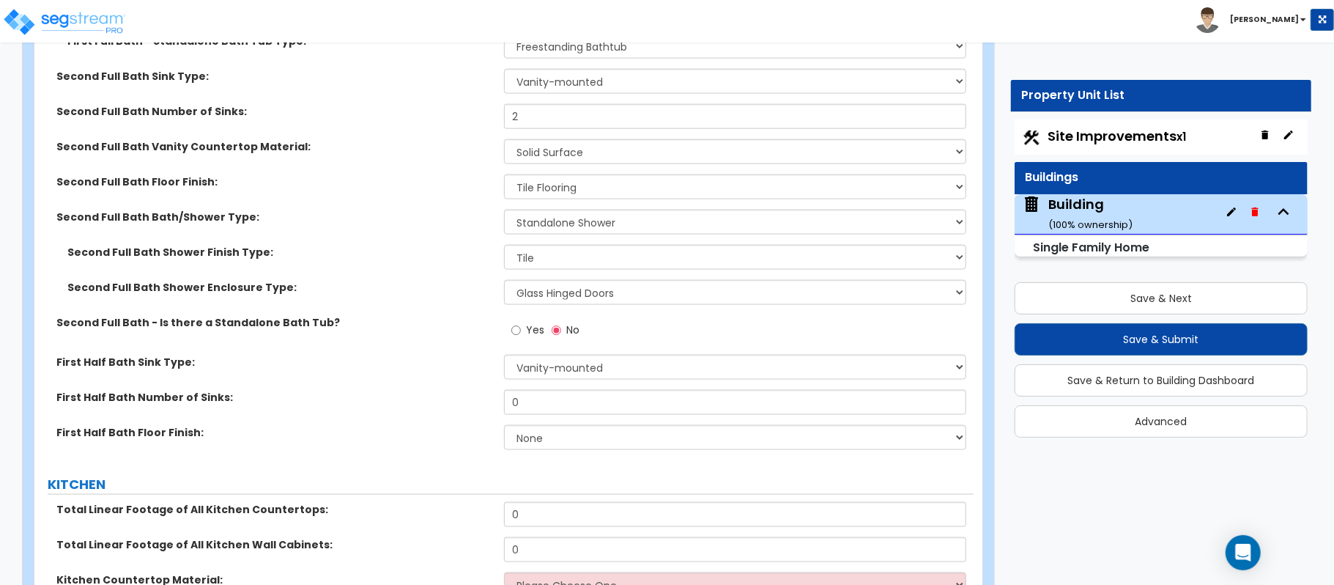
drag, startPoint x: 457, startPoint y: 370, endPoint x: 505, endPoint y: 372, distance: 47.7
click at [457, 370] on div "First Half Bath Sink Type: Wall-mounted Pedestal-mounted Vanity-mounted" at bounding box center [503, 372] width 939 height 35
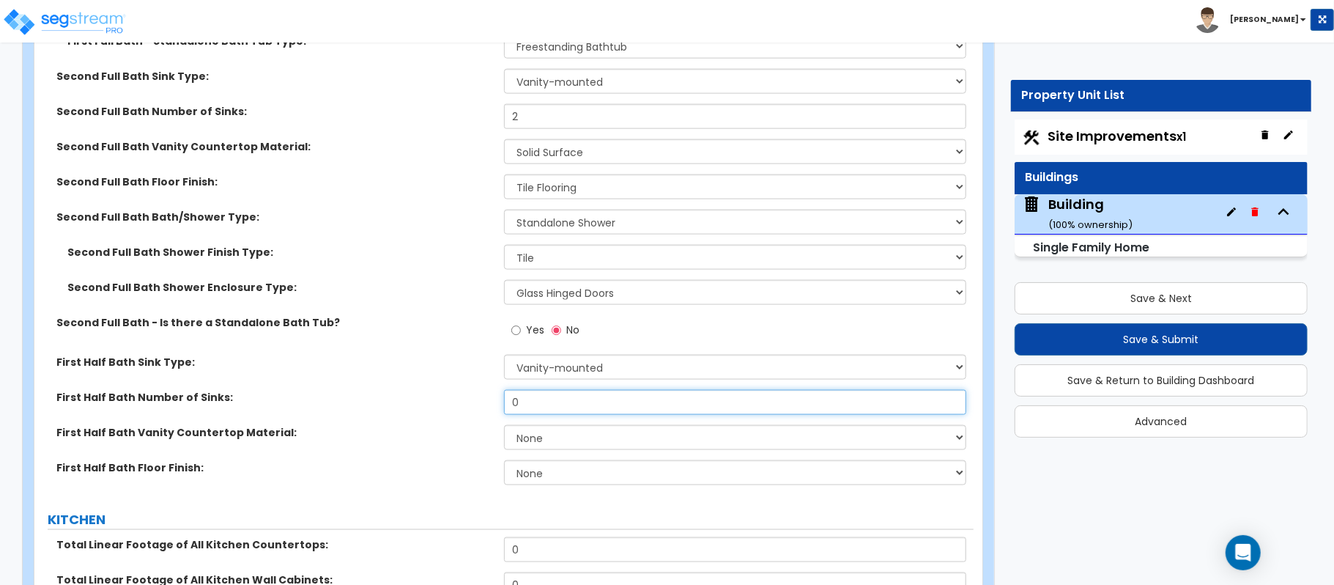
drag, startPoint x: 530, startPoint y: 385, endPoint x: 501, endPoint y: 382, distance: 29.5
click at [501, 390] on div "First Half Bath Number of Sinks: 0" at bounding box center [503, 407] width 939 height 35
type input "1"
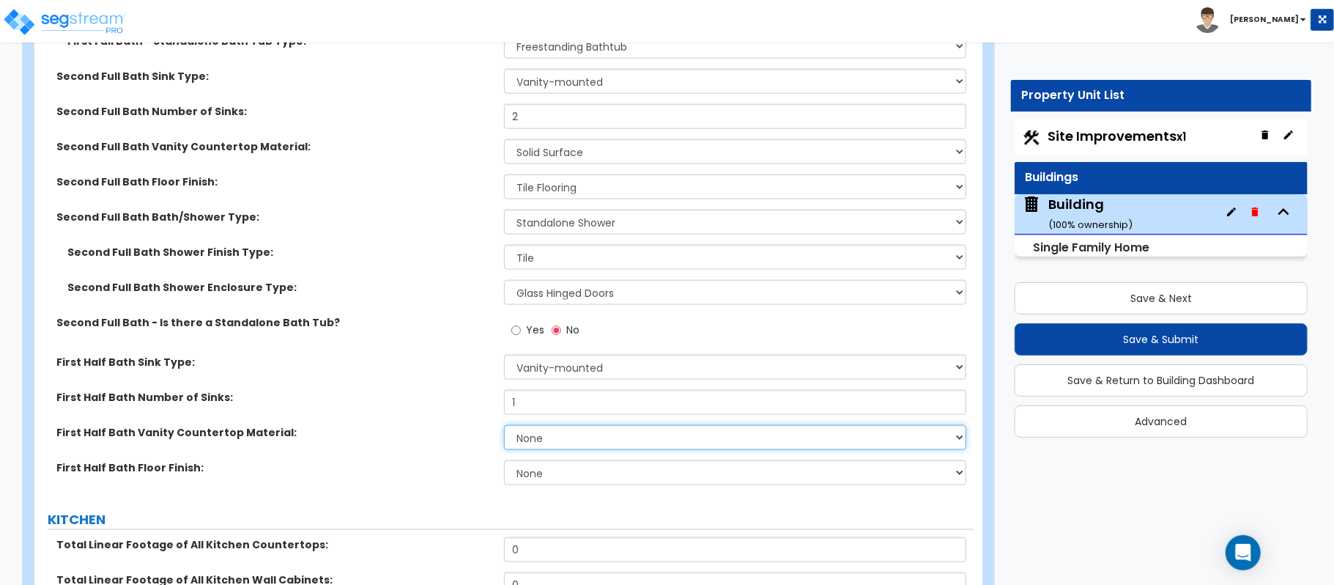
select select "2"
select select "1"
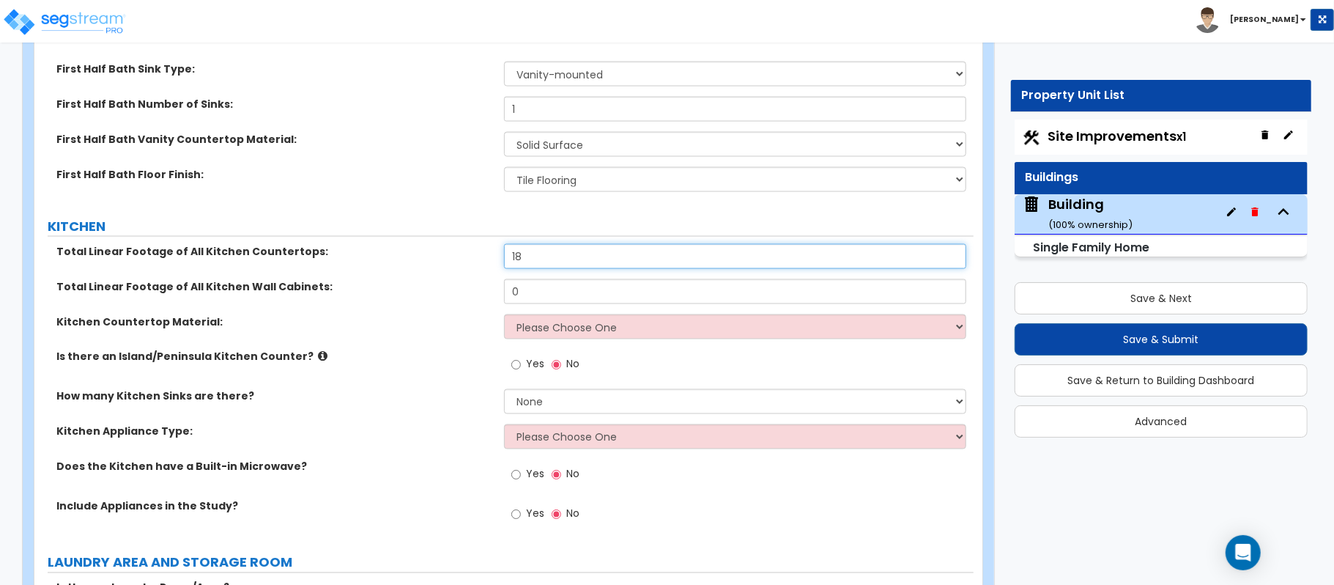
type input "18"
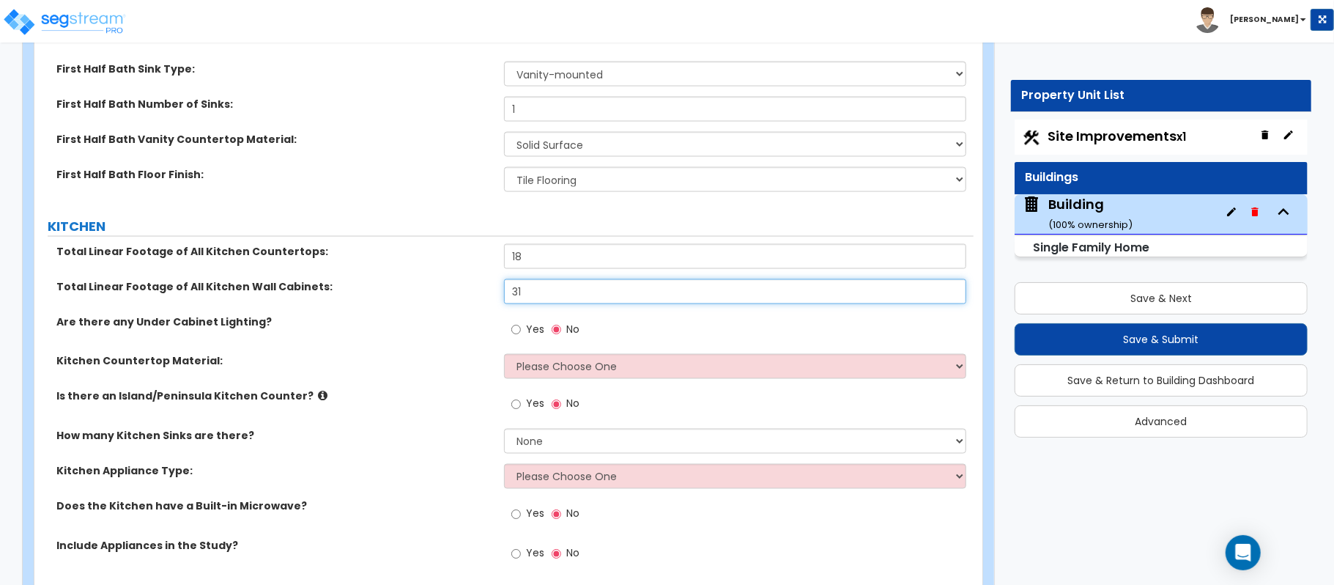
type input "31"
click at [519, 322] on input "Yes" at bounding box center [516, 330] width 10 height 16
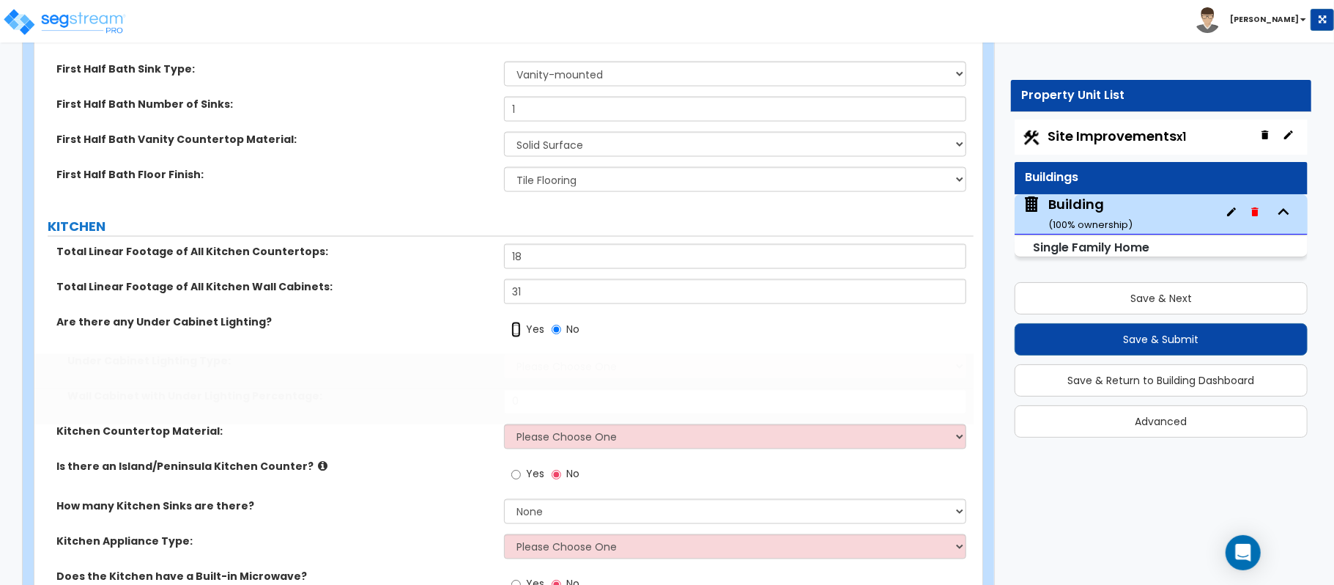
radio input "true"
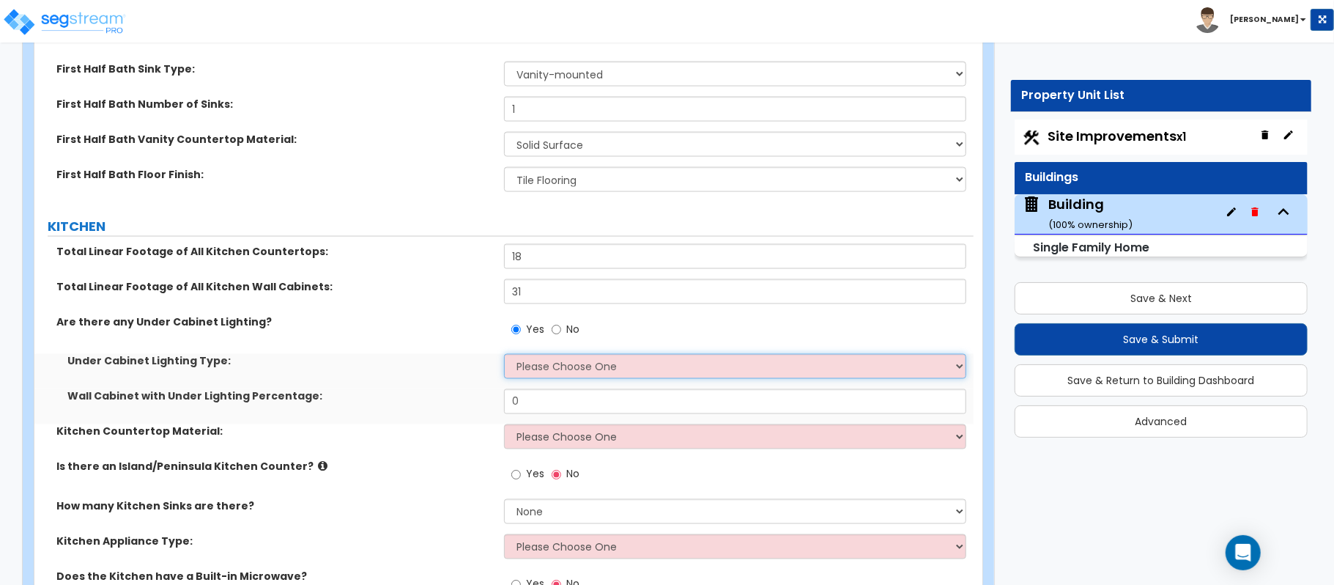
click at [535, 358] on select "Please Choose One Fluorescent Incandescent LED" at bounding box center [735, 366] width 462 height 25
select select "2"
click at [504, 354] on select "Please Choose One Fluorescent Incandescent LED" at bounding box center [735, 366] width 462 height 25
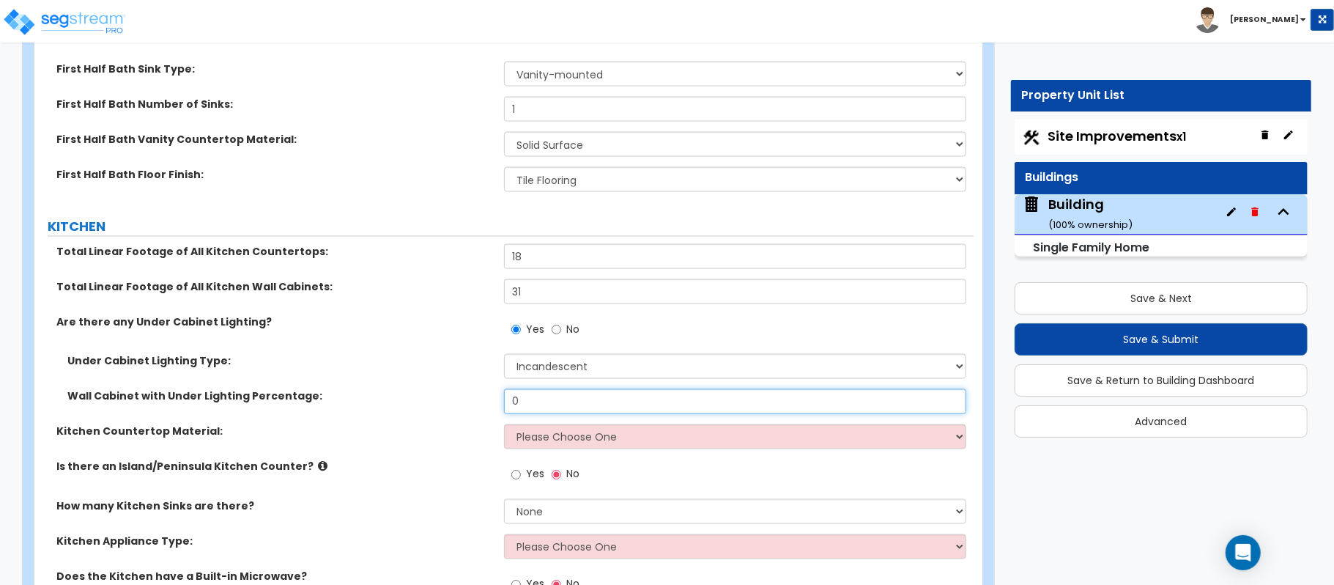
drag, startPoint x: 572, startPoint y: 396, endPoint x: 502, endPoint y: 385, distance: 71.3
click at [502, 389] on div "Wall Cabinet with Under Lighting Percentage: 0" at bounding box center [503, 406] width 939 height 35
type input "50"
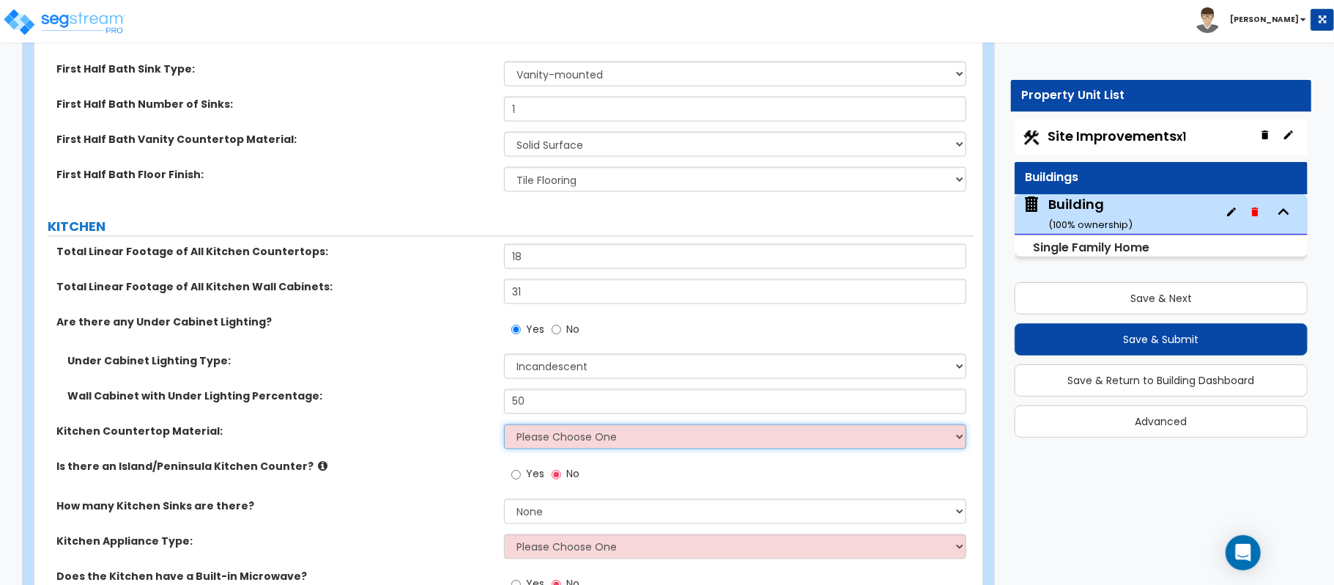
select select "2"
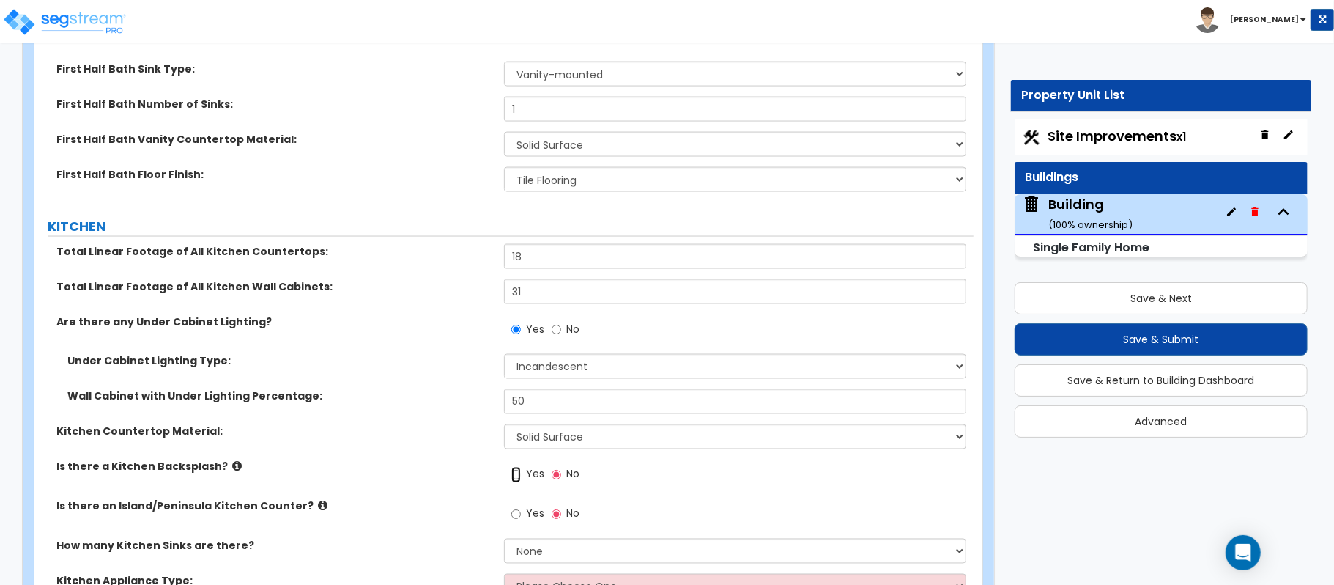
click at [514, 467] on input "Yes" at bounding box center [516, 475] width 10 height 16
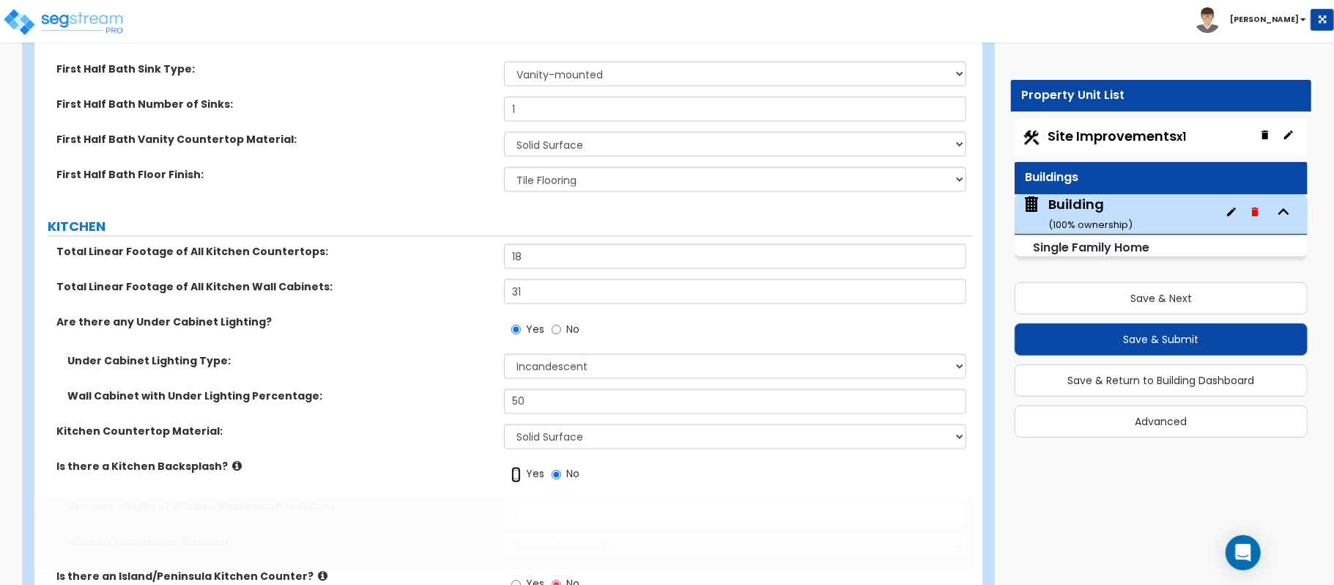
radio input "true"
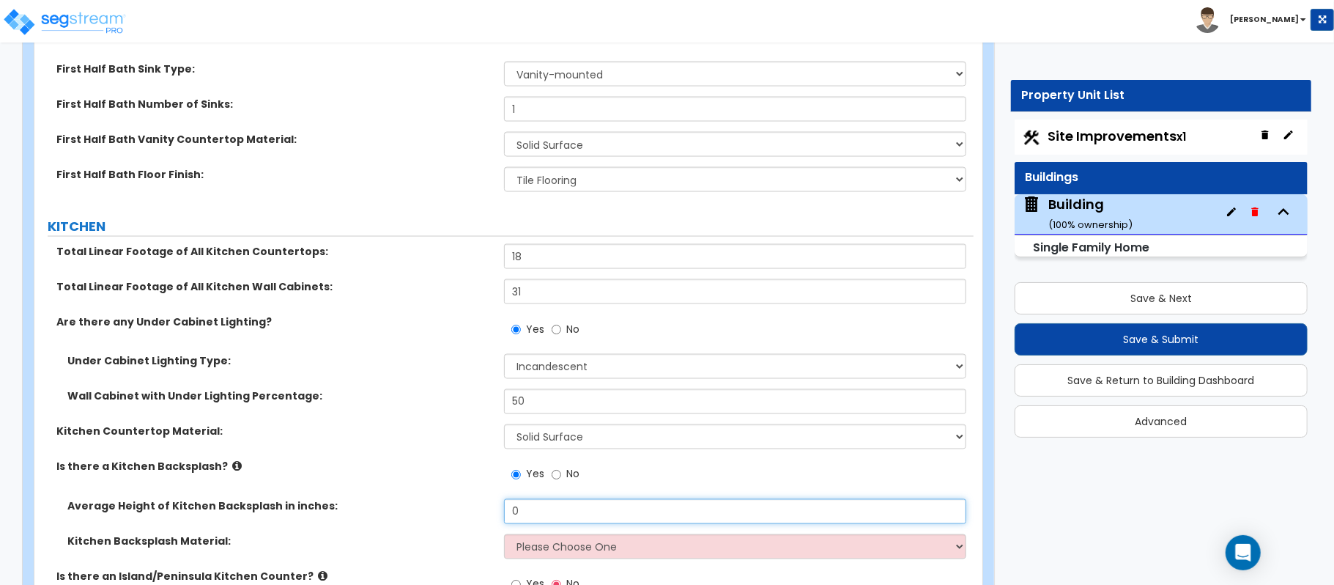
drag, startPoint x: 529, startPoint y: 499, endPoint x: 485, endPoint y: 493, distance: 44.3
click at [485, 499] on div "Average Height of Kitchen Backsplash in inches: 0" at bounding box center [503, 516] width 939 height 35
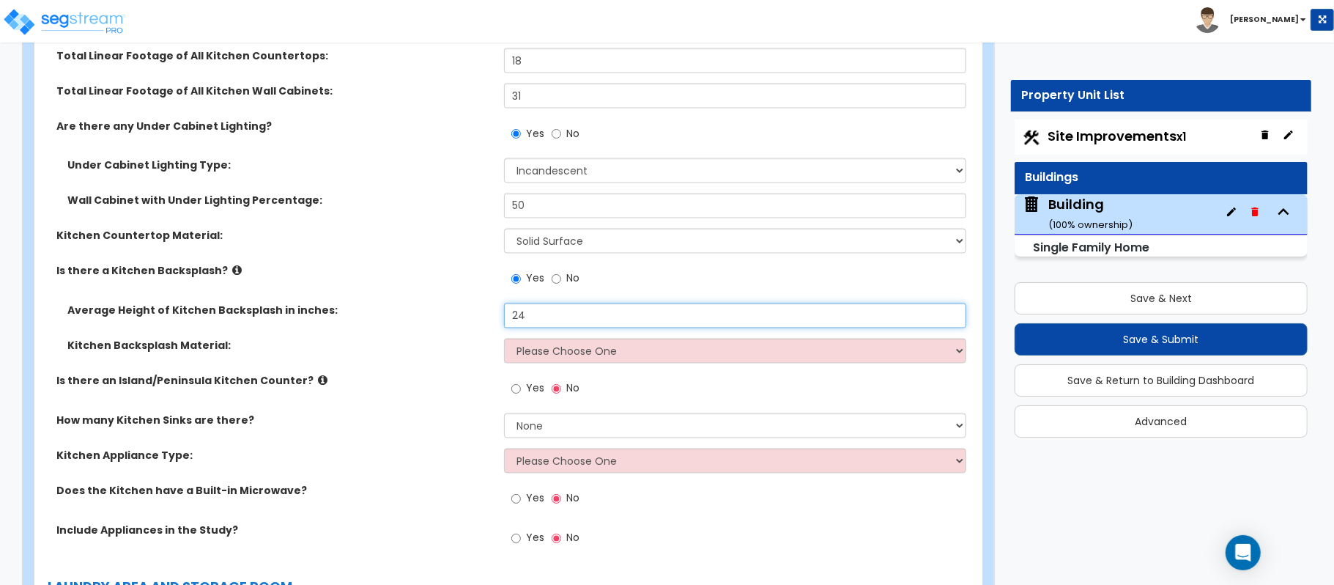
type input "24"
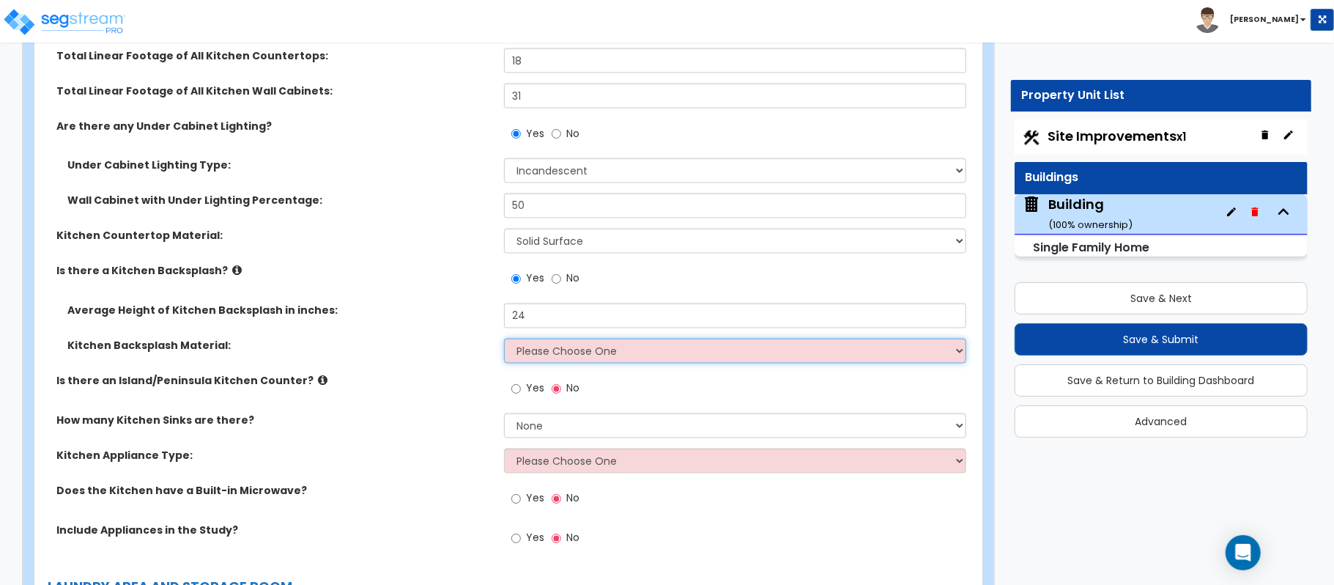
select select "6"
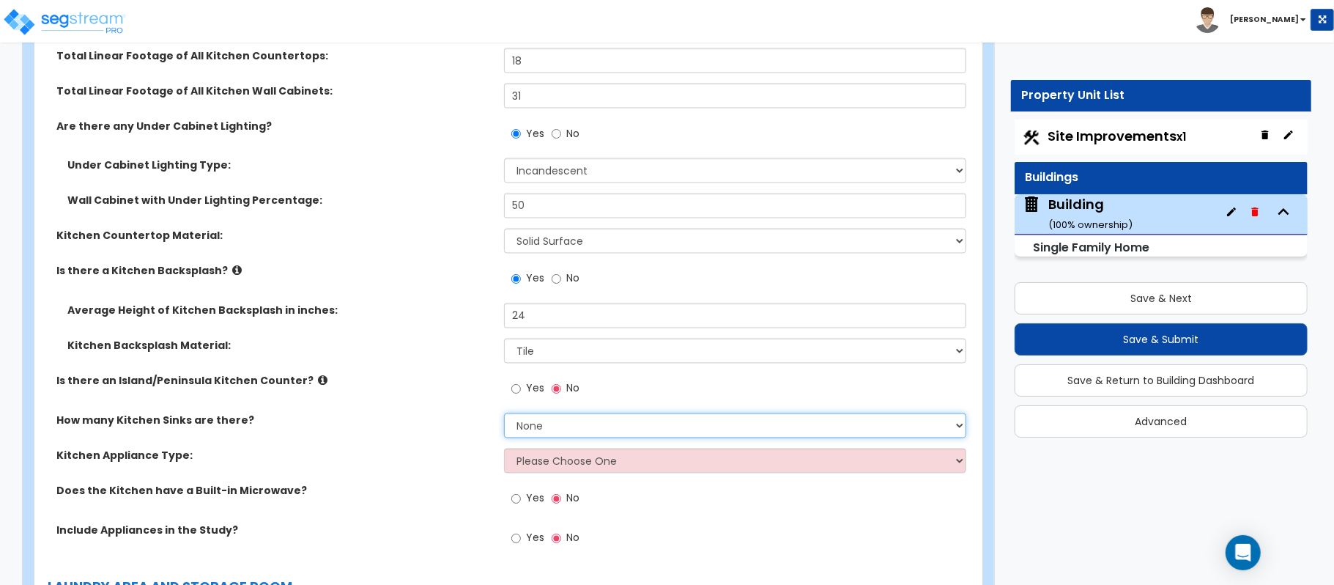
click at [590, 413] on select "None 1 2 3" at bounding box center [735, 425] width 462 height 25
select select "1"
click at [504, 413] on select "None 1 2 3" at bounding box center [735, 425] width 462 height 25
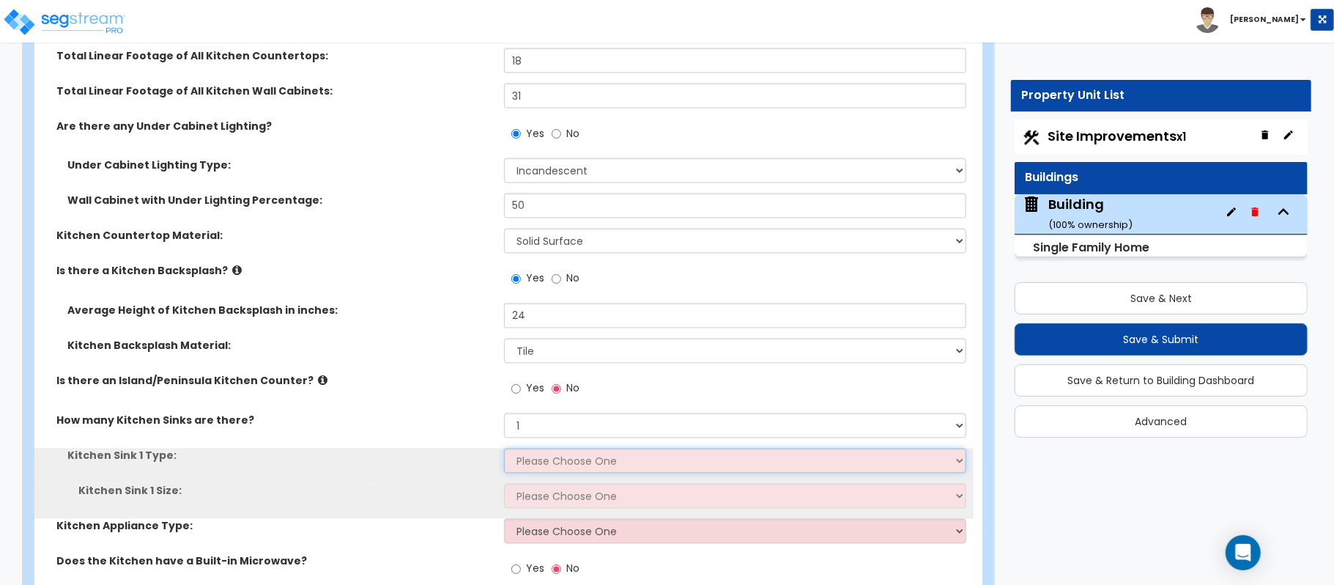
click at [571, 452] on select "Please Choose One Stainless Steel Porcelain Enamel Cast Iron Granite Composite" at bounding box center [735, 460] width 462 height 25
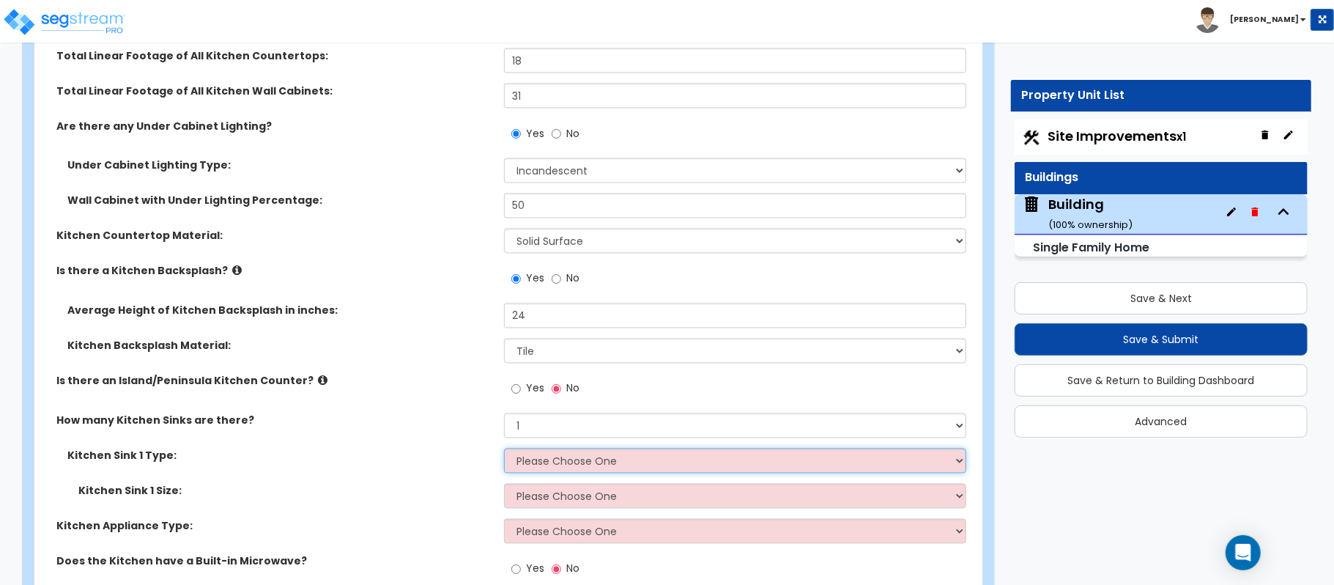
select select "1"
click at [504, 448] on select "Please Choose One Stainless Steel Porcelain Enamel Cast Iron Granite Composite" at bounding box center [735, 460] width 462 height 25
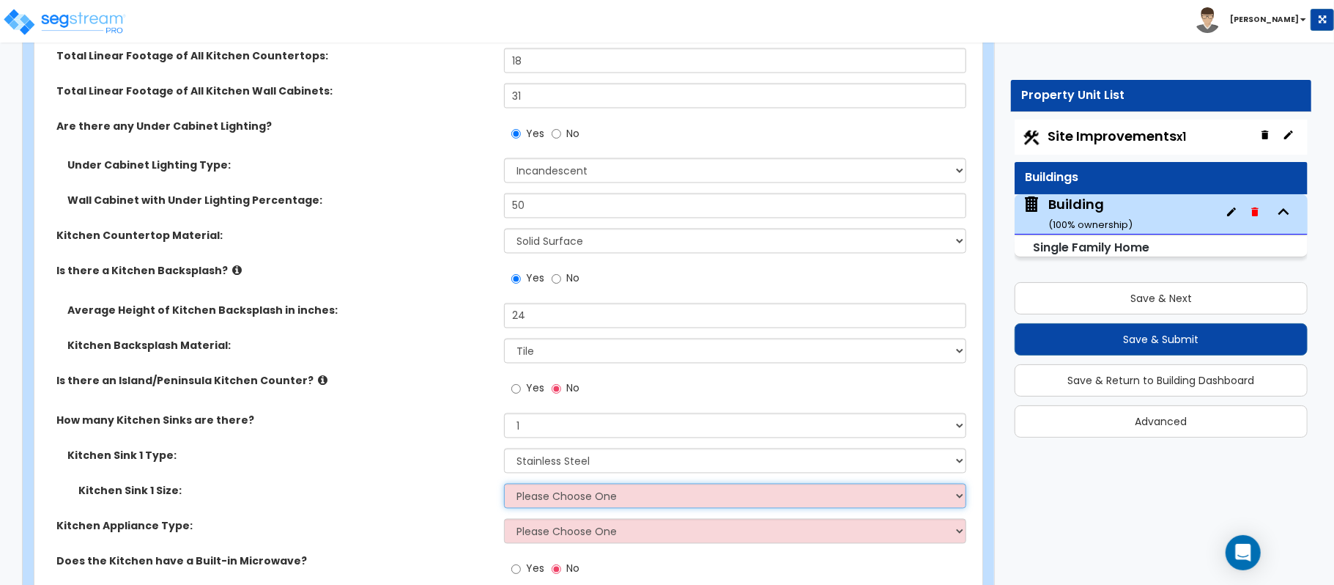
click at [566, 484] on select "Please Choose One Single Sink Double Sink" at bounding box center [735, 496] width 462 height 25
select select "1"
click at [504, 484] on select "Please Choose One Single Sink Double Sink" at bounding box center [735, 496] width 462 height 25
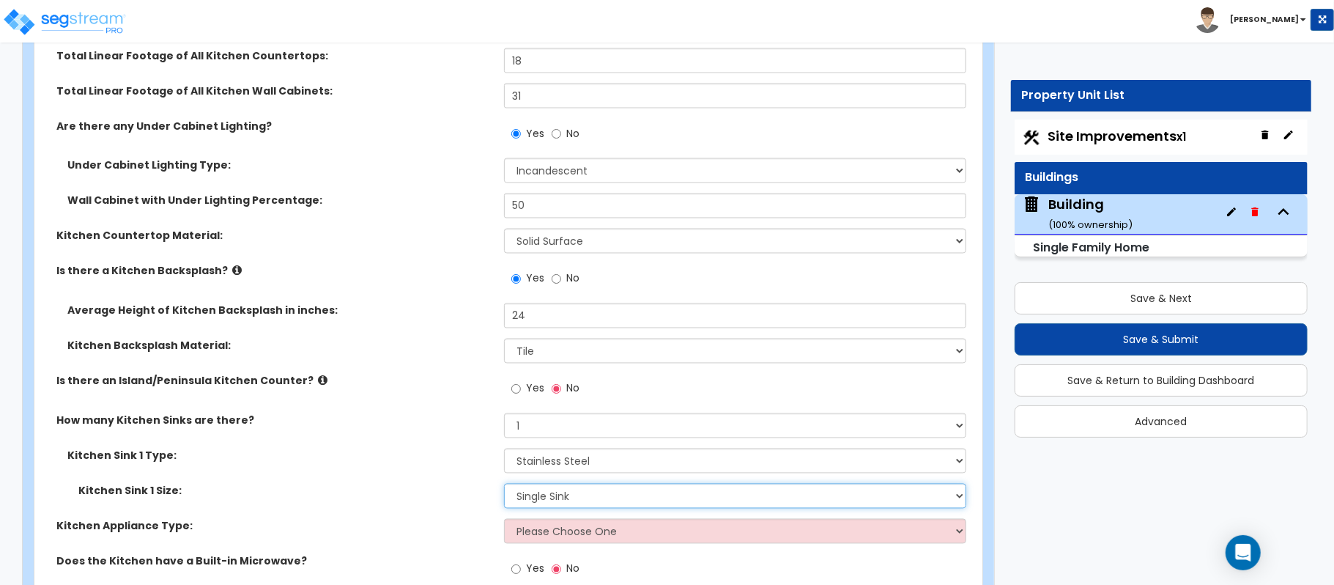
scroll to position [6056, 0]
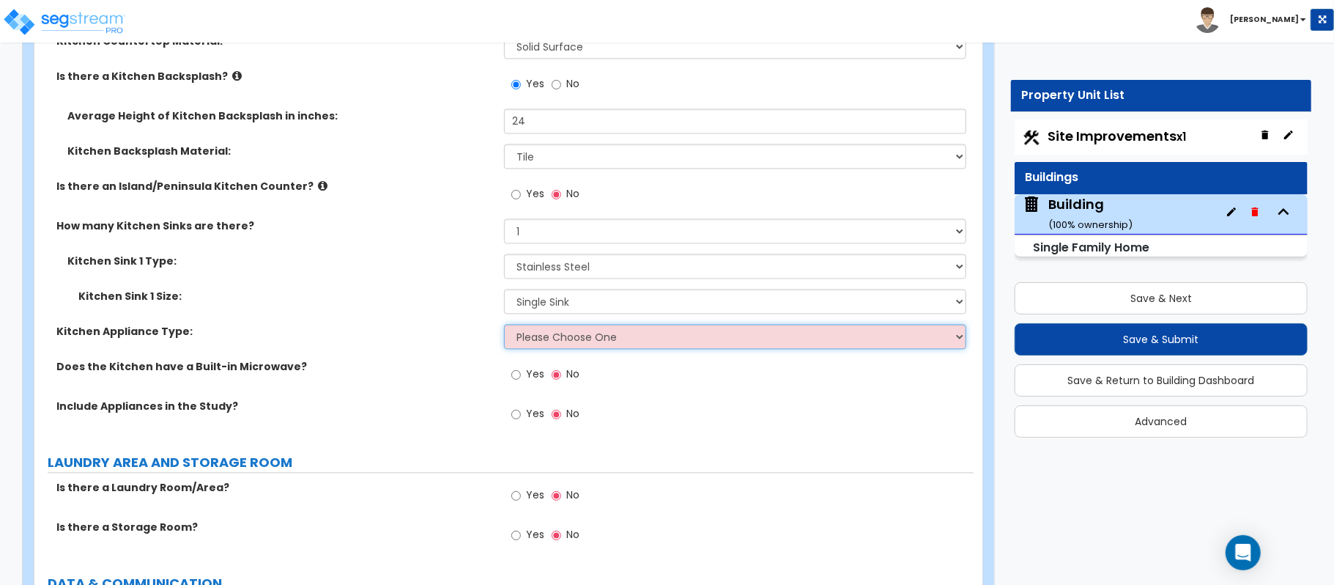
click at [558, 328] on select "Please Choose One Gas Electric" at bounding box center [735, 336] width 462 height 25
select select "1"
click at [504, 324] on select "Please Choose One Gas Electric" at bounding box center [735, 336] width 462 height 25
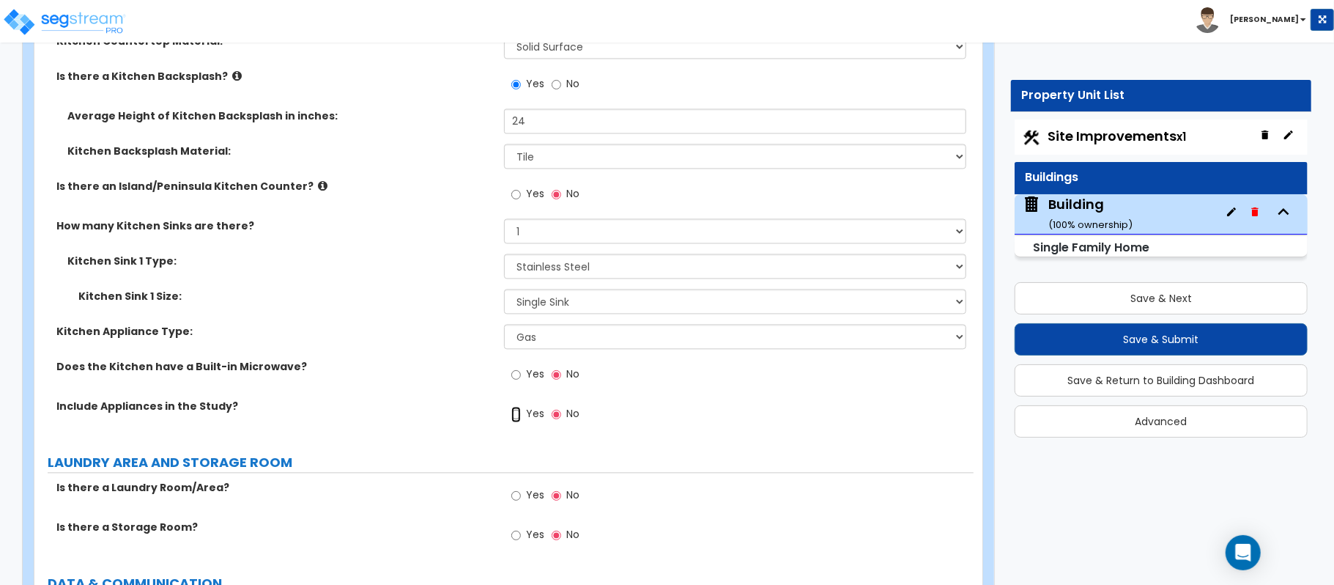
click at [520, 406] on input "Yes" at bounding box center [516, 414] width 10 height 16
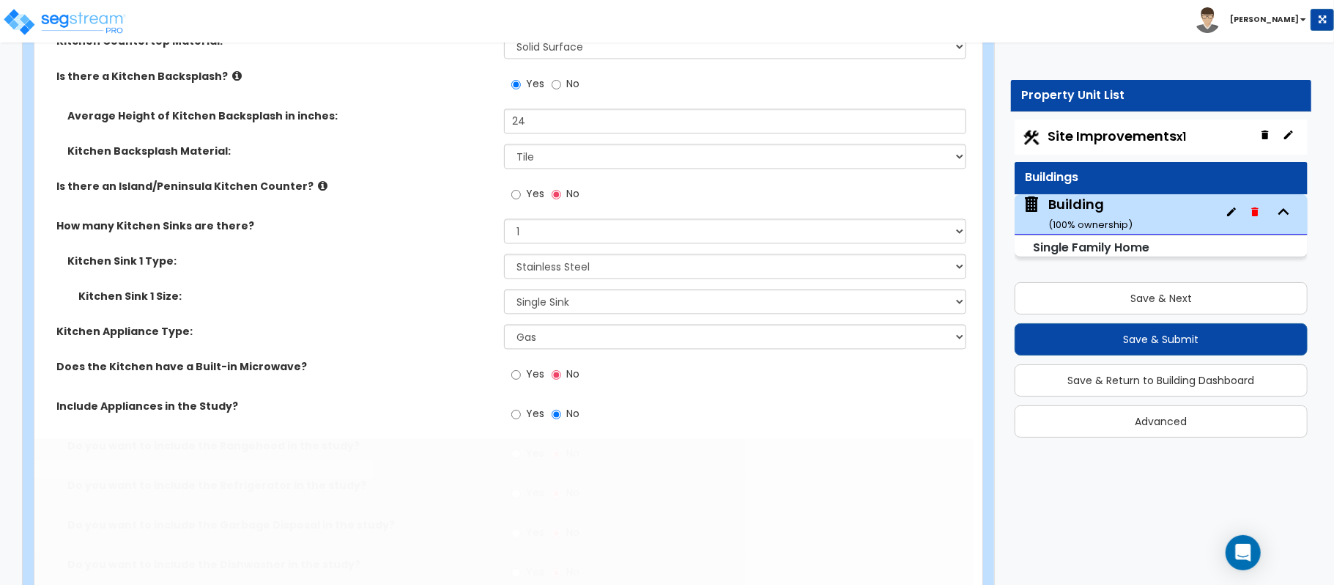
radio input "true"
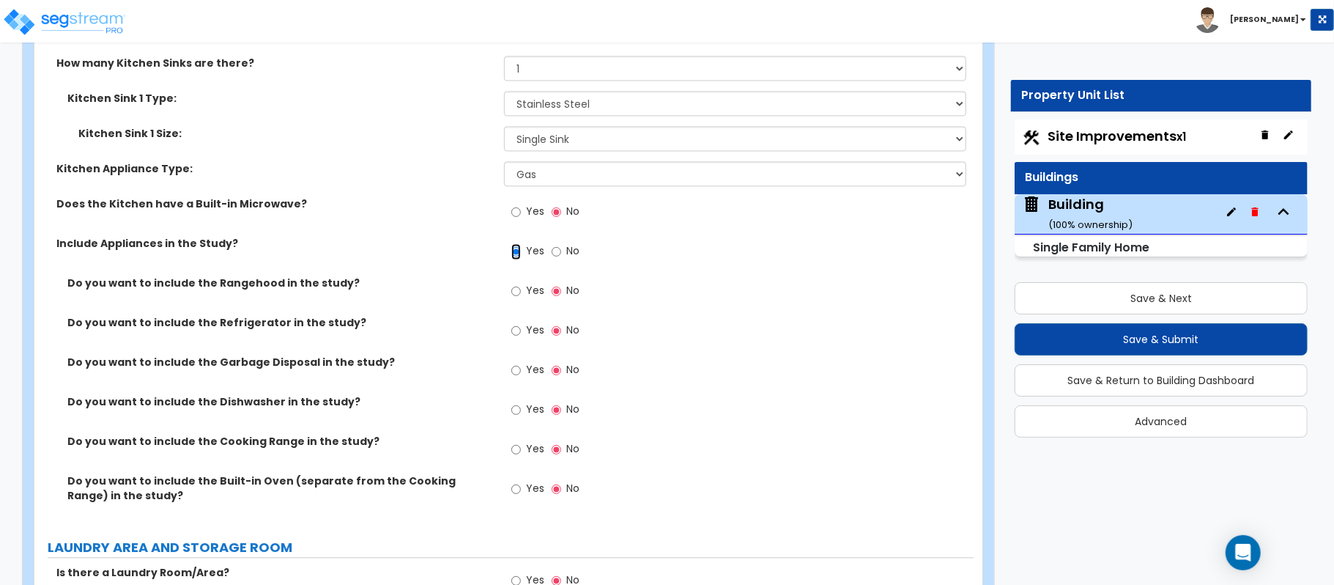
scroll to position [6251, 0]
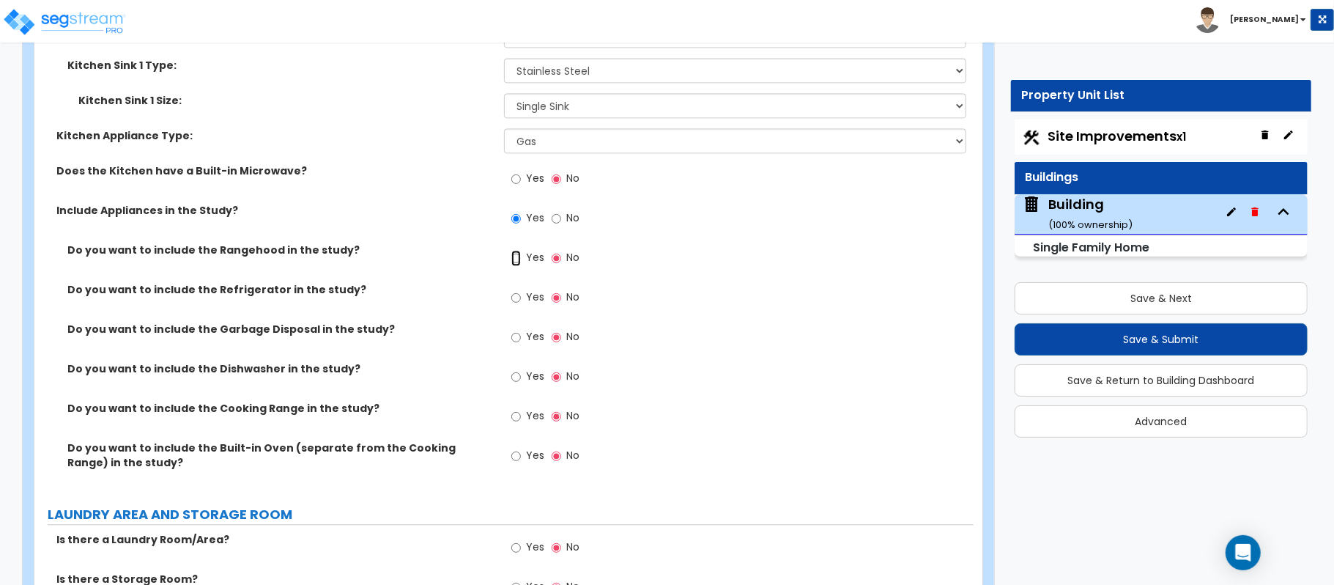
click at [517, 252] on input "Yes" at bounding box center [516, 258] width 10 height 16
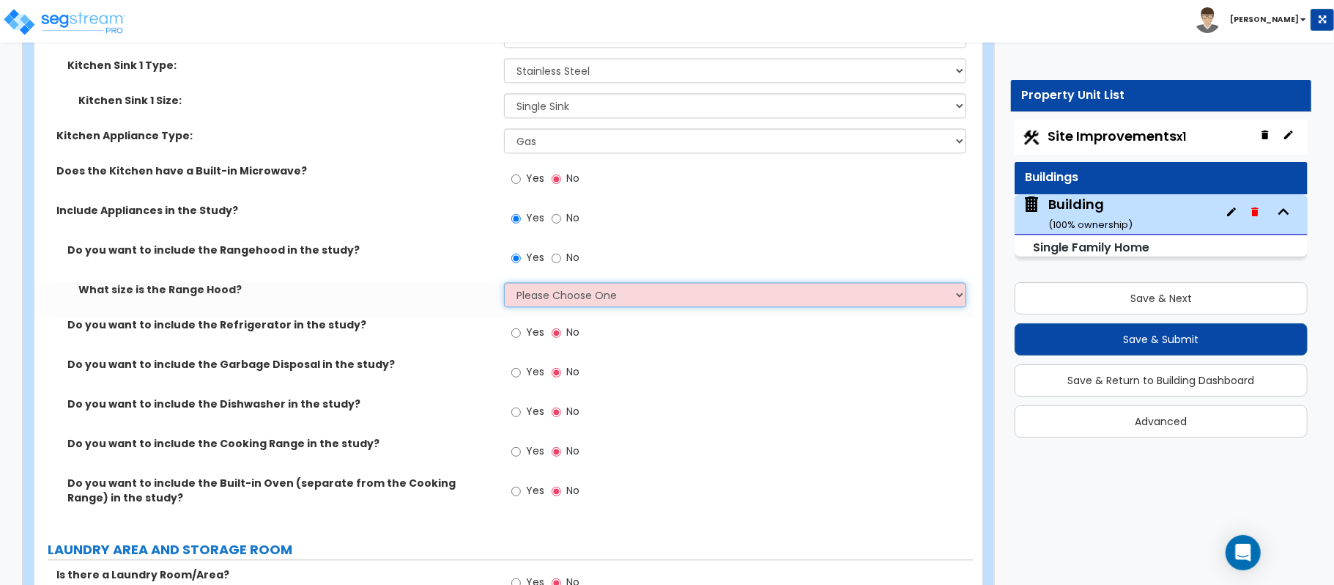
click at [529, 282] on select "Please Choose One Normal - 30" Wide - 42"" at bounding box center [735, 294] width 462 height 25
click at [557, 253] on input "No" at bounding box center [557, 258] width 10 height 16
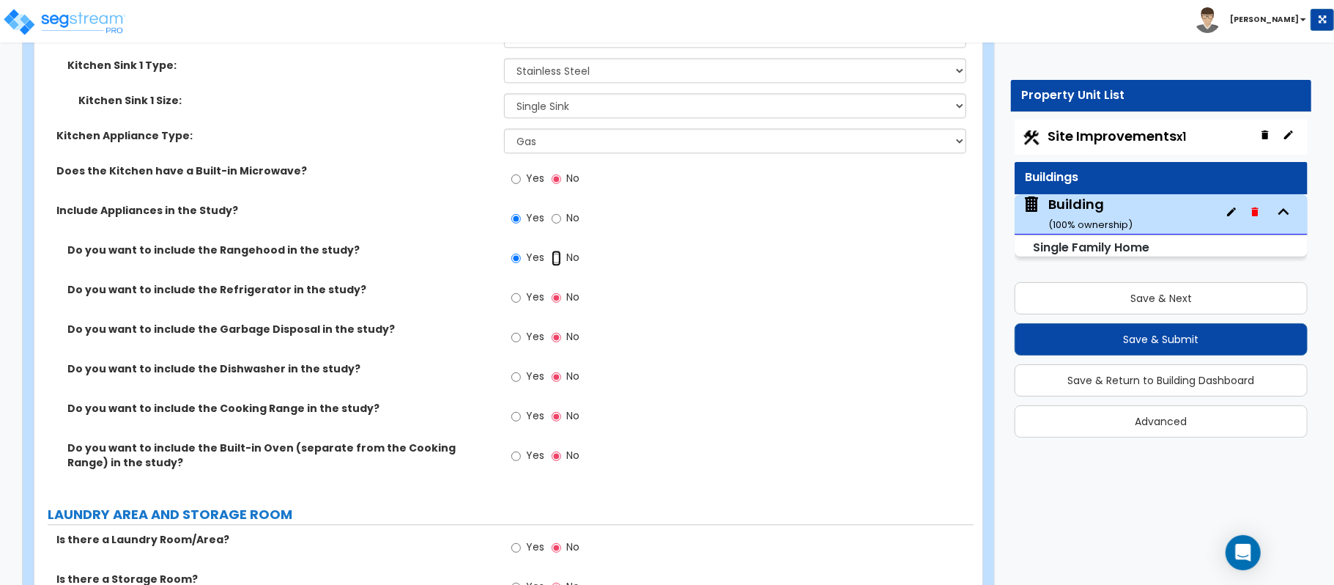
radio input "false"
radio input "true"
click at [511, 292] on input "Yes" at bounding box center [516, 297] width 10 height 16
radio input "true"
click at [516, 329] on input "Yes" at bounding box center [516, 337] width 10 height 16
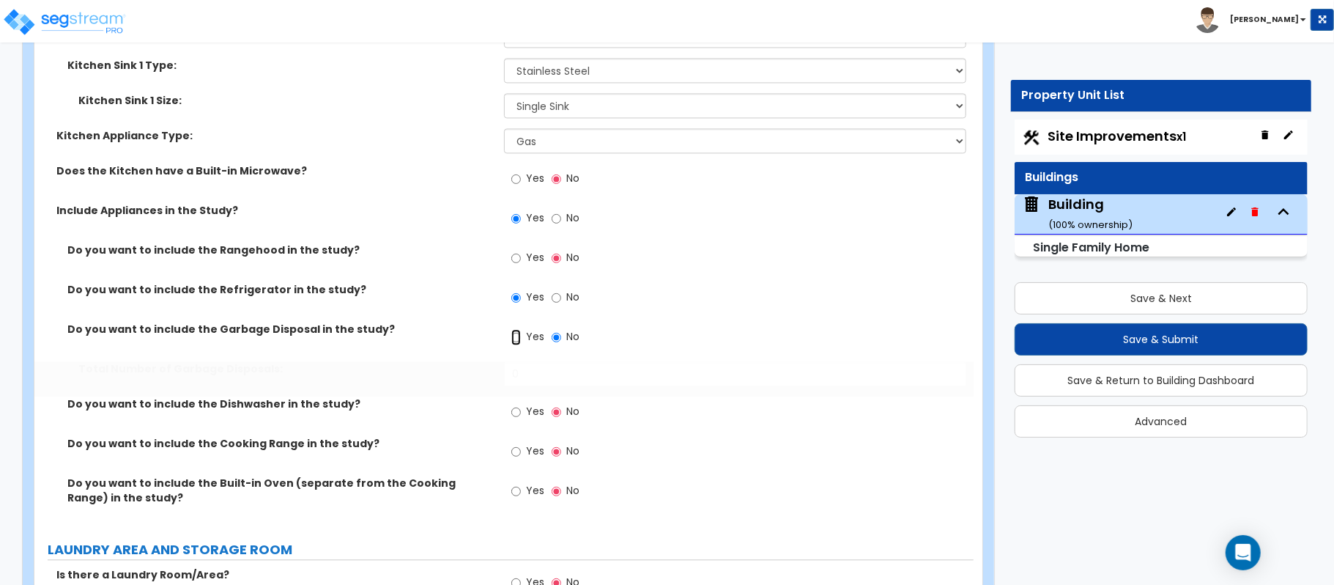
radio input "true"
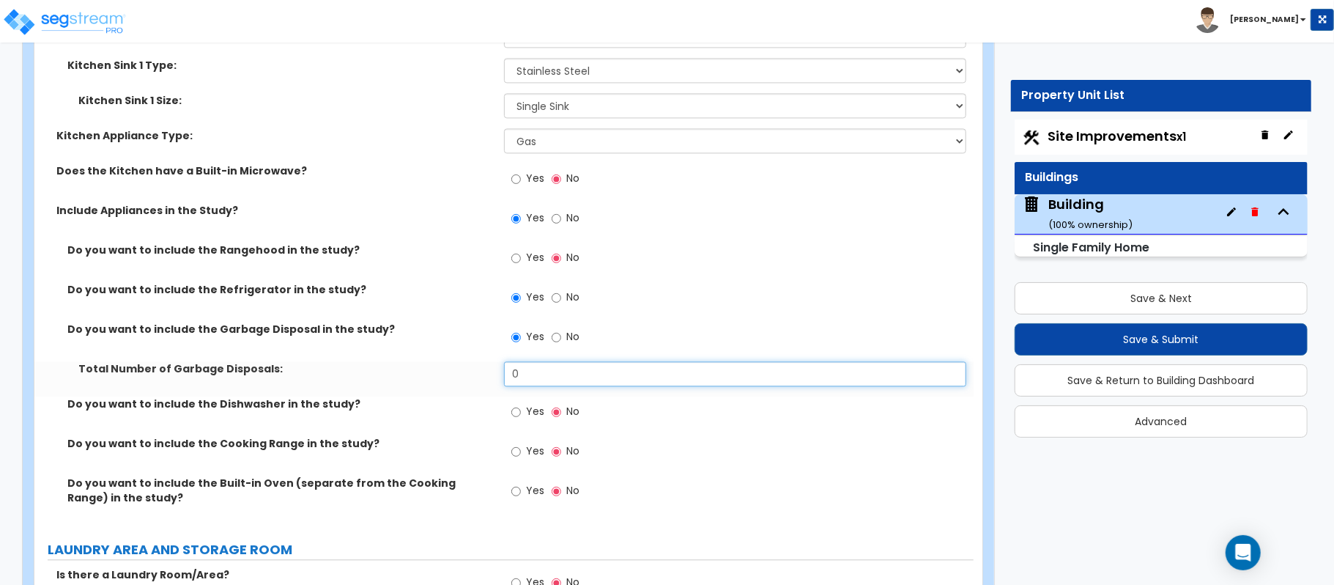
drag, startPoint x: 544, startPoint y: 361, endPoint x: 487, endPoint y: 352, distance: 57.1
click at [487, 361] on div "Total Number of Garbage Disposals: 0" at bounding box center [503, 378] width 939 height 35
type input "1"
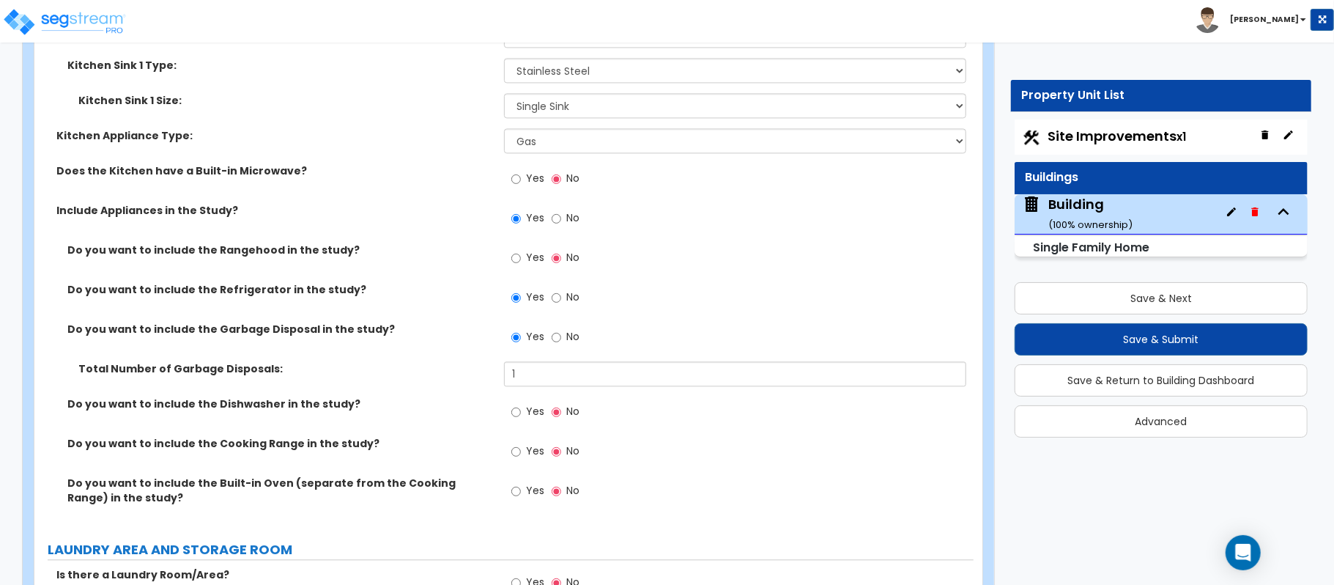
click at [526, 401] on label "Yes" at bounding box center [527, 413] width 33 height 25
click at [521, 404] on input "Yes" at bounding box center [516, 412] width 10 height 16
radio input "true"
click at [516, 443] on input "Yes" at bounding box center [516, 451] width 10 height 16
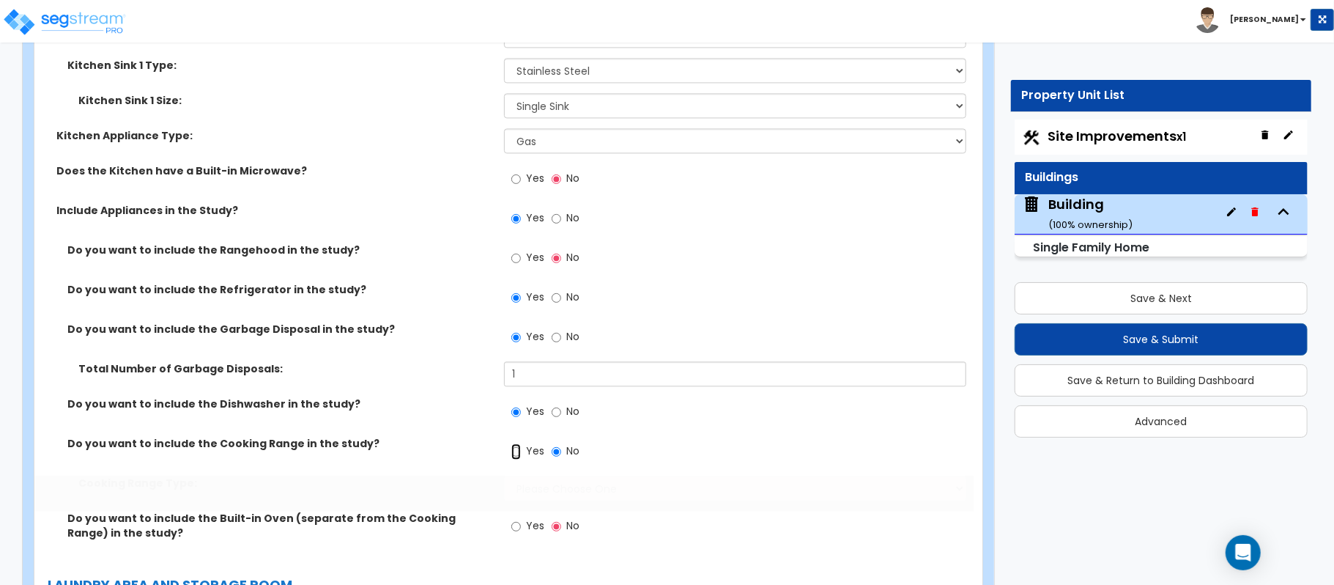
radio input "true"
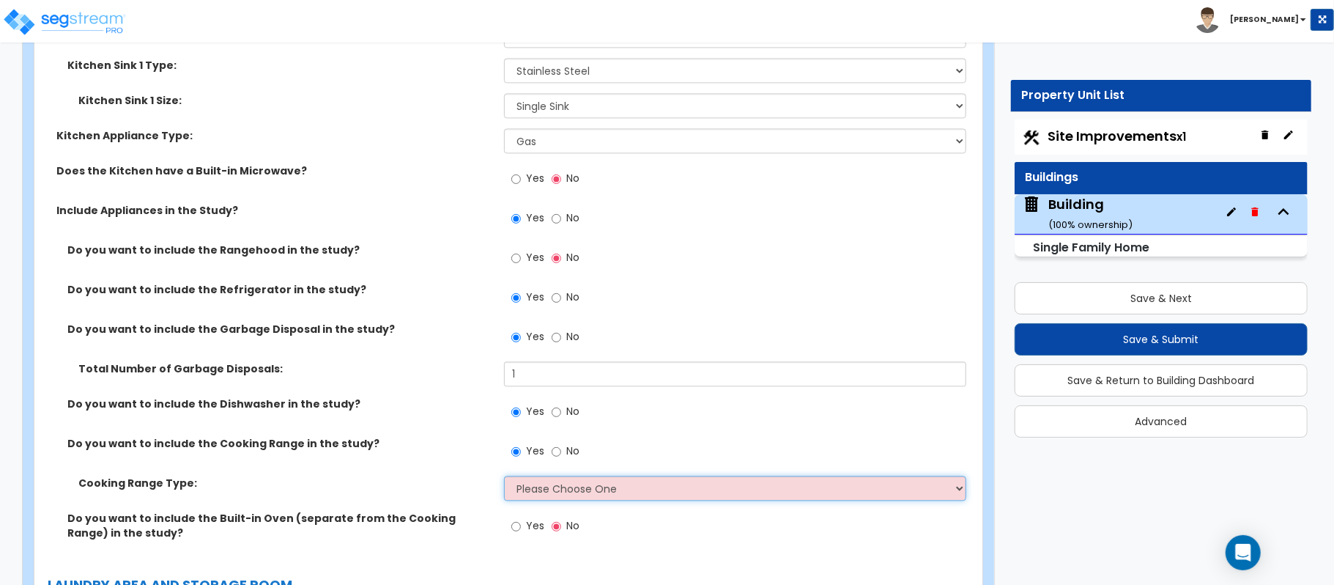
click at [539, 475] on select "Please Choose One Cook Top Only Range with Oven" at bounding box center [735, 487] width 462 height 25
select select "1"
click at [504, 475] on select "Please Choose One Cook Top Only Range with Oven" at bounding box center [735, 487] width 462 height 25
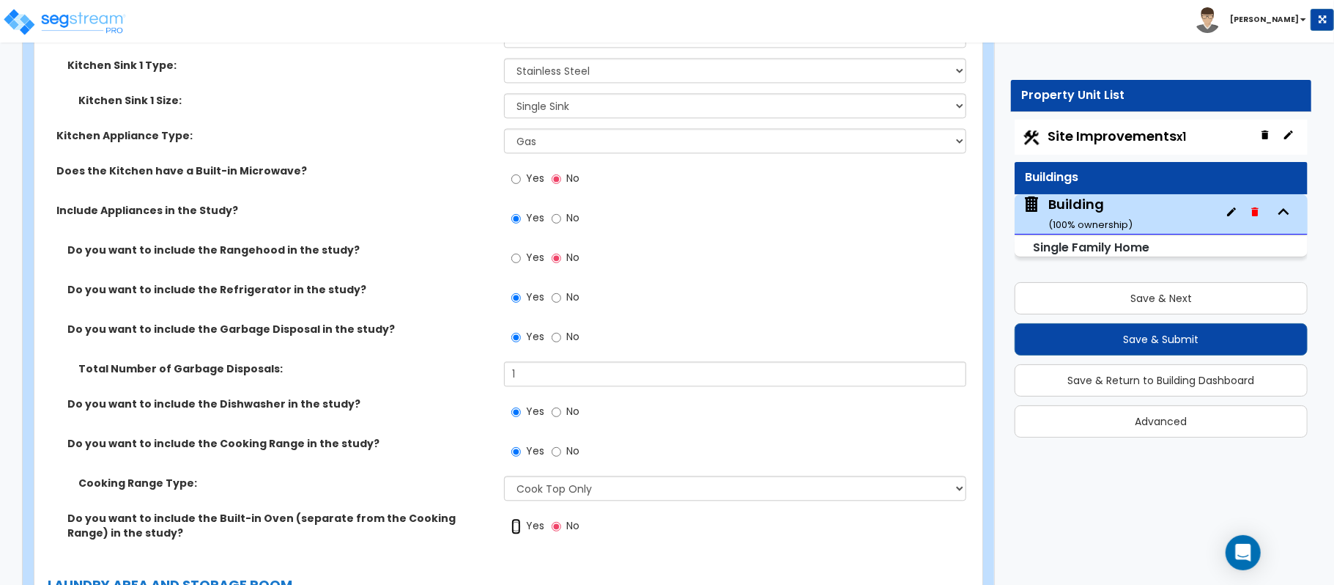
click at [519, 518] on input "Yes" at bounding box center [516, 526] width 10 height 16
radio input "true"
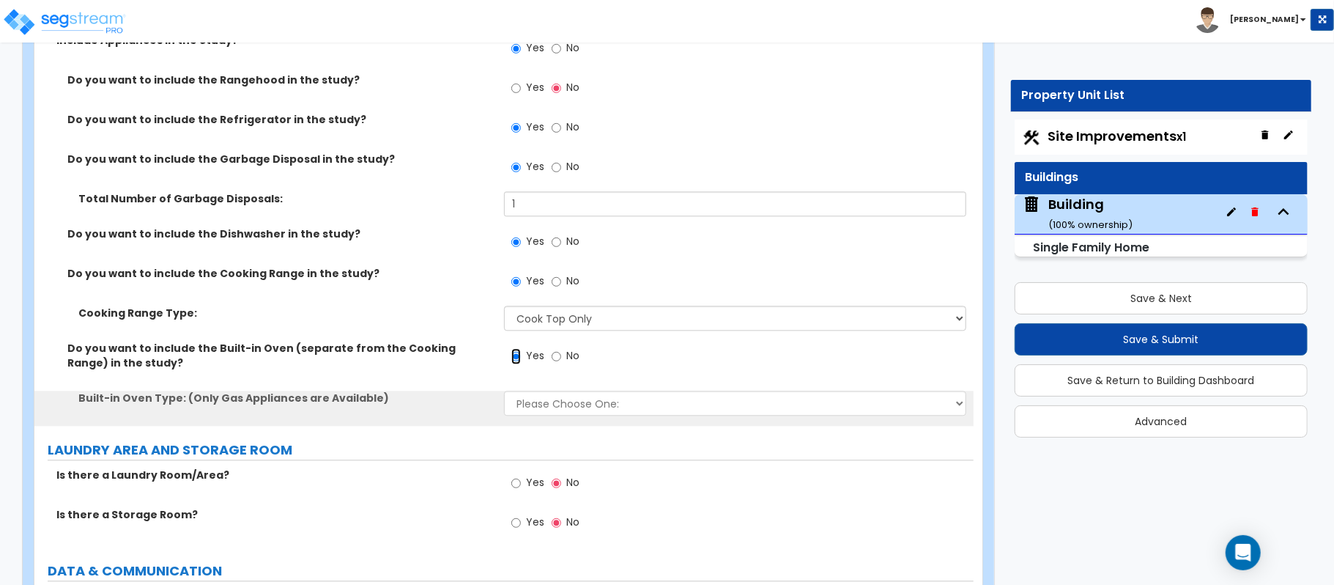
scroll to position [6447, 0]
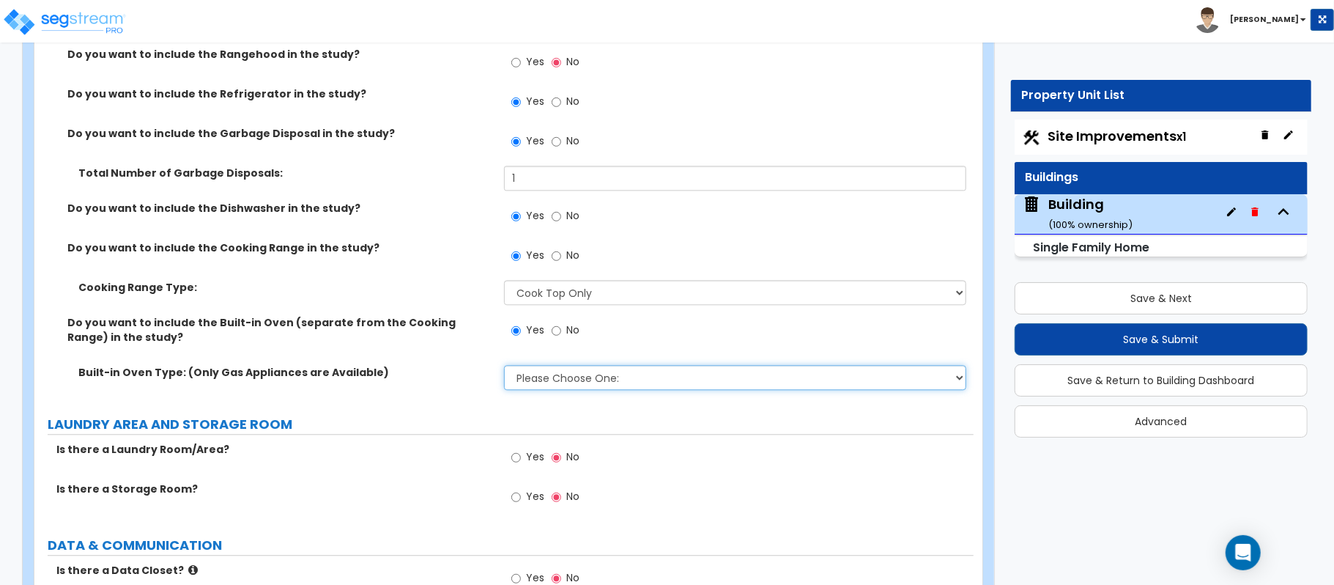
click at [581, 365] on select "Please Choose One: Single Double" at bounding box center [735, 377] width 462 height 25
click at [581, 370] on select "Please Choose One: Single Double" at bounding box center [735, 377] width 462 height 25
select select "2"
click at [504, 365] on select "Please Choose One: Single Double" at bounding box center [735, 377] width 462 height 25
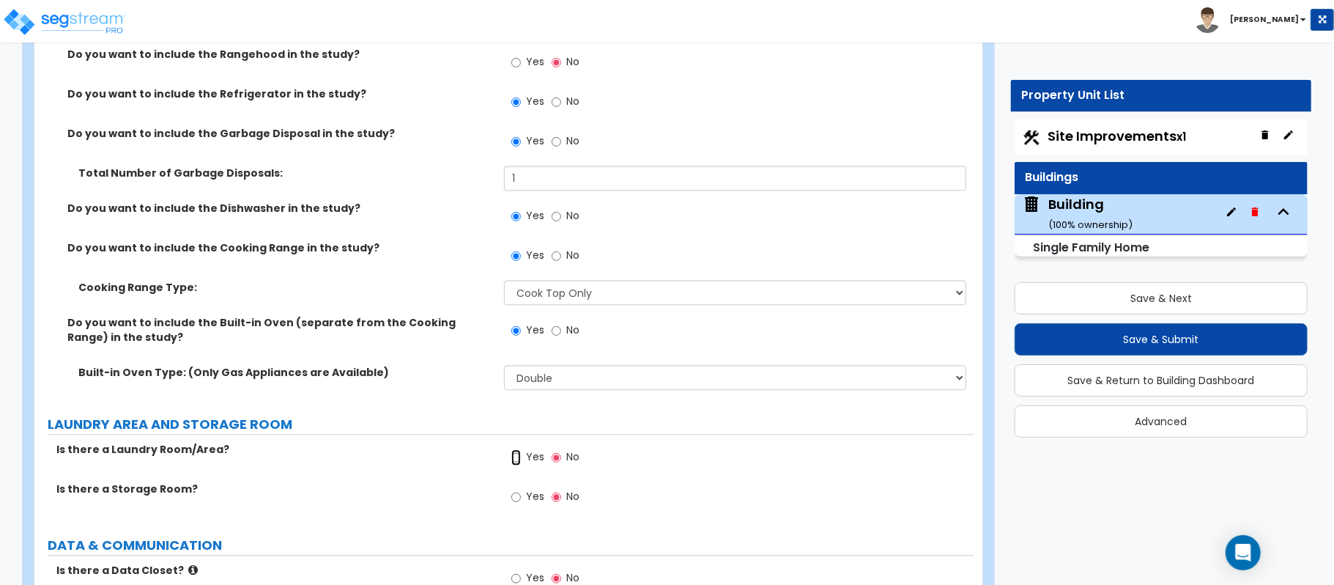
click at [517, 449] on input "Yes" at bounding box center [516, 457] width 10 height 16
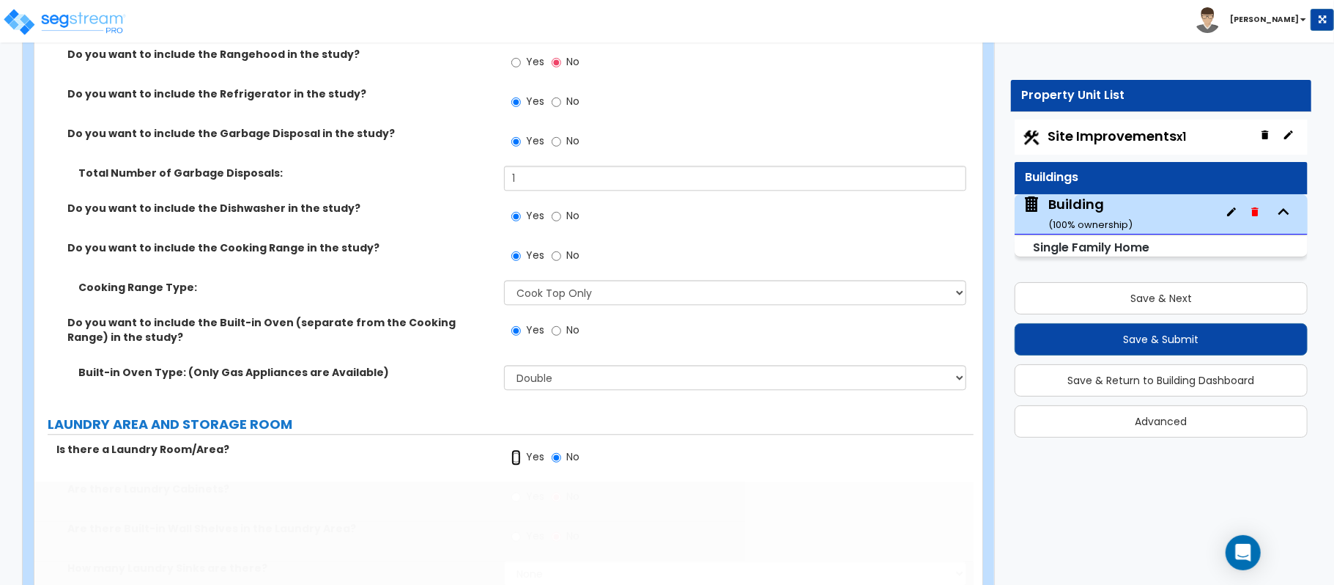
radio input "true"
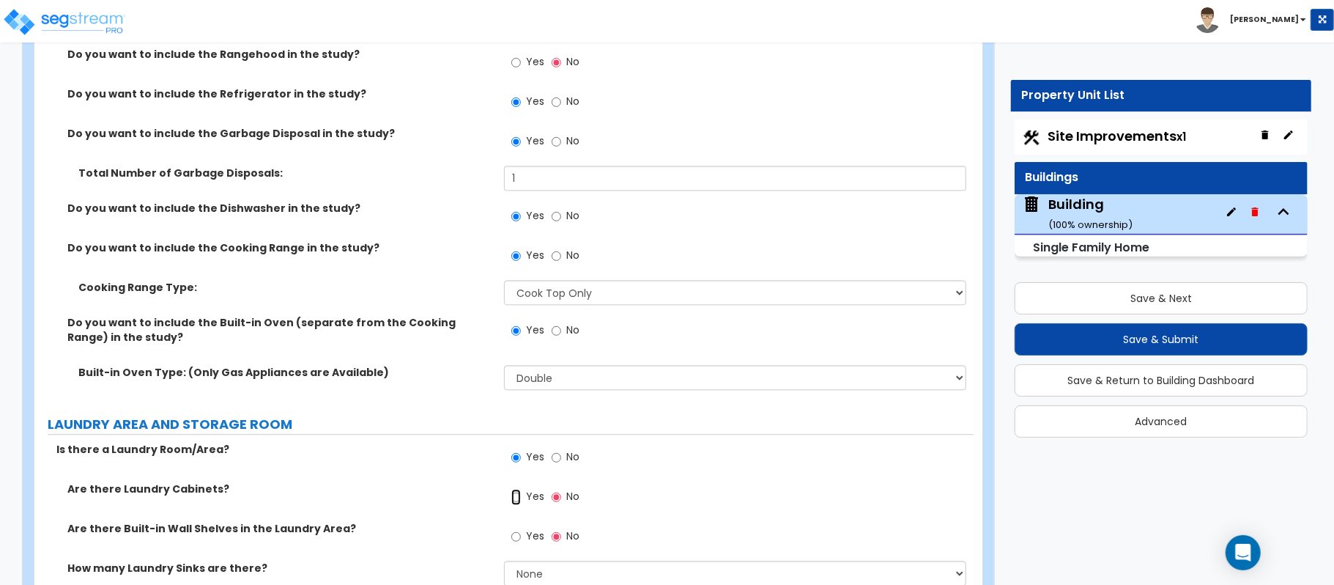
click at [520, 489] on input "Yes" at bounding box center [516, 497] width 10 height 16
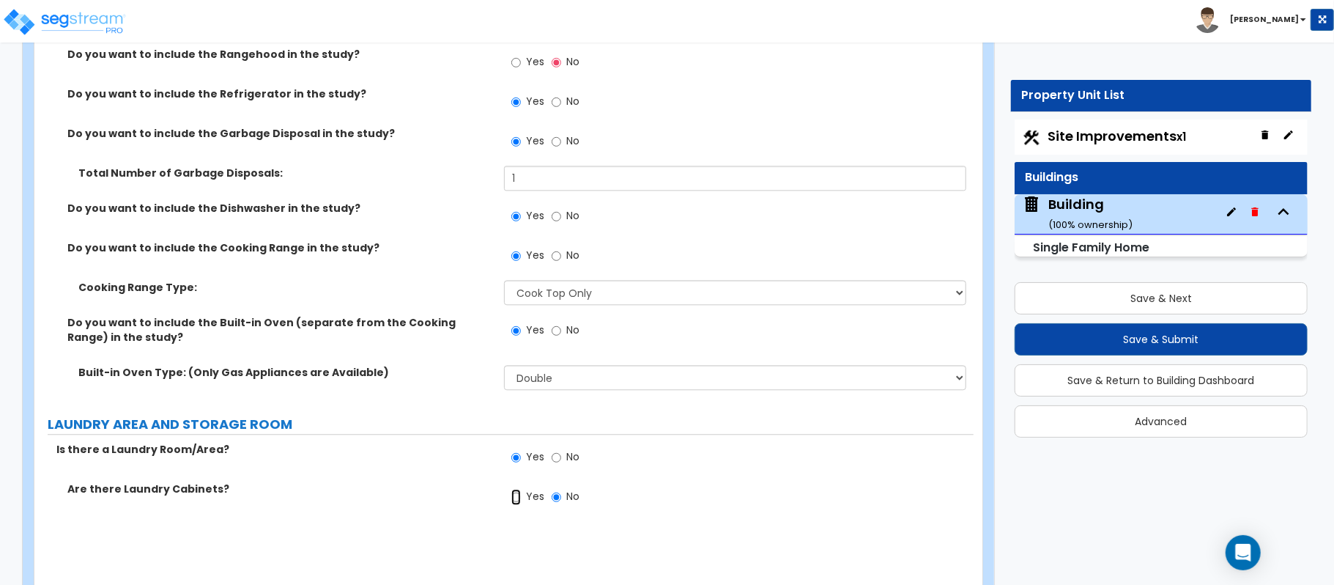
radio input "true"
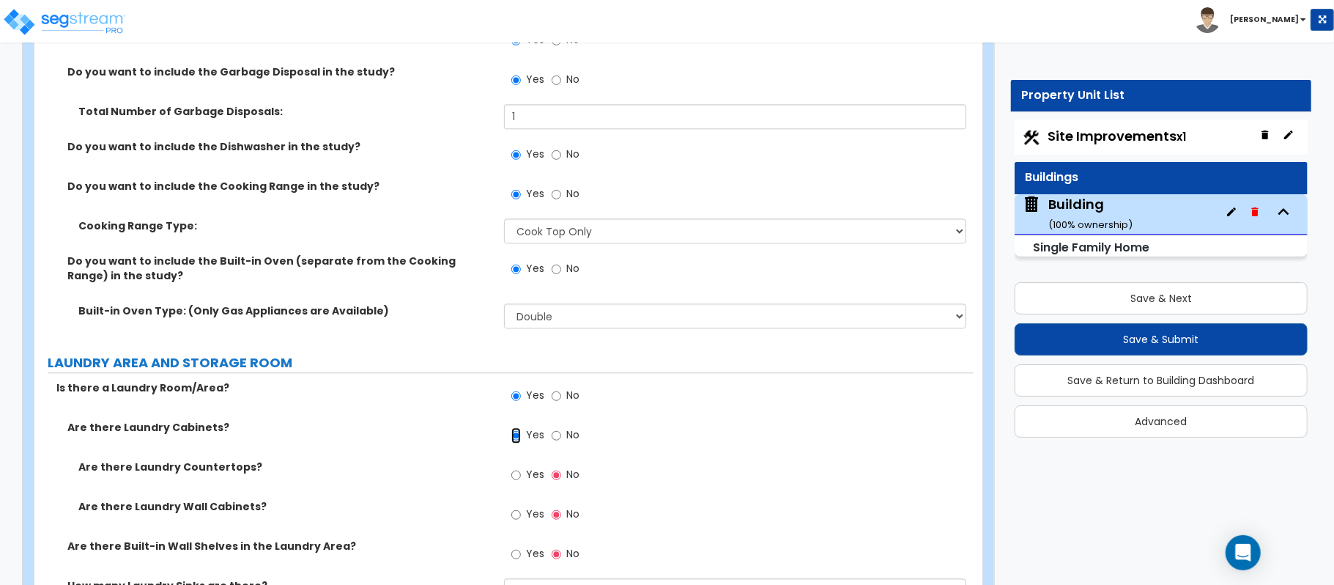
scroll to position [6642, 0]
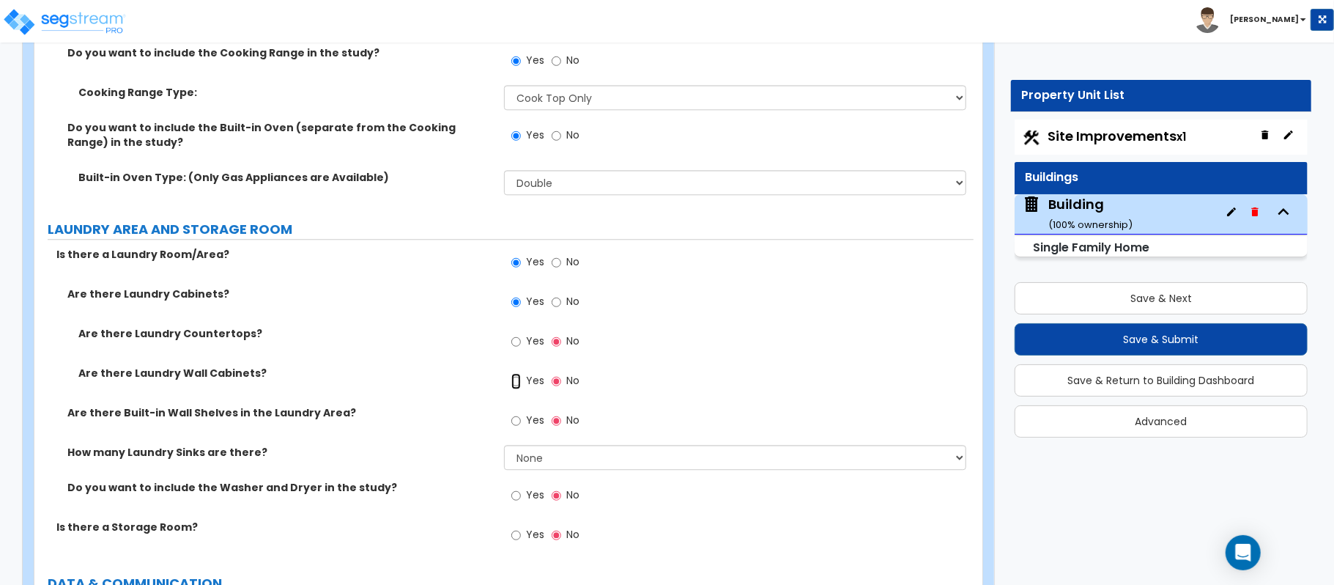
click at [516, 373] on input "Yes" at bounding box center [516, 381] width 10 height 16
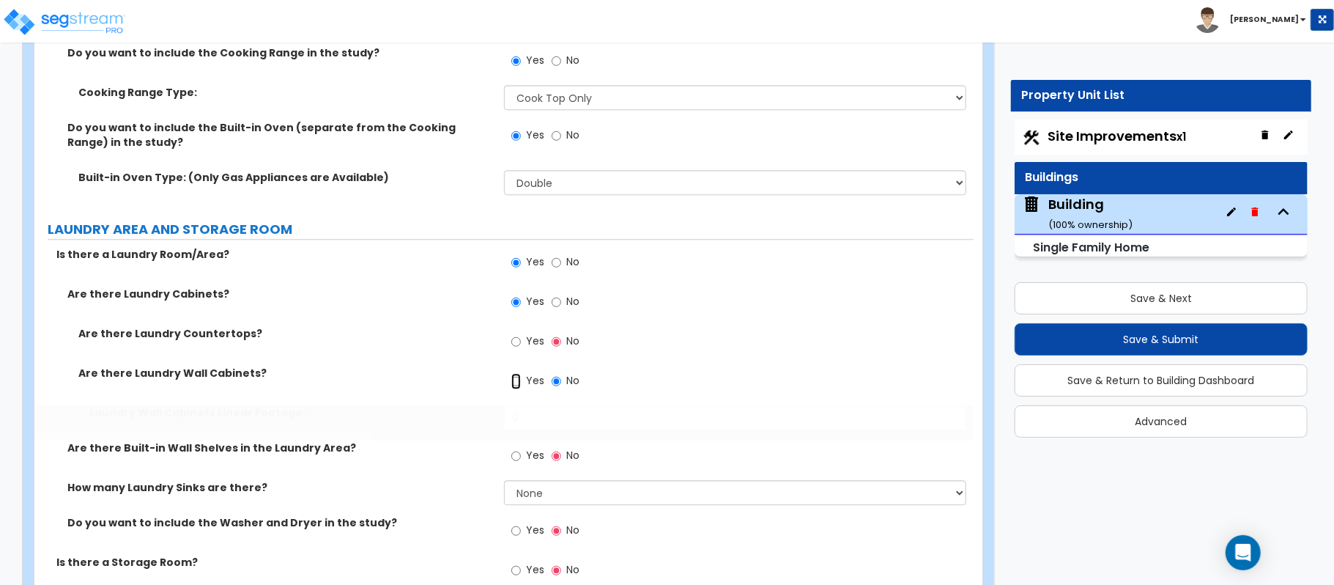
radio input "true"
drag, startPoint x: 552, startPoint y: 408, endPoint x: 478, endPoint y: 414, distance: 74.2
click at [478, 414] on div "Laundry Wall Cabinets Linear Footage: 0" at bounding box center [503, 422] width 939 height 35
type input "3"
drag, startPoint x: 523, startPoint y: 323, endPoint x: 514, endPoint y: 329, distance: 10.6
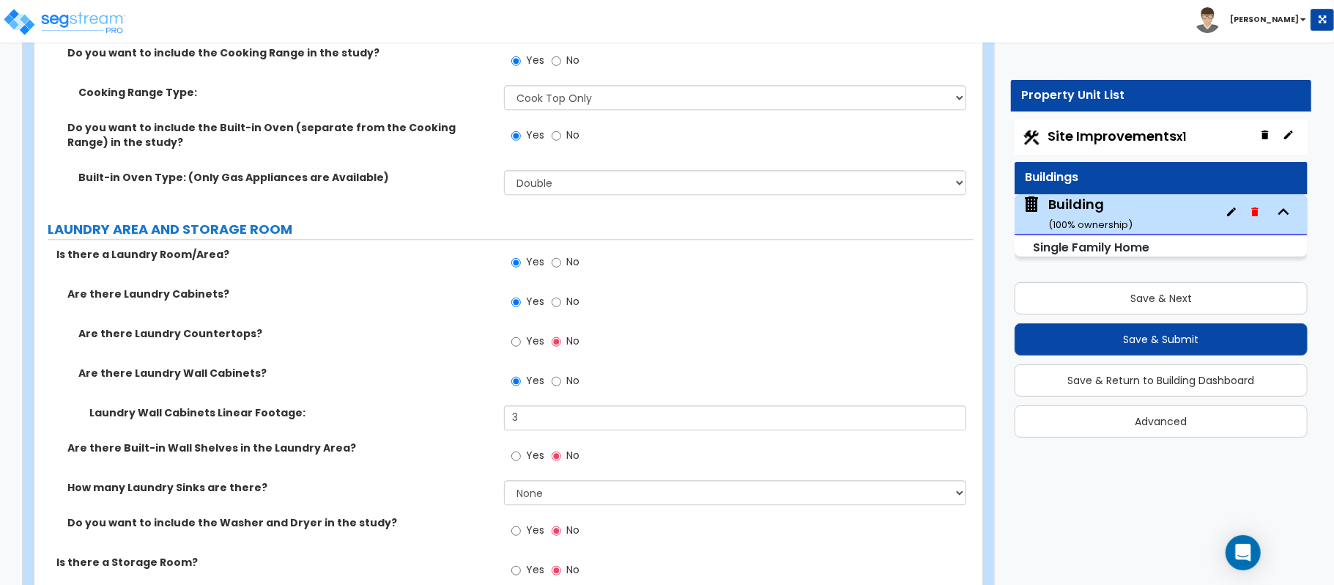
click at [525, 330] on label "Yes" at bounding box center [527, 342] width 33 height 25
click at [521, 333] on input "Yes" at bounding box center [516, 341] width 10 height 16
click at [517, 333] on input "Yes" at bounding box center [516, 341] width 10 height 16
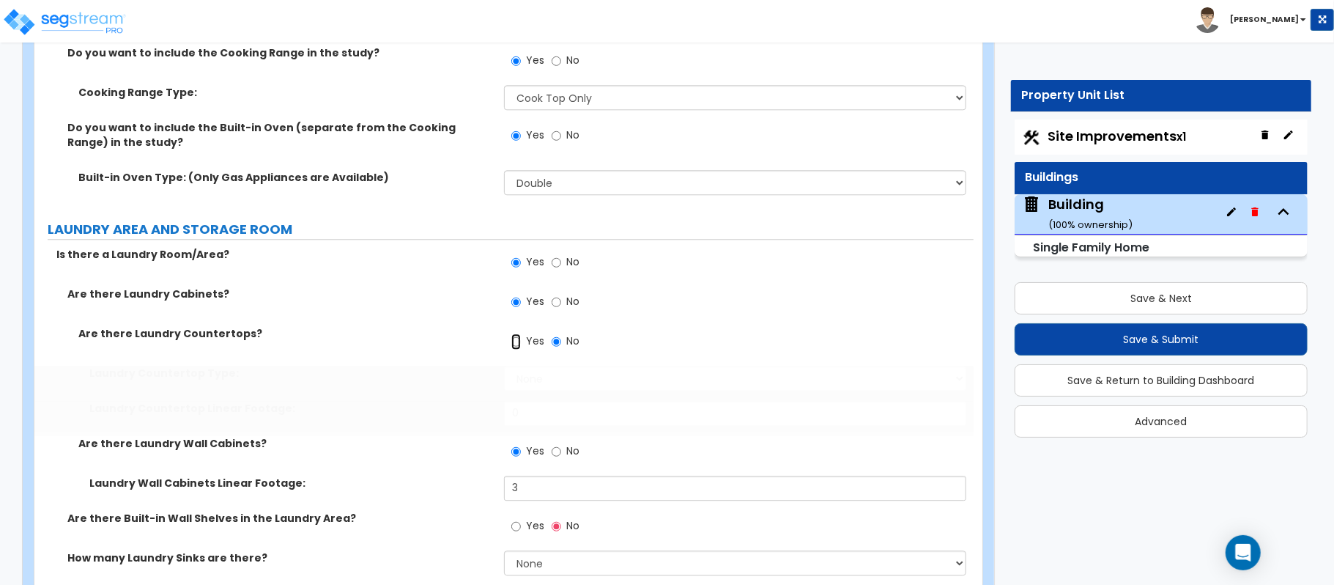
radio input "true"
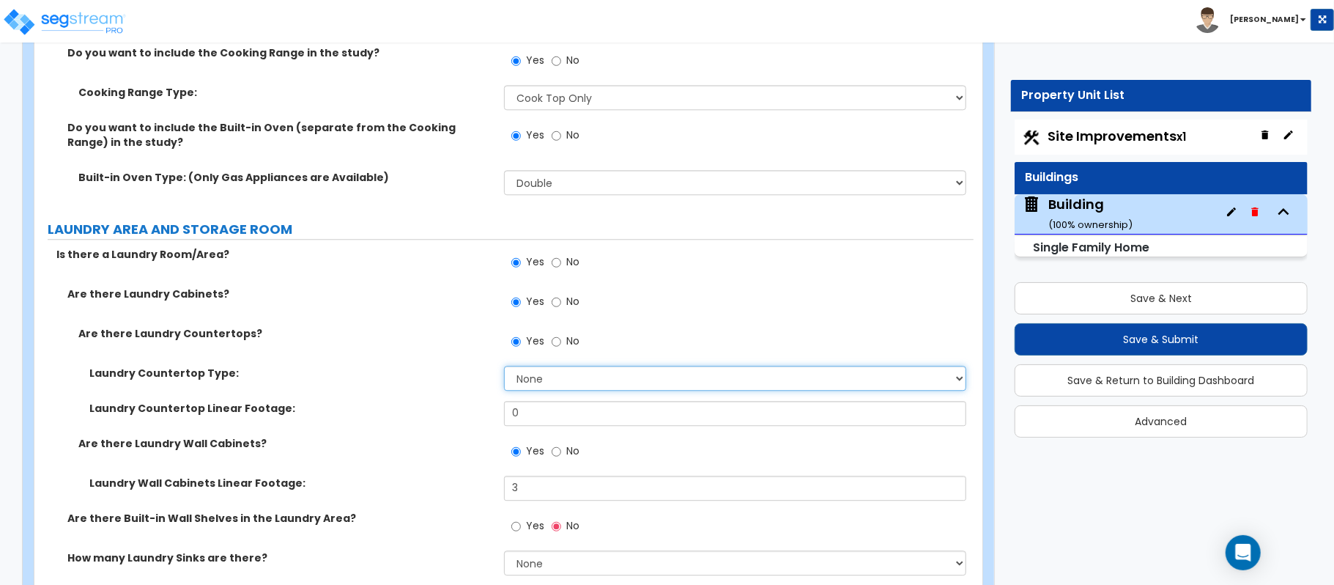
click at [538, 366] on select "None Plastic Laminate Solid Surface Stone Quartz Marble Tile Wood Stainless Ste…" at bounding box center [735, 378] width 462 height 25
select select "2"
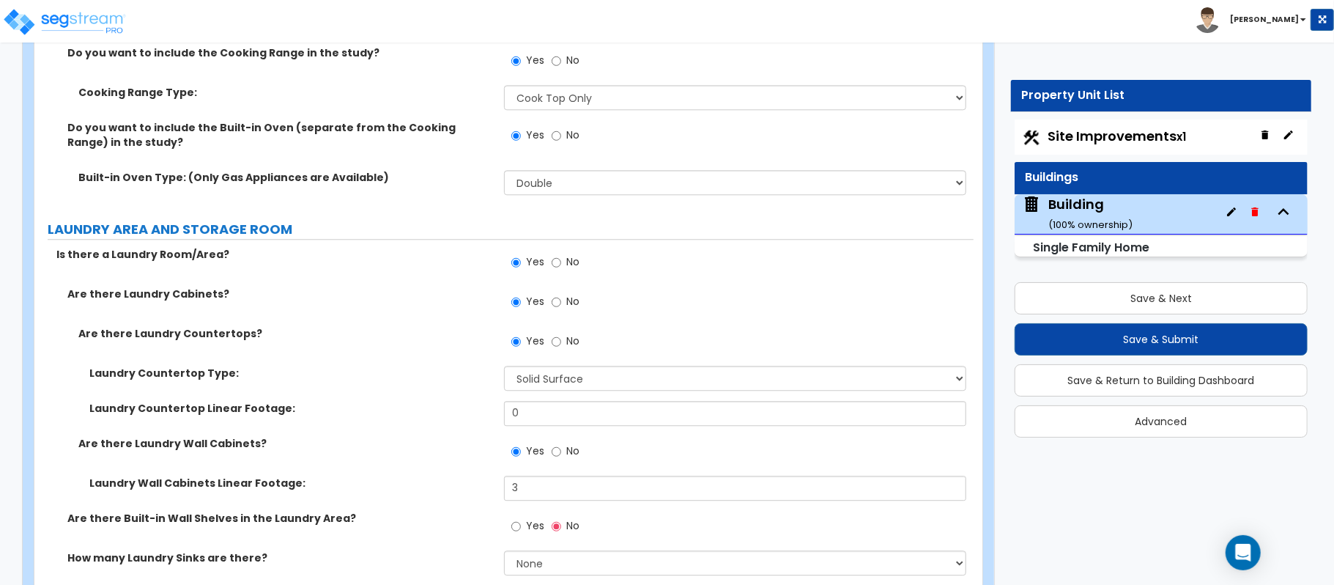
drag, startPoint x: 434, startPoint y: 387, endPoint x: 448, endPoint y: 396, distance: 17.5
click at [434, 387] on div "Laundry Countertop Type: None Plastic Laminate Solid Surface Stone Quartz Marbl…" at bounding box center [503, 383] width 939 height 35
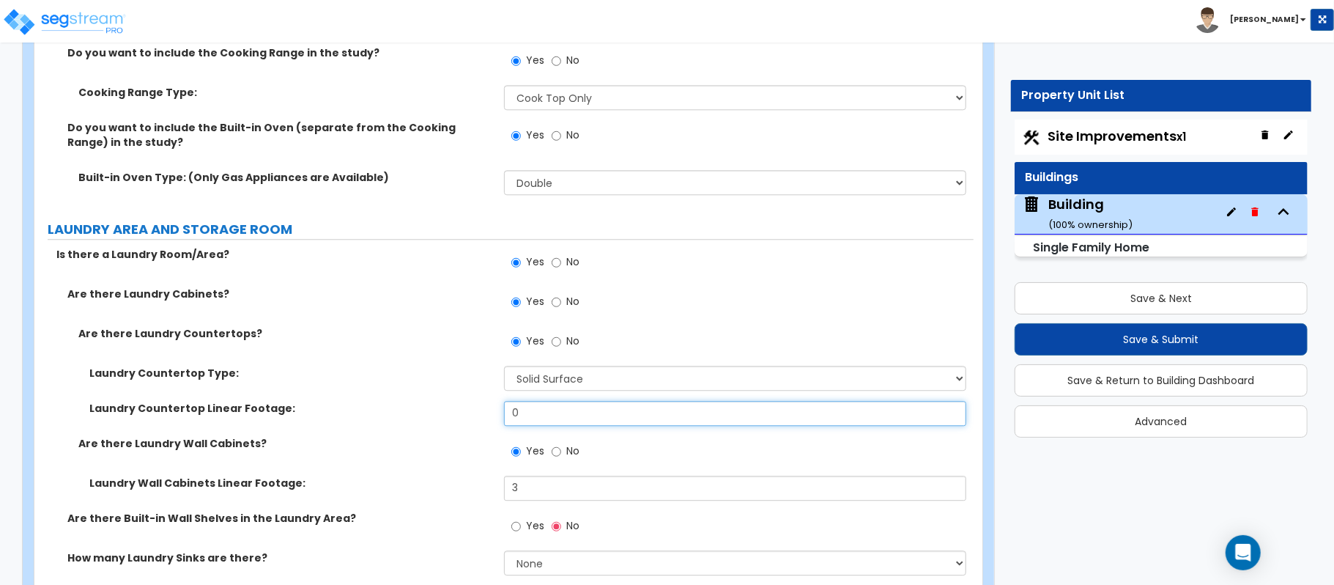
drag, startPoint x: 551, startPoint y: 408, endPoint x: 482, endPoint y: 396, distance: 69.9
click at [482, 401] on div "Laundry Countertop Linear Footage: 0" at bounding box center [503, 418] width 939 height 35
type input "6"
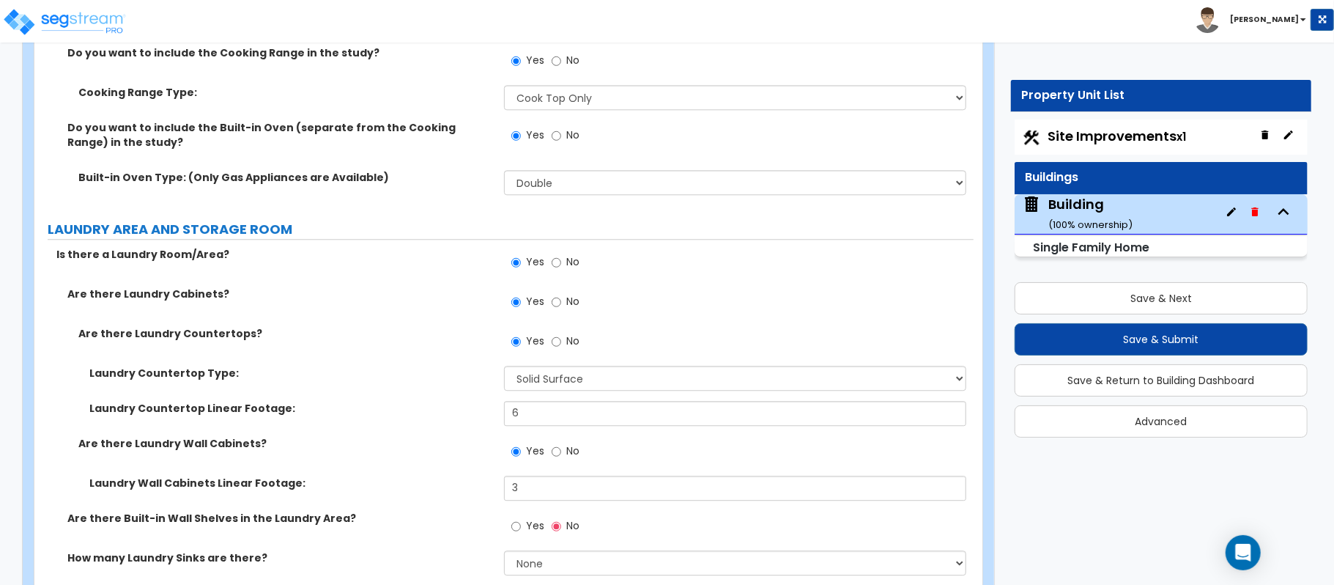
scroll to position [6740, 0]
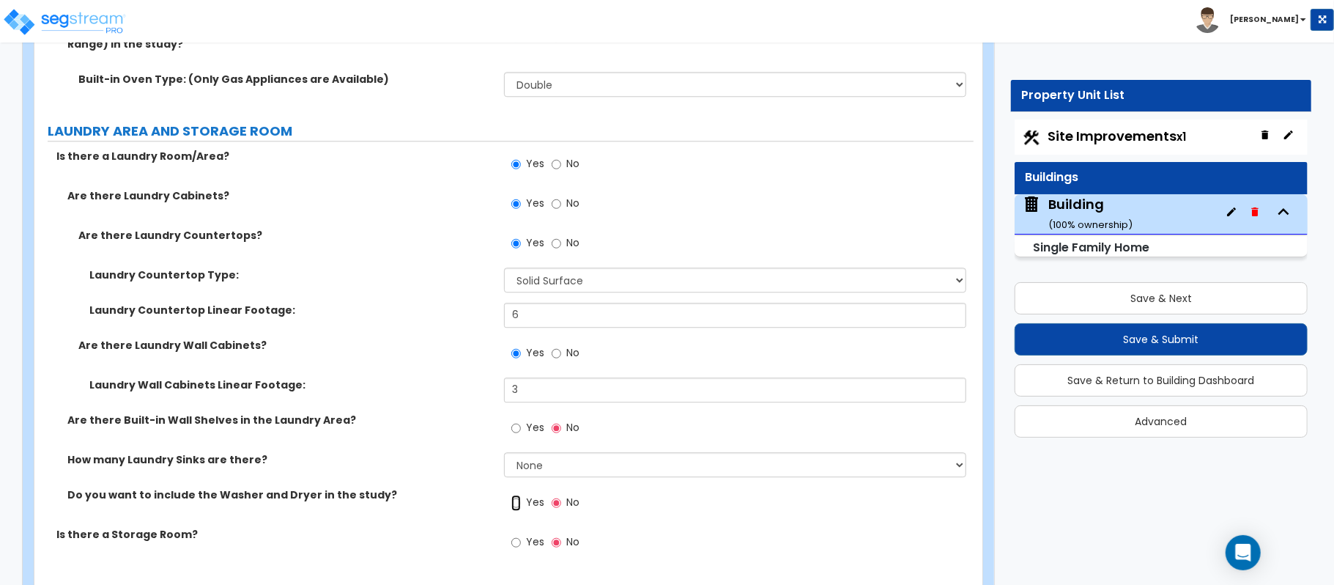
click at [516, 495] on input "Yes" at bounding box center [516, 503] width 10 height 16
radio input "true"
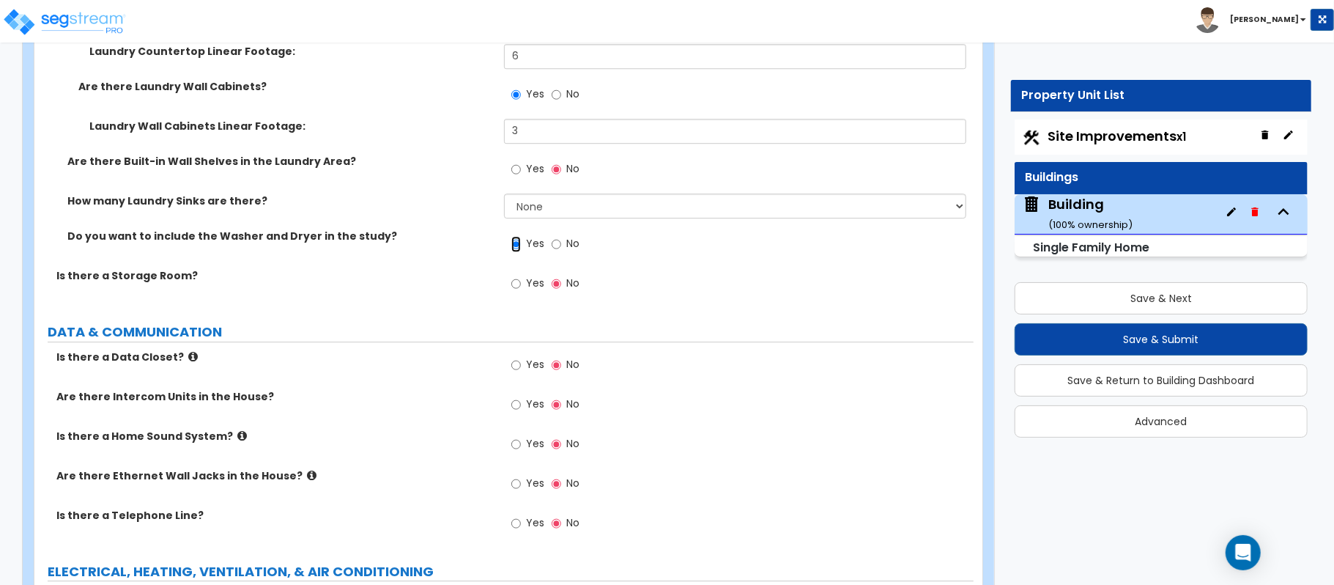
scroll to position [7033, 0]
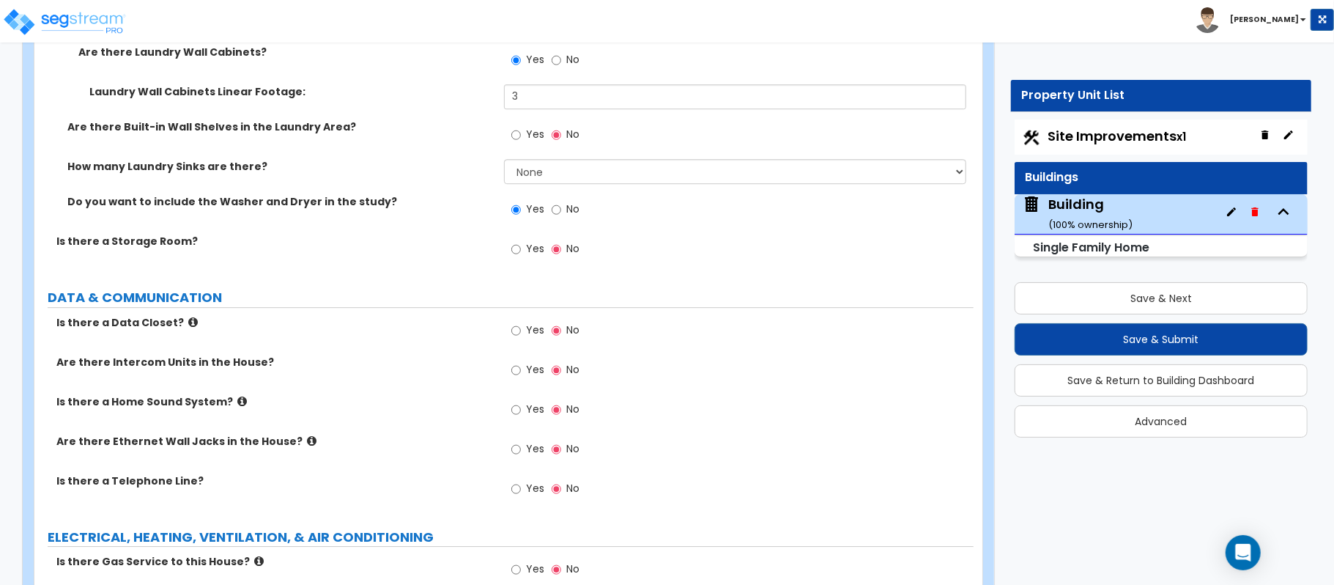
click at [508, 438] on div "Yes No" at bounding box center [545, 451] width 83 height 34
click at [511, 441] on input "Yes" at bounding box center [516, 449] width 10 height 16
radio input "true"
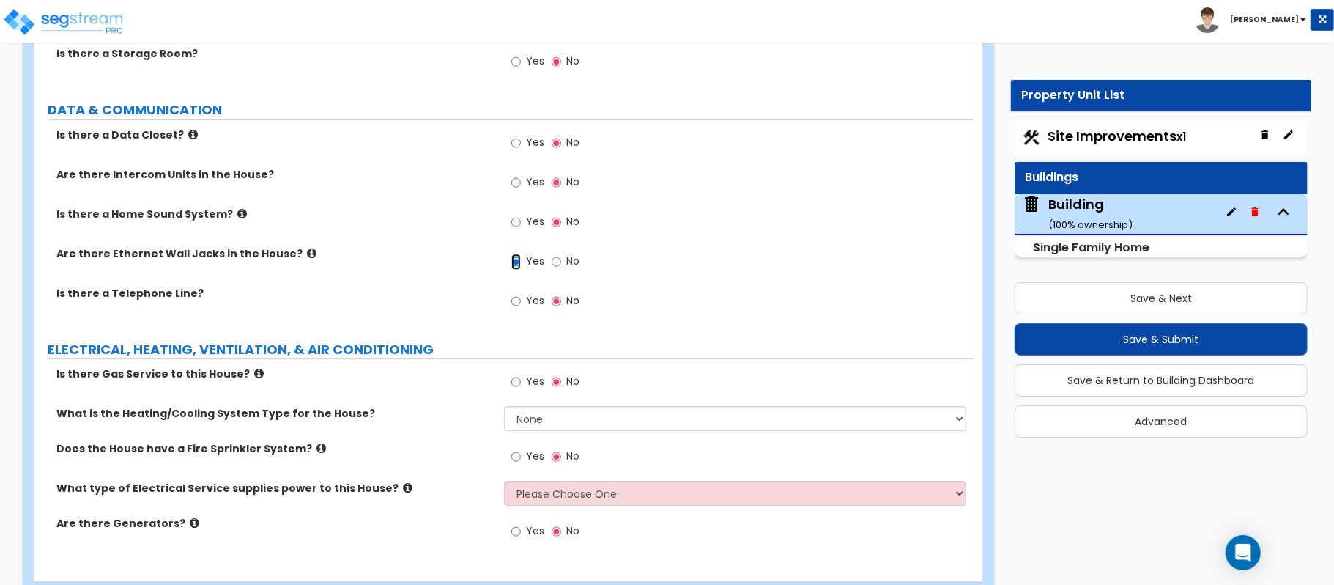
scroll to position [7228, 0]
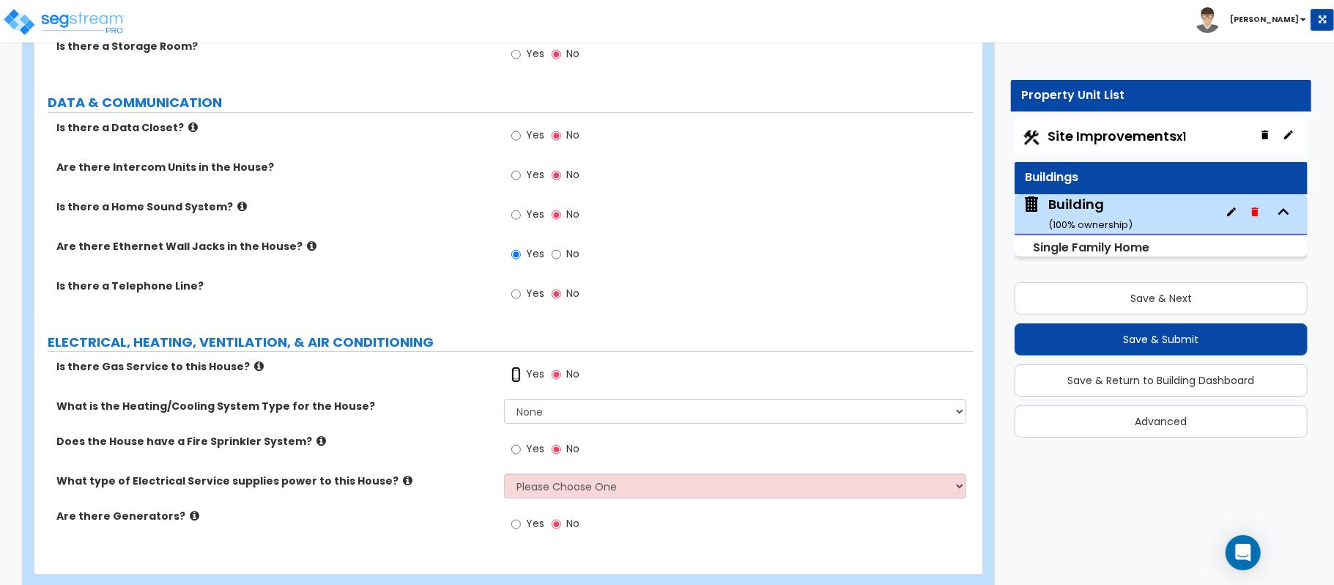
click at [514, 366] on input "Yes" at bounding box center [516, 374] width 10 height 16
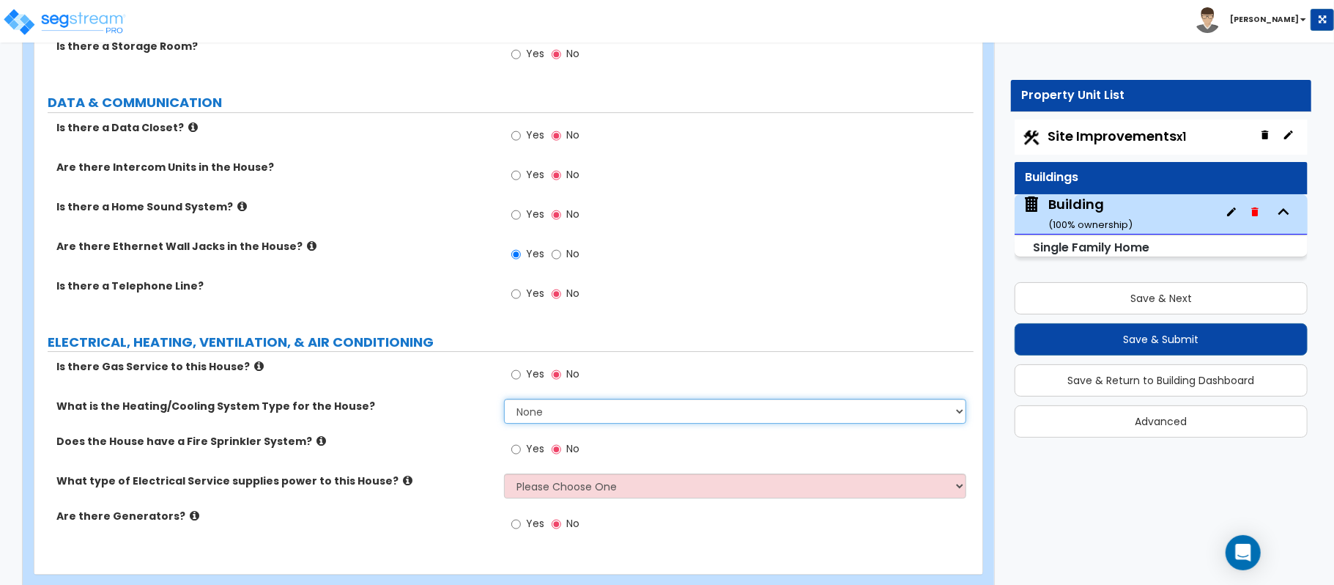
click at [523, 399] on select "None Heat Only Centralized Heating & Cooling Thru Wall Air Conditioners Mini Sp…" at bounding box center [735, 411] width 462 height 25
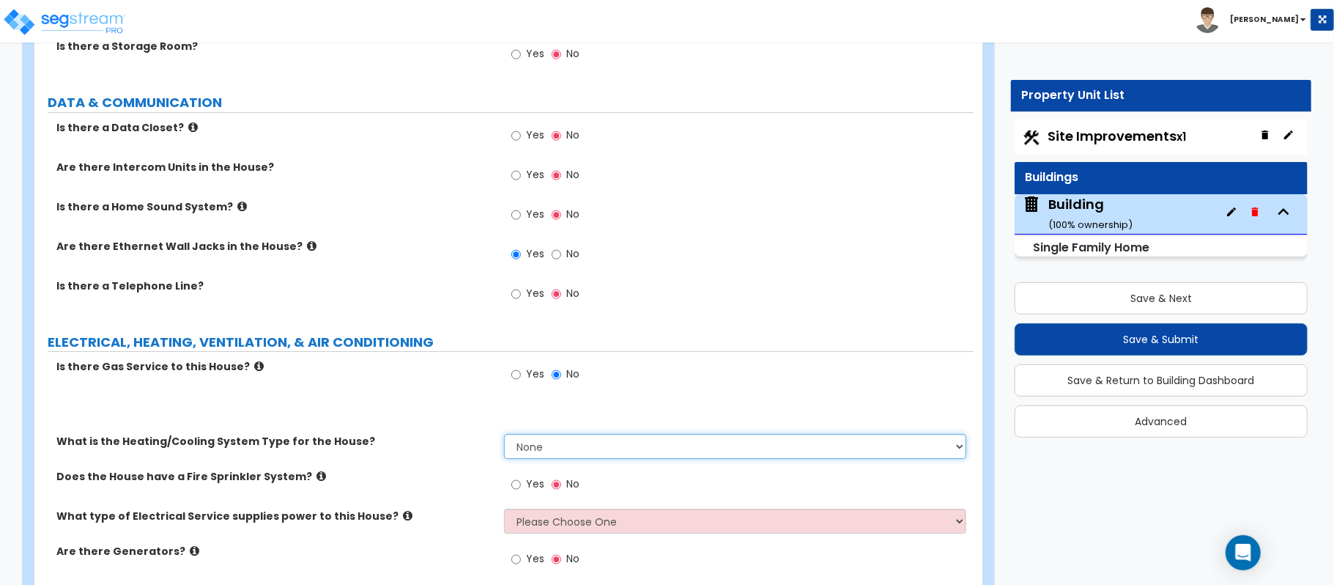
radio input "true"
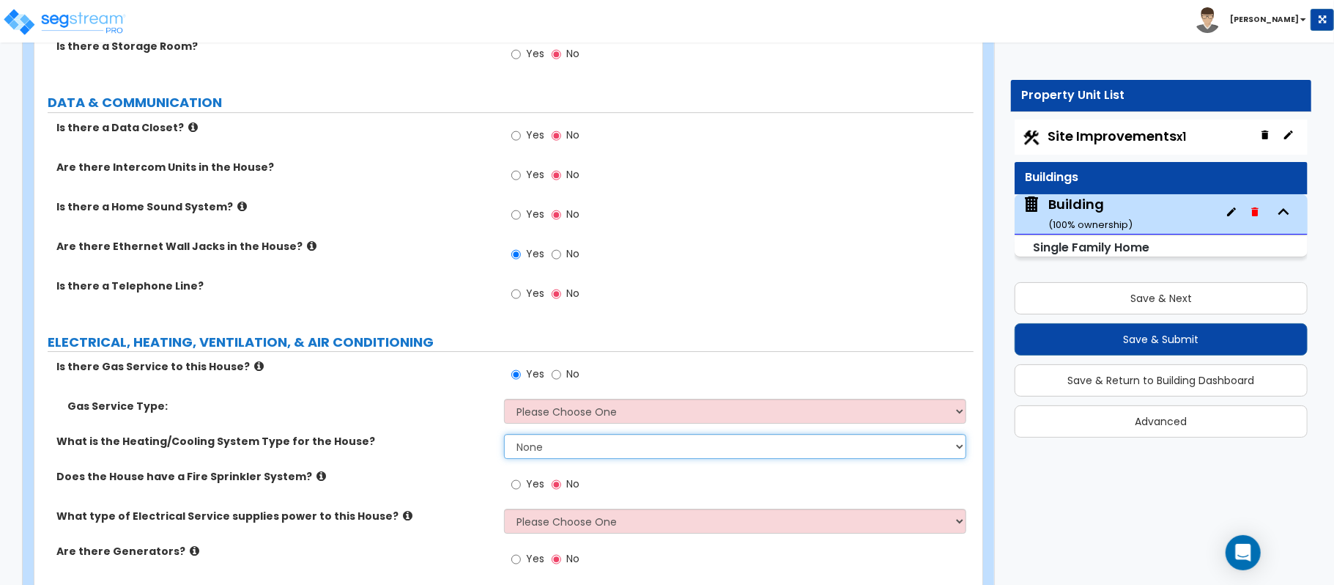
select select "2"
click at [504, 434] on select "None Heat Only Centralized Heating & Cooling Thru Wall Air Conditioners Mini Sp…" at bounding box center [735, 446] width 462 height 25
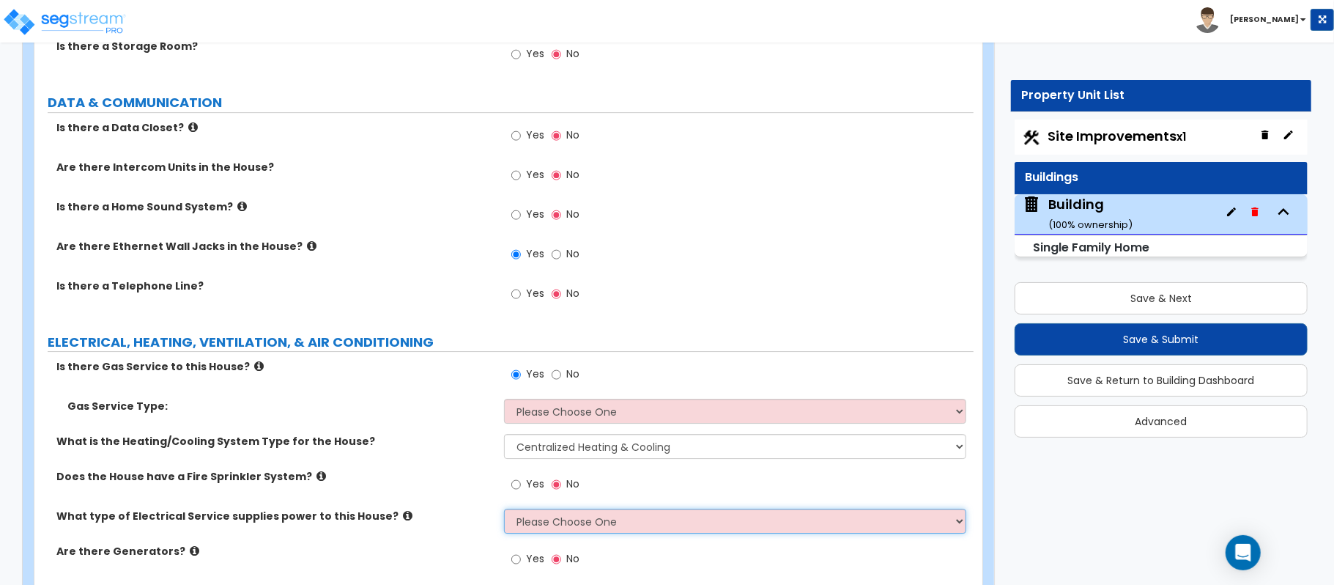
click at [522, 508] on select "Please Choose One Overhead Underground" at bounding box center [735, 520] width 462 height 25
select select "2"
click at [504, 508] on select "Please Choose One Overhead Underground" at bounding box center [735, 520] width 462 height 25
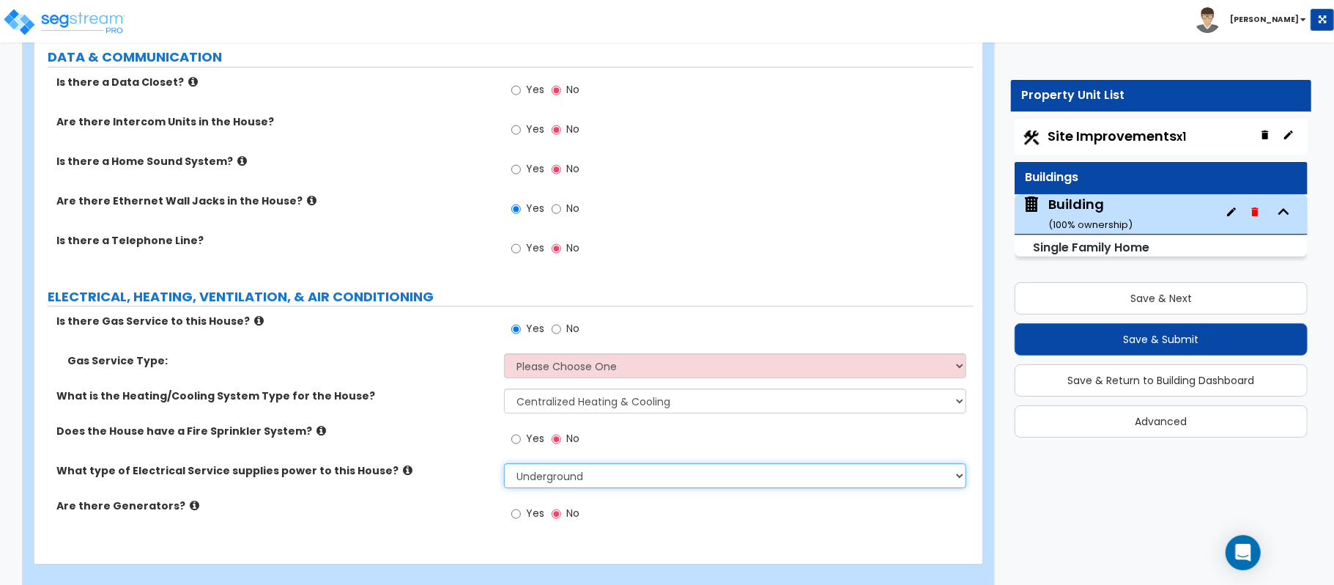
scroll to position [7285, 0]
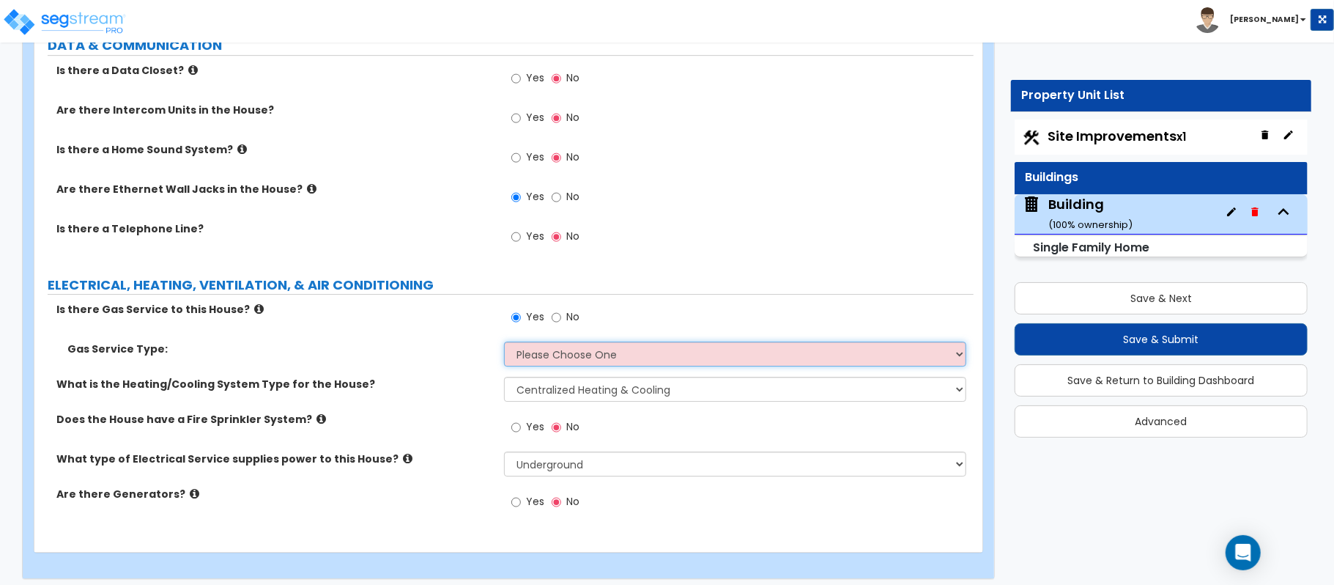
click at [564, 341] on select "Please Choose One Natural Gas Service Propane Tank On-site" at bounding box center [735, 353] width 462 height 25
select select "1"
click at [504, 341] on select "Please Choose One Natural Gas Service Propane Tank On-site" at bounding box center [735, 353] width 462 height 25
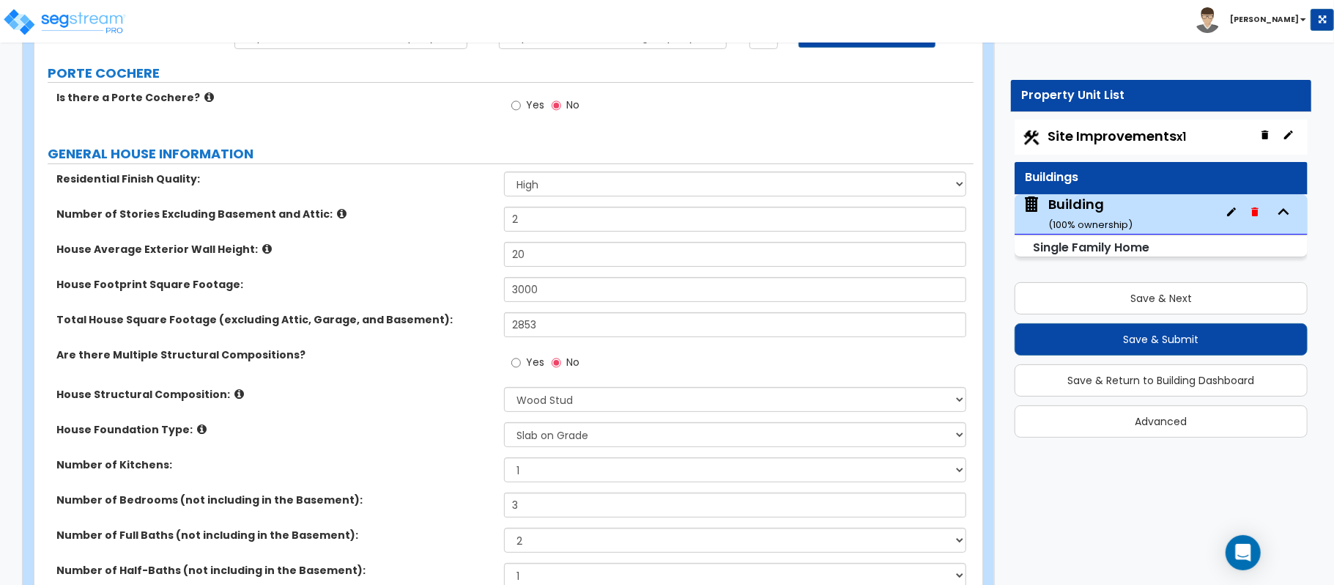
scroll to position [0, 0]
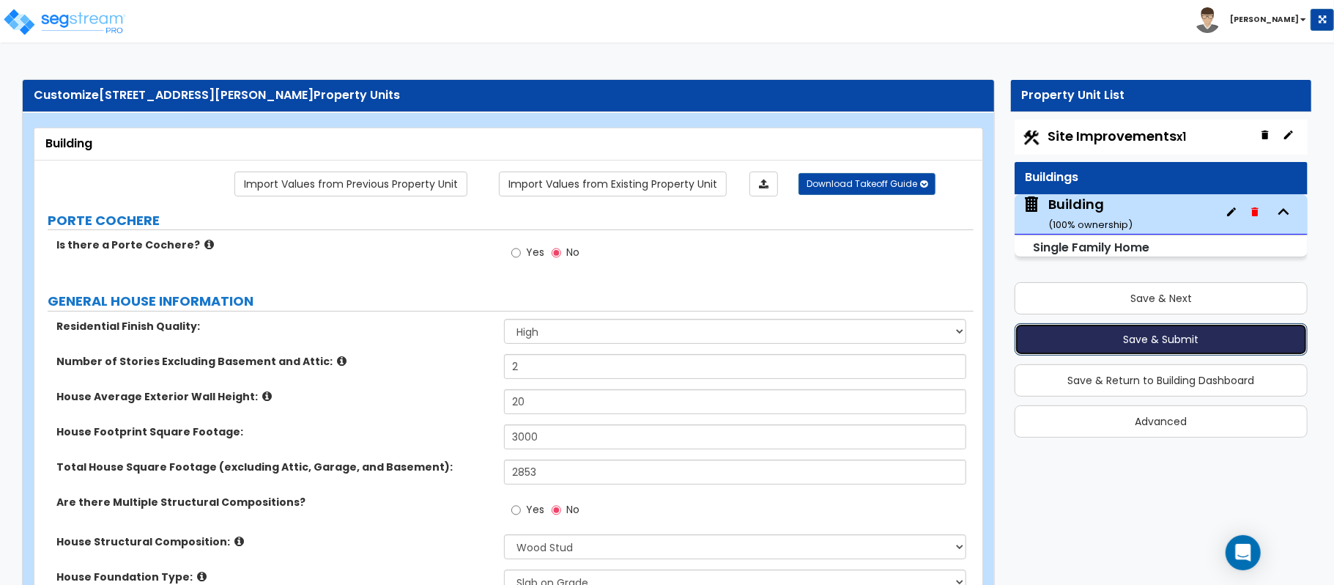
click at [1225, 337] on button "Save & Submit" at bounding box center [1161, 339] width 293 height 32
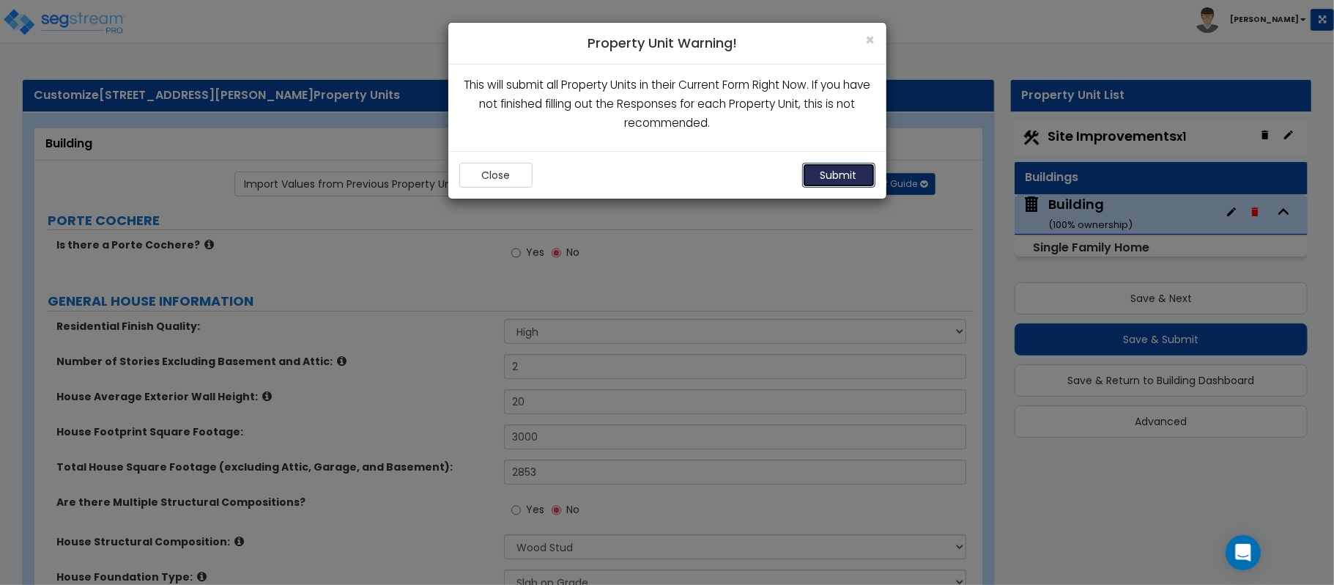
click at [853, 179] on button "Submit" at bounding box center [838, 175] width 73 height 25
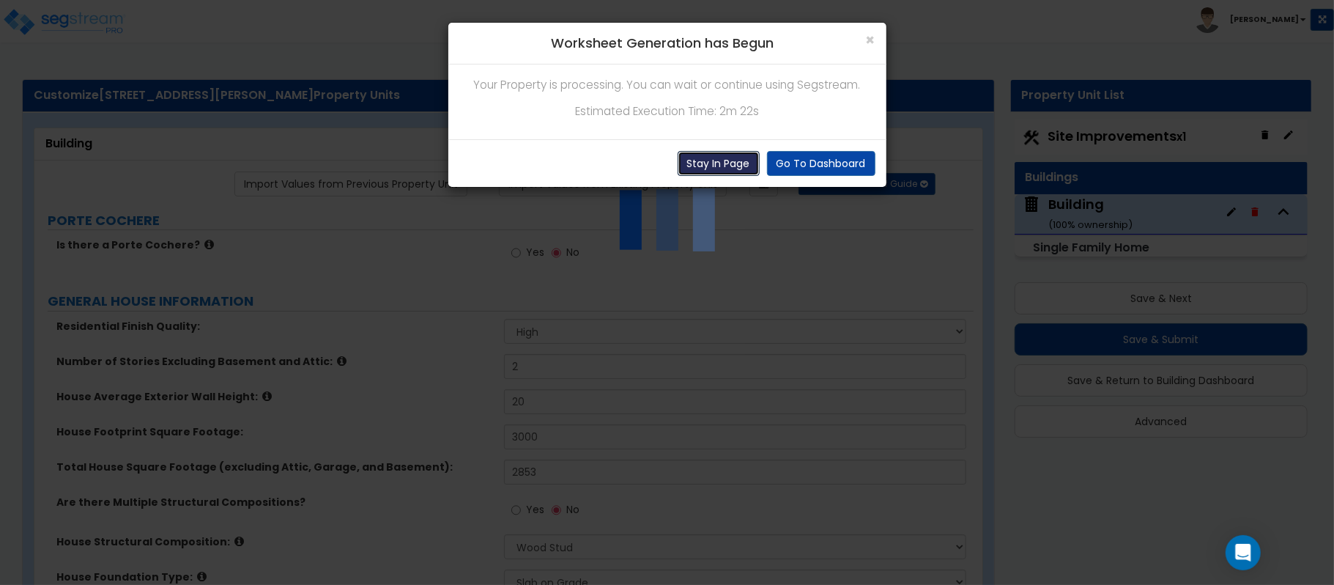
click at [710, 165] on button "Stay In Page" at bounding box center [719, 163] width 82 height 25
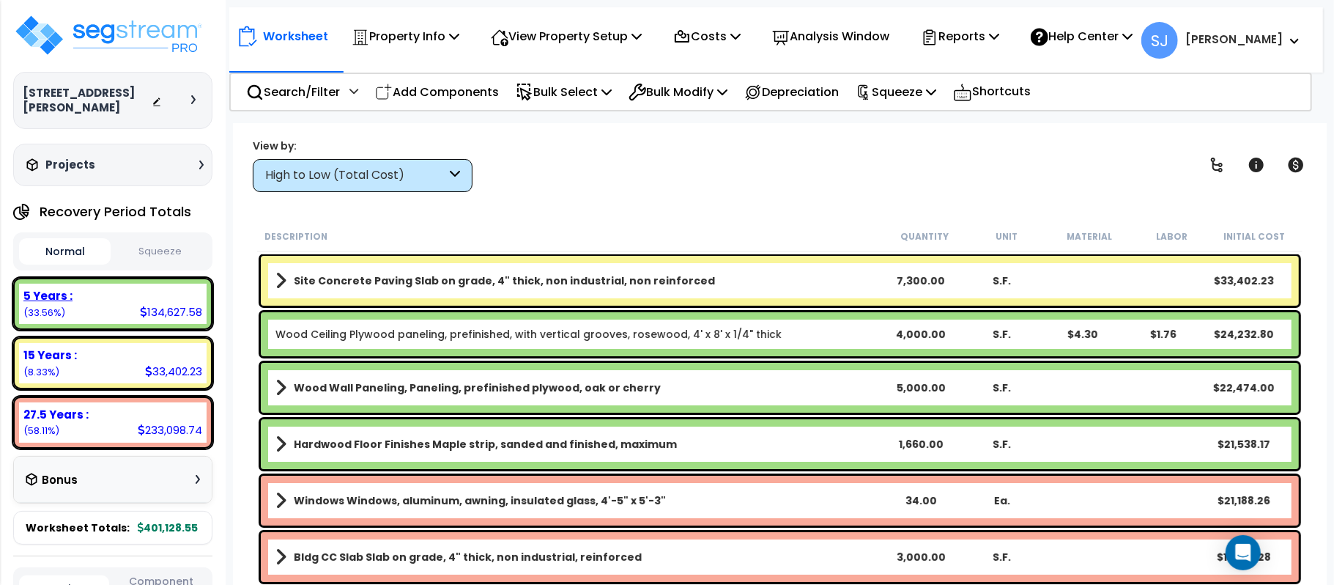
click at [116, 288] on div "5 Years :" at bounding box center [112, 295] width 179 height 15
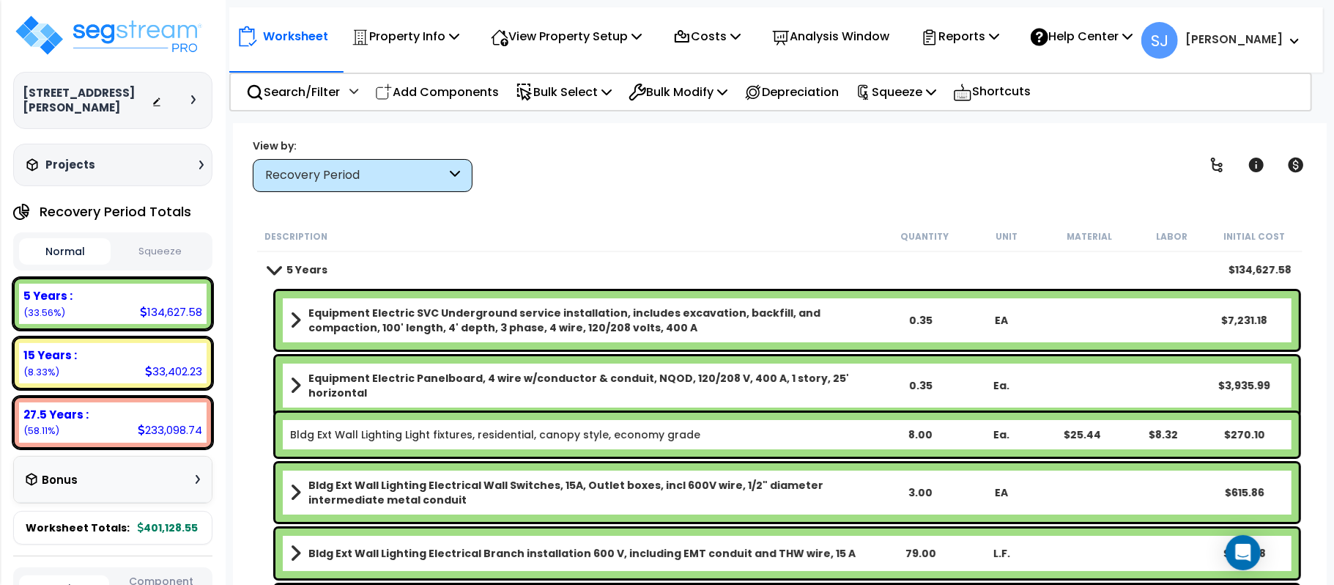
scroll to position [293, 0]
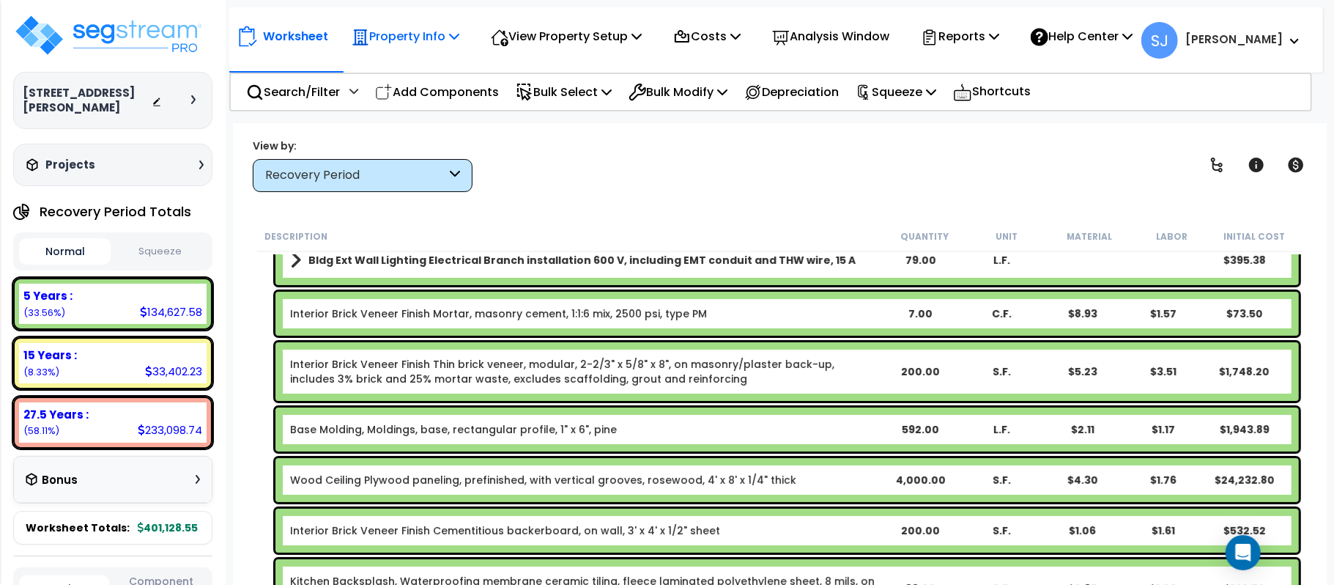
click at [402, 41] on p "Property Info" at bounding box center [406, 36] width 108 height 20
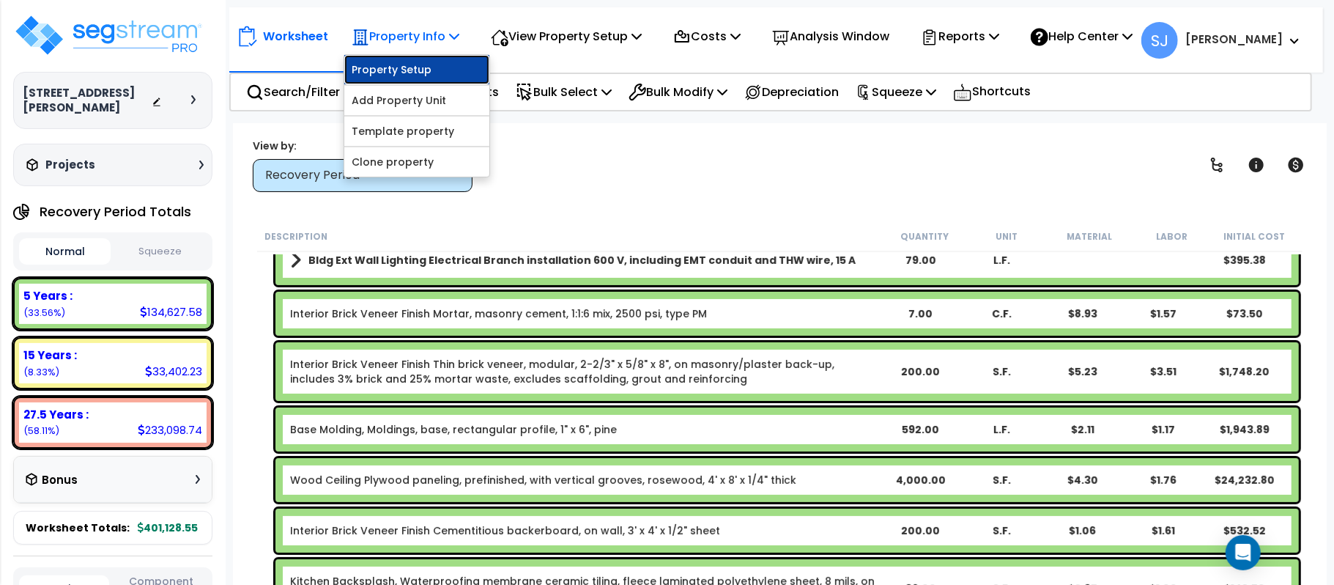
click at [429, 70] on link "Property Setup" at bounding box center [416, 69] width 145 height 29
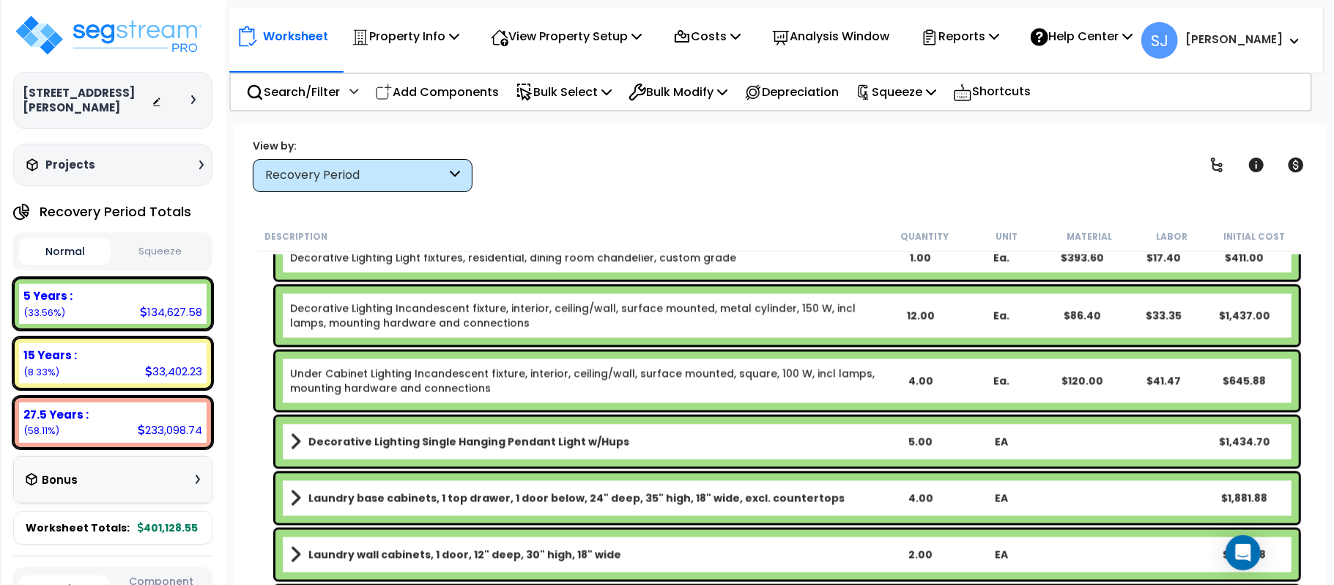
scroll to position [1671, 0]
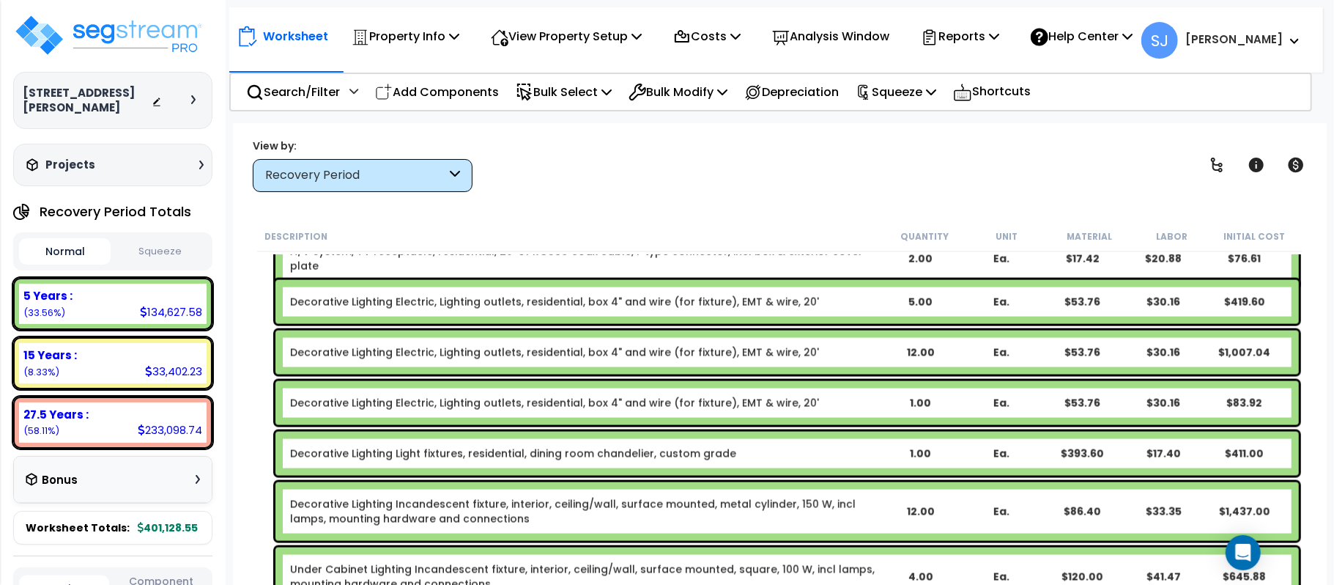
click at [412, 174] on div "Recovery Period" at bounding box center [355, 175] width 181 height 17
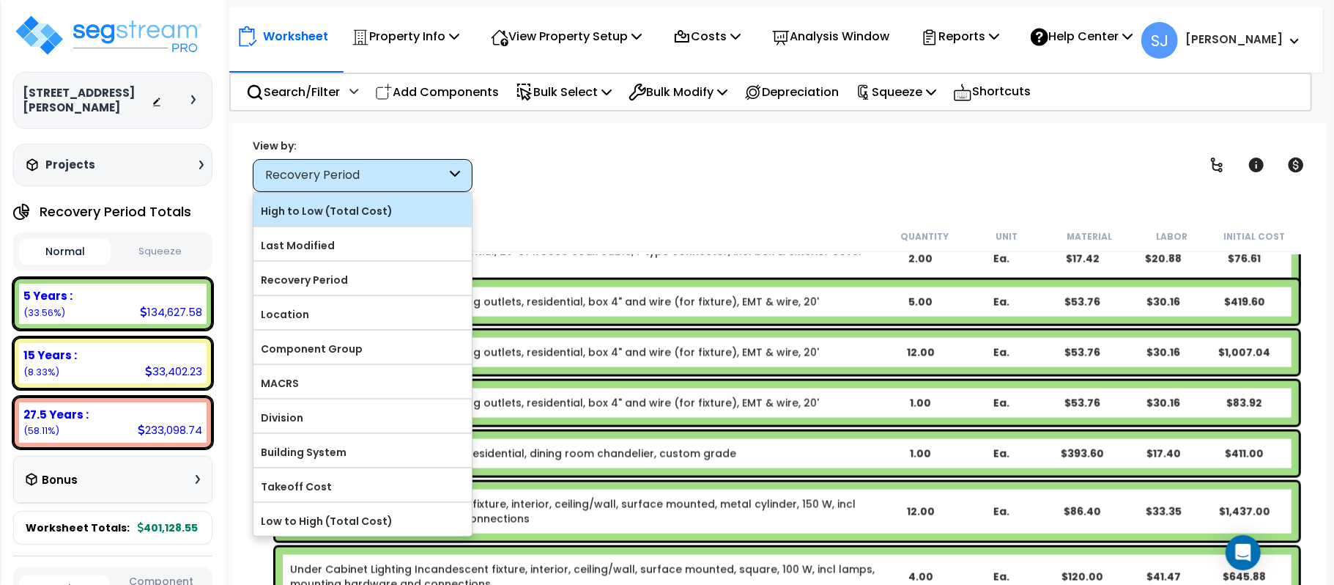
click at [400, 208] on label "High to Low (Total Cost)" at bounding box center [362, 211] width 218 height 22
click at [0, 0] on input "High to Low (Total Cost)" at bounding box center [0, 0] width 0 height 0
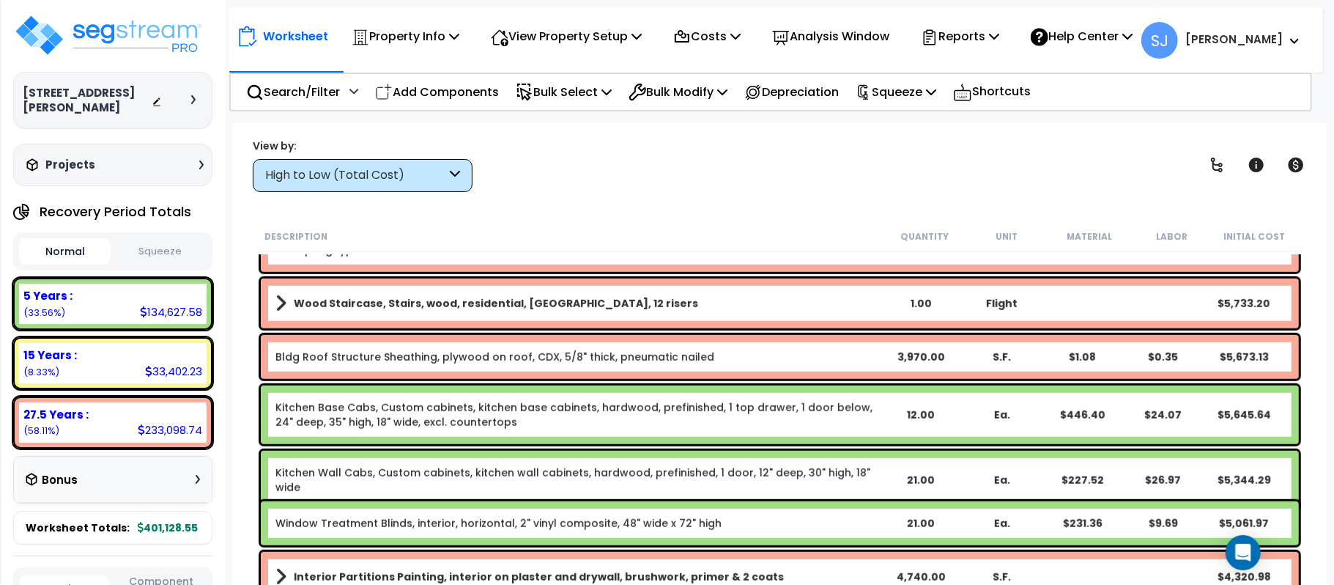
scroll to position [977, 0]
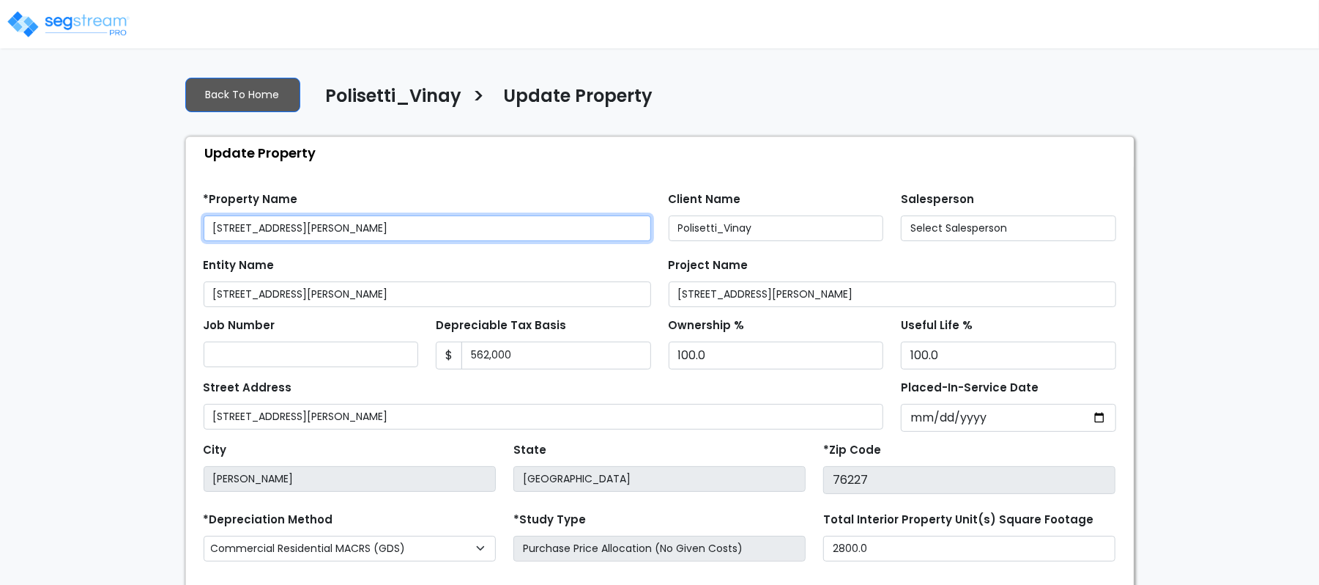
select select "2022"
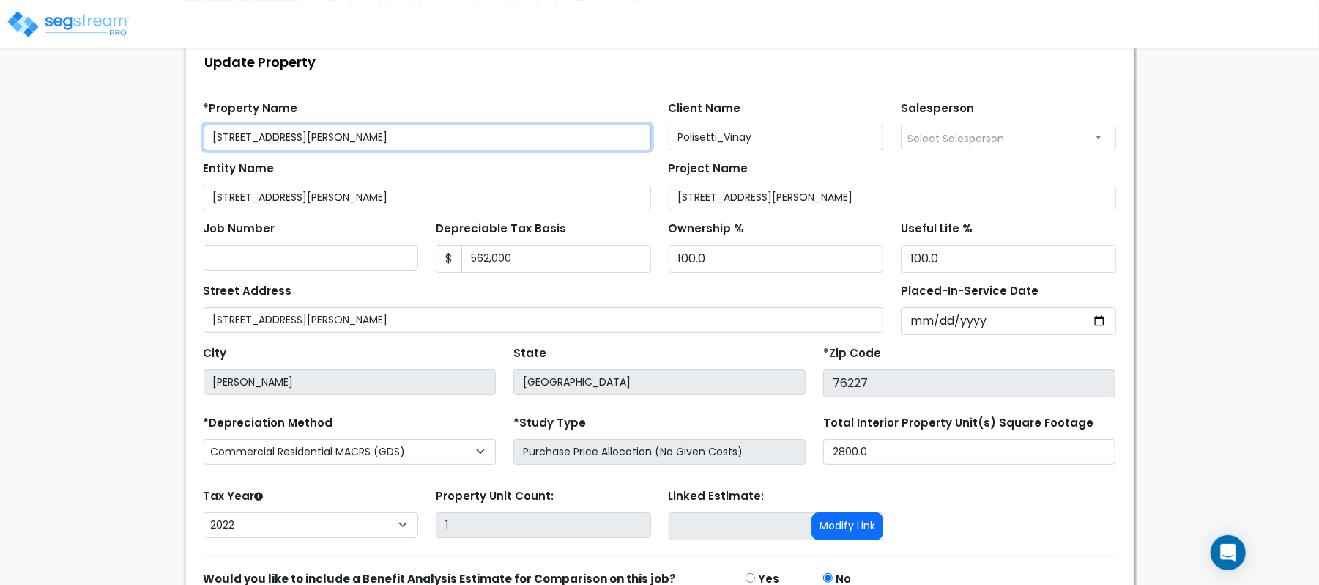
scroll to position [169, 0]
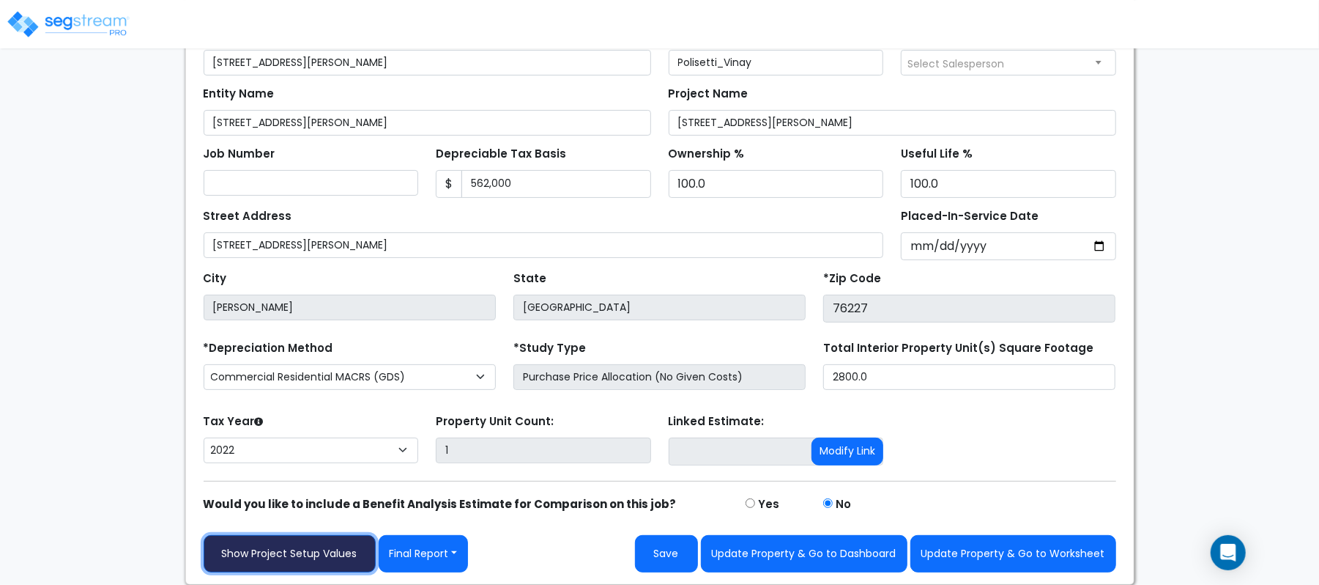
click at [353, 545] on link "Show Project Setup Values" at bounding box center [290, 553] width 172 height 37
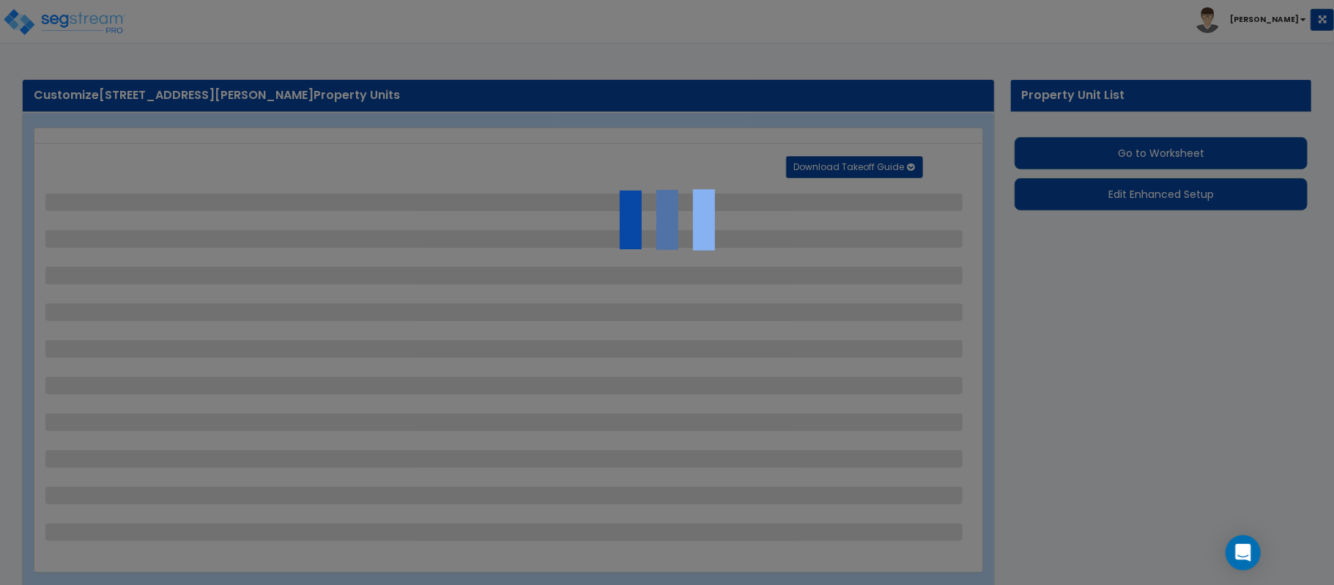
select select "2"
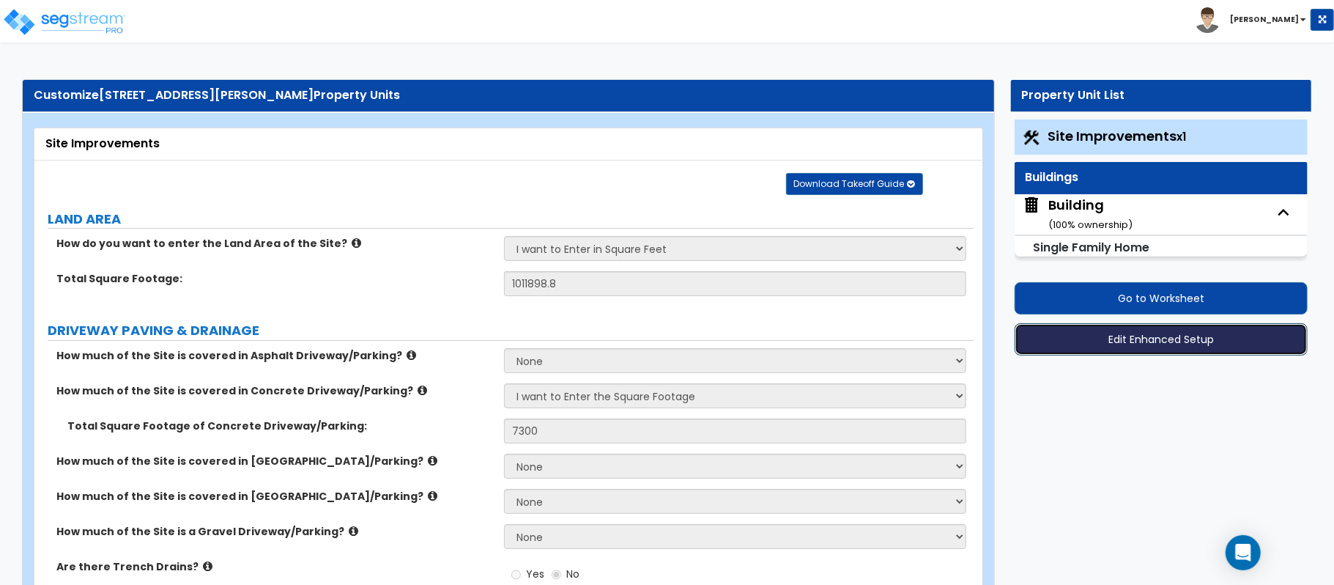
click at [1231, 343] on button "Edit Enhanced Setup" at bounding box center [1161, 339] width 293 height 32
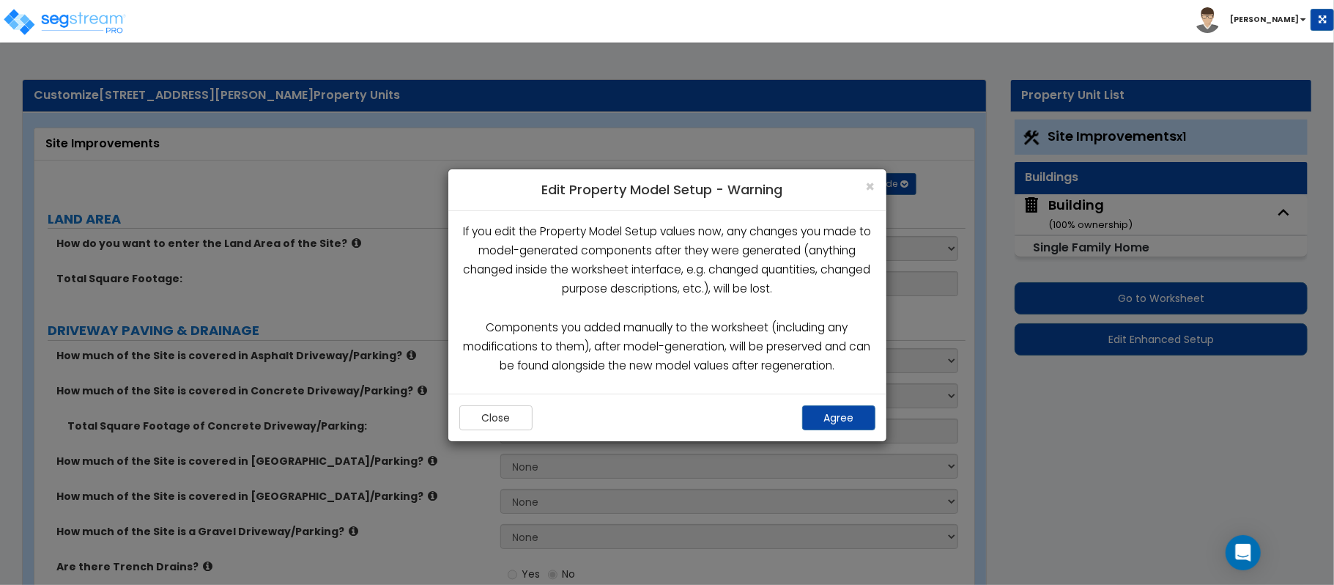
click at [833, 438] on div "Close Agree" at bounding box center [667, 417] width 438 height 48
click at [848, 415] on button "Agree" at bounding box center [838, 417] width 73 height 25
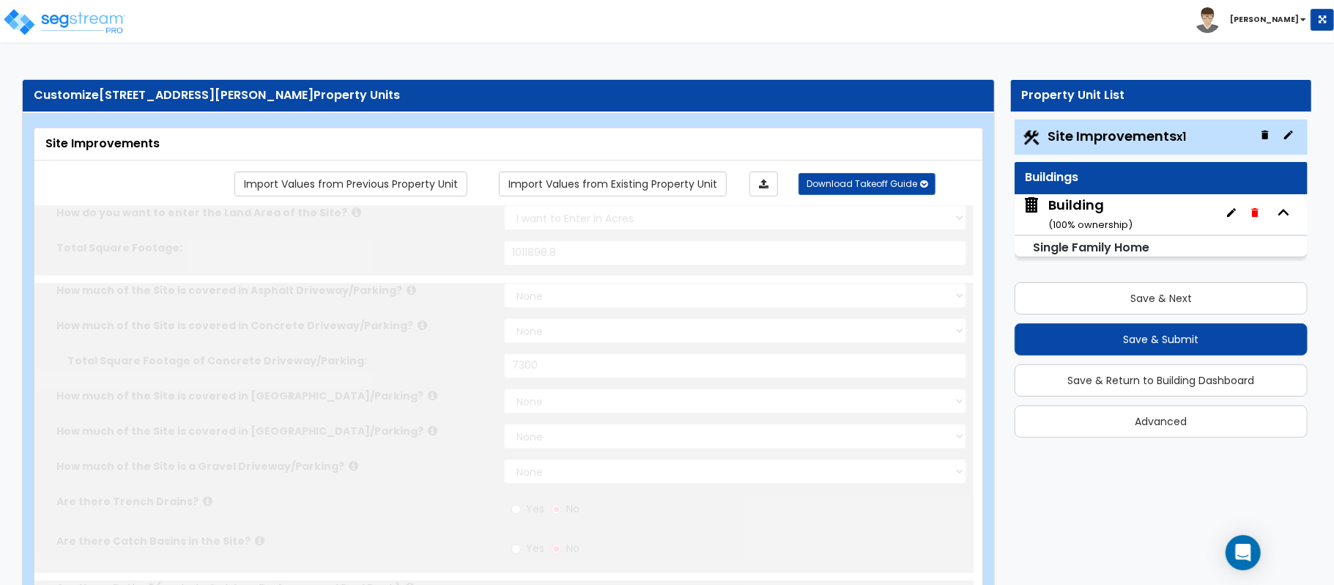
select select "2"
type input "1011898.8"
select select "2"
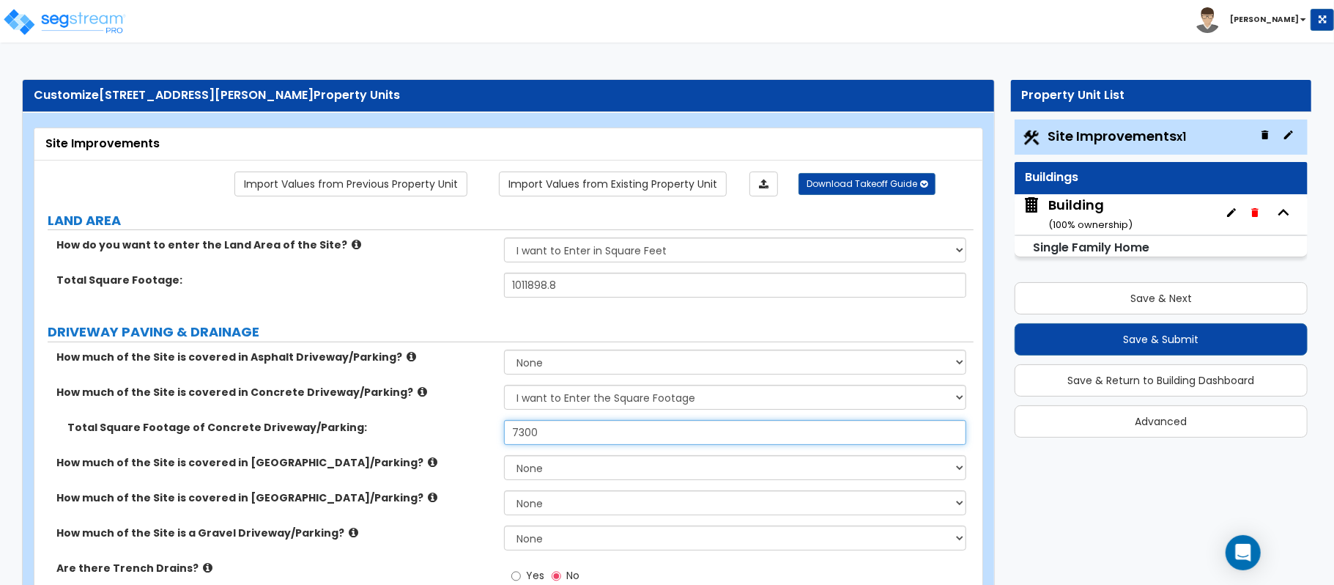
click at [552, 435] on input "7300" at bounding box center [735, 432] width 462 height 25
type input "7,000"
click at [442, 421] on label "Total Square Footage of Concrete Driveway/Parking:" at bounding box center [280, 427] width 426 height 15
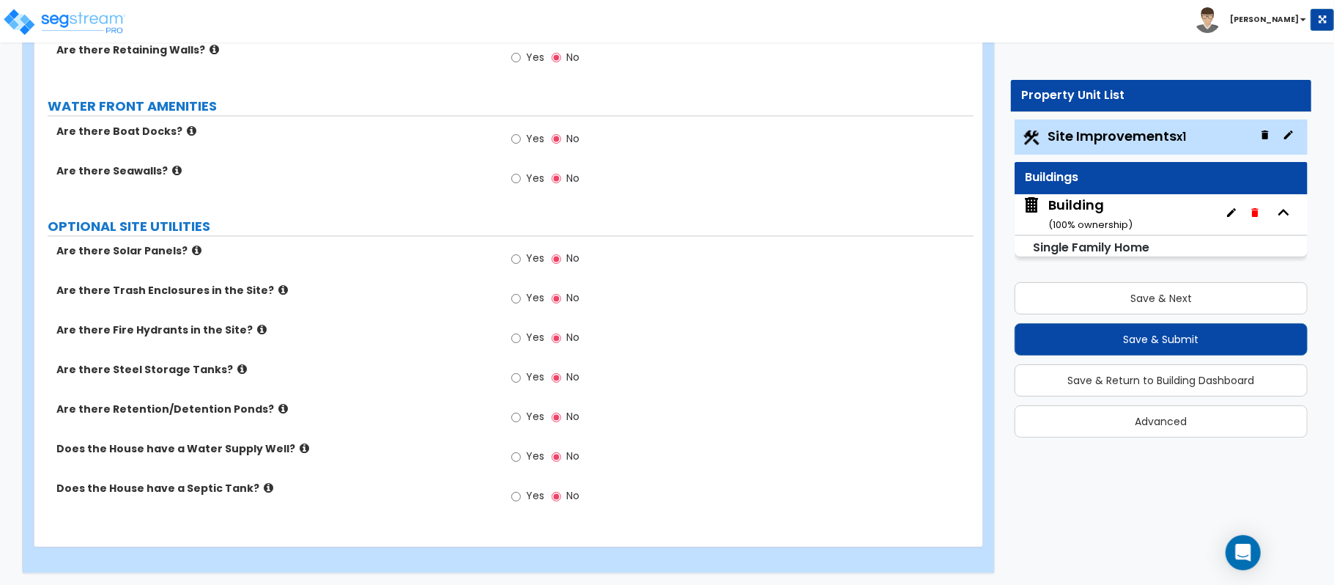
scroll to position [1801, 0]
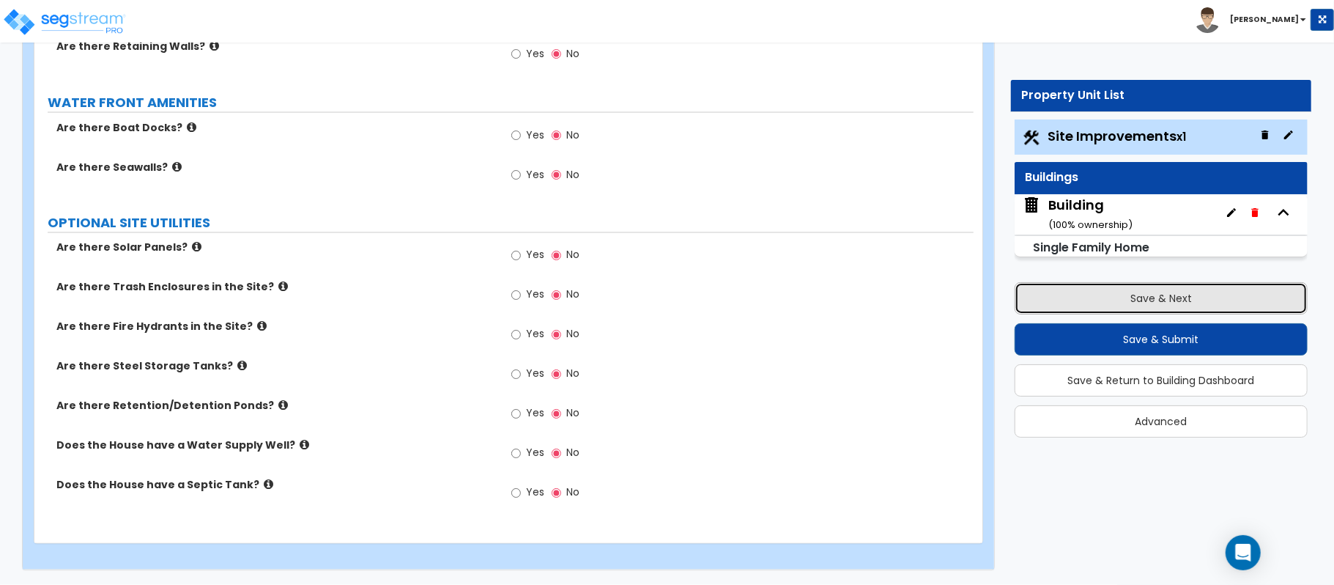
click at [1208, 293] on button "Save & Next" at bounding box center [1161, 298] width 293 height 32
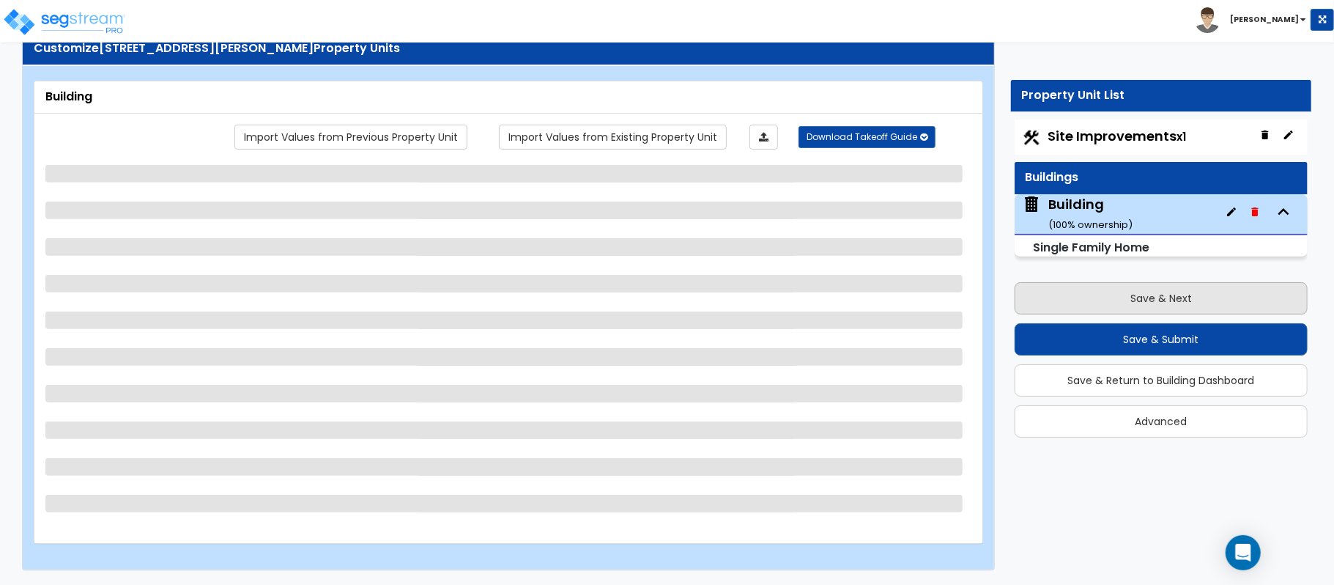
scroll to position [48, 0]
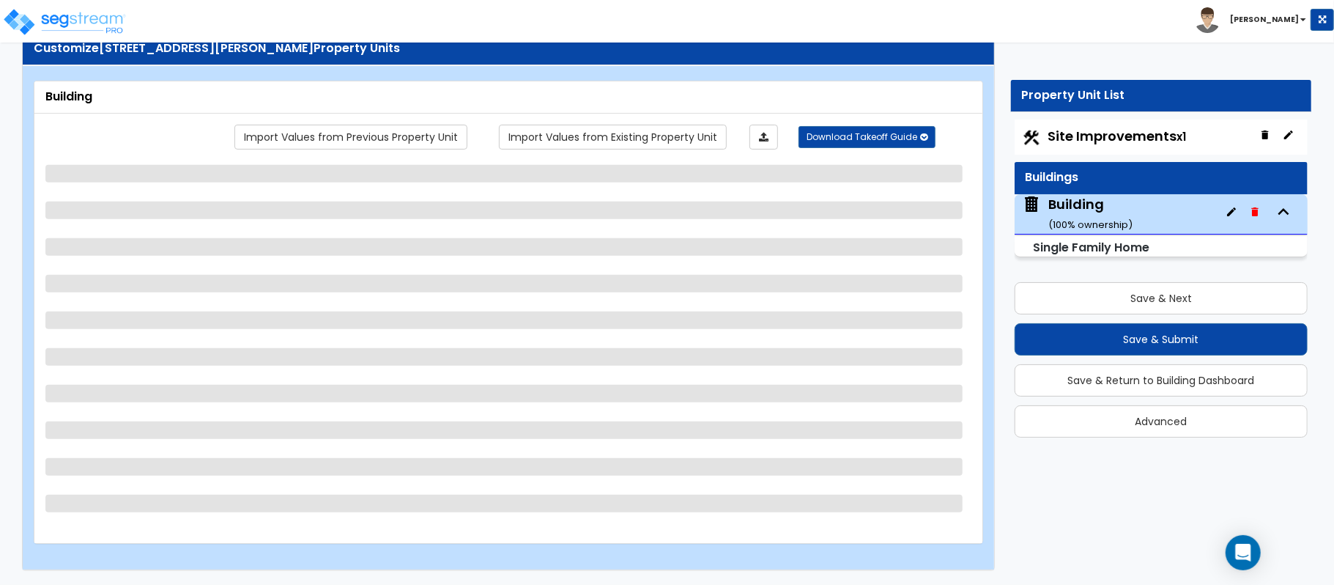
select select "2"
select select "7"
select select "3"
select select "2"
select select "1"
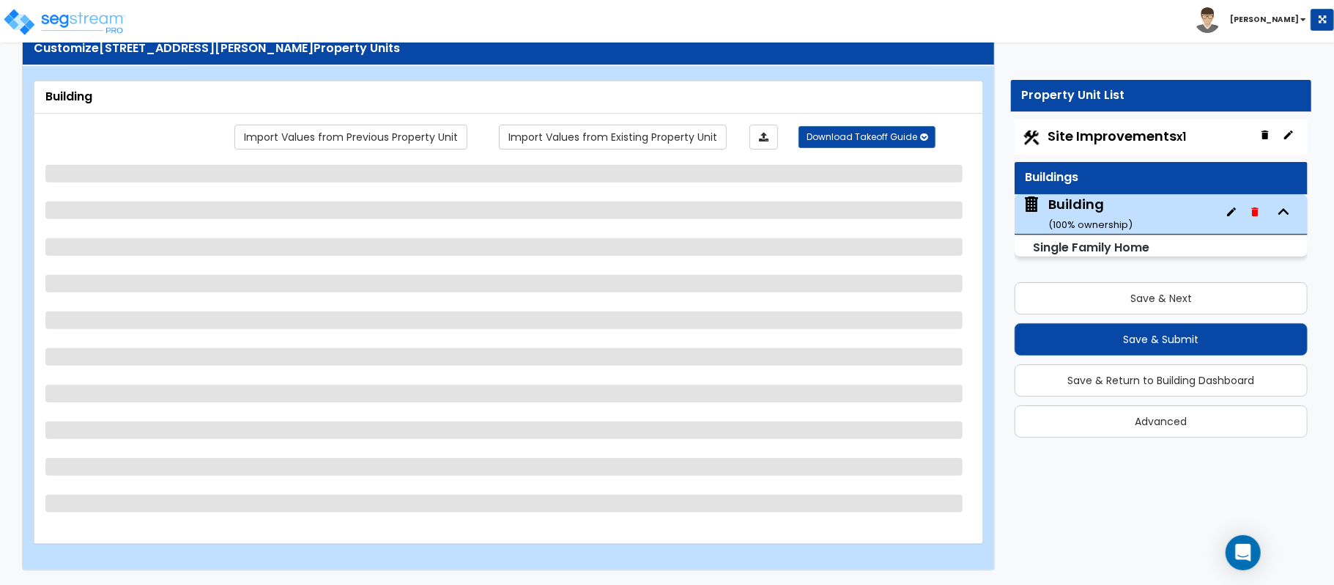
select select "1"
select select "4"
select select "1"
select select "2"
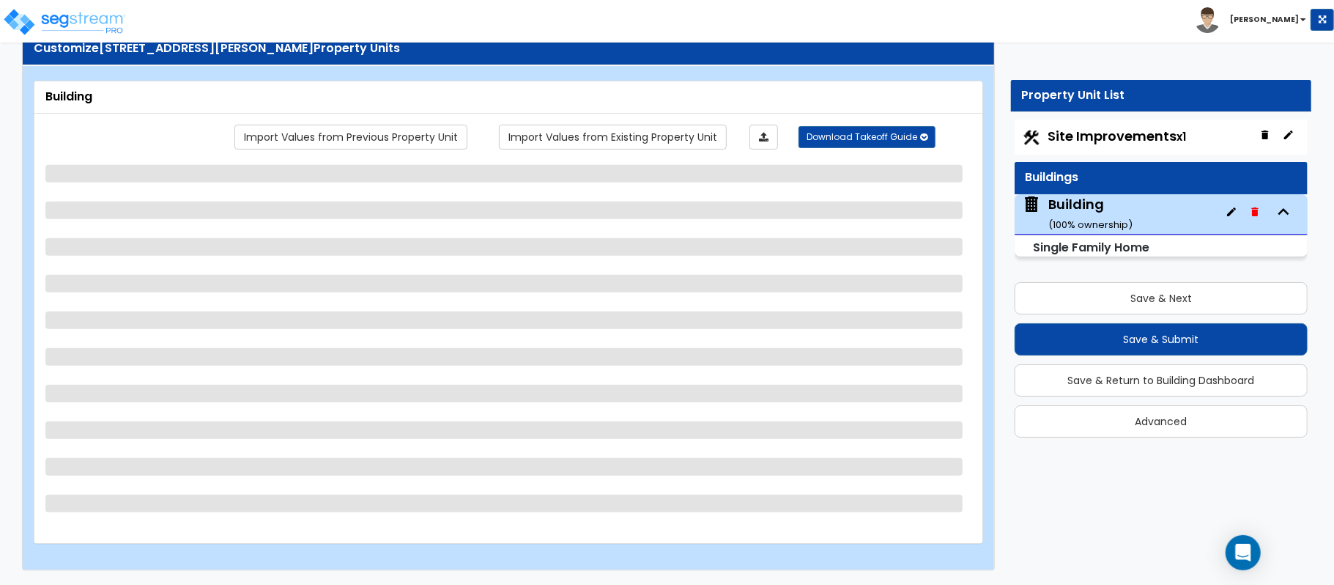
select select "1"
select select "3"
select select "1"
select select "2"
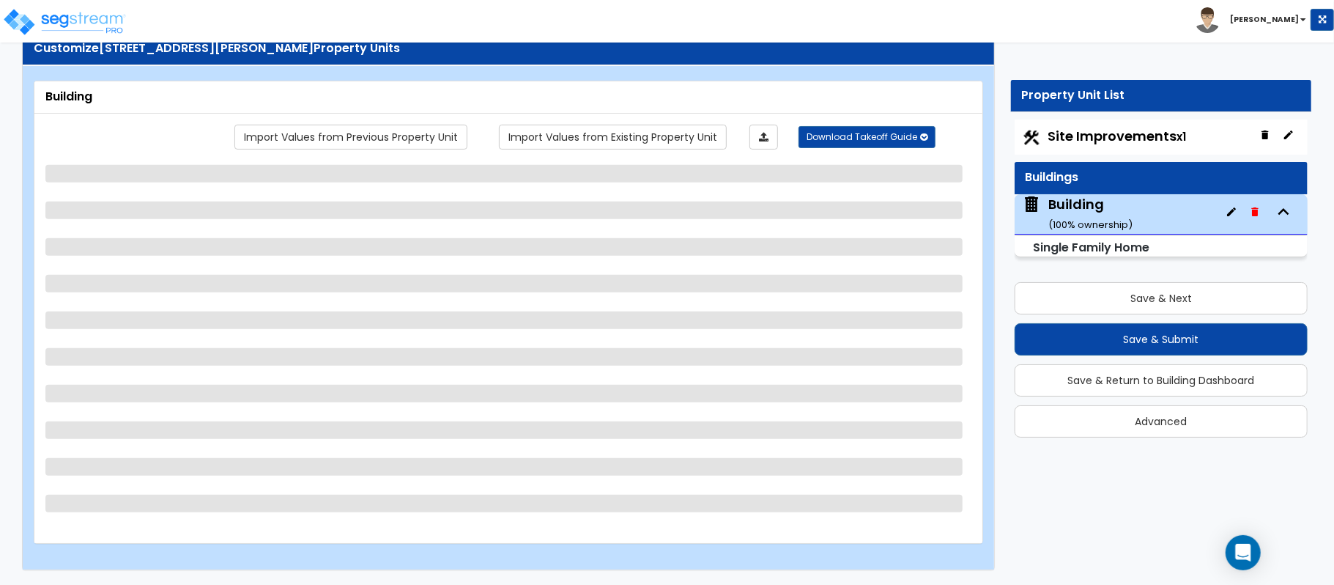
select select "2"
select select "5"
select select "2"
select select "1"
select select "5"
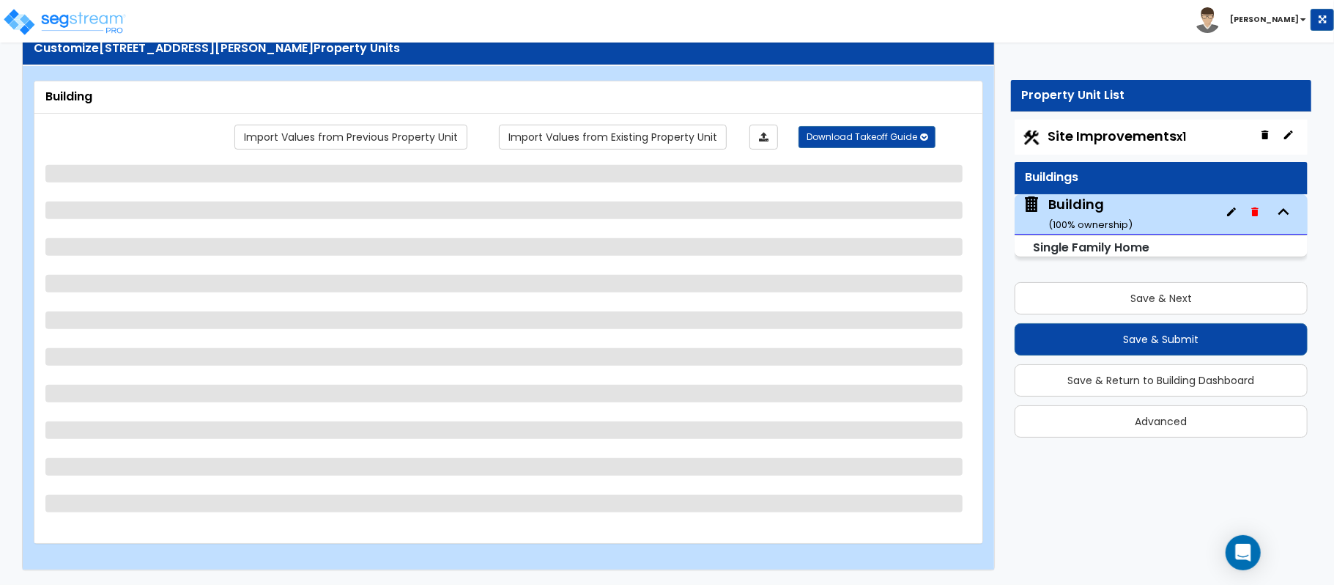
select select "3"
select select "1"
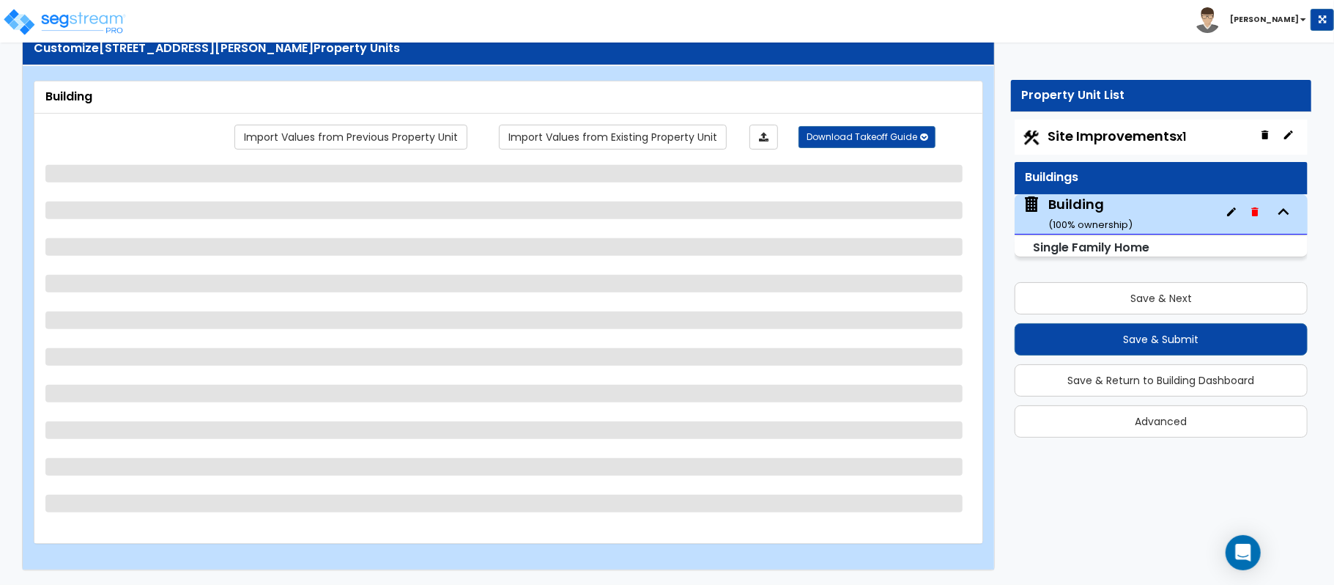
select select "2"
select select "3"
select select "2"
select select "1"
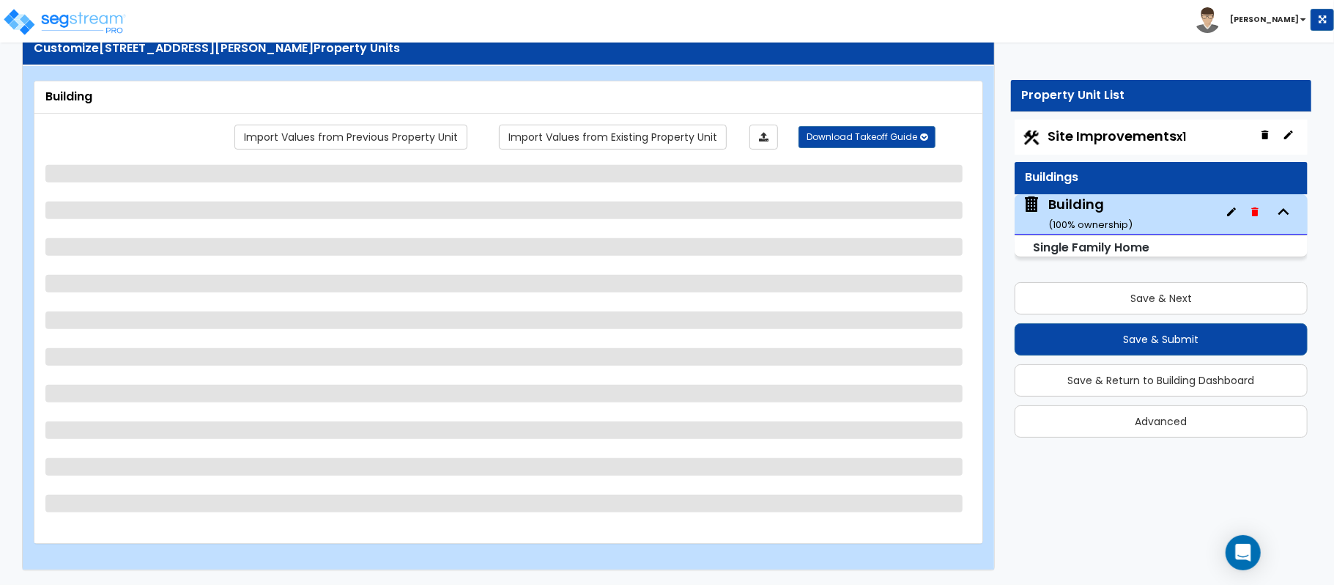
select select "1"
select select "2"
select select "3"
select select "1"
select select "3"
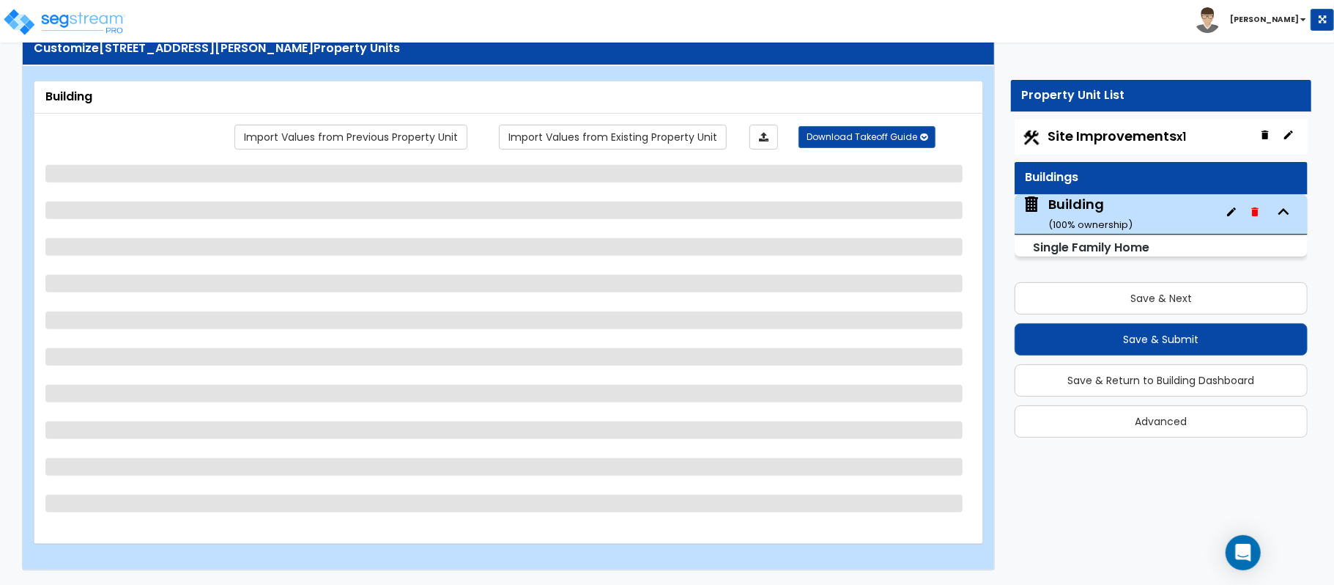
select select "2"
select select "1"
select select "2"
select select "3"
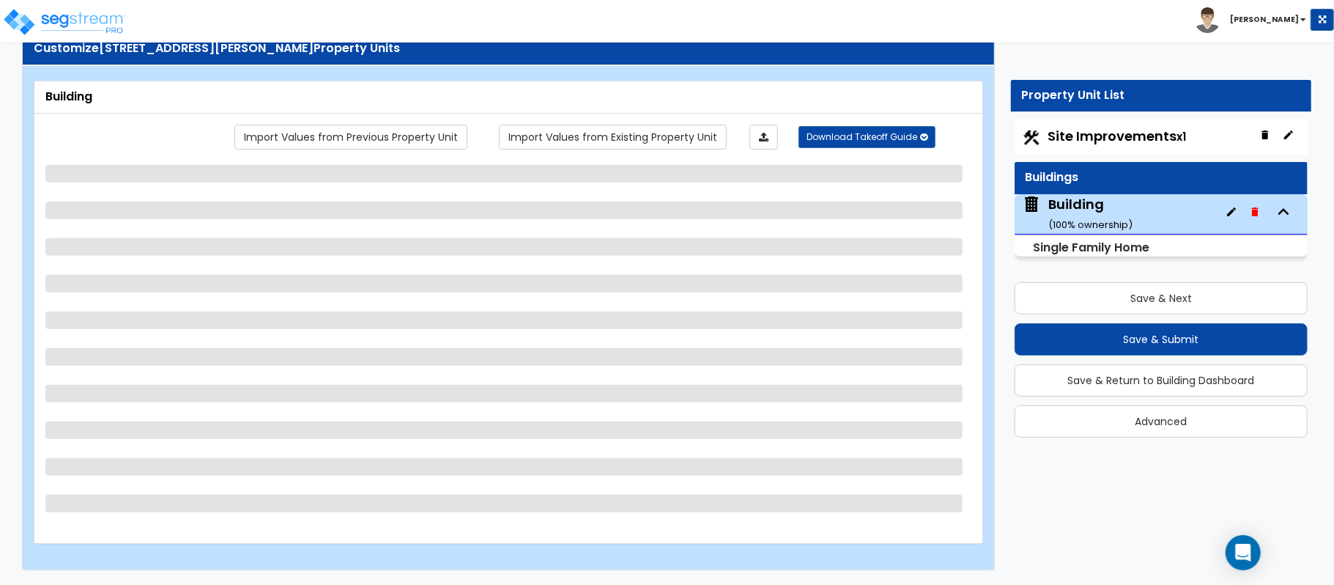
select select "3"
select select "2"
select select "1"
select select "2"
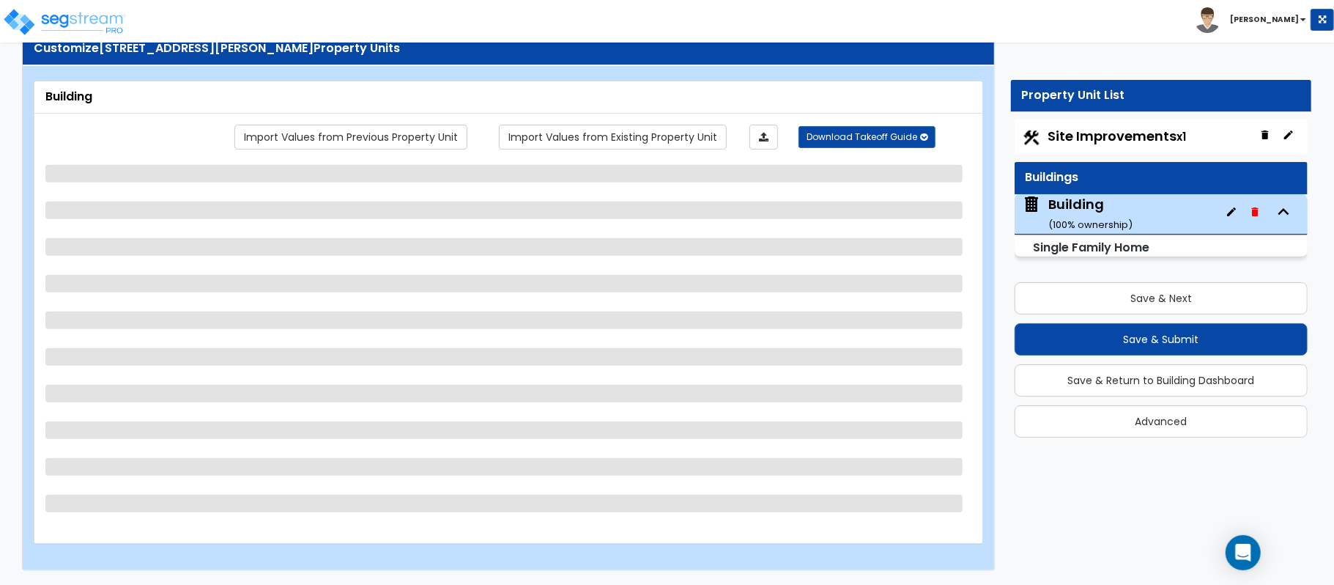
select select "6"
select select "1"
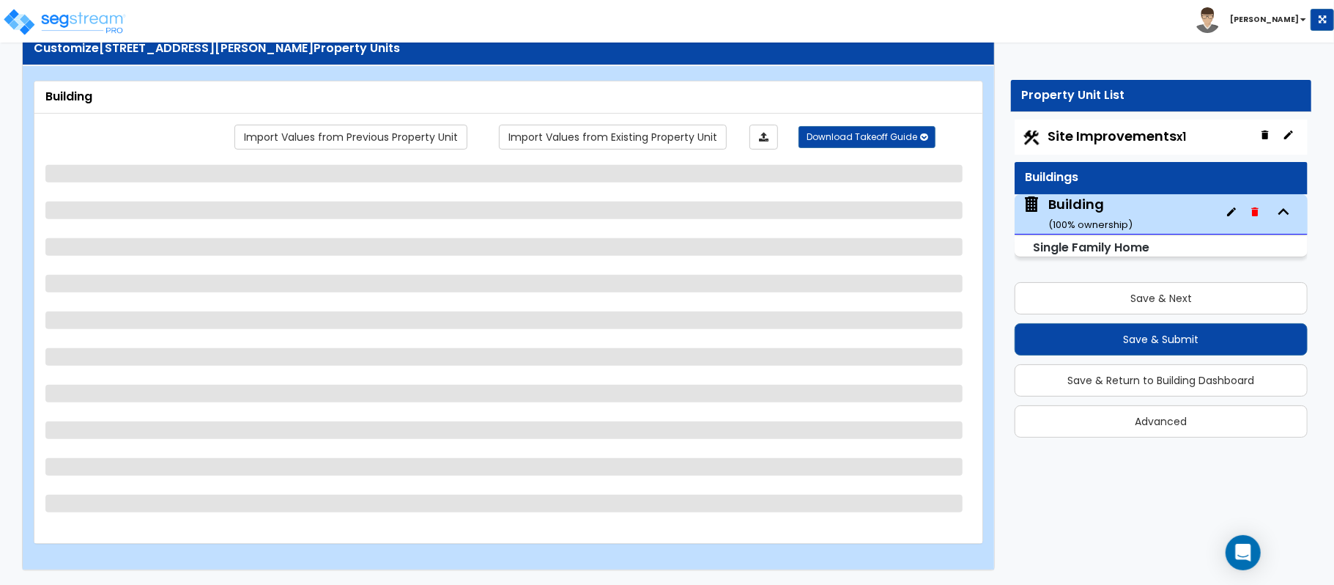
select select "1"
select select "2"
select select "1"
select select "2"
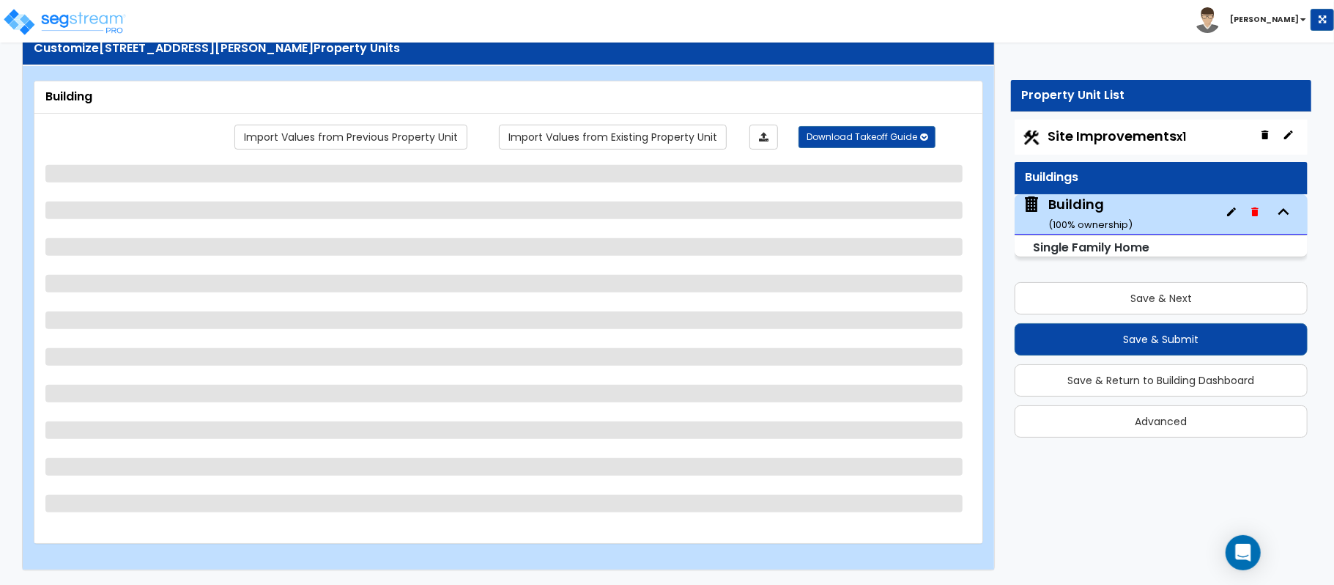
select select "2"
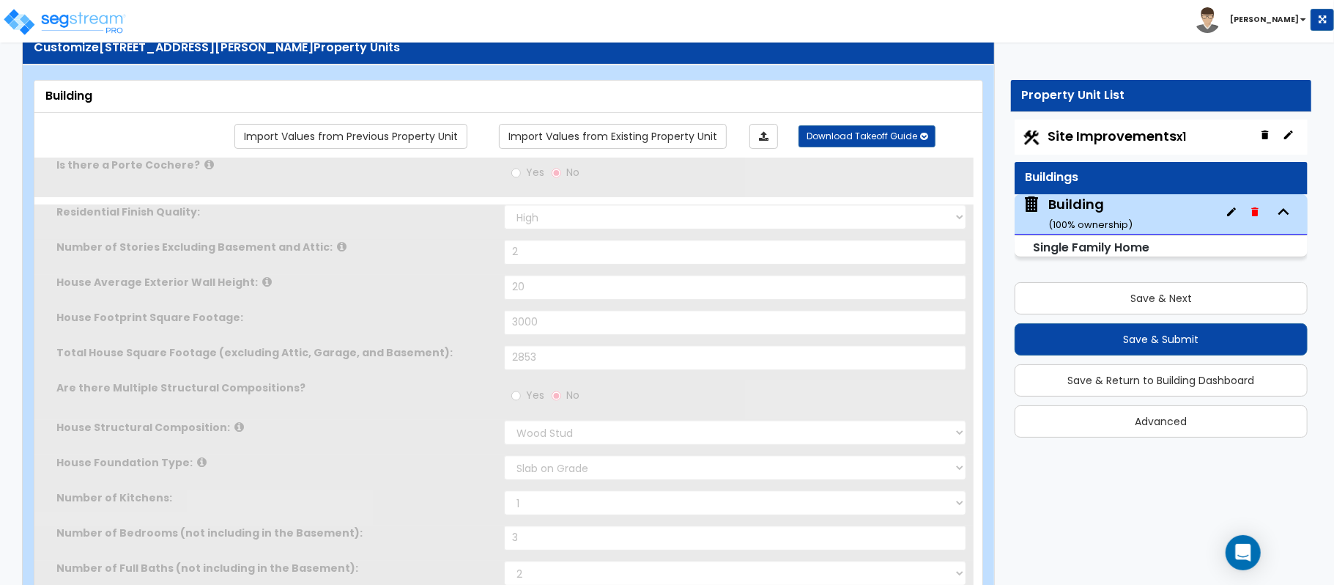
select select "2"
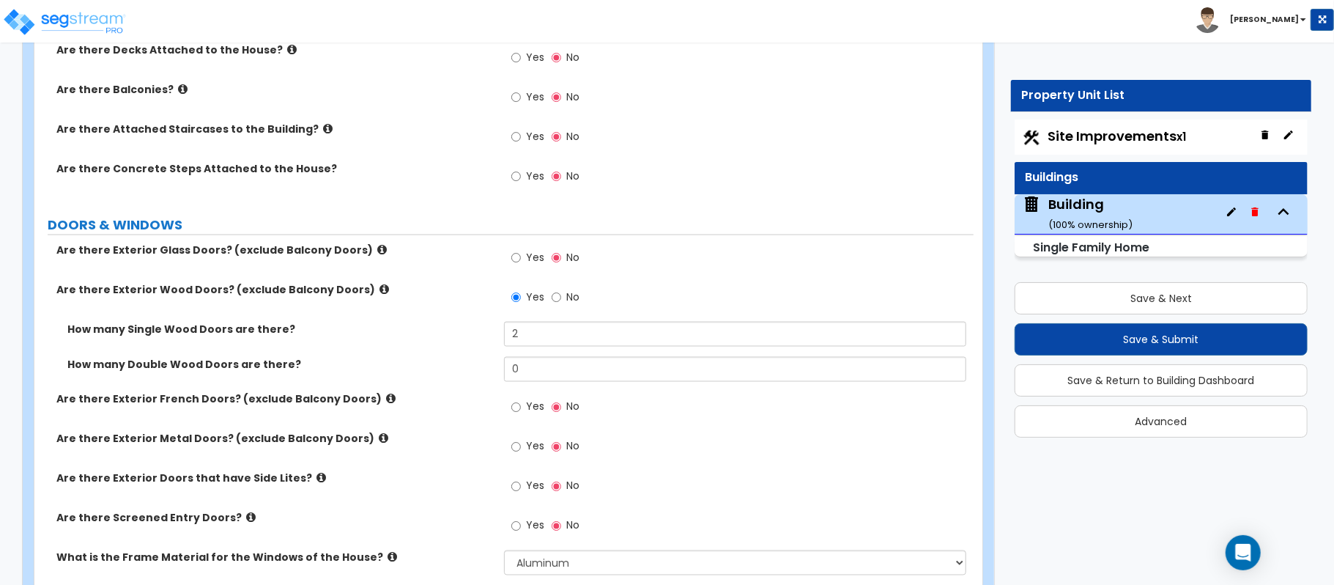
scroll to position [2289, 0]
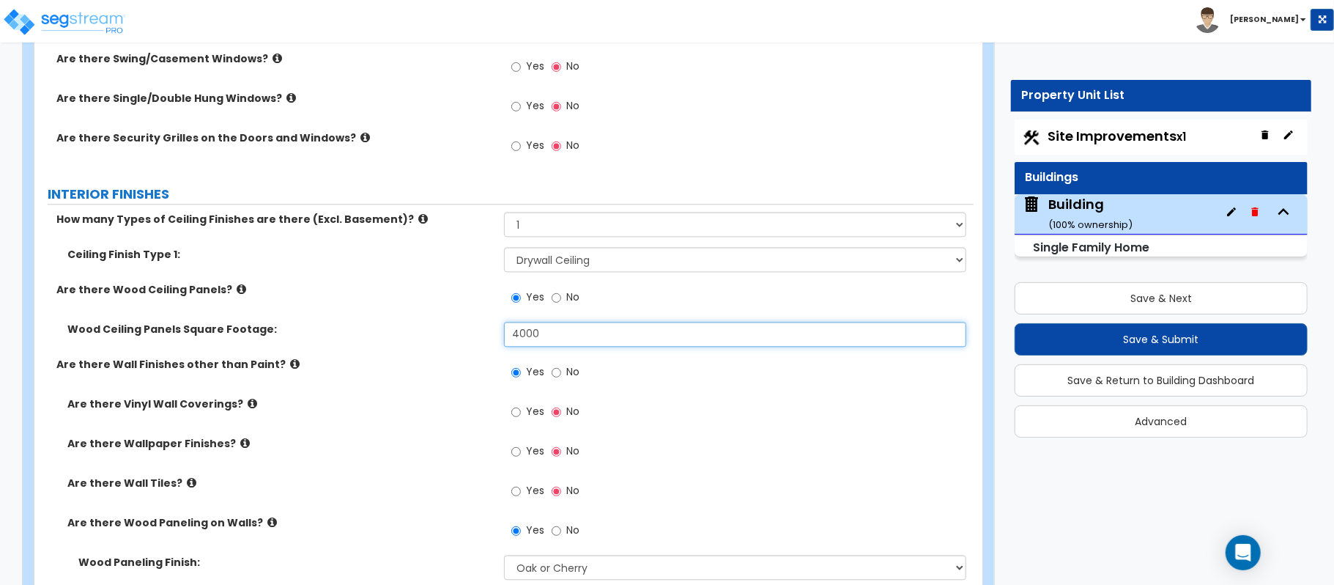
click at [523, 343] on input "4000" at bounding box center [735, 334] width 462 height 25
click at [522, 341] on input "4000" at bounding box center [735, 334] width 462 height 25
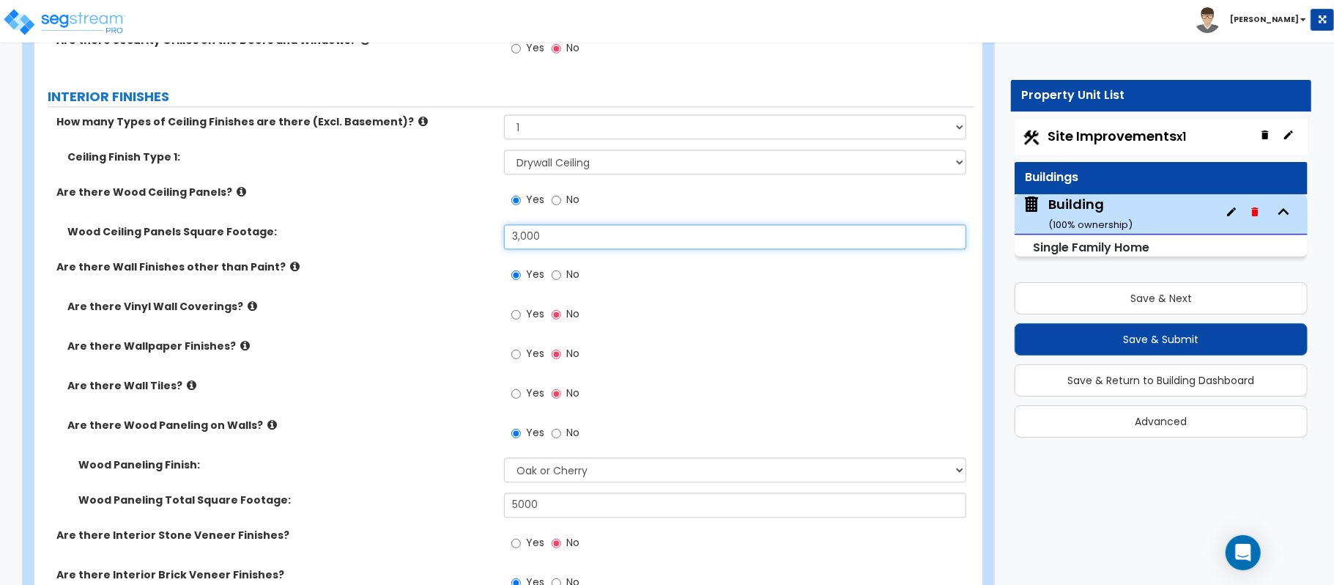
scroll to position [2484, 0]
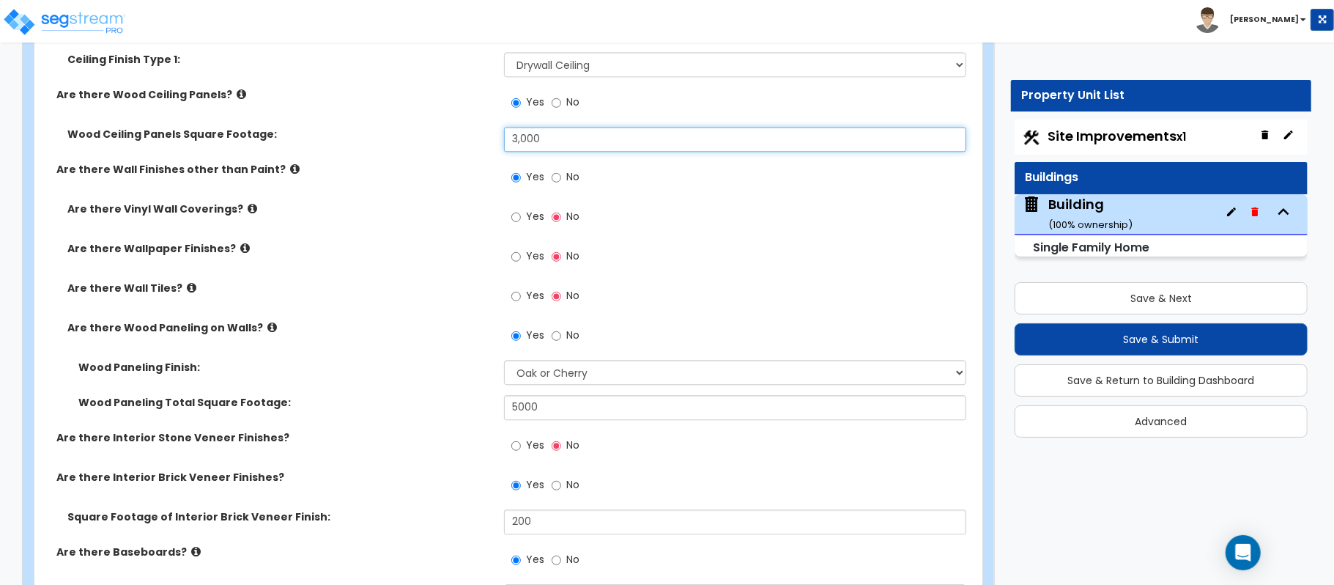
type input "3,000"
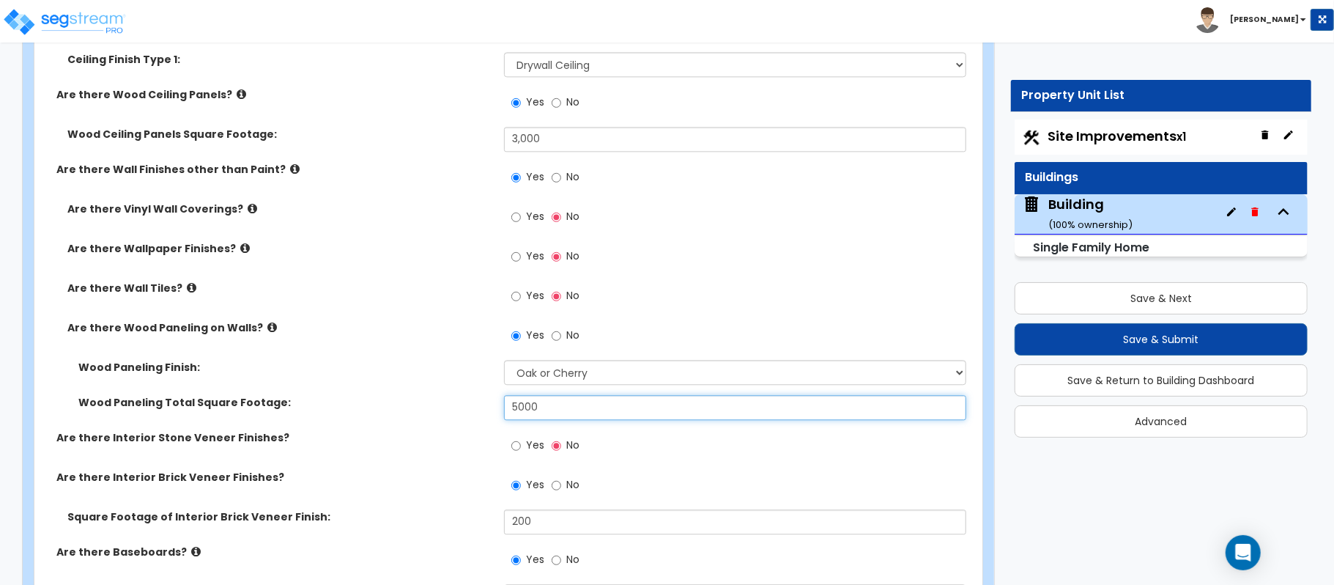
click at [535, 413] on input "5000" at bounding box center [735, 407] width 462 height 25
type input "3,000"
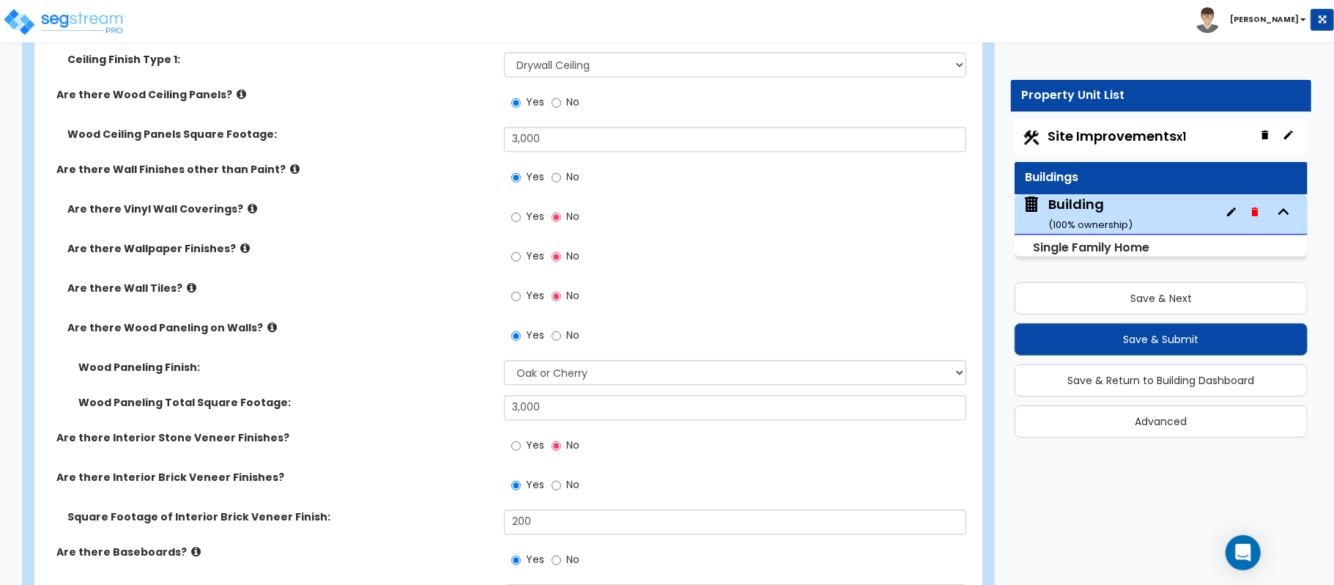
click at [441, 432] on label "Are there Interior Stone Veneer Finishes?" at bounding box center [274, 437] width 437 height 15
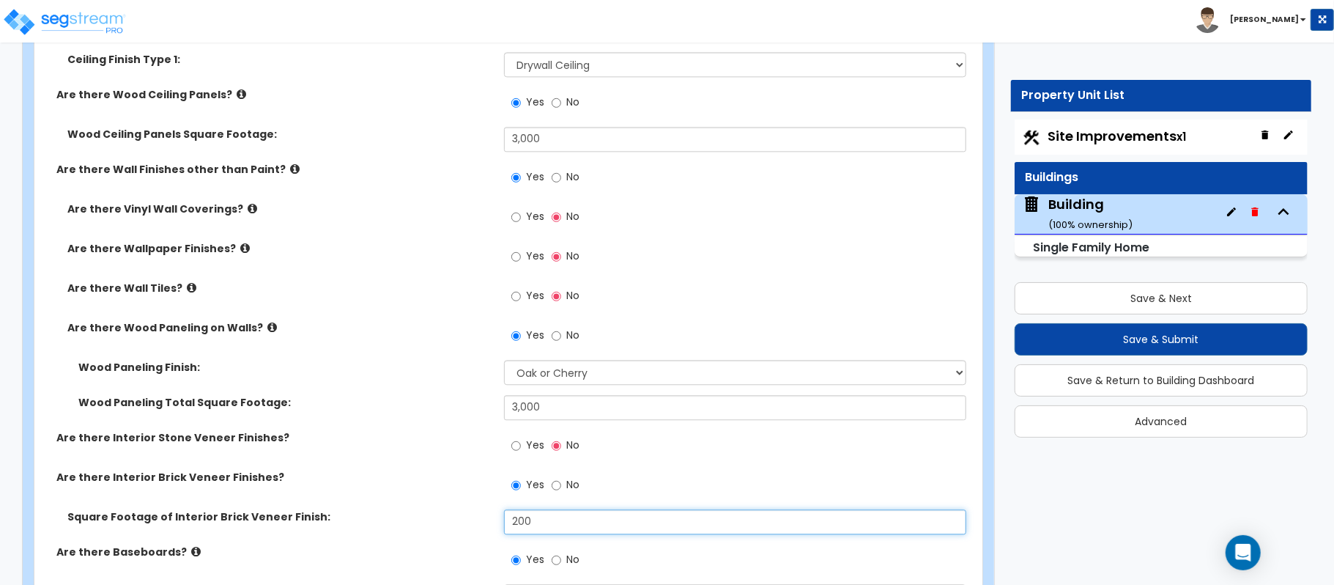
click at [545, 516] on input "200" at bounding box center [735, 521] width 462 height 25
type input "100"
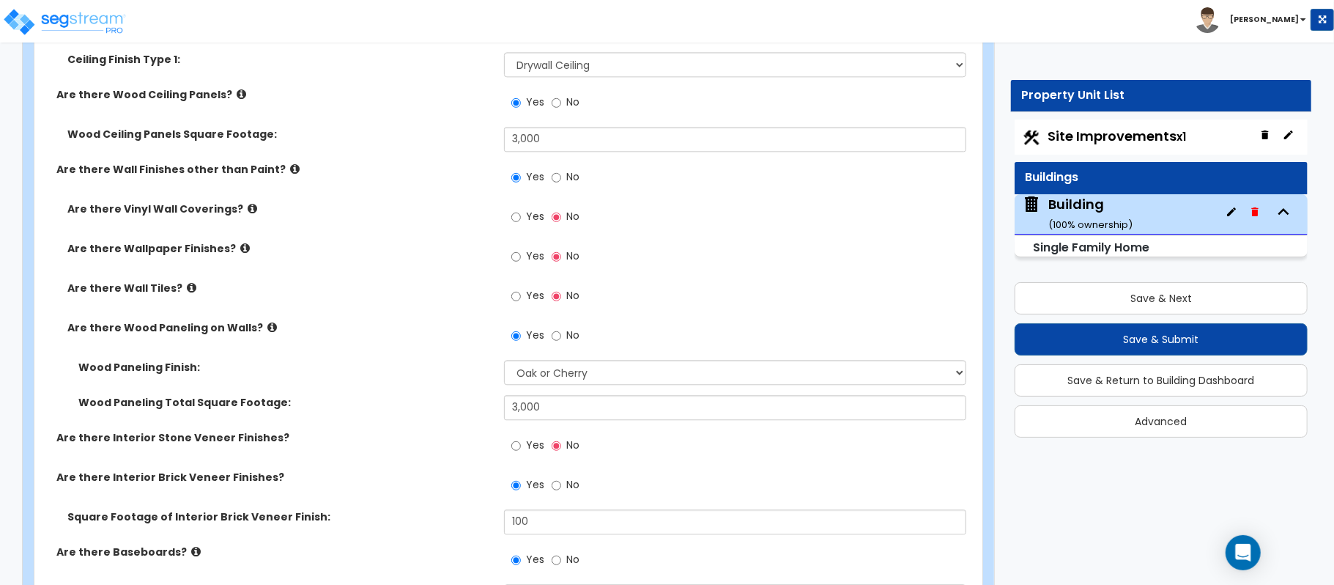
click at [404, 413] on div "Wood Paneling Total Square Footage: 3,000" at bounding box center [503, 412] width 939 height 35
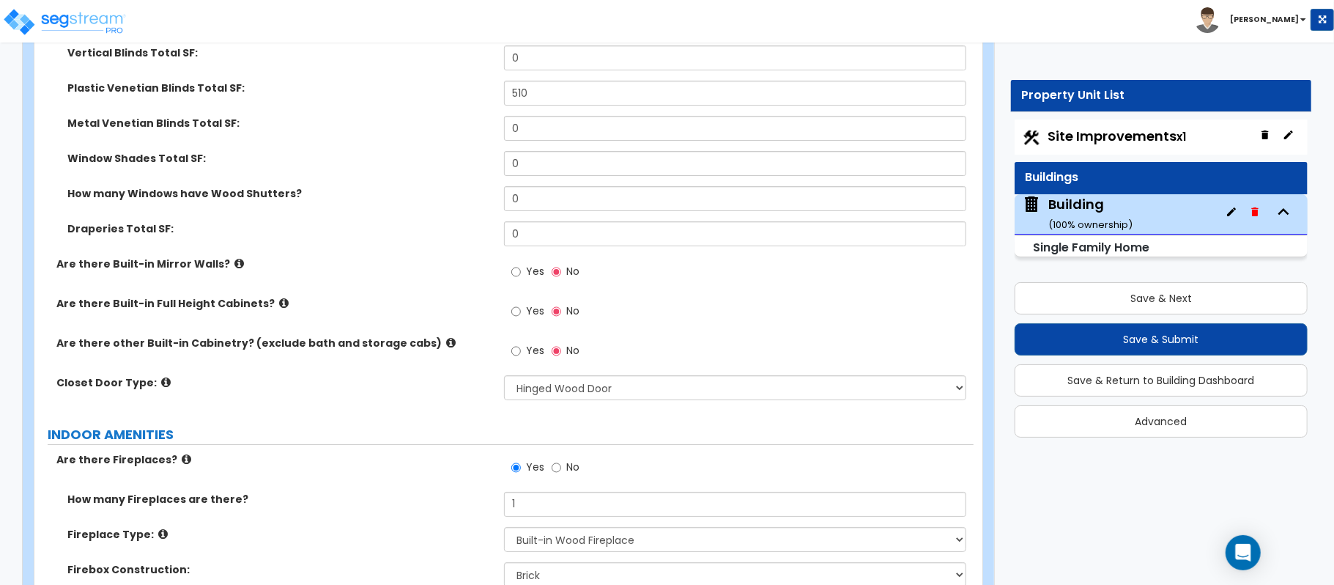
scroll to position [5589, 0]
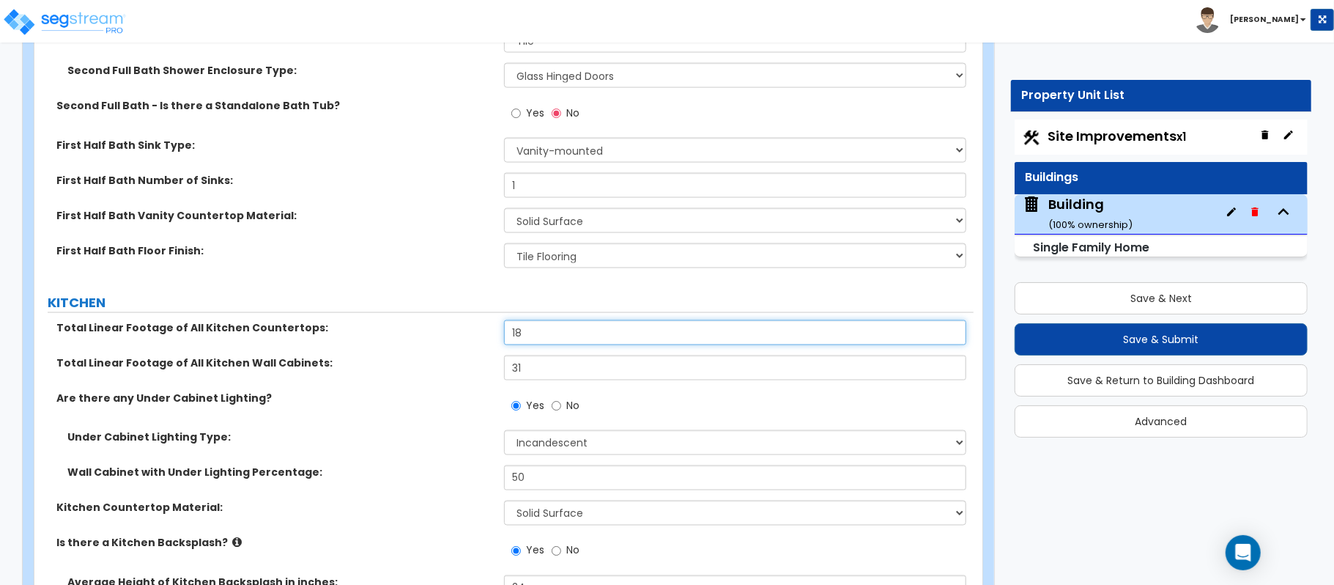
click at [593, 320] on input "18" at bounding box center [735, 332] width 462 height 25
type input "16"
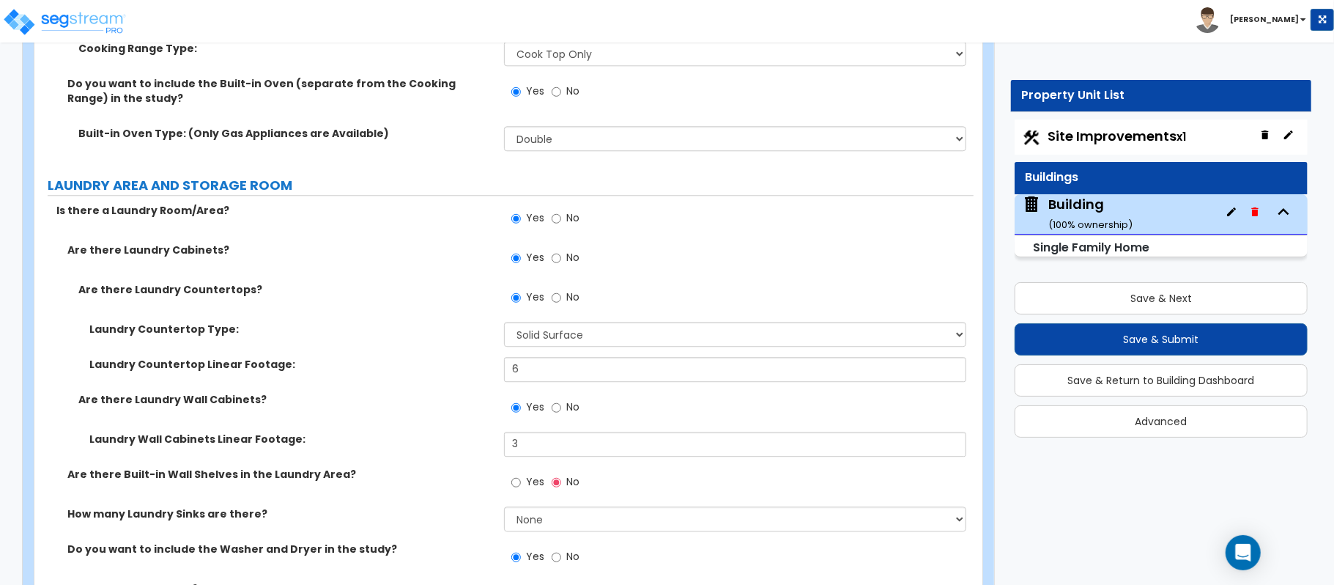
scroll to position [6859, 0]
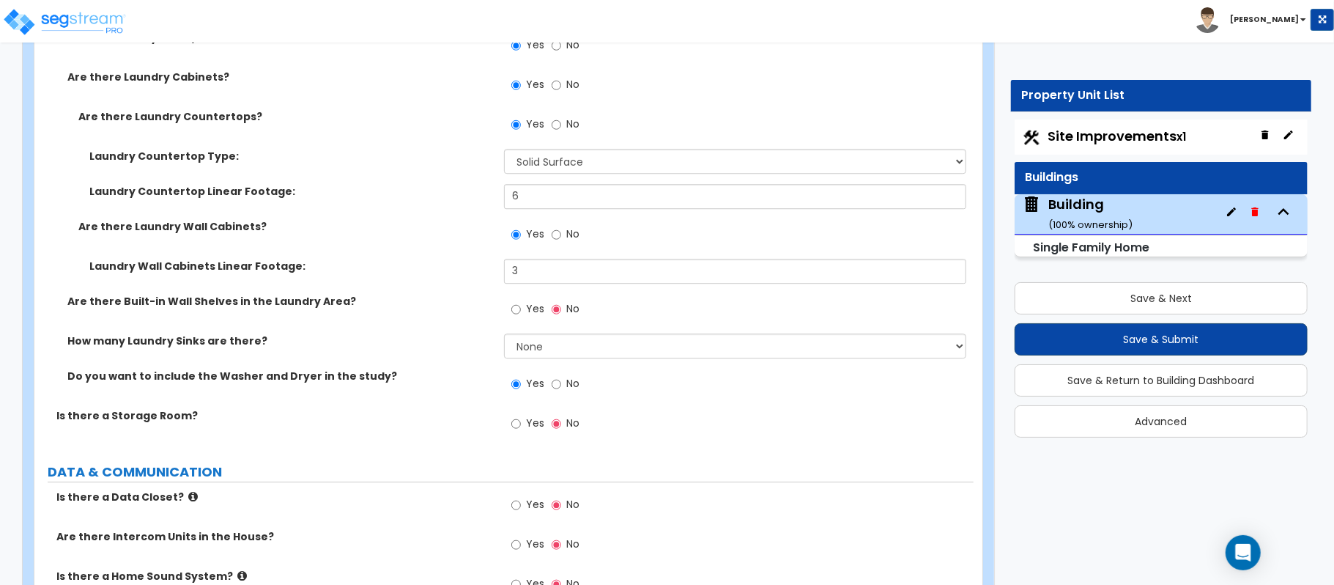
type input "26"
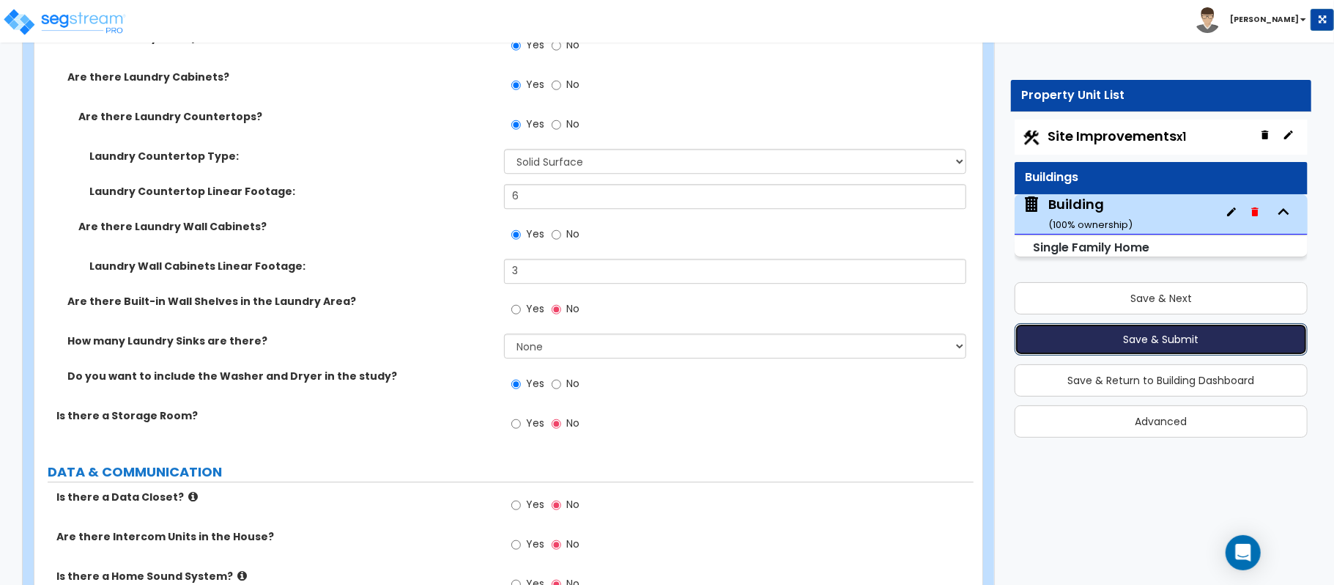
click at [1122, 338] on button "Save & Submit" at bounding box center [1161, 339] width 293 height 32
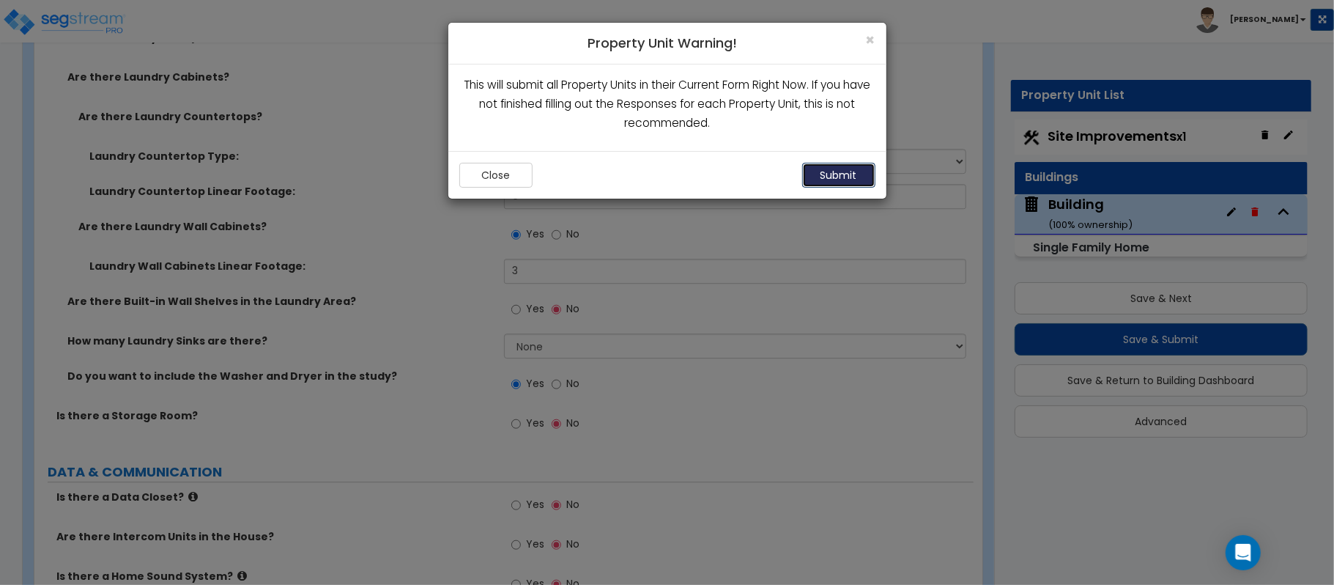
click at [847, 171] on button "Submit" at bounding box center [838, 175] width 73 height 25
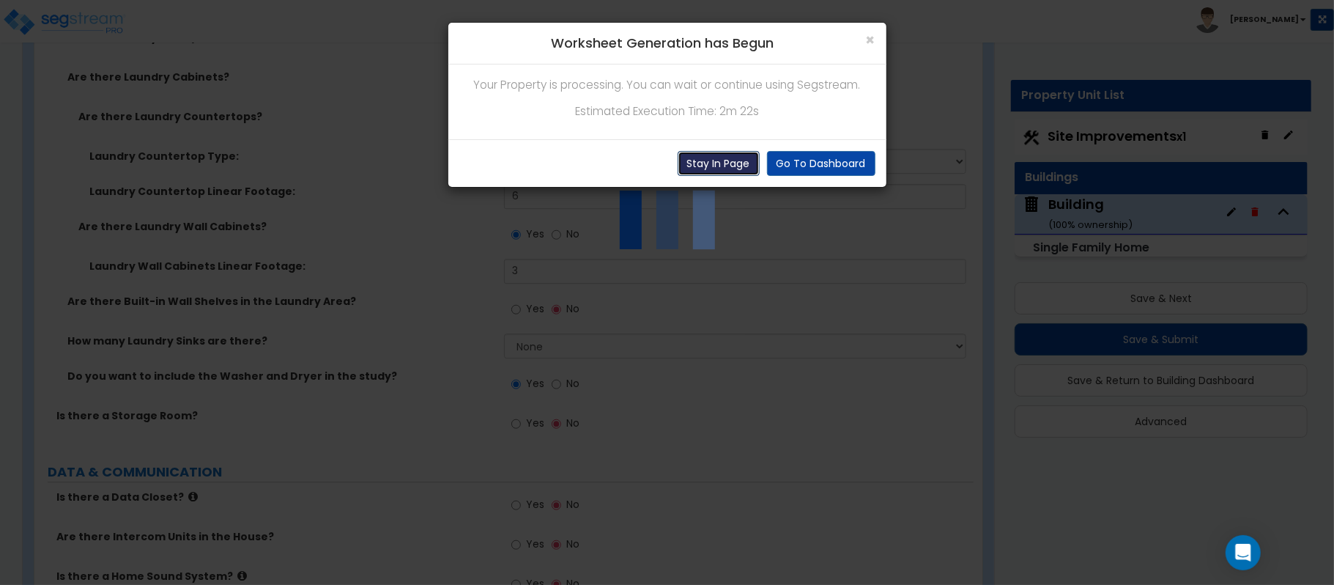
click at [700, 163] on button "Stay In Page" at bounding box center [719, 163] width 82 height 25
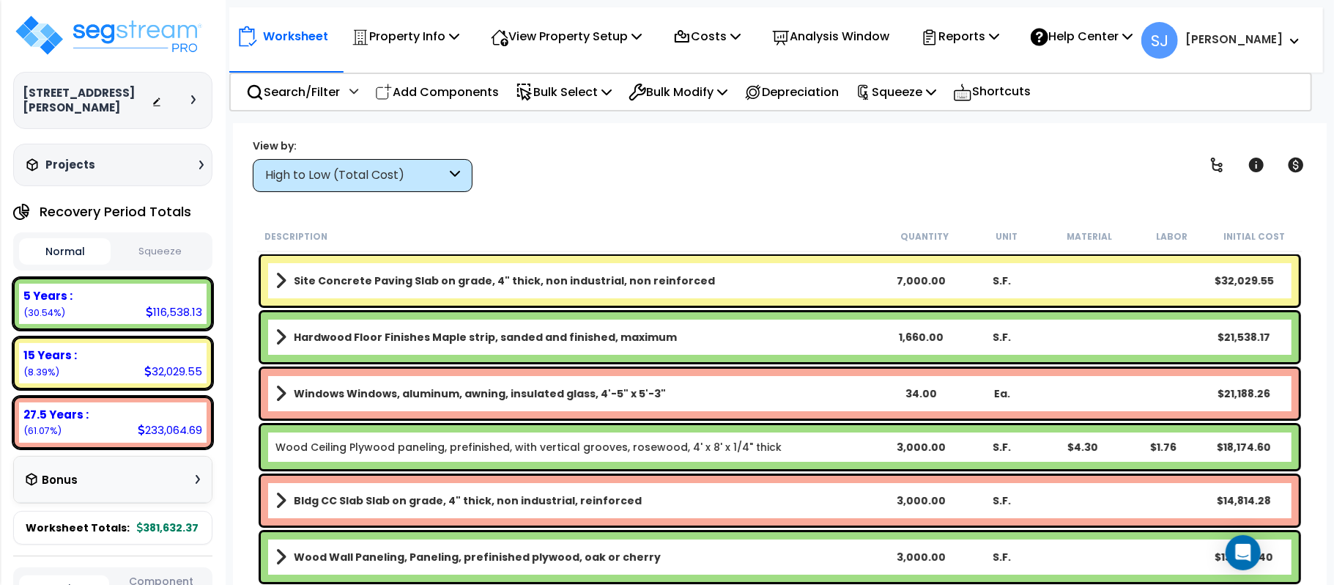
click at [838, 441] on b "Wood Ceiling Plywood paneling, prefinished, with vertical grooves, rosewood, 4'…" at bounding box center [577, 447] width 605 height 15
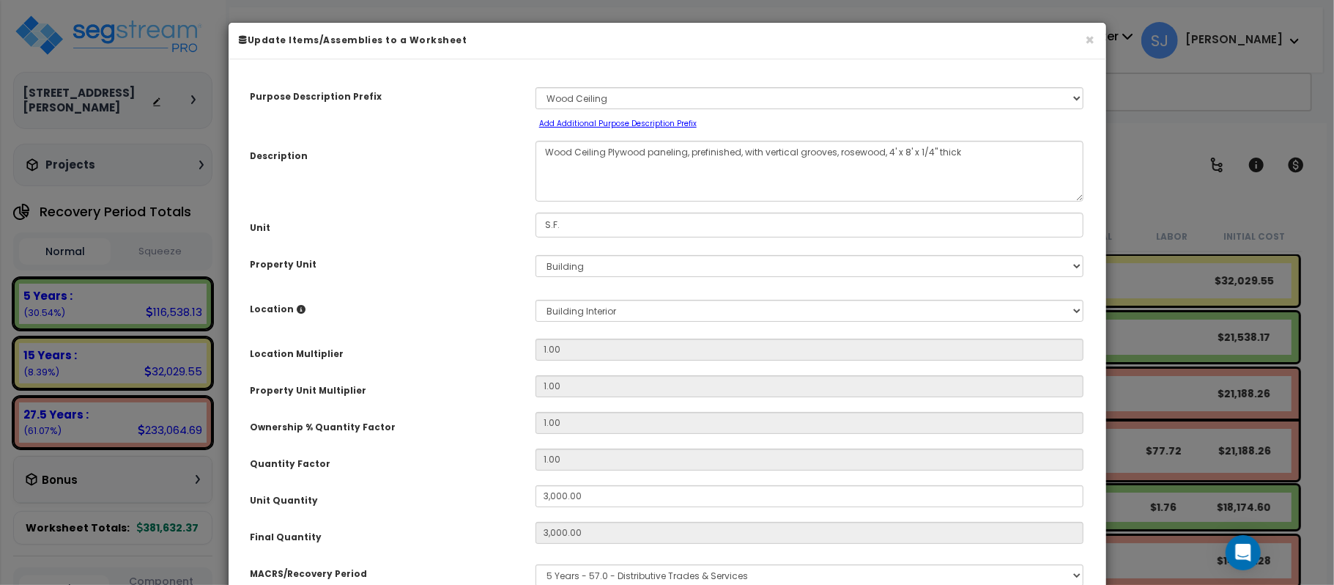
select select "15951"
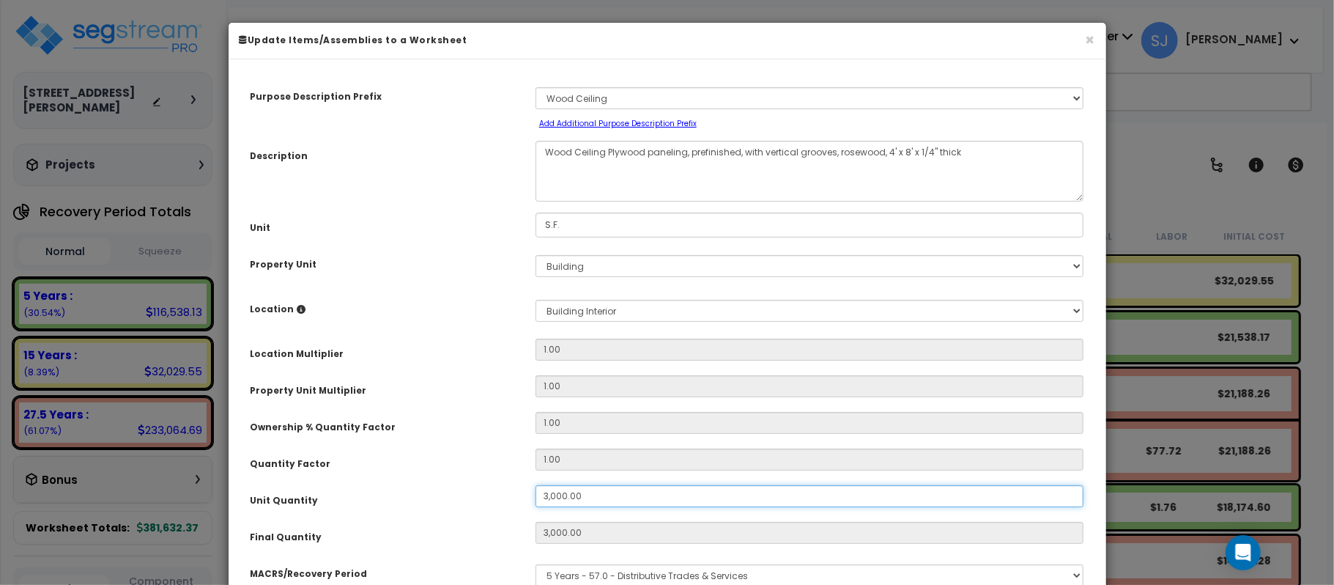
click at [620, 494] on input "3,000.00" at bounding box center [810, 496] width 549 height 22
type input "3,000"
type input "$18,180.00"
type input "3,000"
type input "$18,180.00"
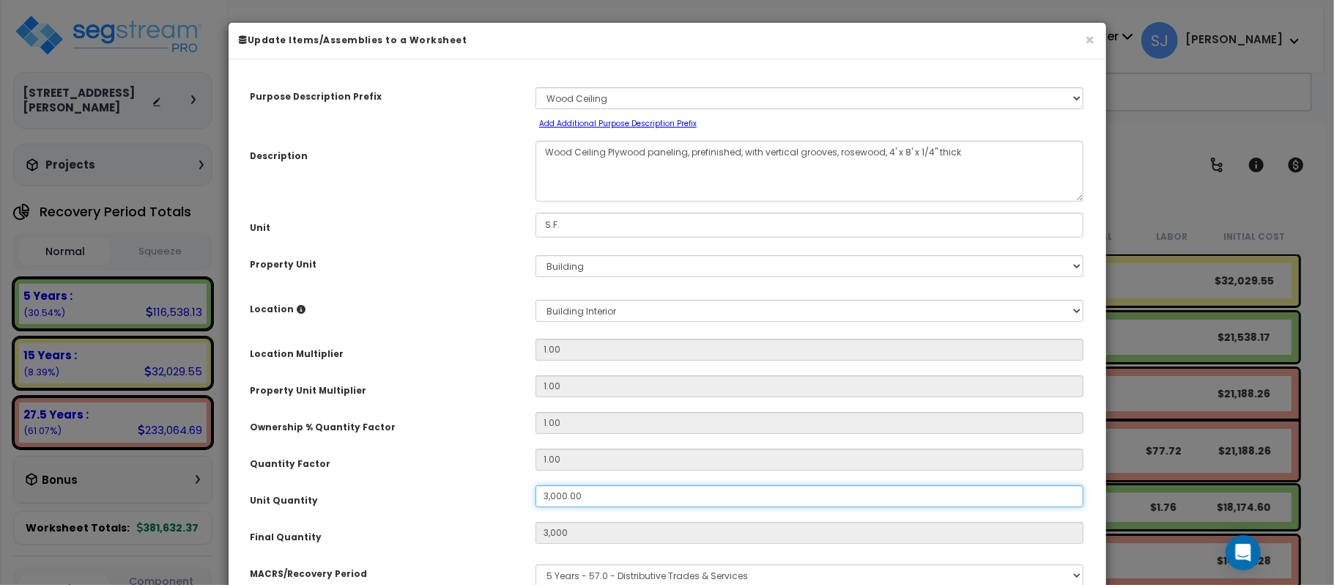
type input "3,000"
type input "$18,180.00"
type input "2"
type input "3,000"
type input "$18,180.00"
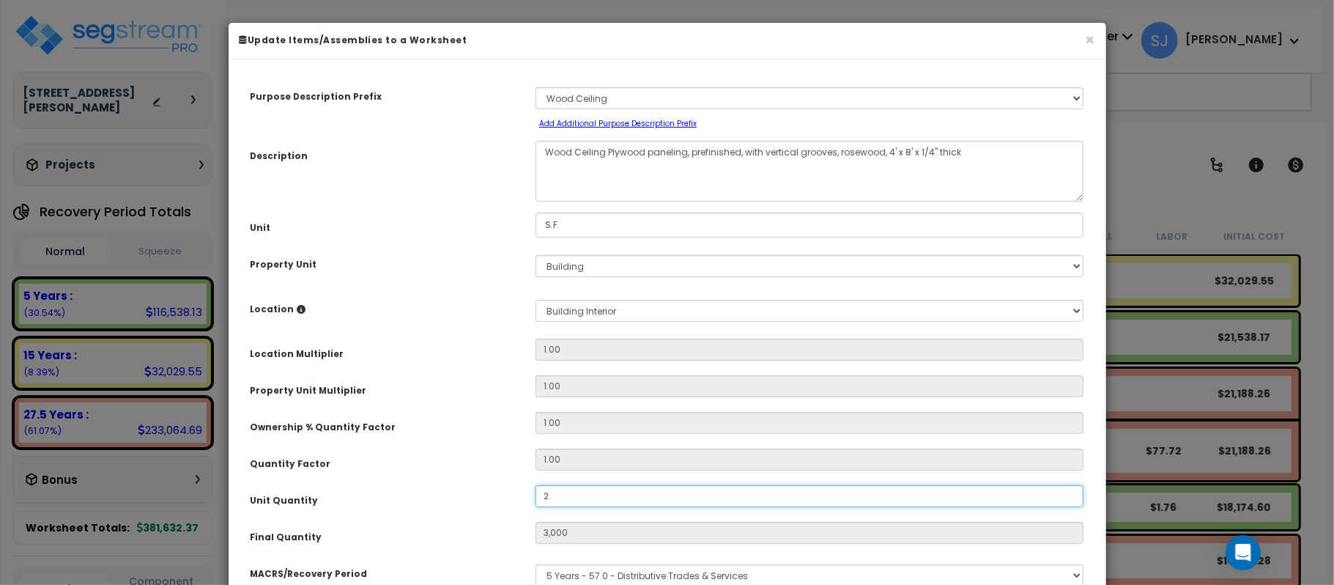
type input "2"
type input "$12.12"
type input "20"
type input "$121.20"
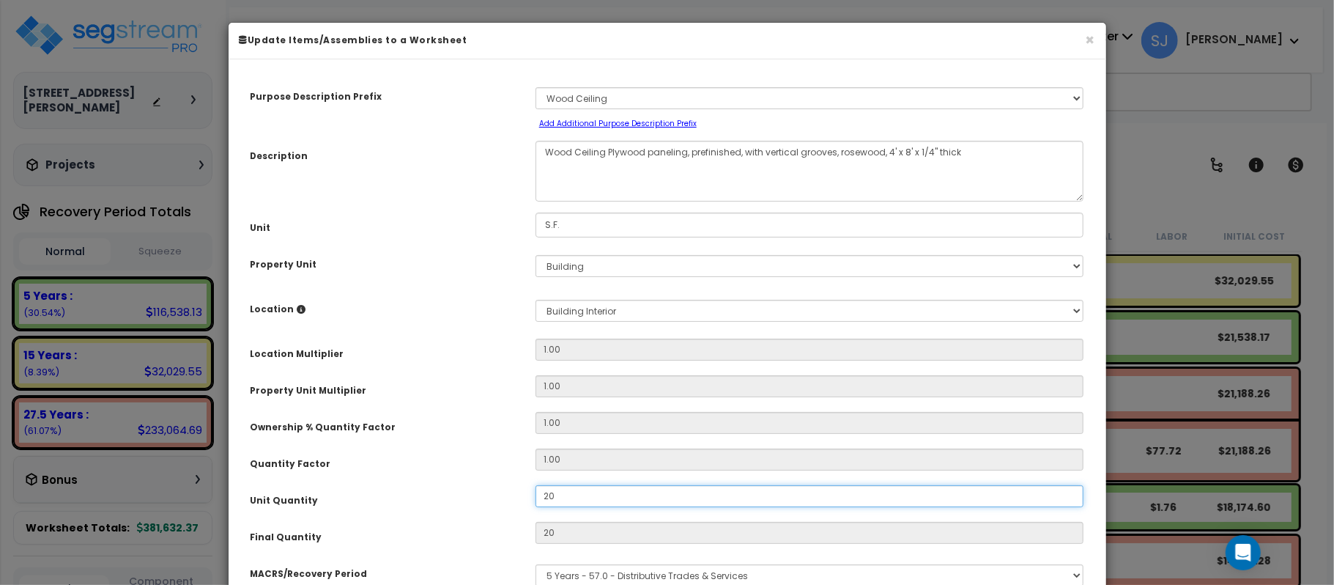
type input "200"
type input "$1,212.00"
type input "2,000"
type input "$1,212.00"
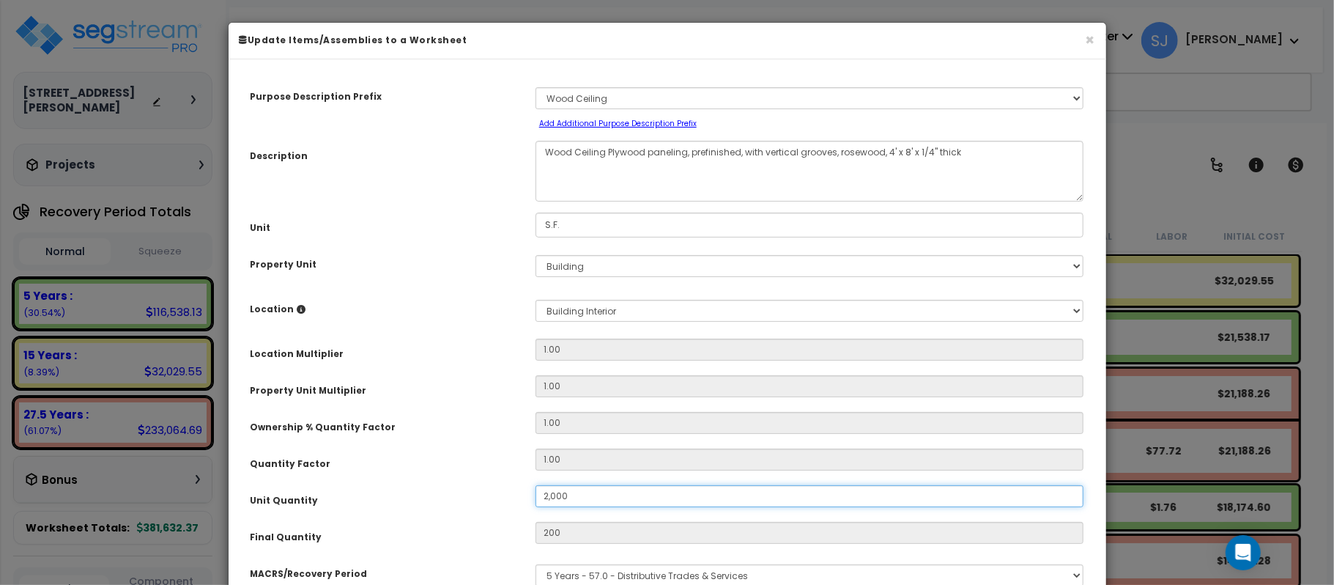
type input "2,000"
type input "$12,120.00"
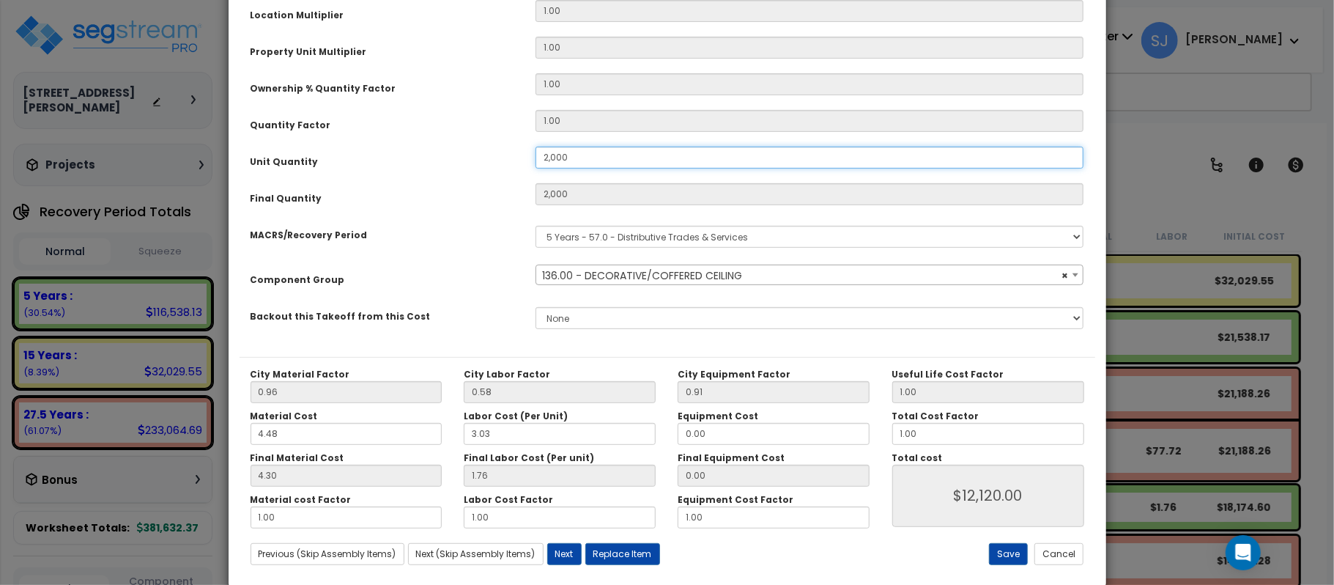
scroll to position [364, 0]
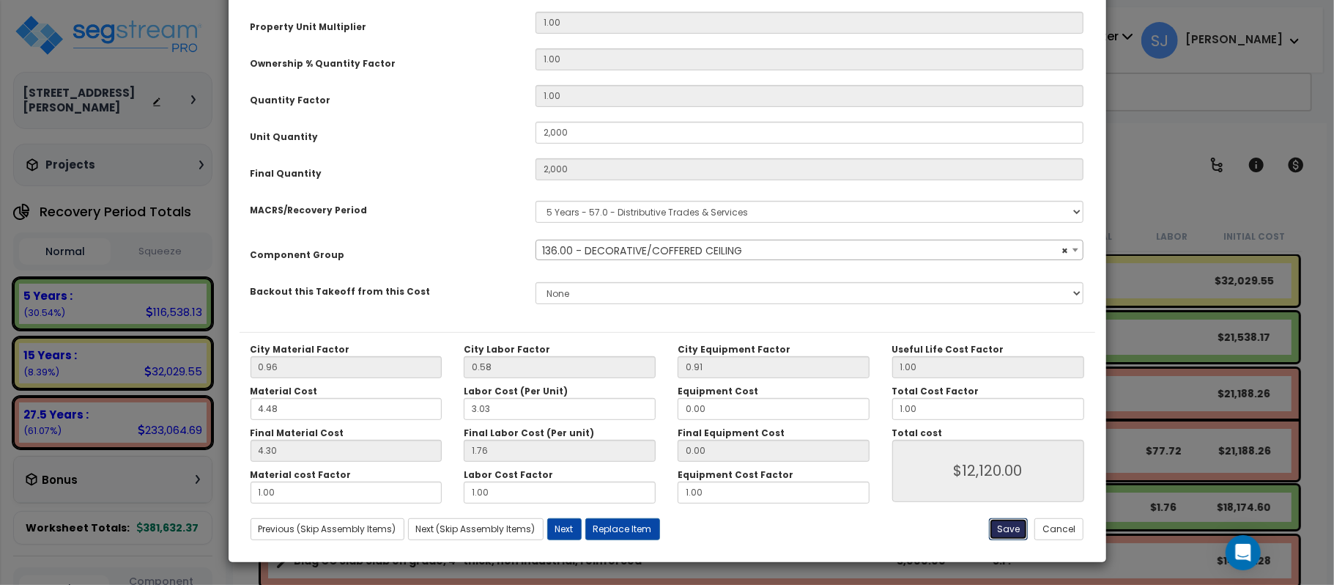
click at [1001, 535] on button "Save" at bounding box center [1008, 529] width 39 height 22
type input "2000.00"
type input "12120.00"
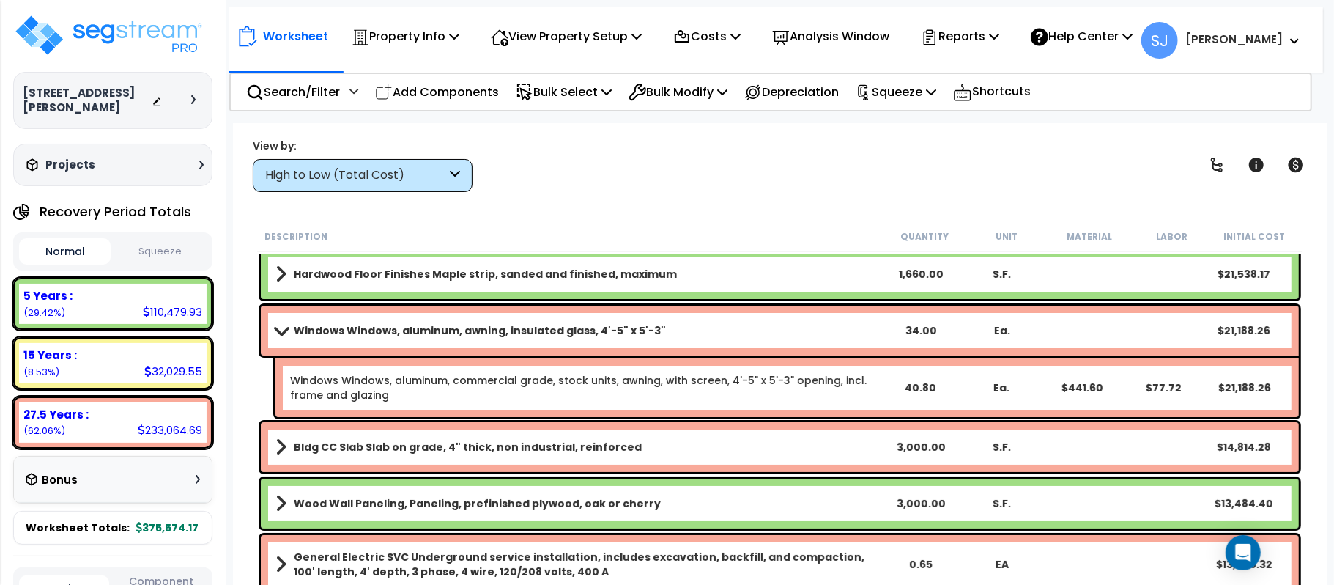
scroll to position [97, 0]
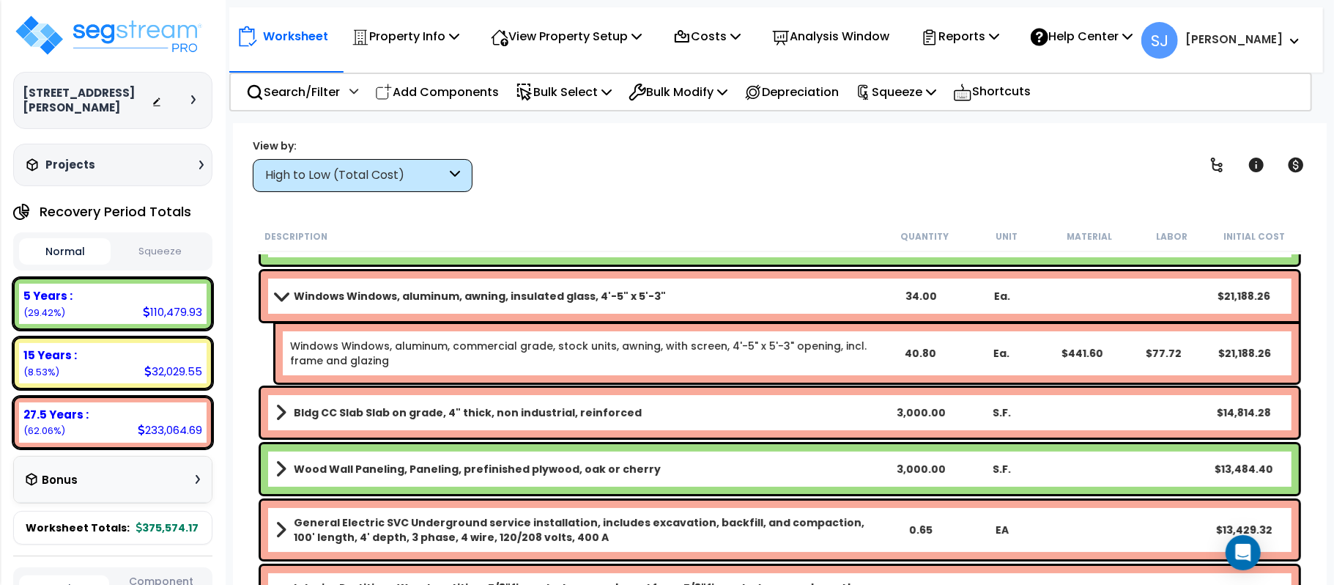
click at [715, 466] on link "Wood Wall Paneling, Paneling, prefinished plywood, oak or cherry" at bounding box center [577, 469] width 605 height 21
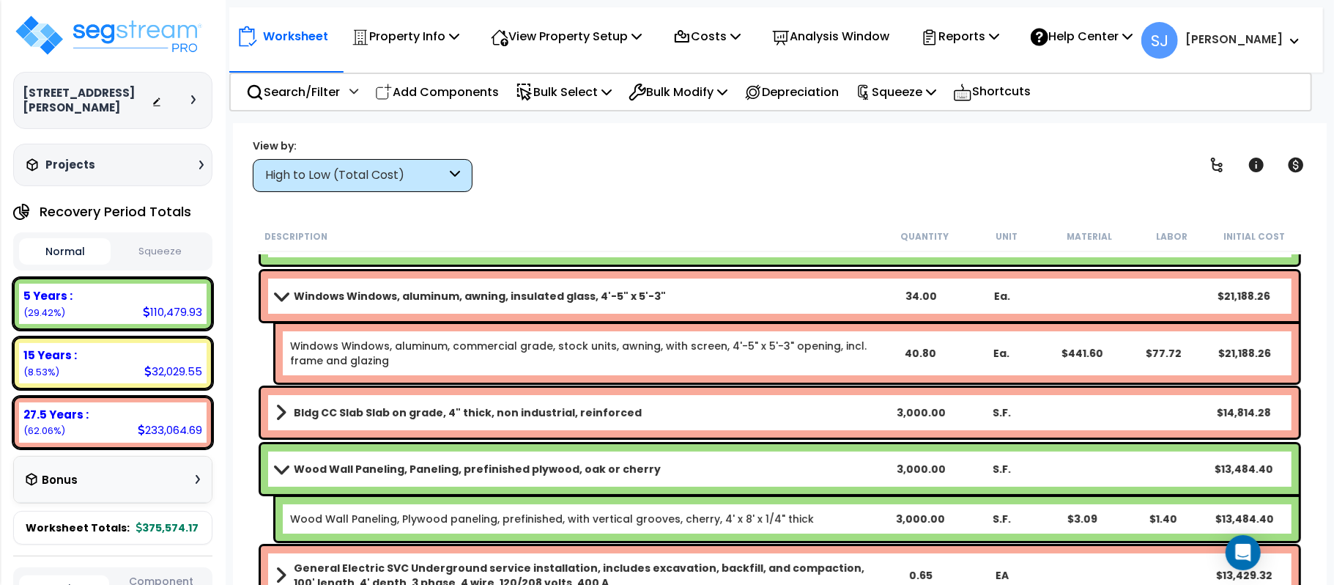
click at [715, 466] on link "Wood Wall Paneling, Paneling, prefinished plywood, oak or cherry" at bounding box center [577, 469] width 605 height 21
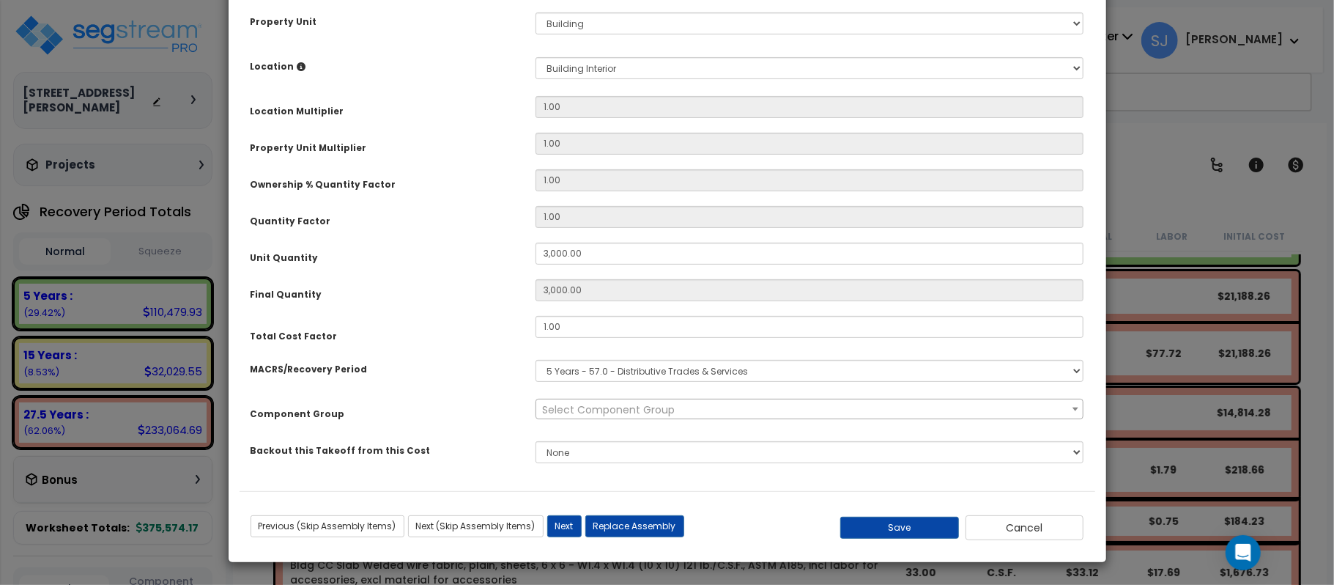
scroll to position [0, 0]
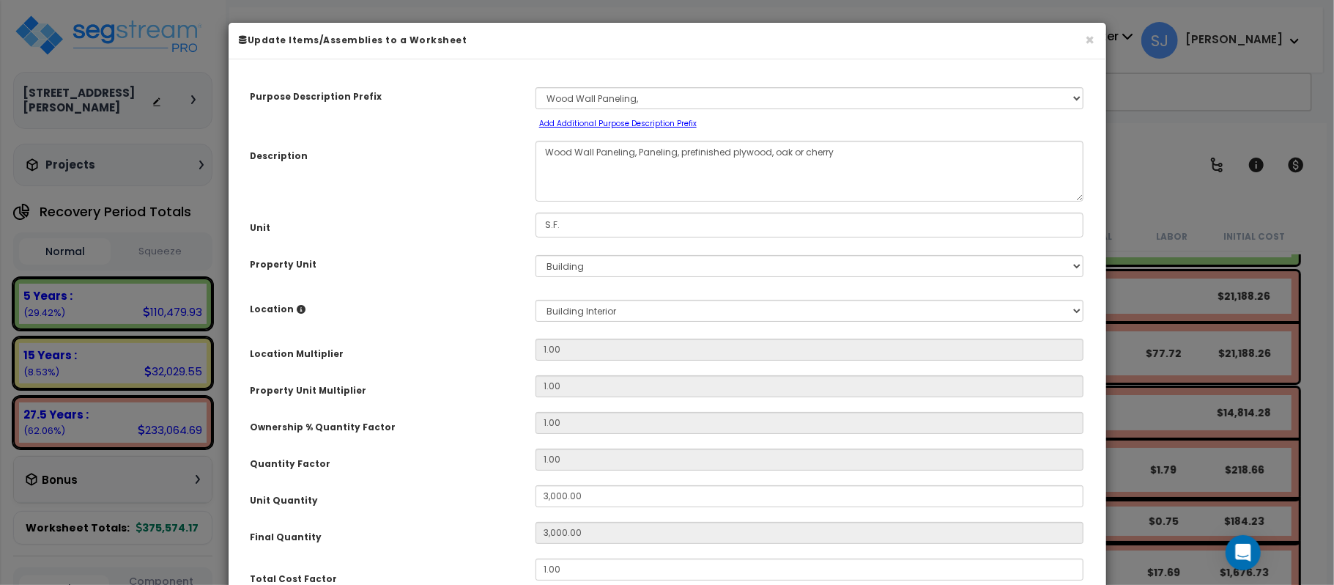
select select "14982"
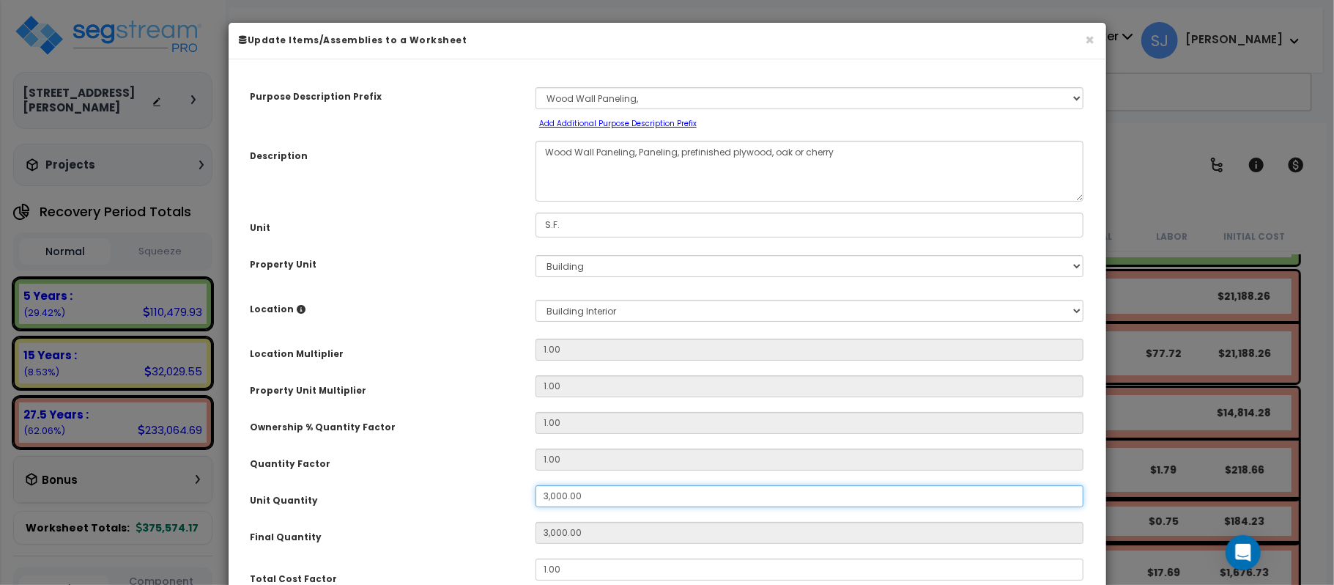
click at [617, 499] on input "3,000.00" at bounding box center [810, 496] width 549 height 22
type input "3,000"
type input "2"
type input "20"
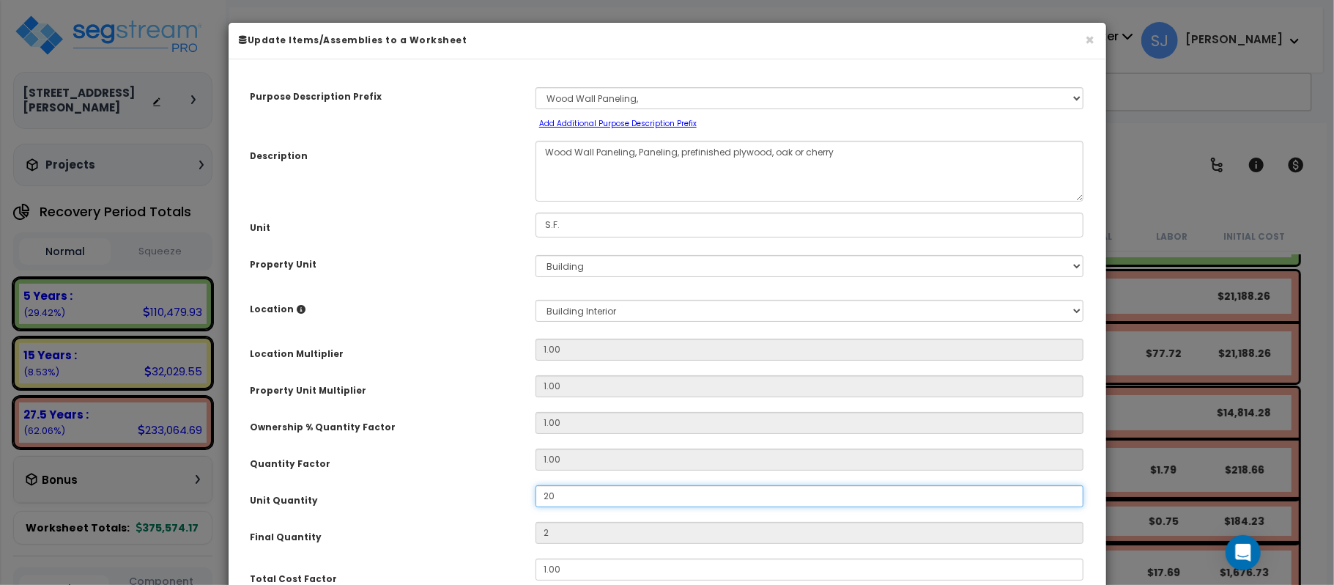
type input "20"
type input "200"
type input "2,000"
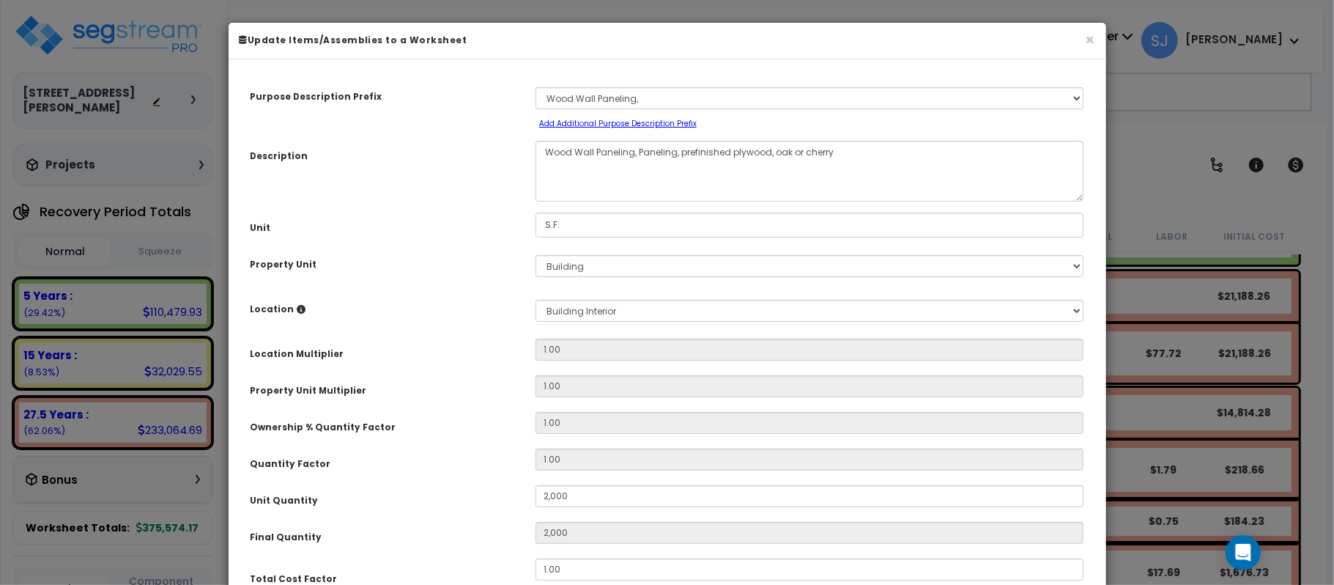
click at [453, 493] on div "Unit Quantity" at bounding box center [382, 498] width 285 height 26
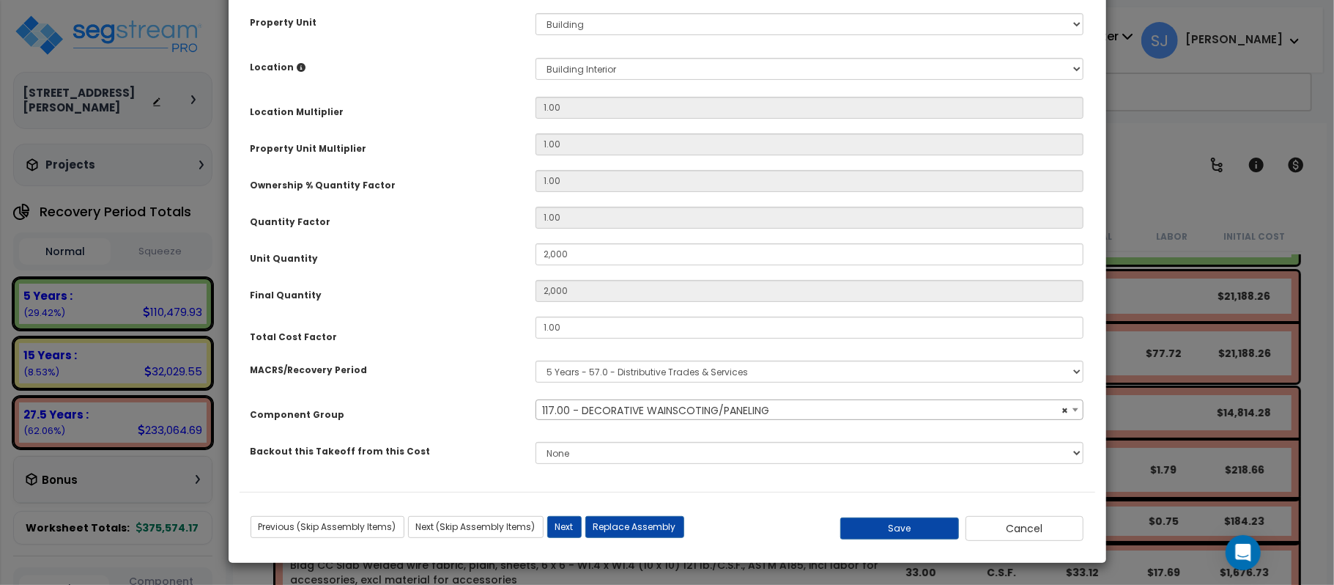
scroll to position [243, 0]
click at [897, 534] on button "Save" at bounding box center [899, 527] width 119 height 22
type input "2000.00"
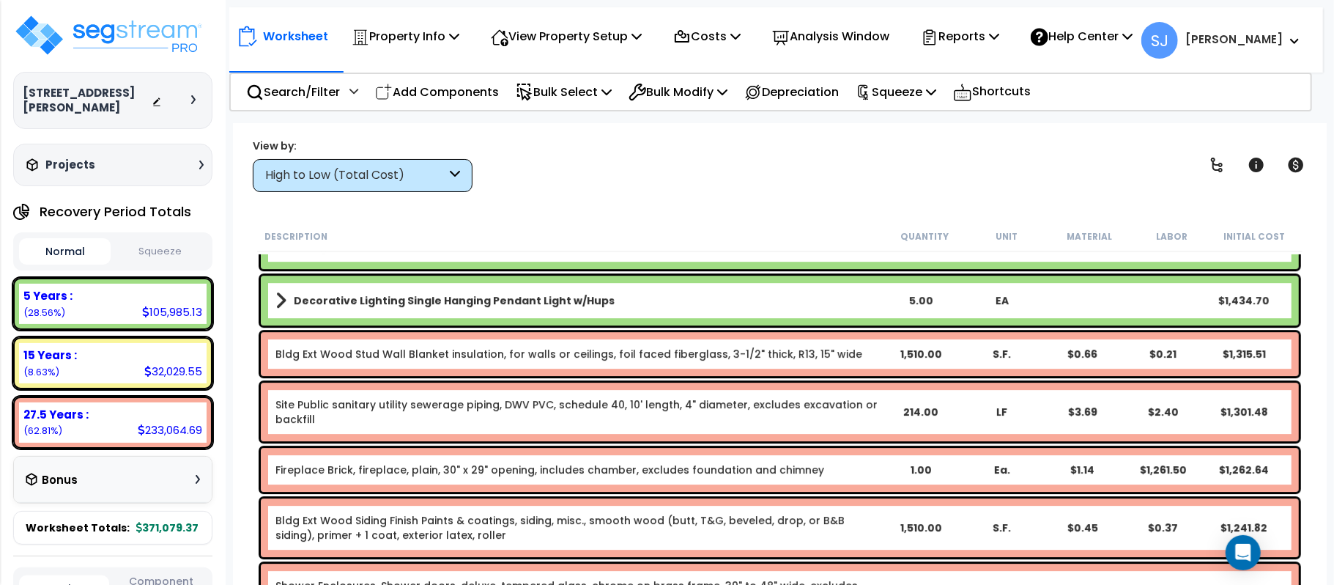
scroll to position [3224, 0]
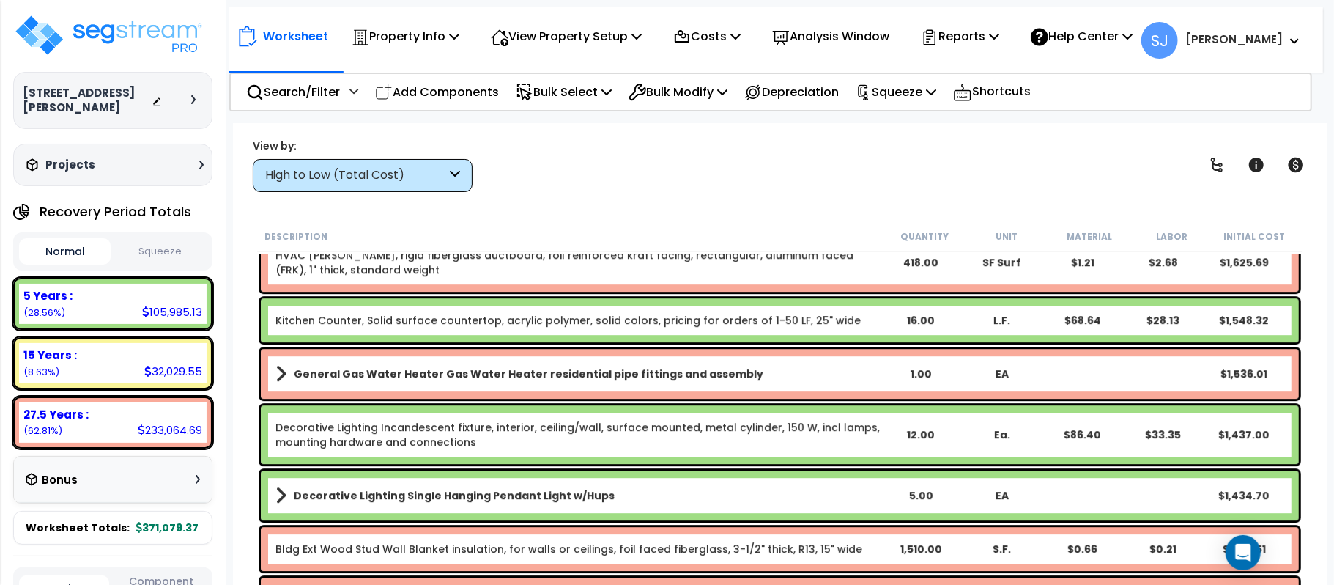
click at [798, 488] on link "Decorative Lighting Single Hanging Pendant Light w/Hups" at bounding box center [577, 495] width 605 height 21
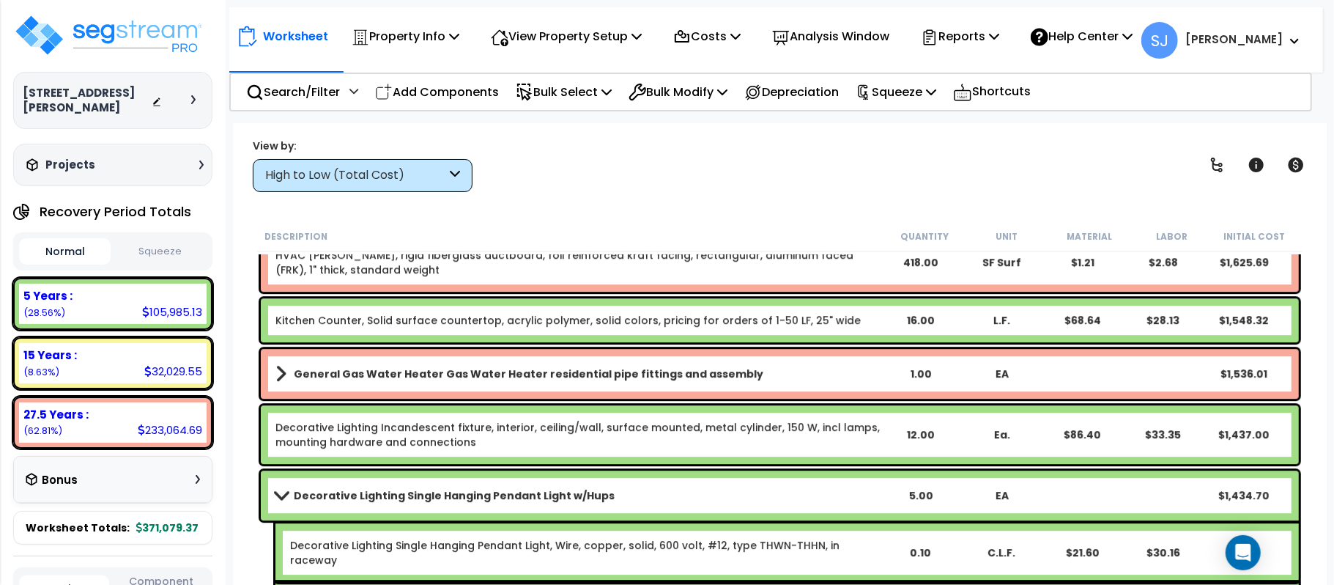
click at [800, 489] on link "Decorative Lighting Single Hanging Pendant Light w/Hups" at bounding box center [577, 495] width 605 height 21
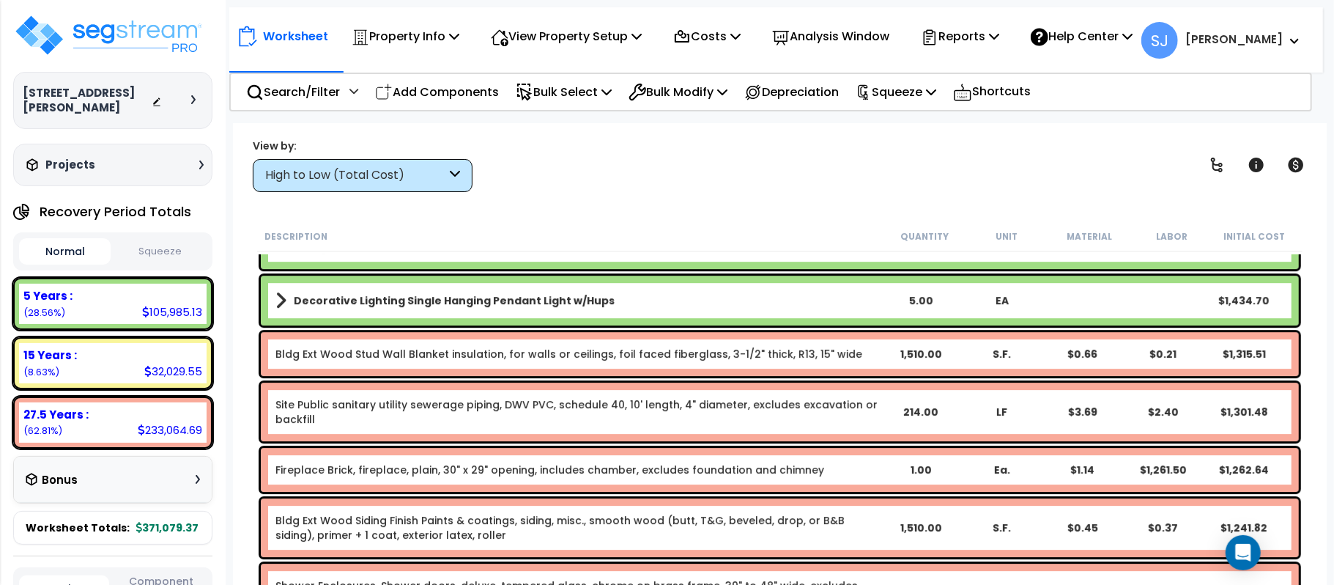
scroll to position [3218, 0]
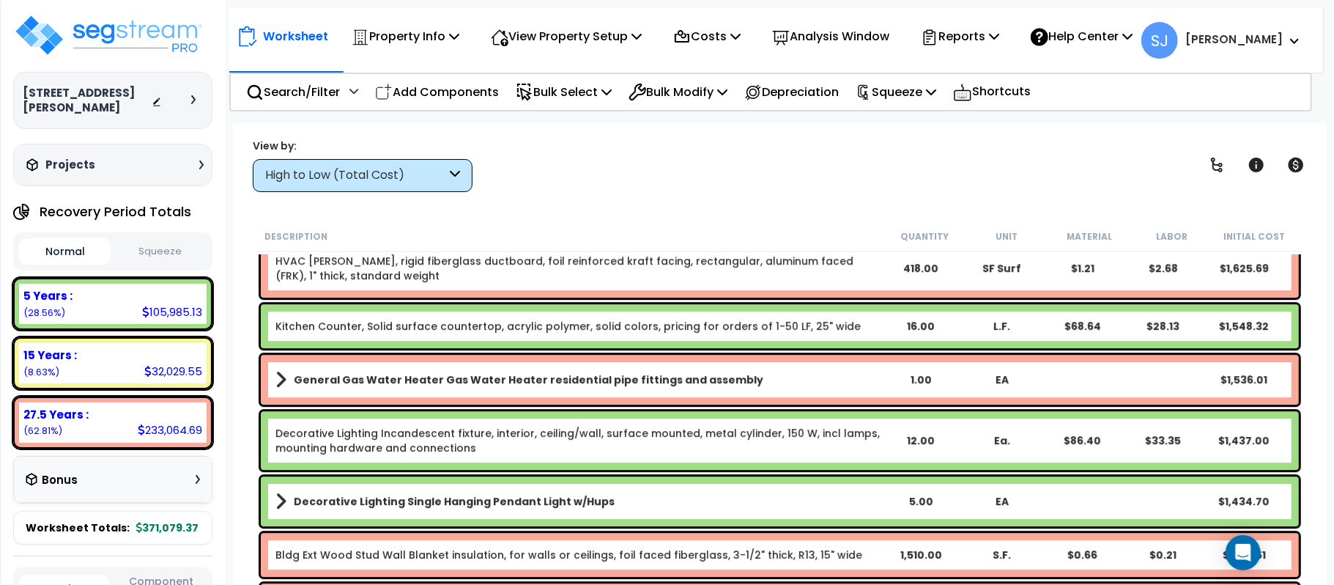
click at [829, 441] on link "Decorative Lighting Incandescent fixture, interior, ceiling/wall, surface mount…" at bounding box center [577, 440] width 605 height 29
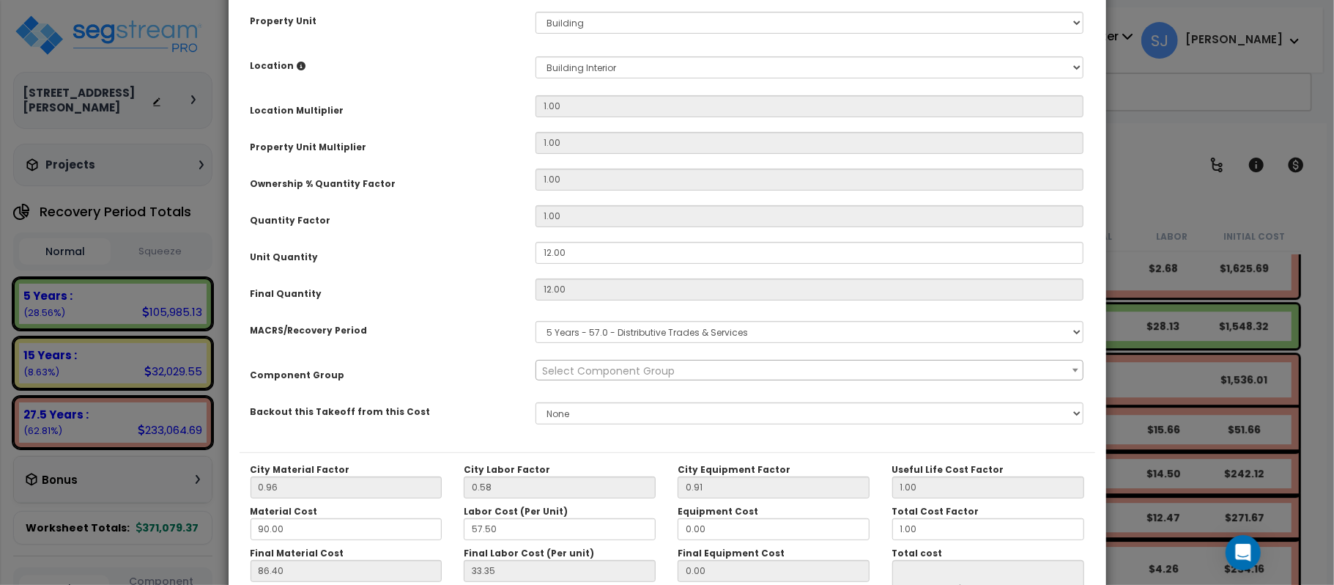
scroll to position [0, 0]
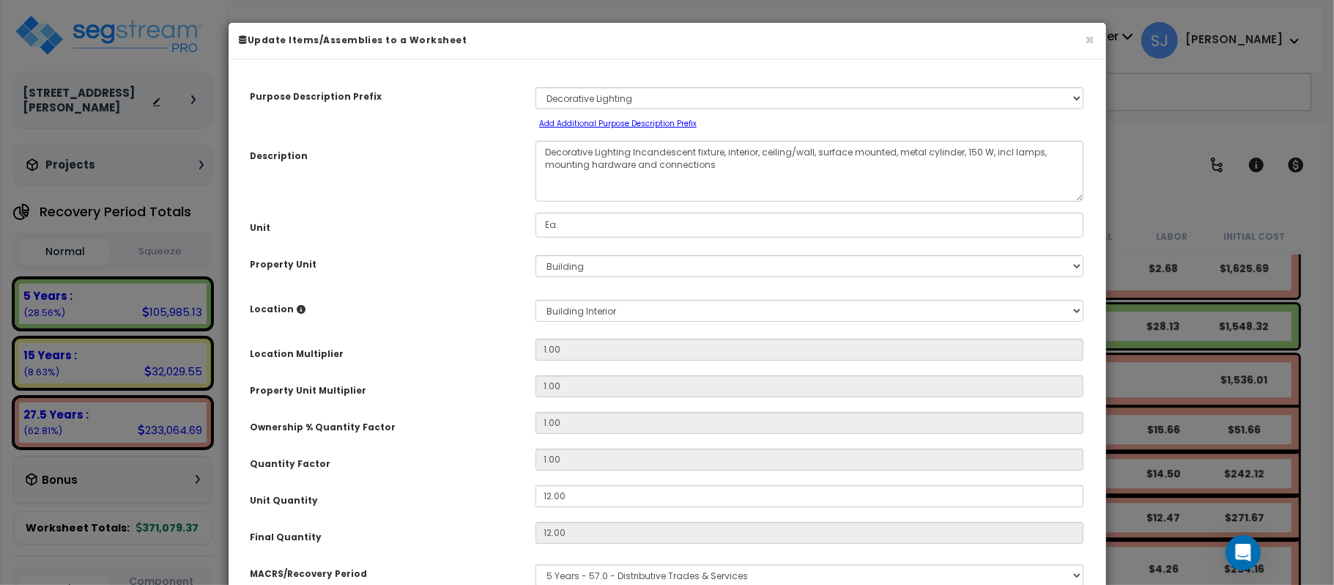
select select "19480"
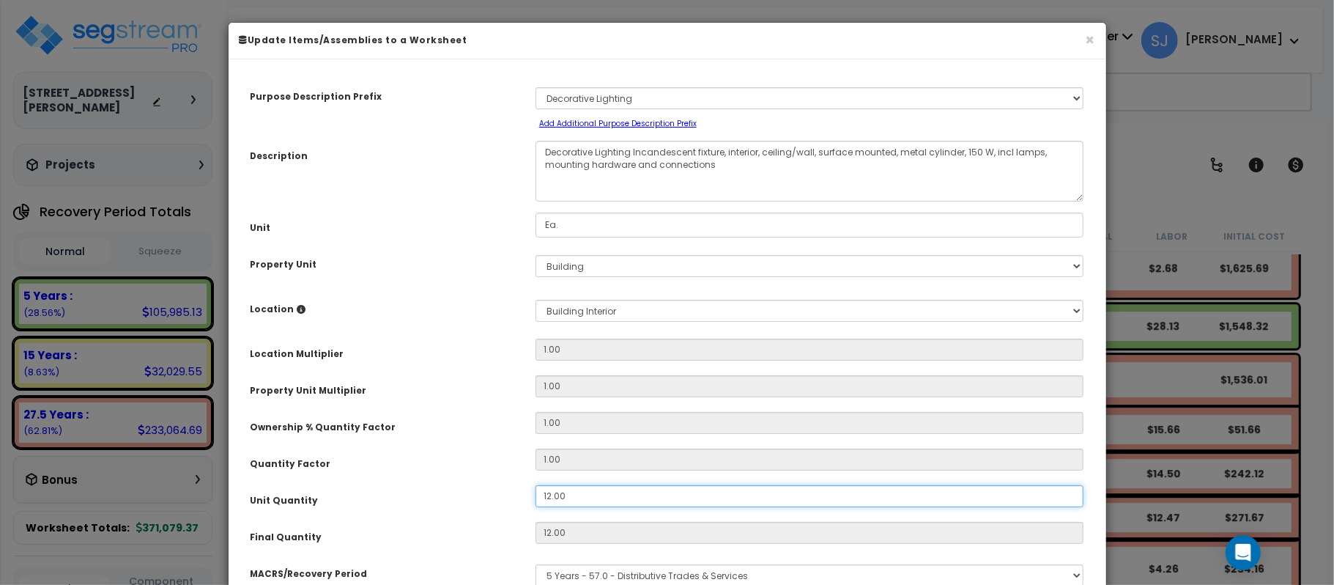
drag, startPoint x: 599, startPoint y: 497, endPoint x: 473, endPoint y: 484, distance: 125.9
click at [475, 486] on div "Unit Quantity 12.00" at bounding box center [668, 498] width 856 height 26
type input "3"
type input "12"
type input "$1,437.00"
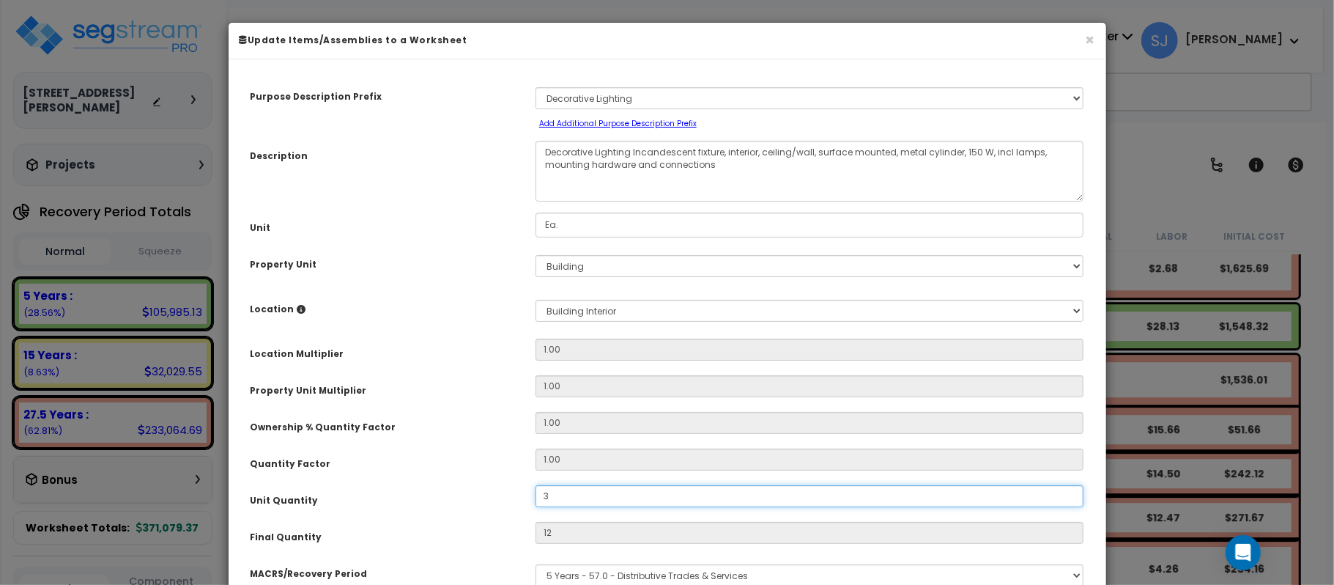
type input "3"
type input "$359.25"
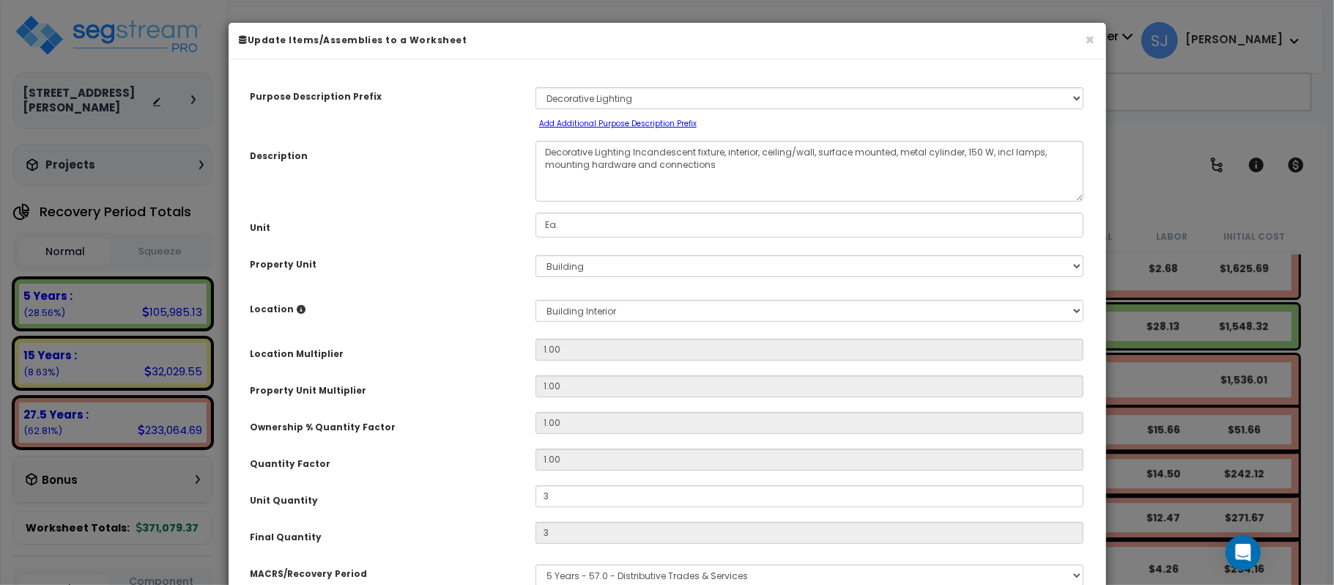
click at [472, 459] on div "Quantity Factor" at bounding box center [382, 461] width 285 height 26
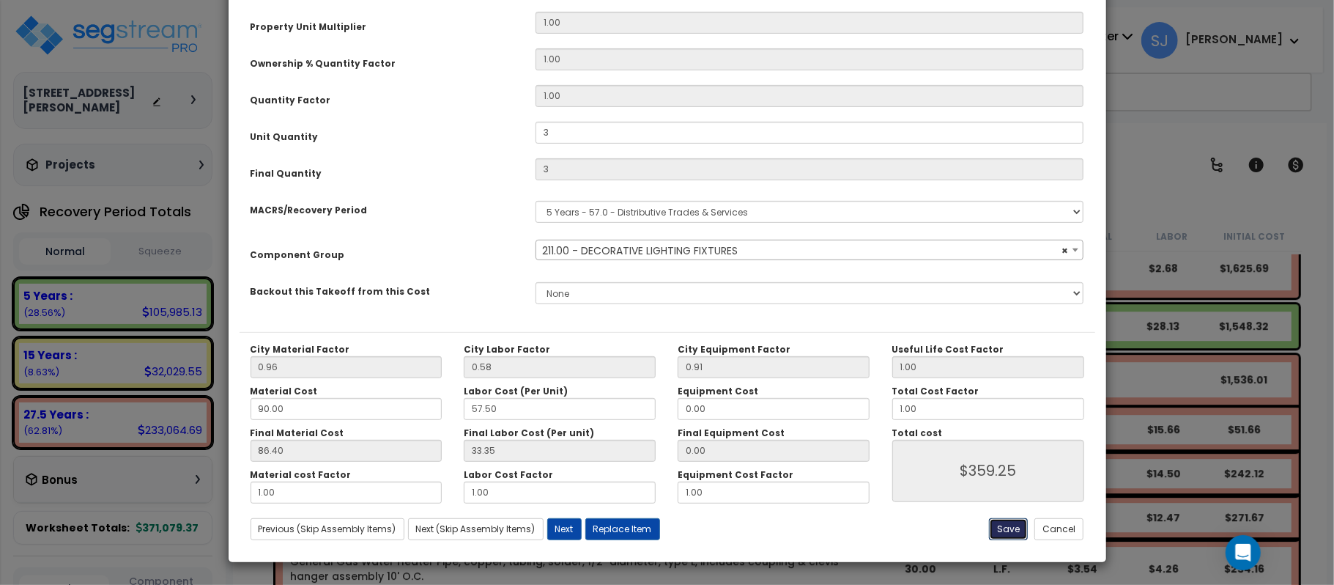
click at [1012, 532] on button "Save" at bounding box center [1008, 529] width 39 height 22
type input "3.00"
type input "359.25"
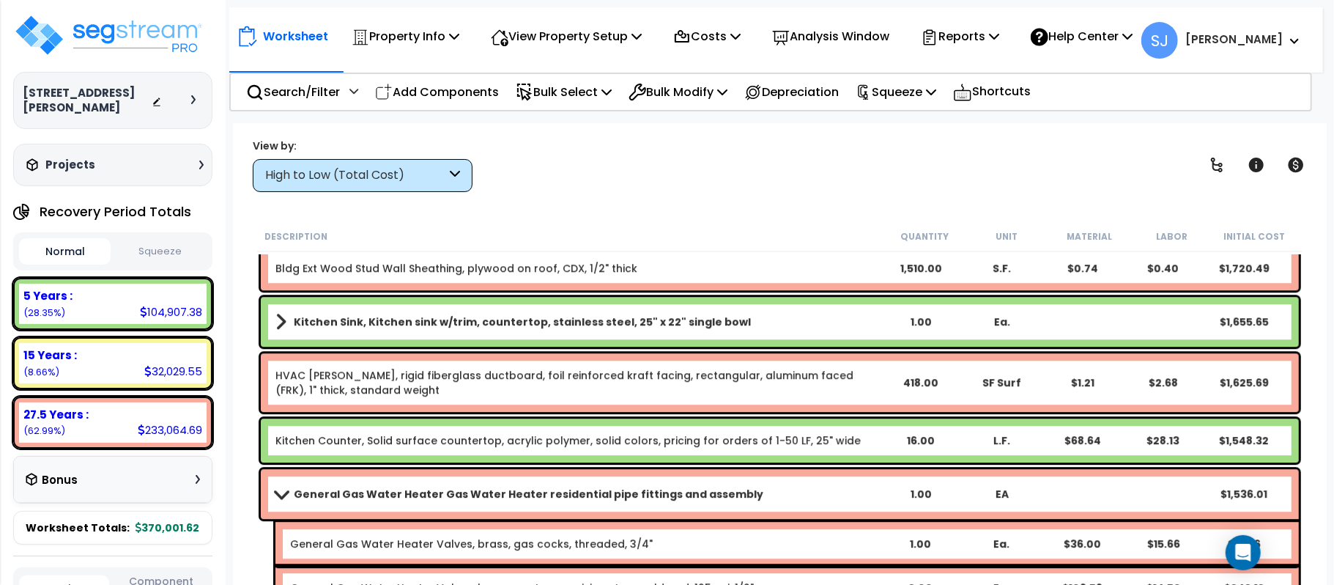
scroll to position [3119, 0]
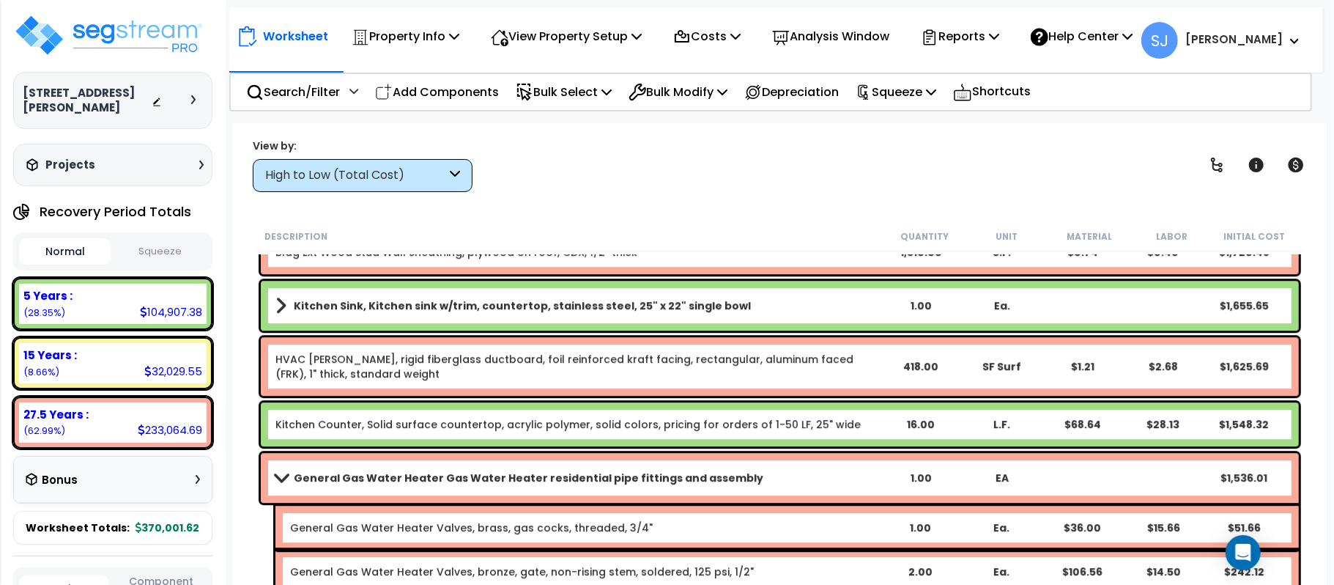
click at [643, 426] on link "Kitchen Counter, Solid surface countertop, acrylic polymer, solid colors, prici…" at bounding box center [567, 424] width 585 height 15
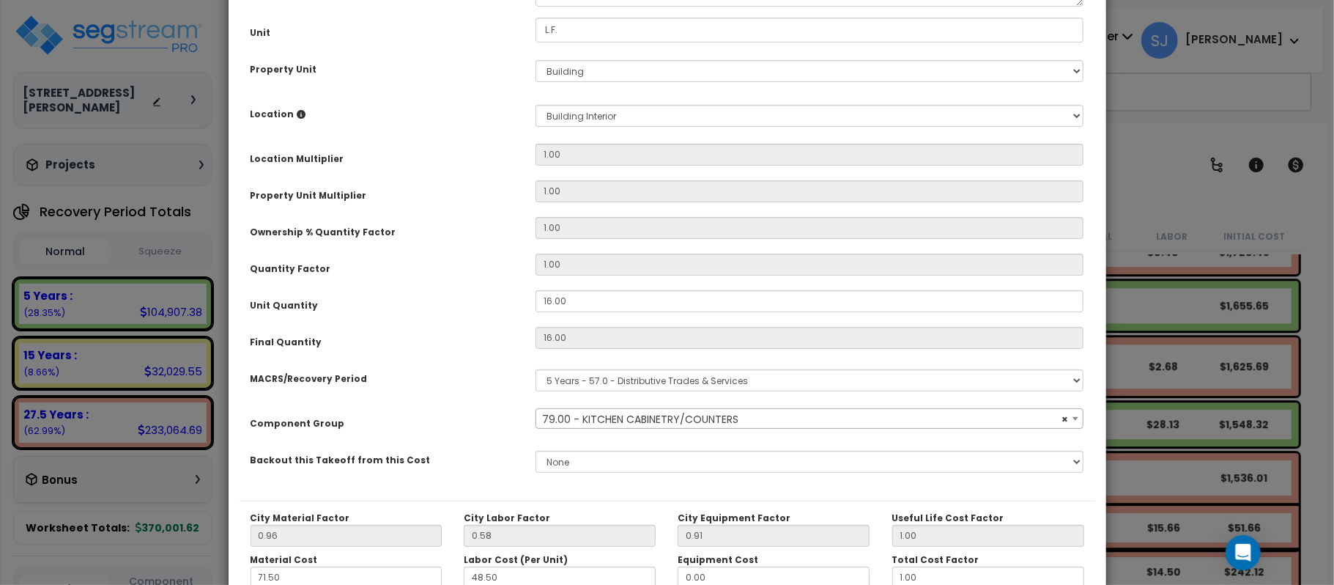
scroll to position [364, 0]
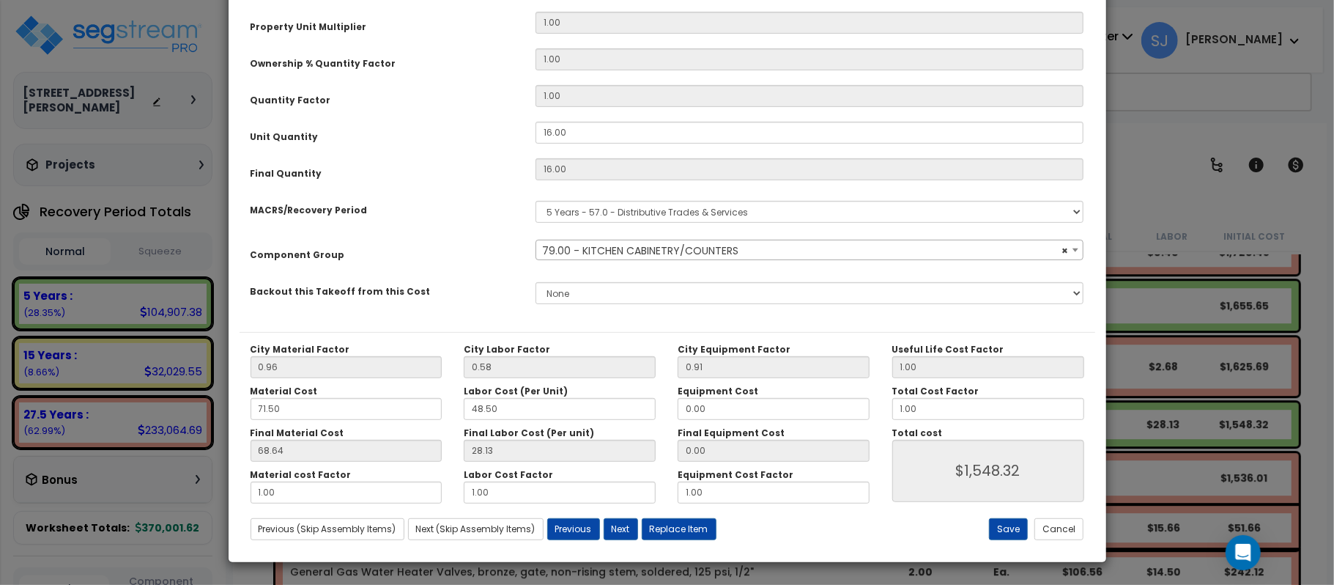
select select "13344"
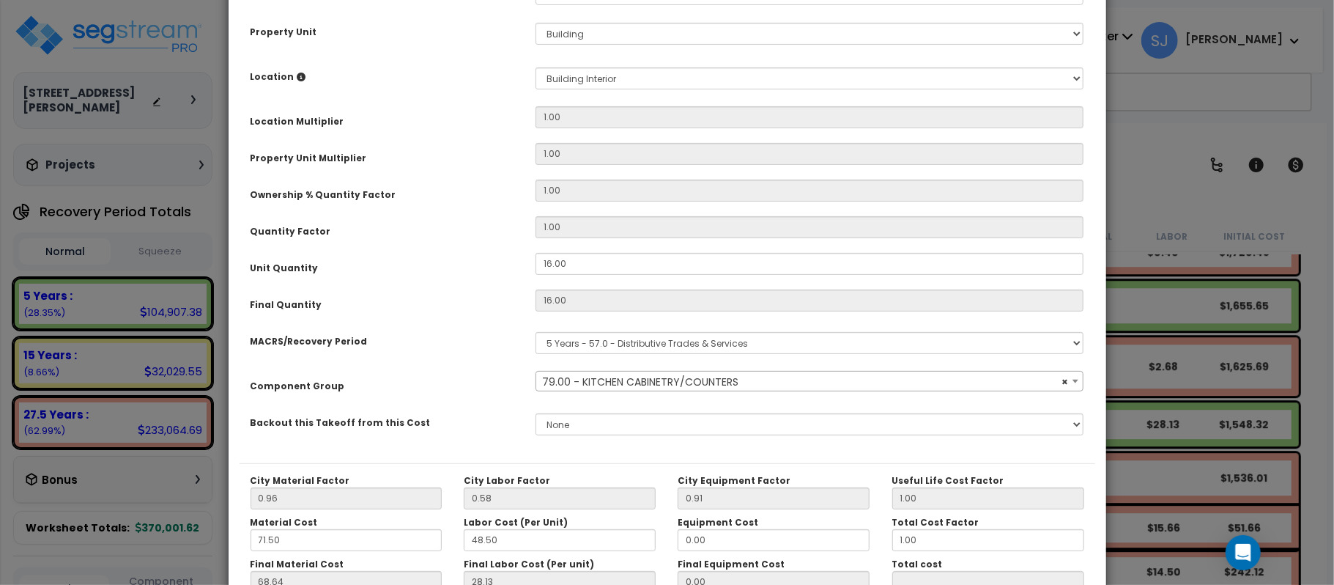
scroll to position [267, 0]
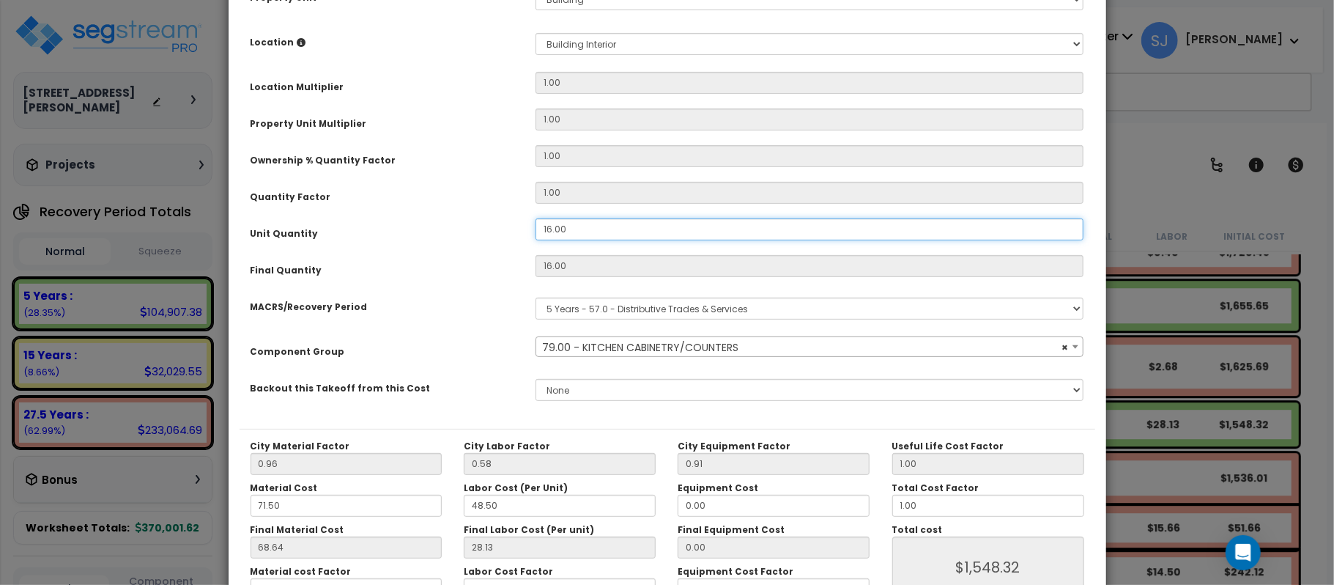
drag, startPoint x: 618, startPoint y: 235, endPoint x: 481, endPoint y: 221, distance: 137.7
click at [481, 221] on div "Unit Quantity 16.00" at bounding box center [668, 231] width 856 height 26
type input "1"
type input "16"
type input "$1,548.32"
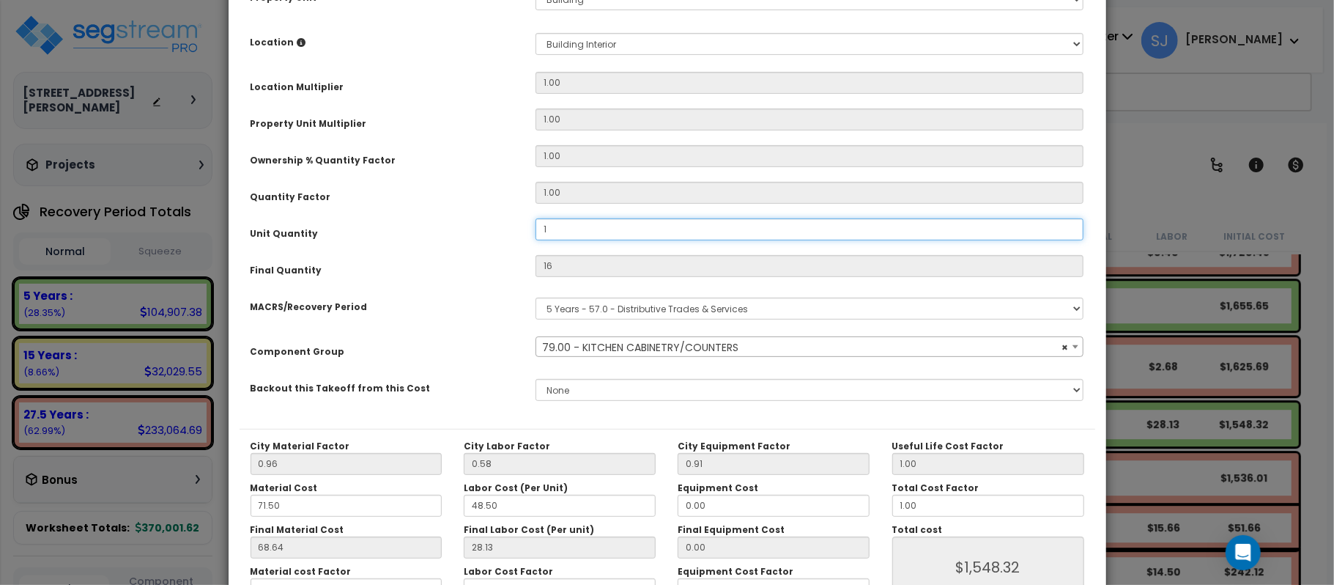
type input "1"
type input "$96.77"
type input "15"
type input "$1,451.55"
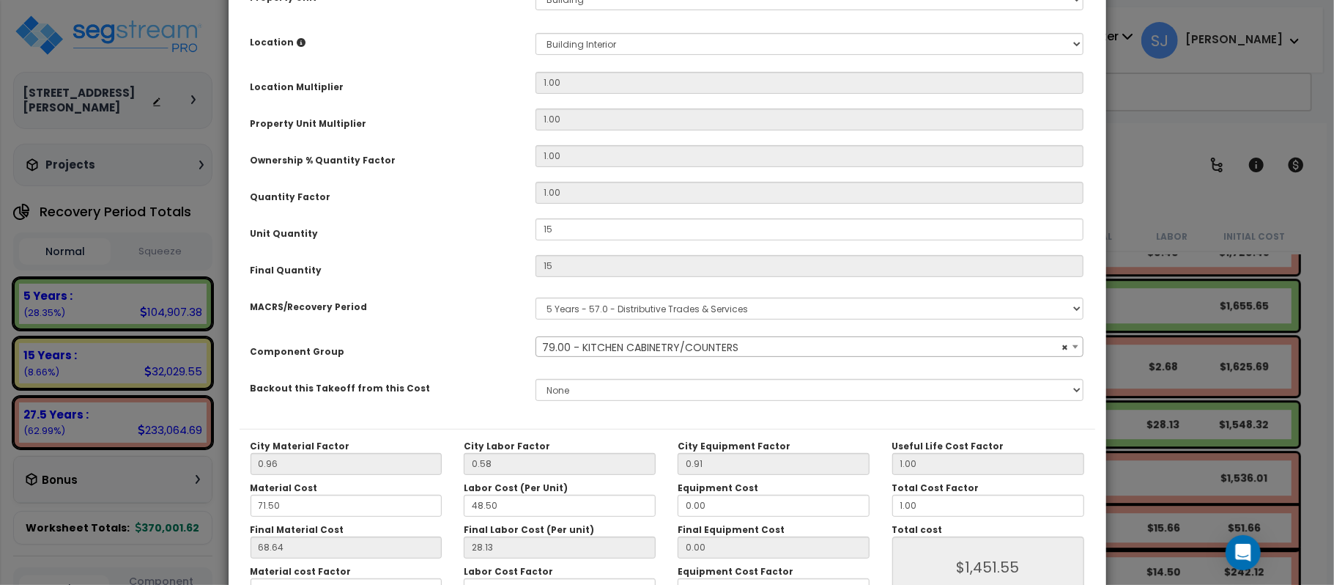
click at [473, 303] on div "MACRS/Recovery Period" at bounding box center [382, 305] width 285 height 26
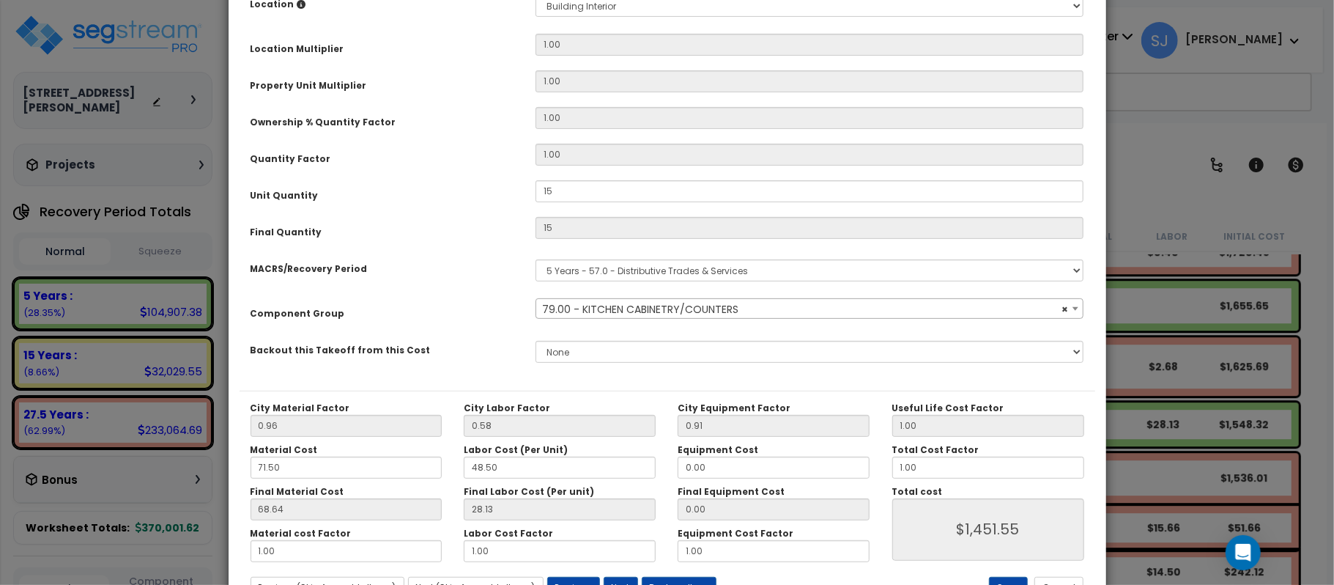
scroll to position [364, 0]
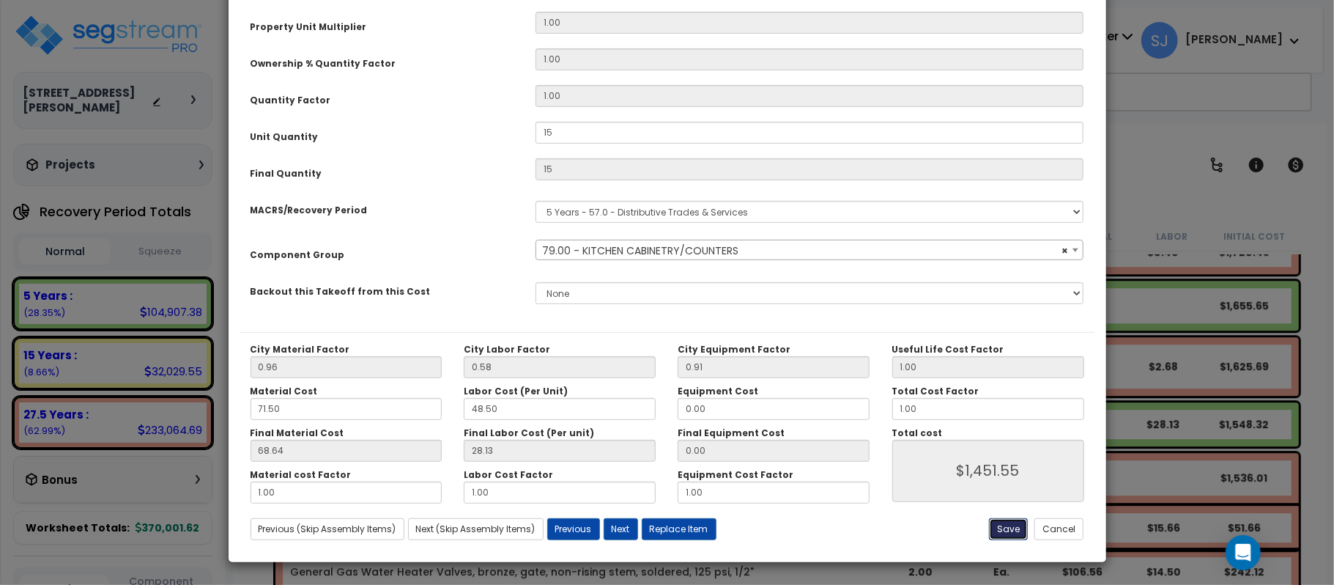
click at [1017, 535] on button "Save" at bounding box center [1008, 529] width 39 height 22
type input "15.00"
type input "1451.55"
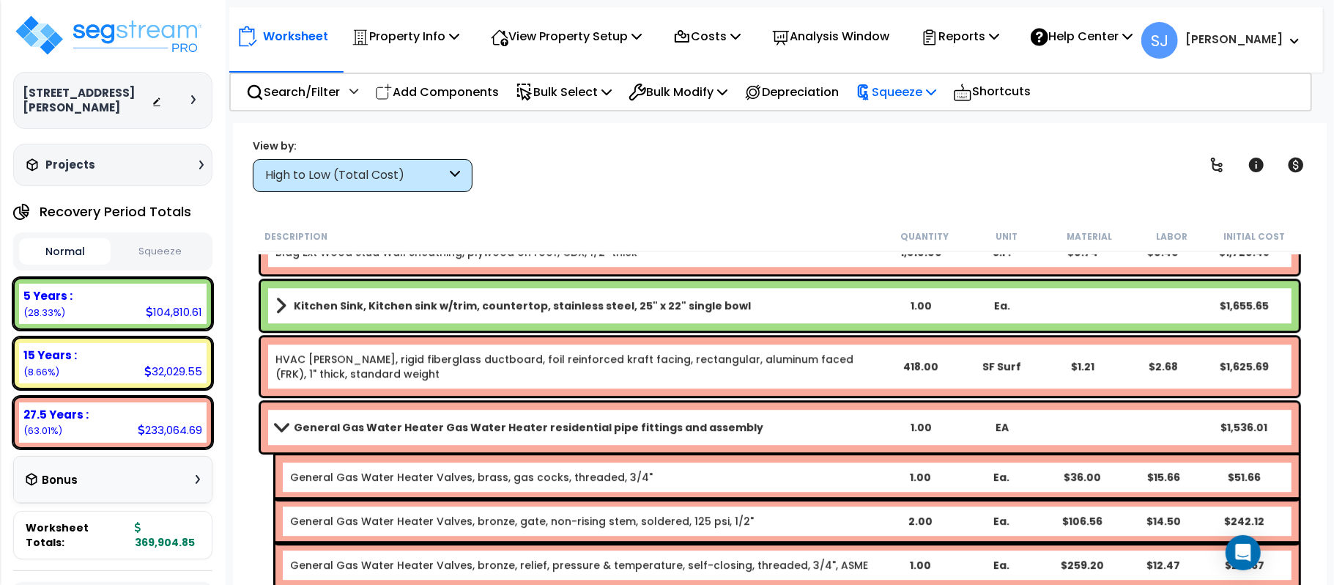
click at [933, 86] on p "Squeeze" at bounding box center [896, 92] width 81 height 20
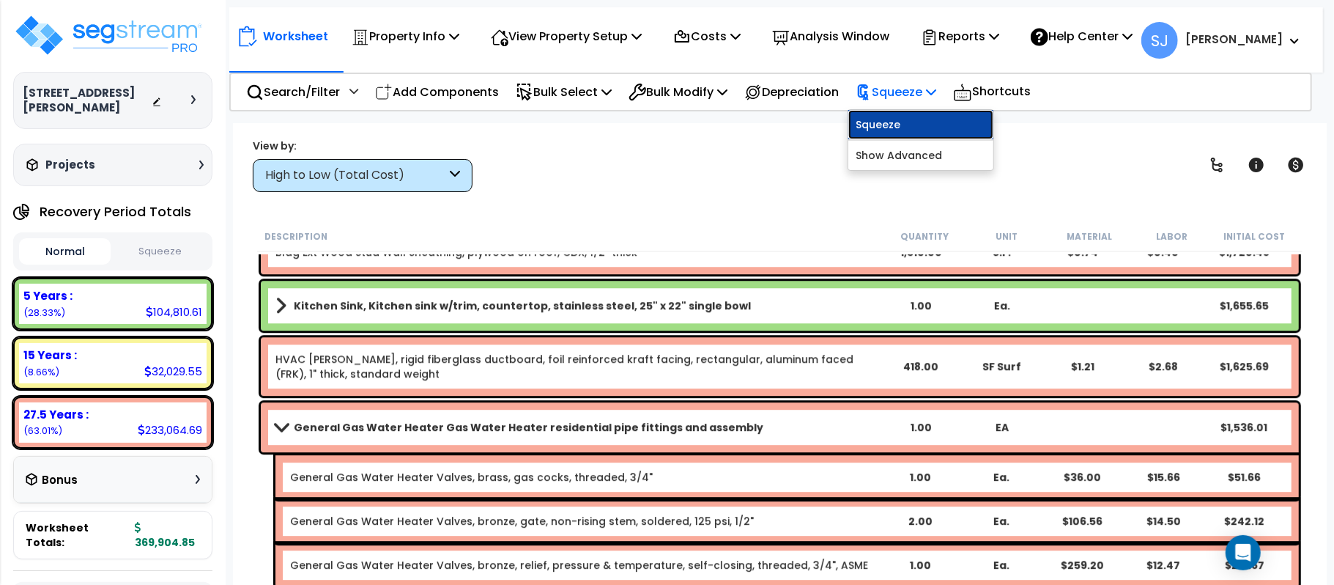
click at [933, 126] on link "Squeeze" at bounding box center [920, 124] width 145 height 29
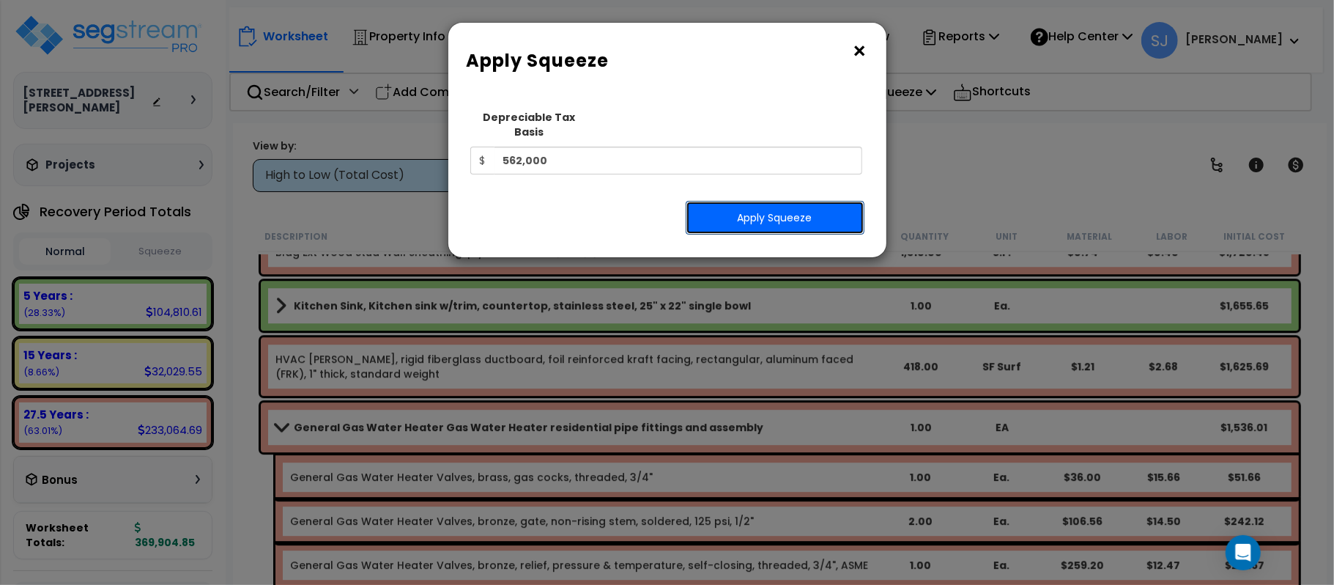
click at [801, 210] on button "Apply Squeeze" at bounding box center [775, 218] width 179 height 34
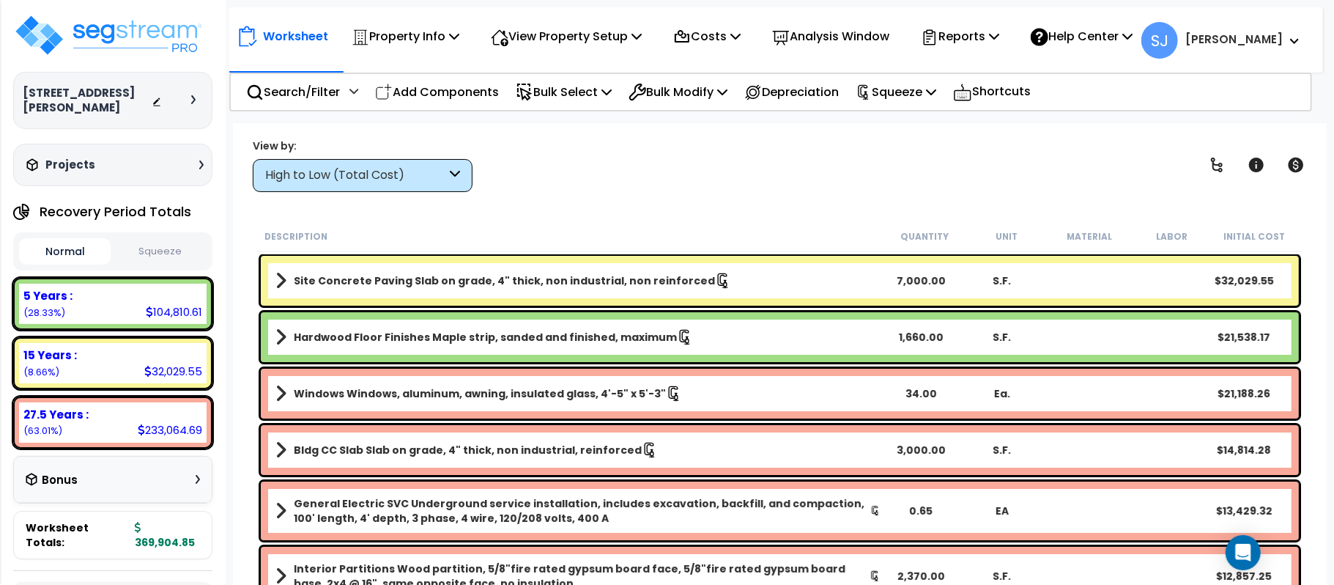
click at [177, 239] on button "Squeeze" at bounding box center [160, 252] width 92 height 26
click at [41, 424] on small "(63.01%)" at bounding box center [42, 430] width 39 height 12
copy small "63.01"
click at [593, 179] on div "View by: High to Low (Total Cost) High to Low (Total Cost)" at bounding box center [780, 165] width 1064 height 54
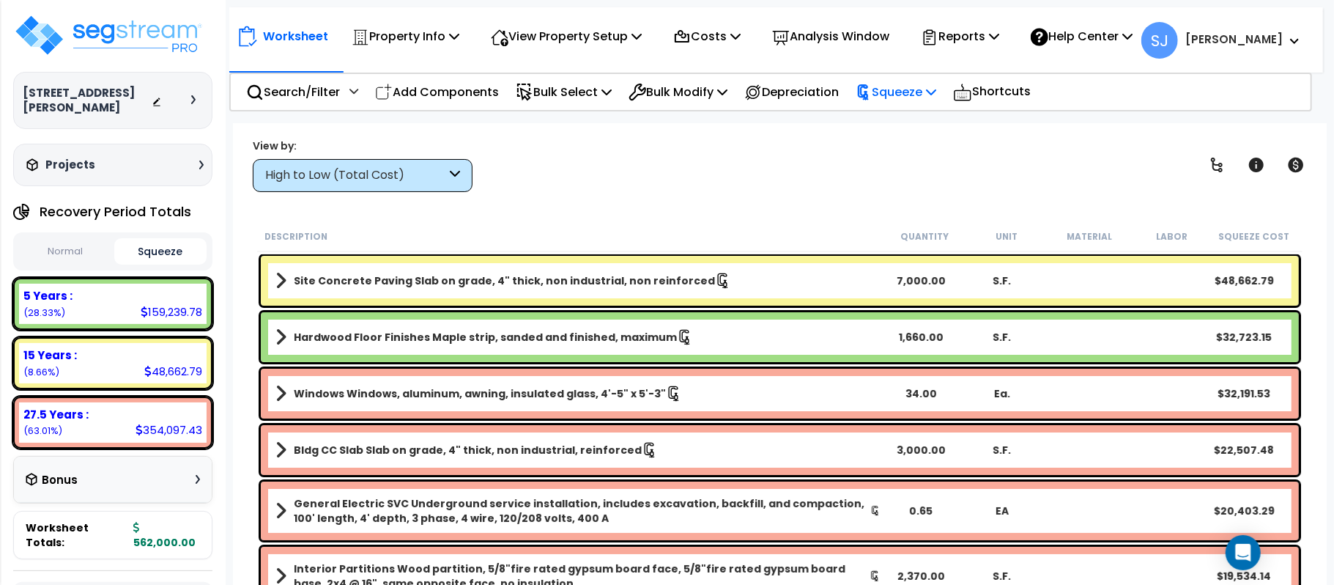
click at [936, 91] on p "Squeeze" at bounding box center [896, 92] width 81 height 20
click at [1089, 133] on div "Worksheet Property Info Property Setup Add Property Unit Template property Clon…" at bounding box center [780, 415] width 1094 height 585
click at [994, 44] on p "Reports" at bounding box center [960, 36] width 78 height 20
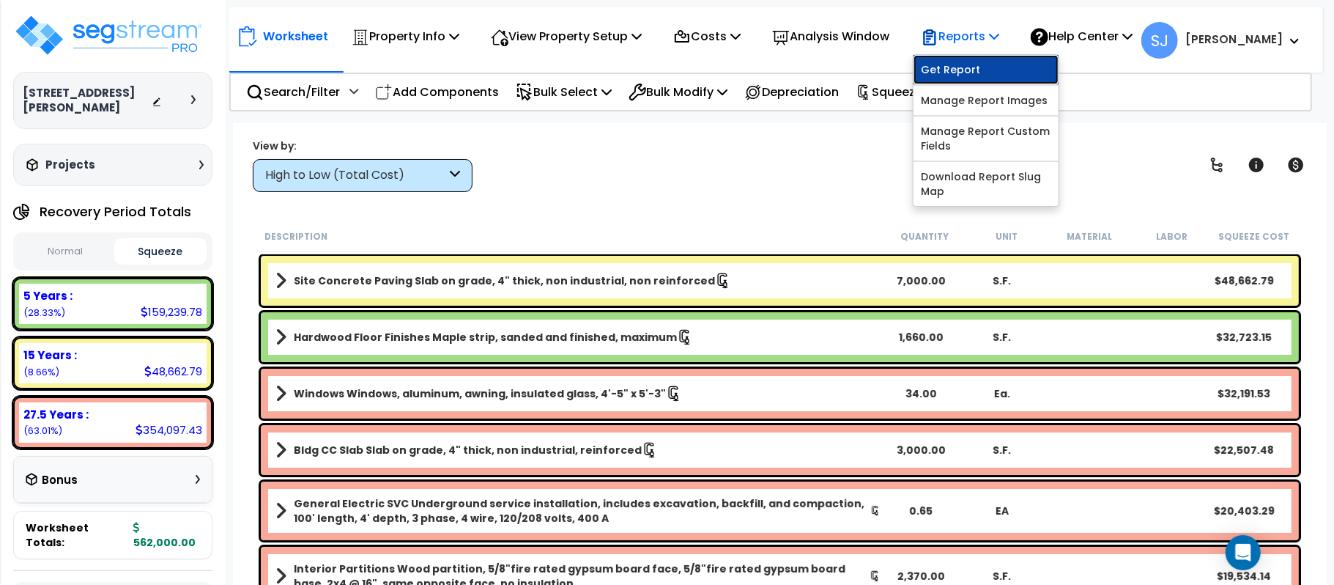
click at [1000, 69] on link "Get Report" at bounding box center [986, 69] width 145 height 29
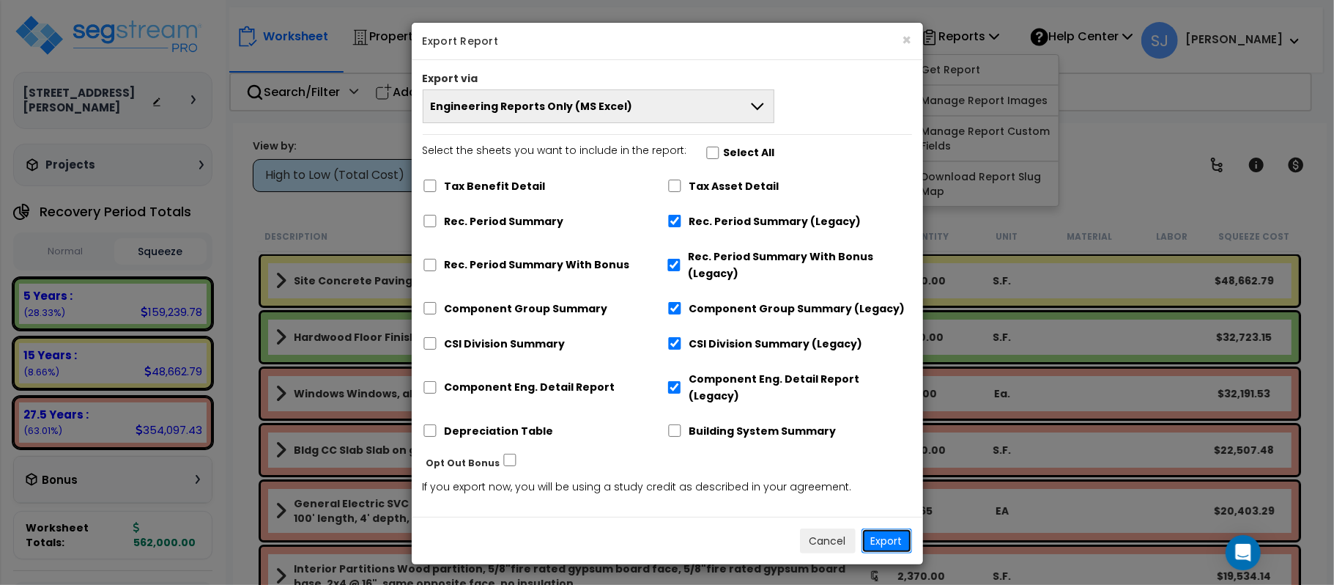
click at [892, 529] on button "Export" at bounding box center [887, 540] width 51 height 25
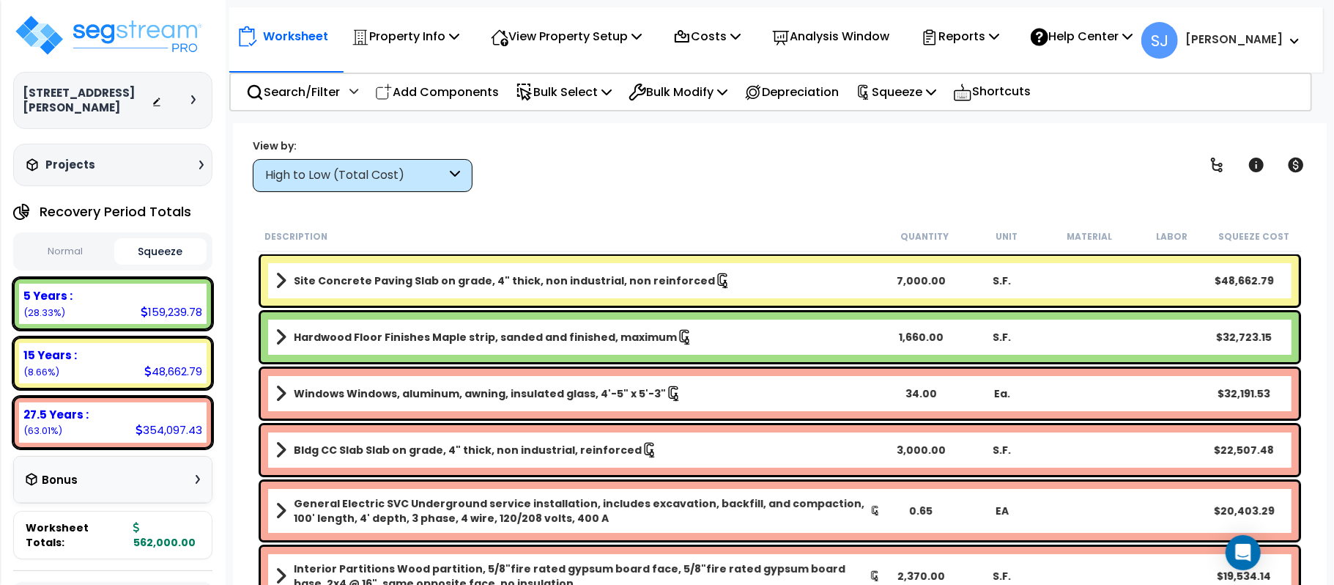
click at [179, 304] on div "159,239.78" at bounding box center [172, 311] width 62 height 15
copy div "159,239.78"
click at [82, 353] on div "15 Years : 48,662.79 (8.66%)" at bounding box center [113, 363] width 188 height 40
click at [149, 366] on icon at bounding box center [147, 371] width 7 height 11
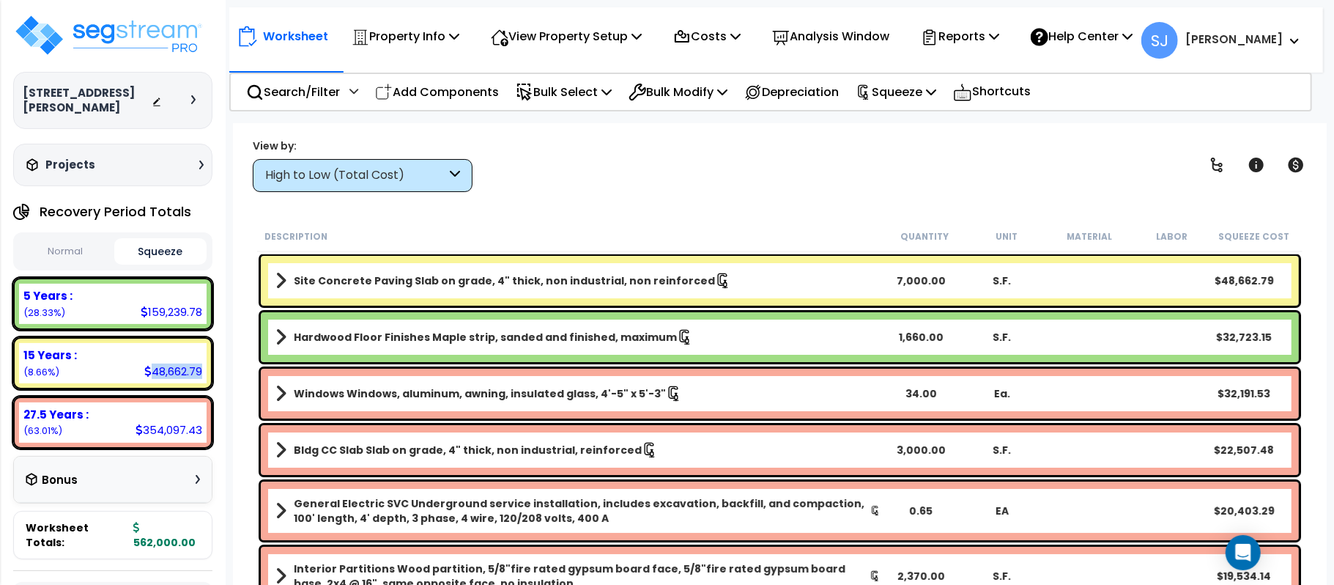
click at [149, 366] on icon at bounding box center [147, 371] width 7 height 11
copy div "48,662.79"
click at [152, 422] on div "354,097.43" at bounding box center [169, 429] width 67 height 15
copy div "354,097.43"
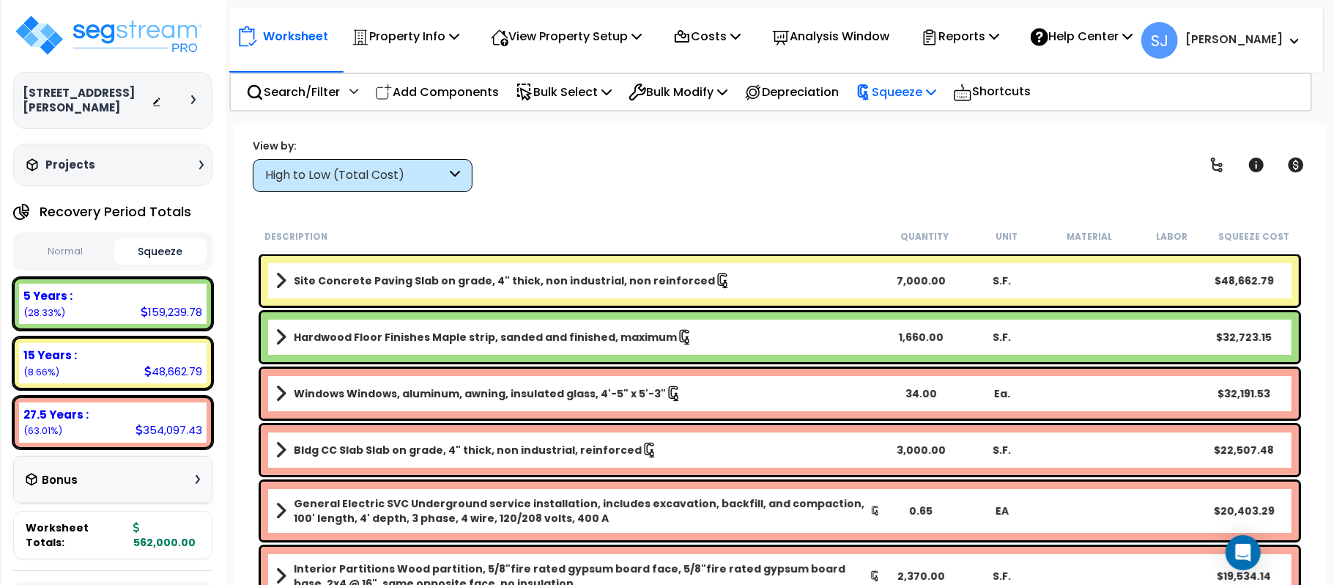
click at [936, 89] on p "Squeeze" at bounding box center [896, 92] width 81 height 20
drag, startPoint x: 1014, startPoint y: 37, endPoint x: 1010, endPoint y: 44, distance: 8.5
click at [999, 38] on icon at bounding box center [994, 36] width 10 height 12
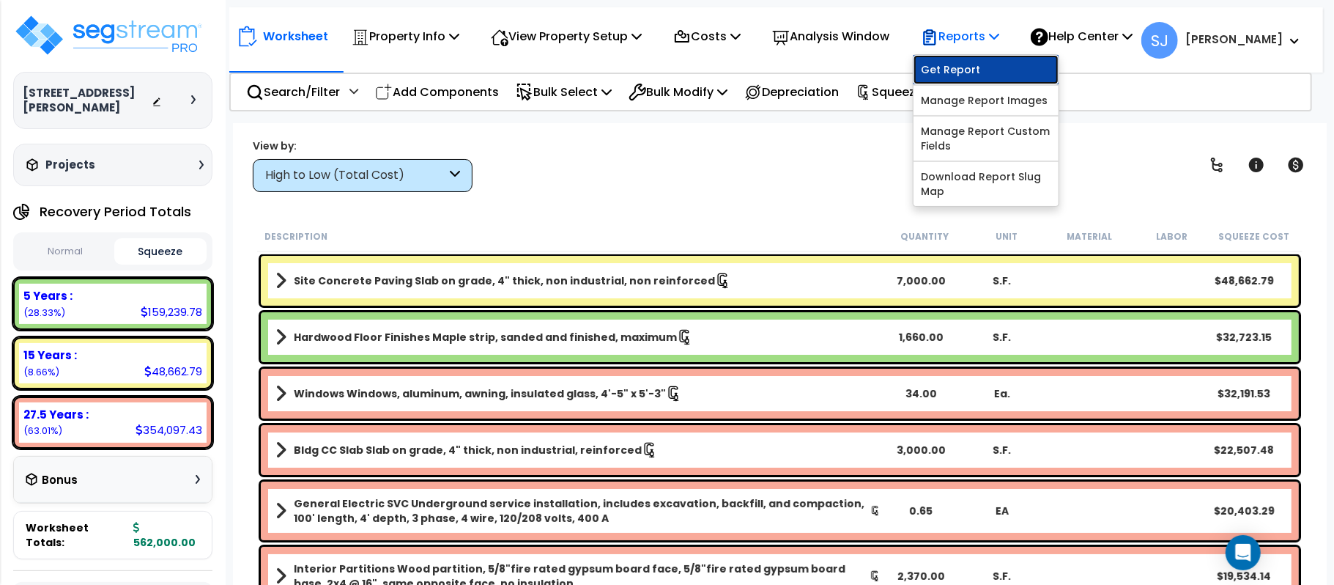
click at [985, 64] on link "Get Report" at bounding box center [986, 69] width 145 height 29
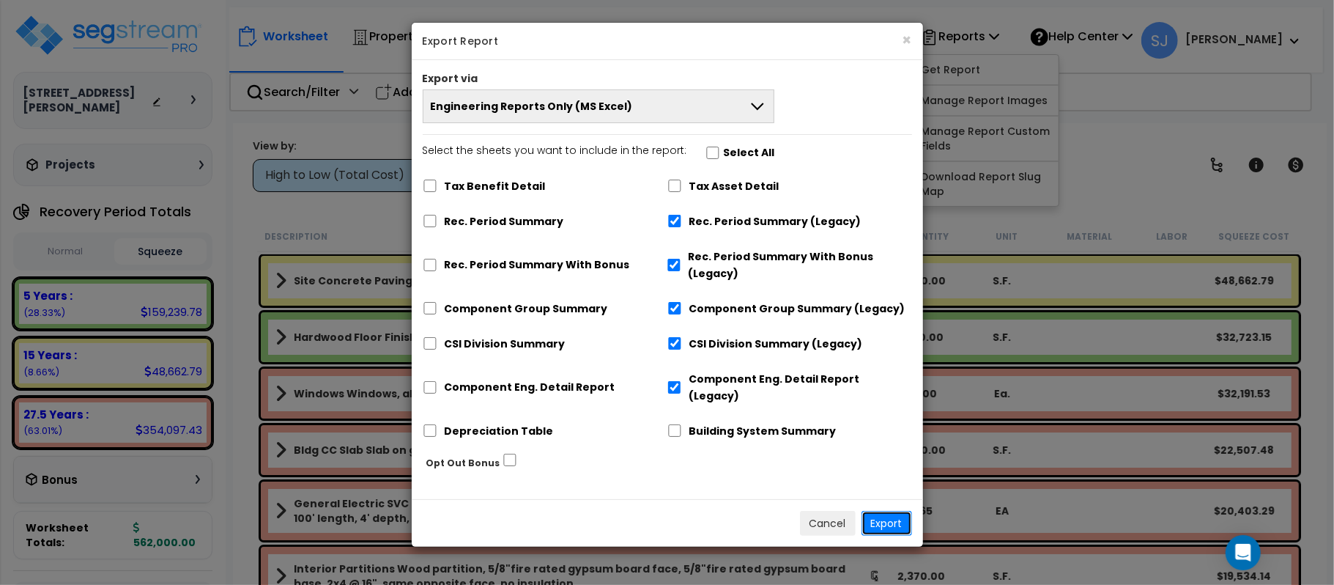
click at [873, 511] on button "Export" at bounding box center [887, 523] width 51 height 25
